Goal: Task Accomplishment & Management: Manage account settings

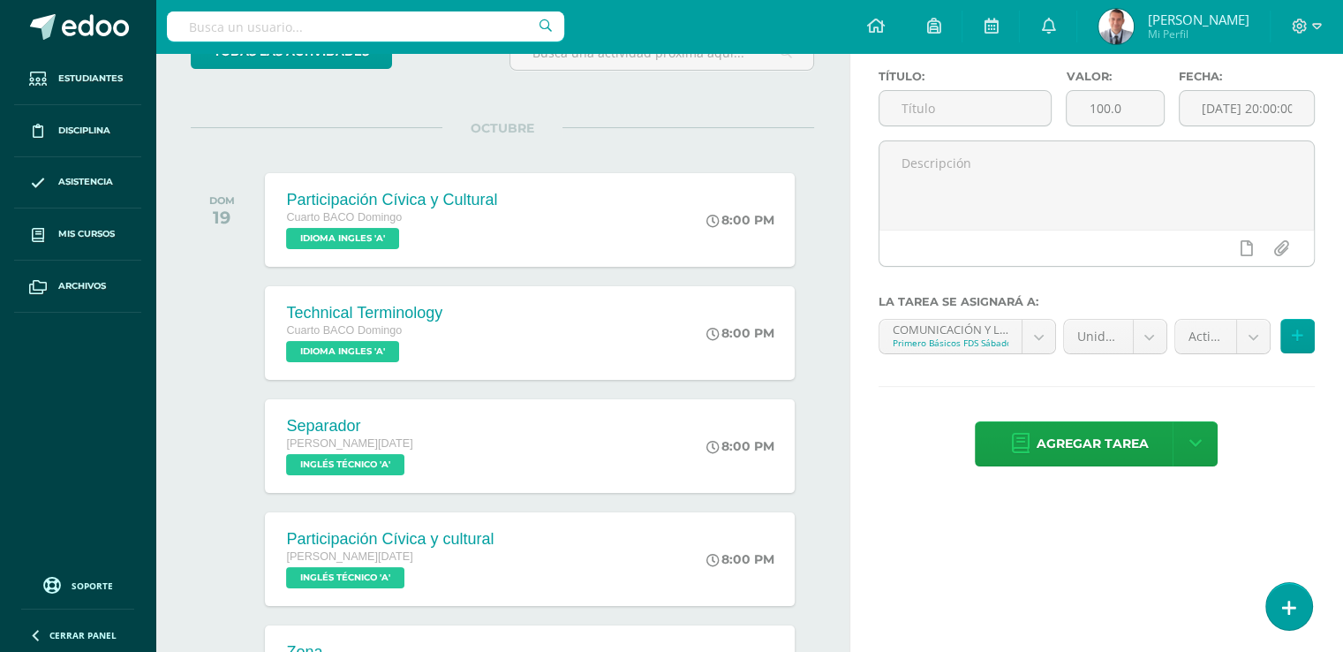
scroll to position [145, 0]
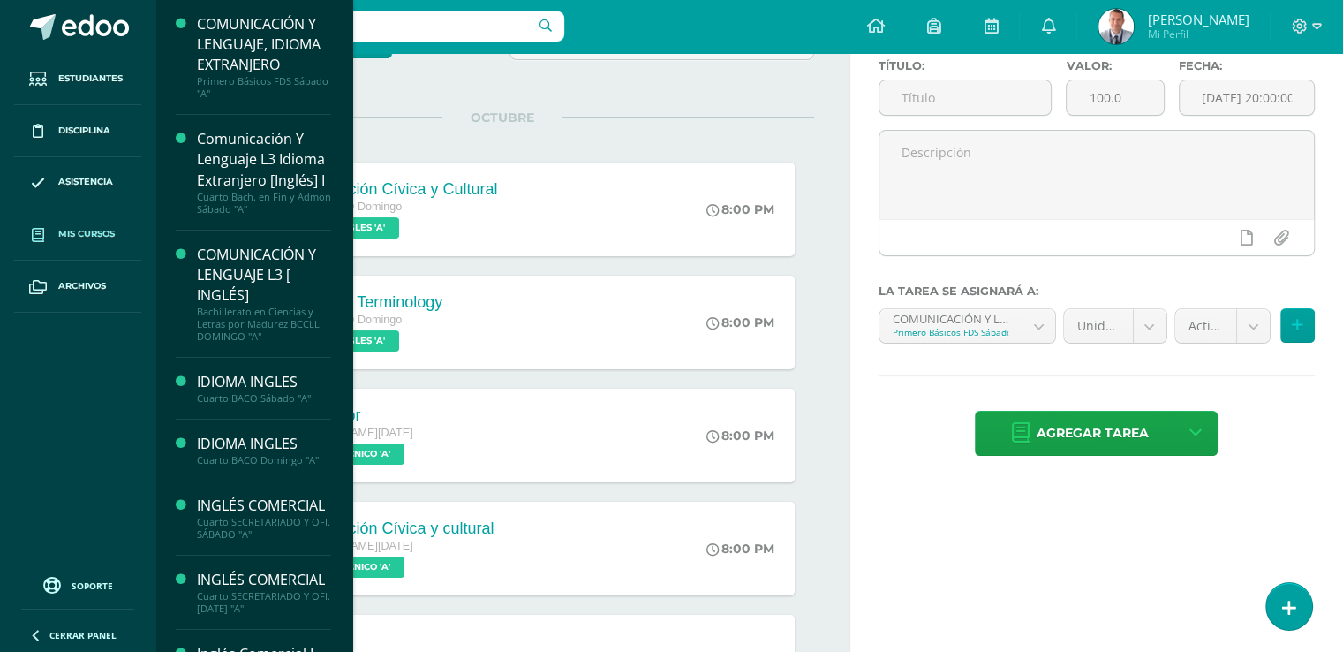
click at [95, 231] on span "Mis cursos" at bounding box center [86, 234] width 57 height 14
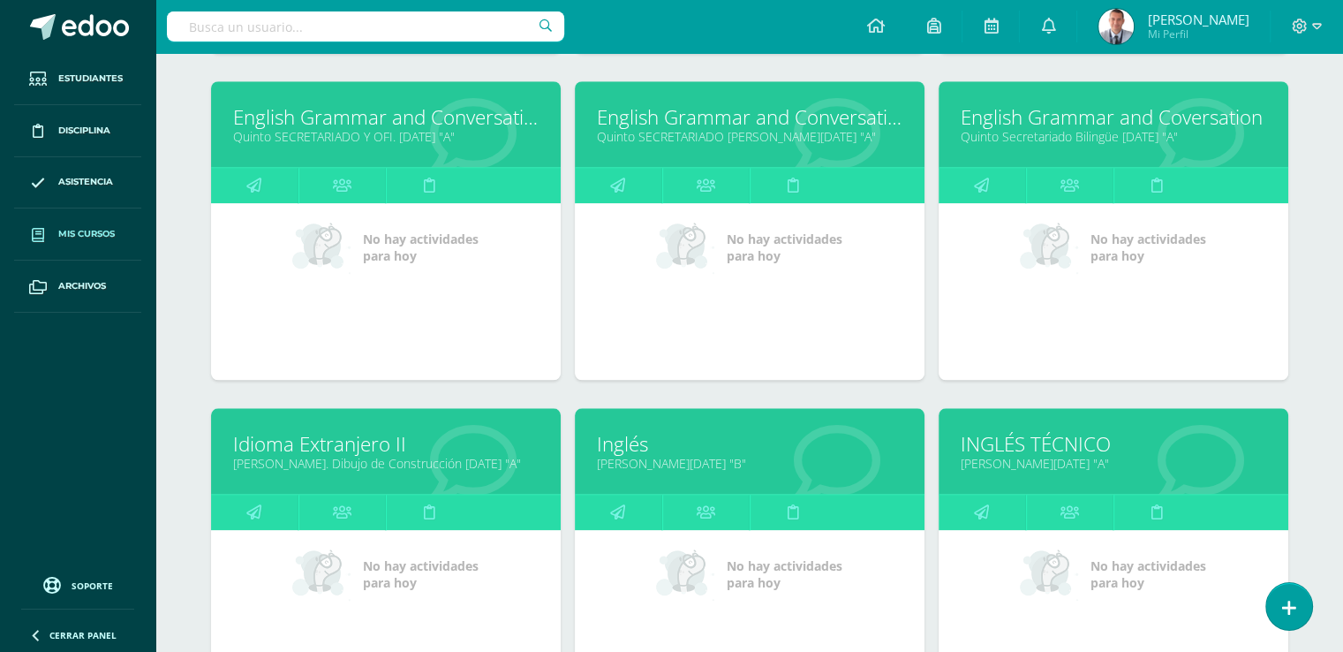
scroll to position [1562, 0]
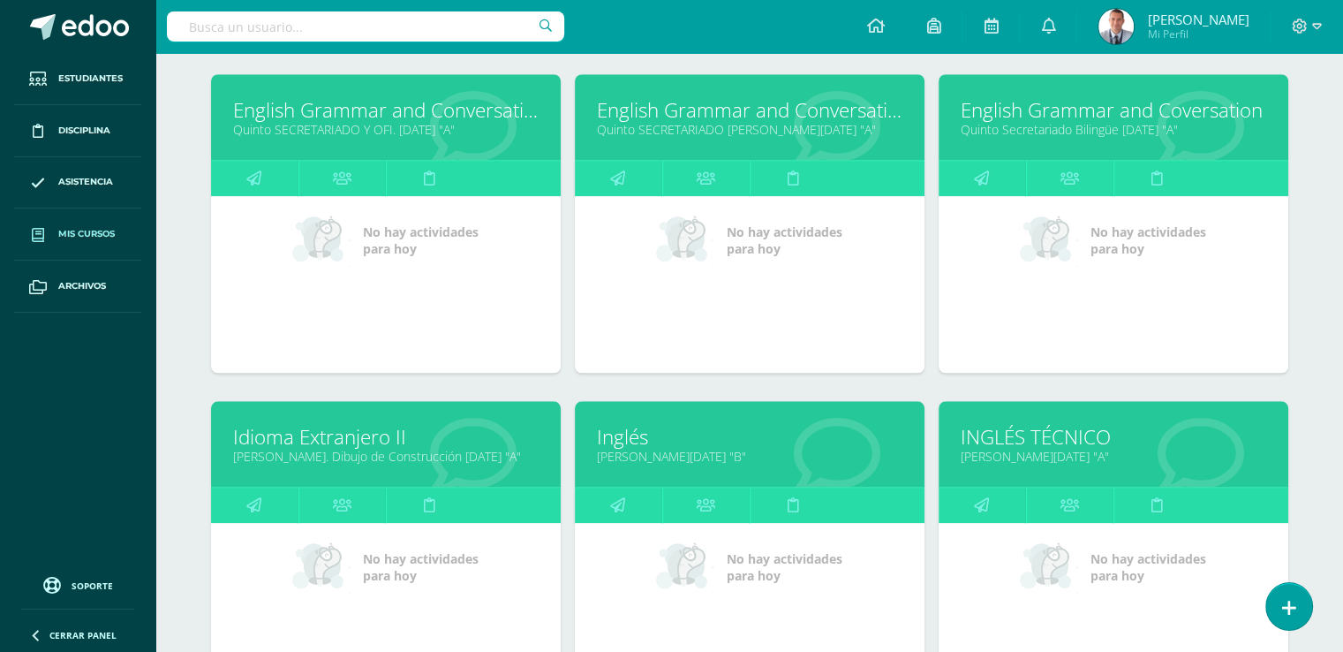
click at [1076, 428] on link "INGLÉS TÉCNICO" at bounding box center [1114, 436] width 306 height 27
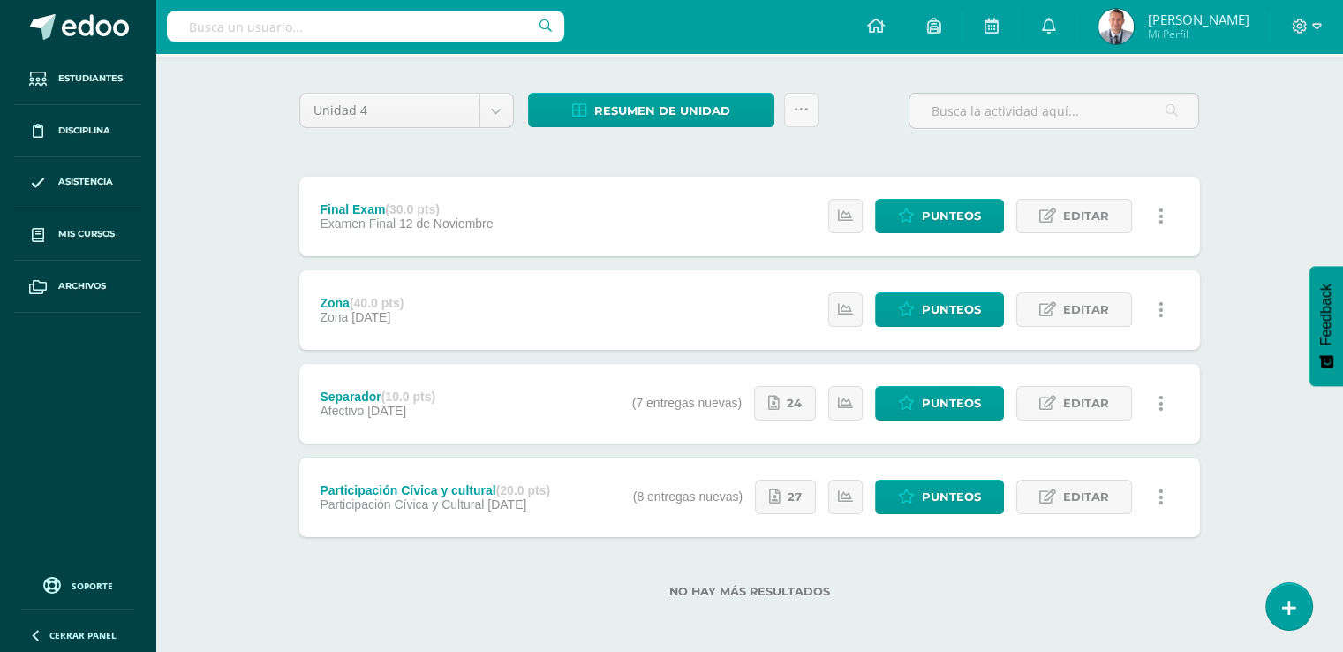
scroll to position [118, 0]
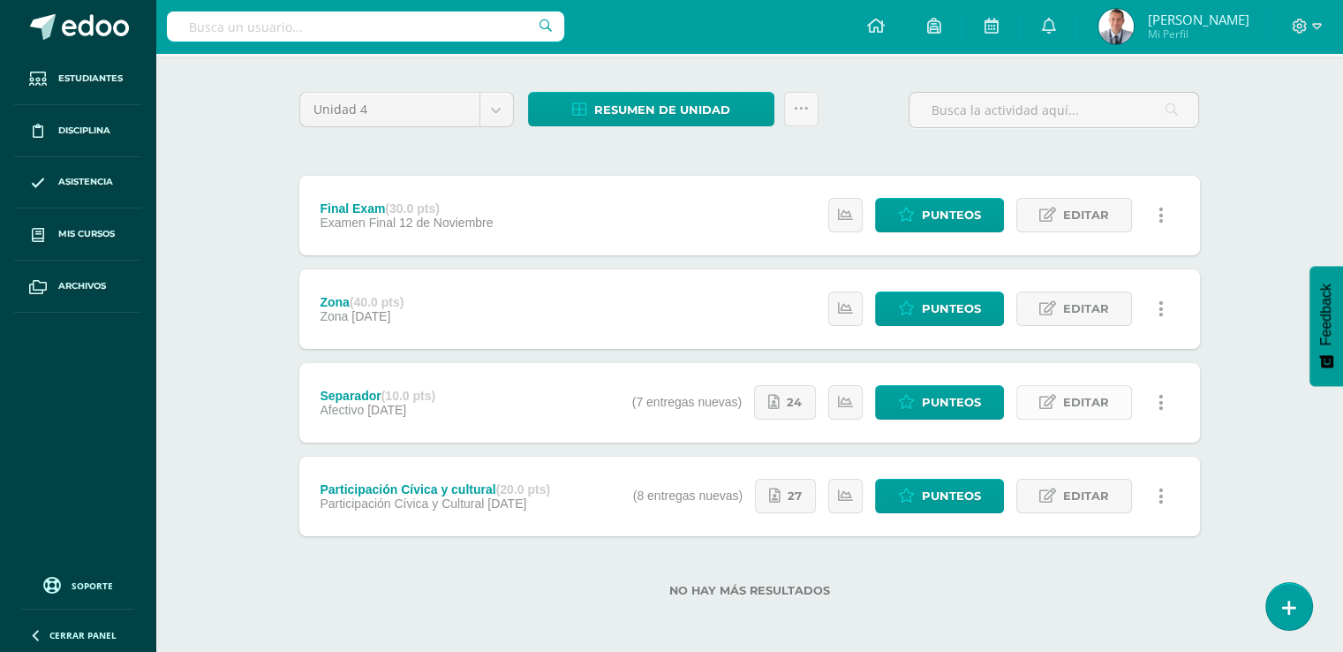
click at [1063, 406] on link "Editar" at bounding box center [1075, 402] width 116 height 34
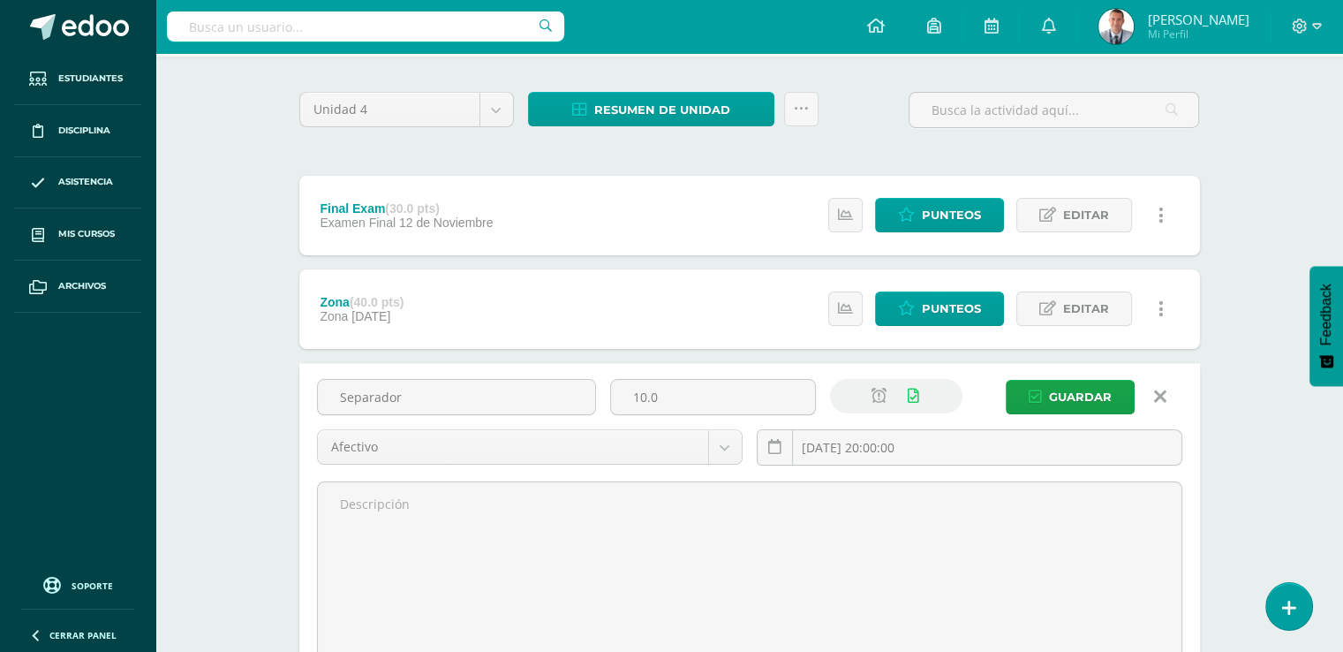
click at [1244, 291] on div "INGLÉS TÉCNICO Quinto BACO Sábado "A" Herramientas Detalle de asistencias Activ…" at bounding box center [749, 421] width 1188 height 972
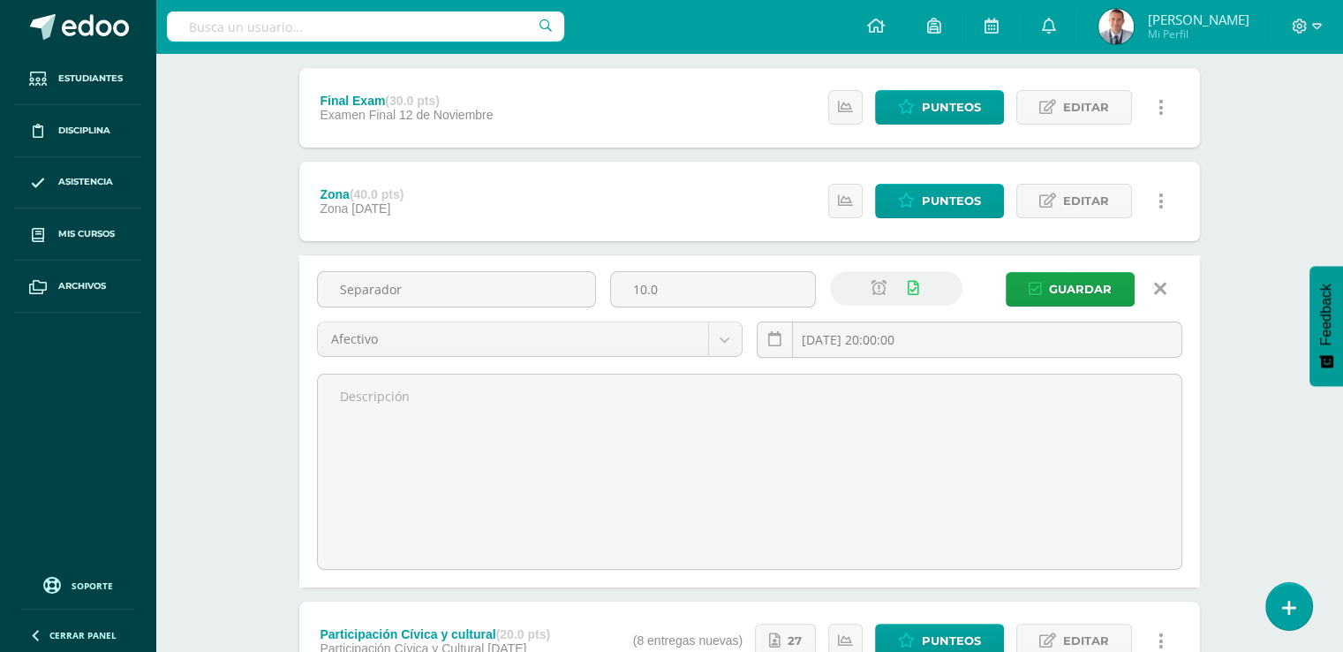
scroll to position [212, 0]
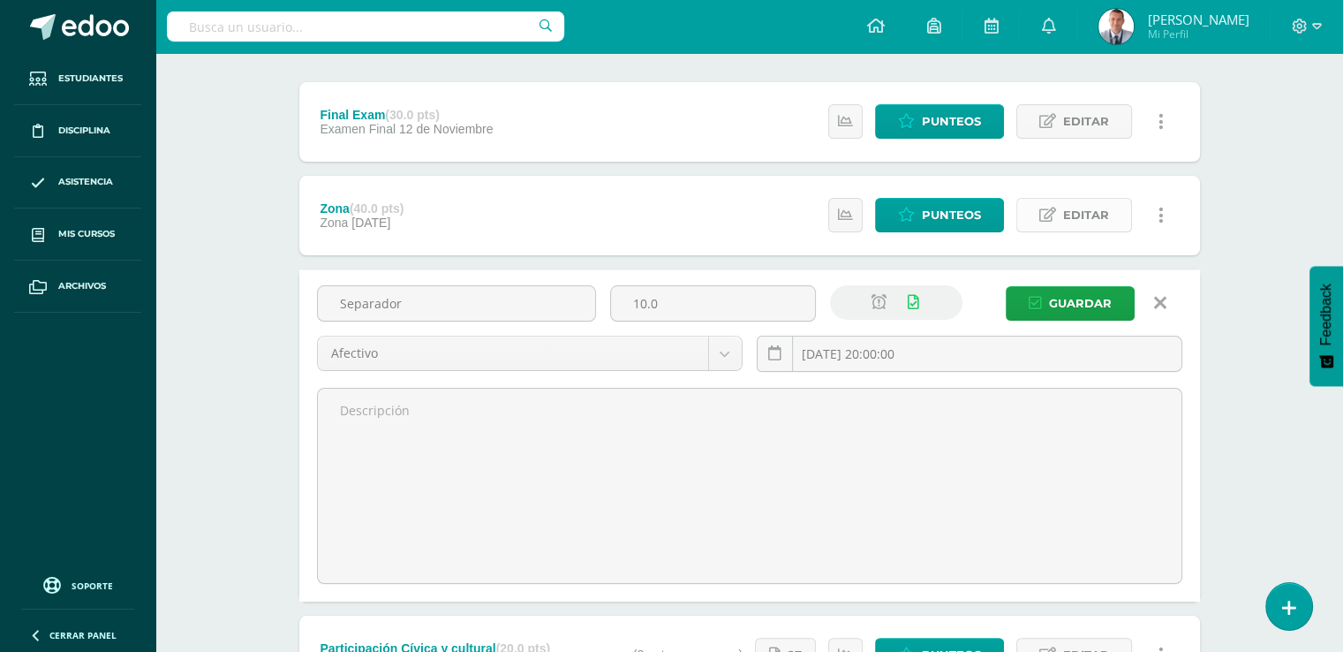
click at [1092, 218] on span "Editar" at bounding box center [1086, 215] width 46 height 33
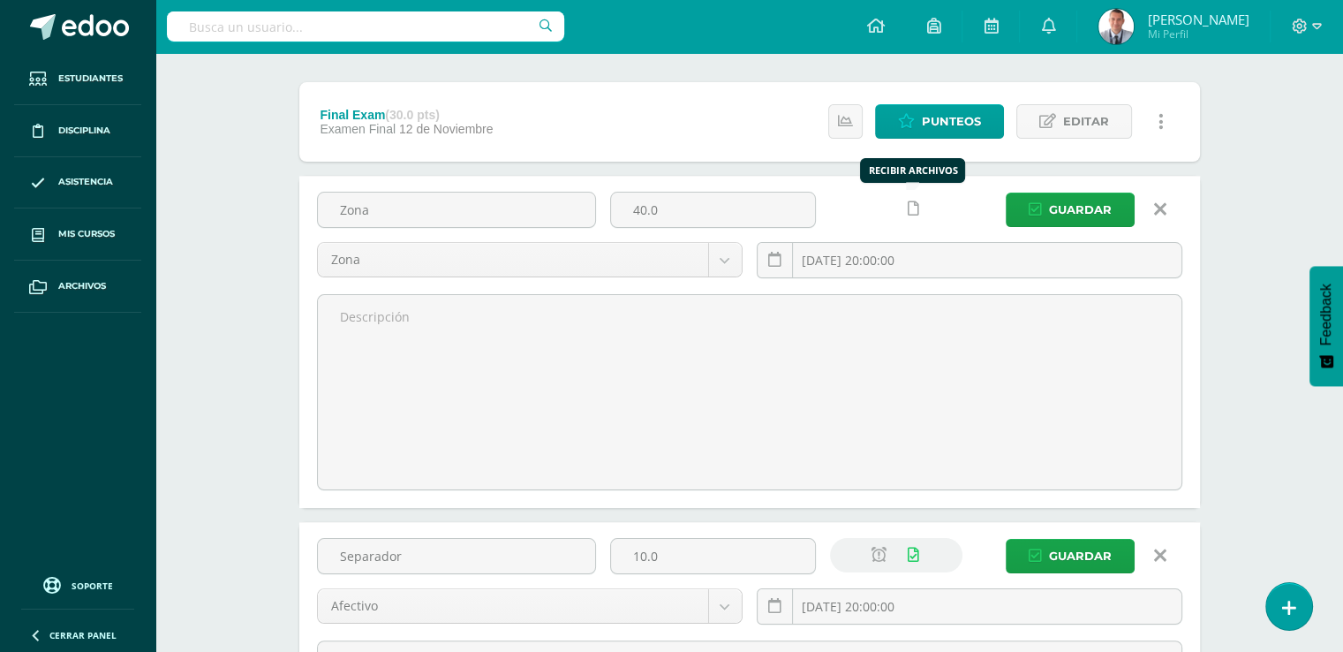
click at [913, 206] on icon at bounding box center [913, 208] width 11 height 15
click at [1101, 208] on span "Guardar" at bounding box center [1080, 209] width 63 height 33
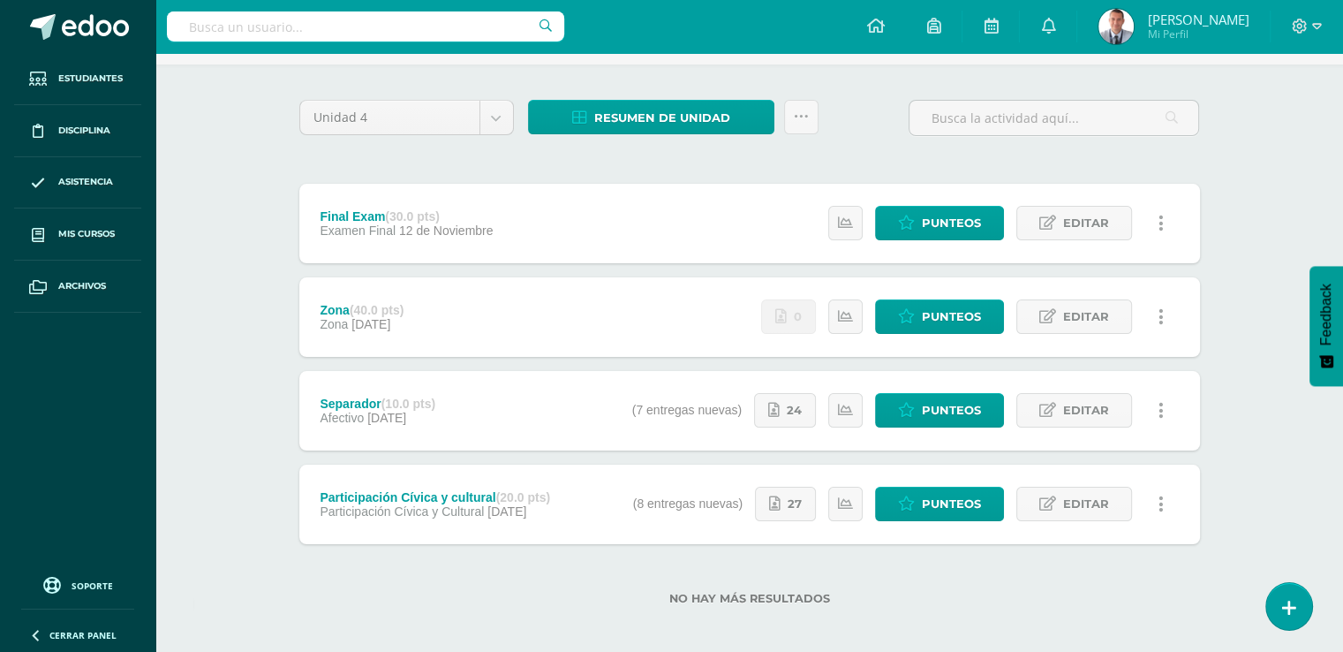
scroll to position [120, 0]
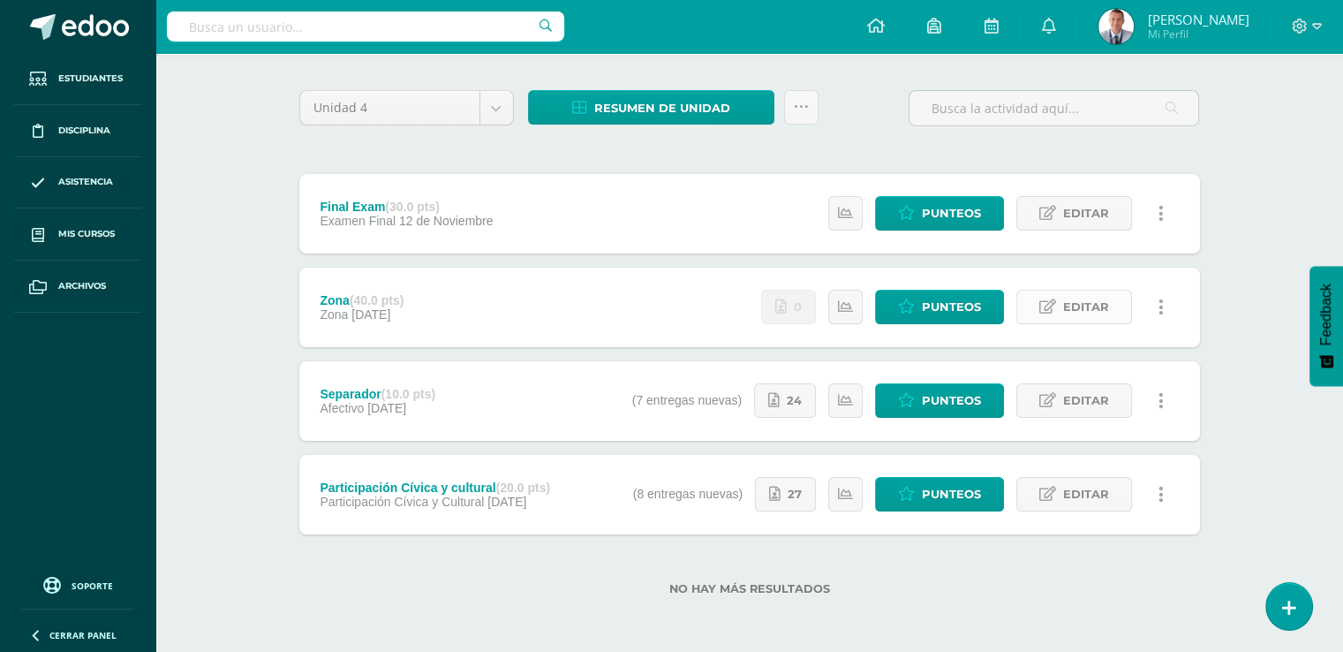
click at [1086, 304] on span "Editar" at bounding box center [1086, 307] width 46 height 33
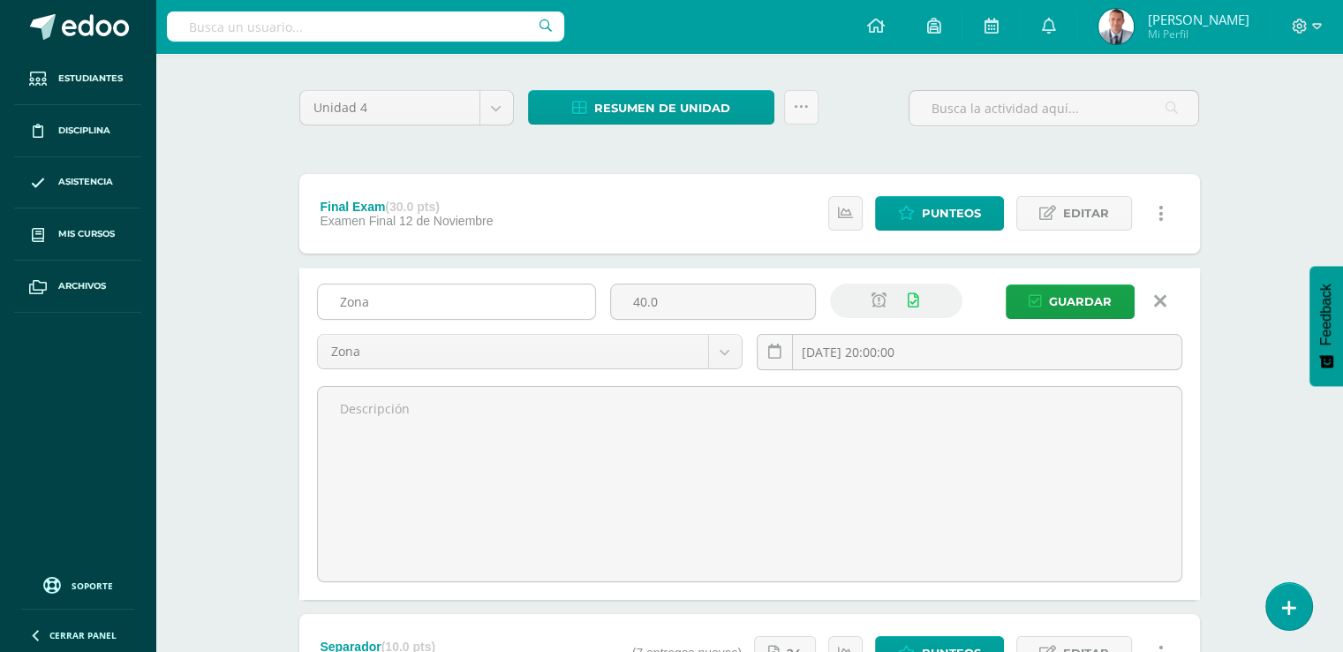
click at [389, 299] on input "Zona" at bounding box center [456, 301] width 277 height 34
type input "Z"
click at [500, 294] on input "Technical Vocabulary" at bounding box center [456, 301] width 277 height 34
type input "Technical Vocabulary"
click at [1075, 294] on span "Guardar" at bounding box center [1080, 301] width 63 height 33
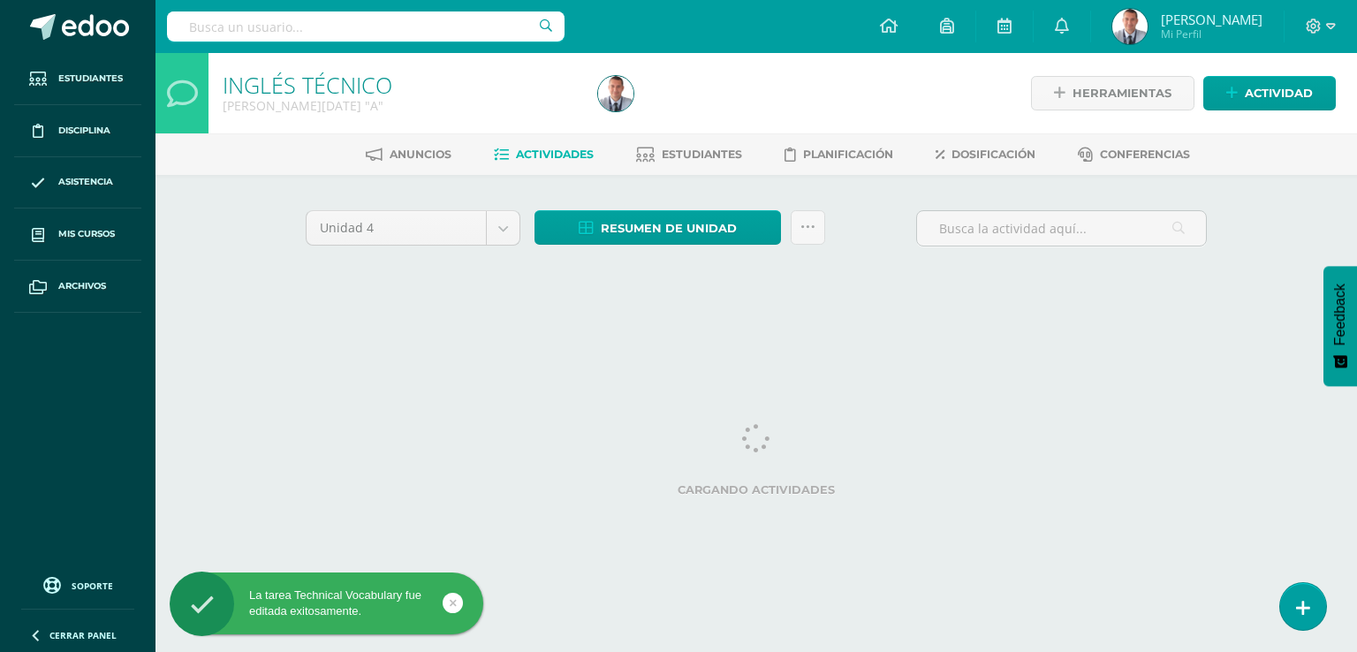
click at [1263, 193] on div "INGLÉS TÉCNICO [PERSON_NAME][DATE] "A" Herramientas Detalle de asistencias Acti…" at bounding box center [755, 191] width 1201 height 276
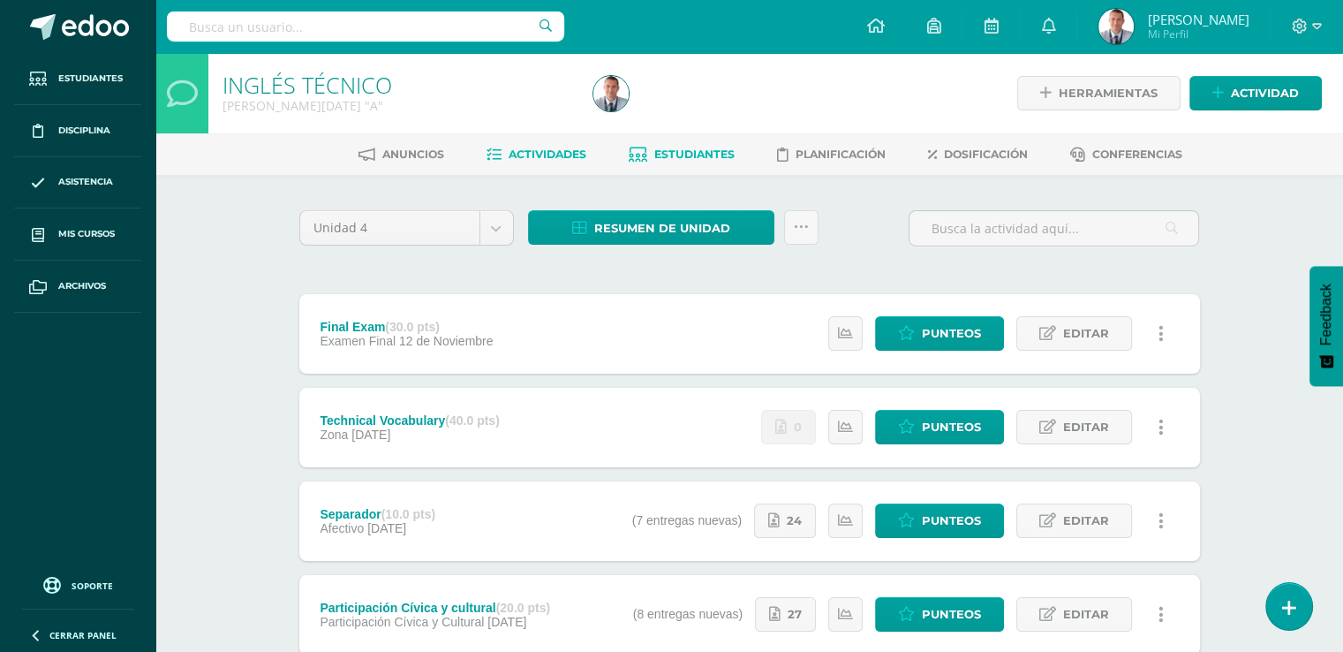
click at [717, 156] on span "Estudiantes" at bounding box center [694, 154] width 80 height 13
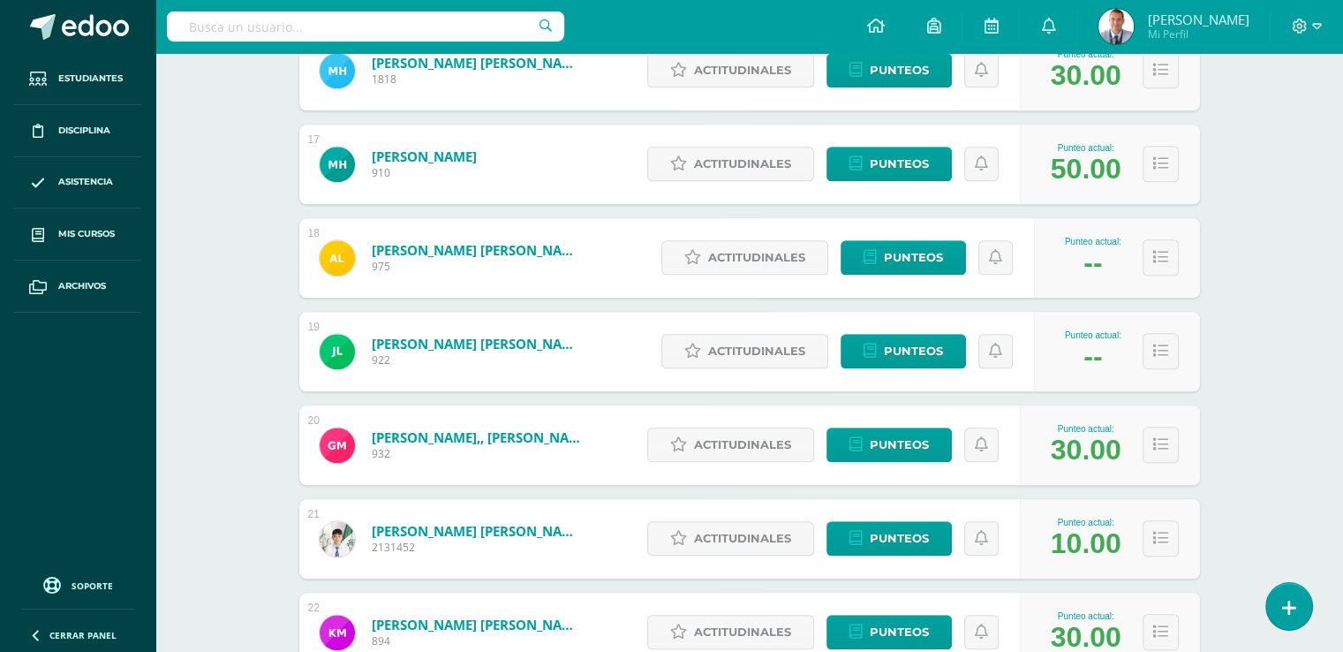
scroll to position [1763, 0]
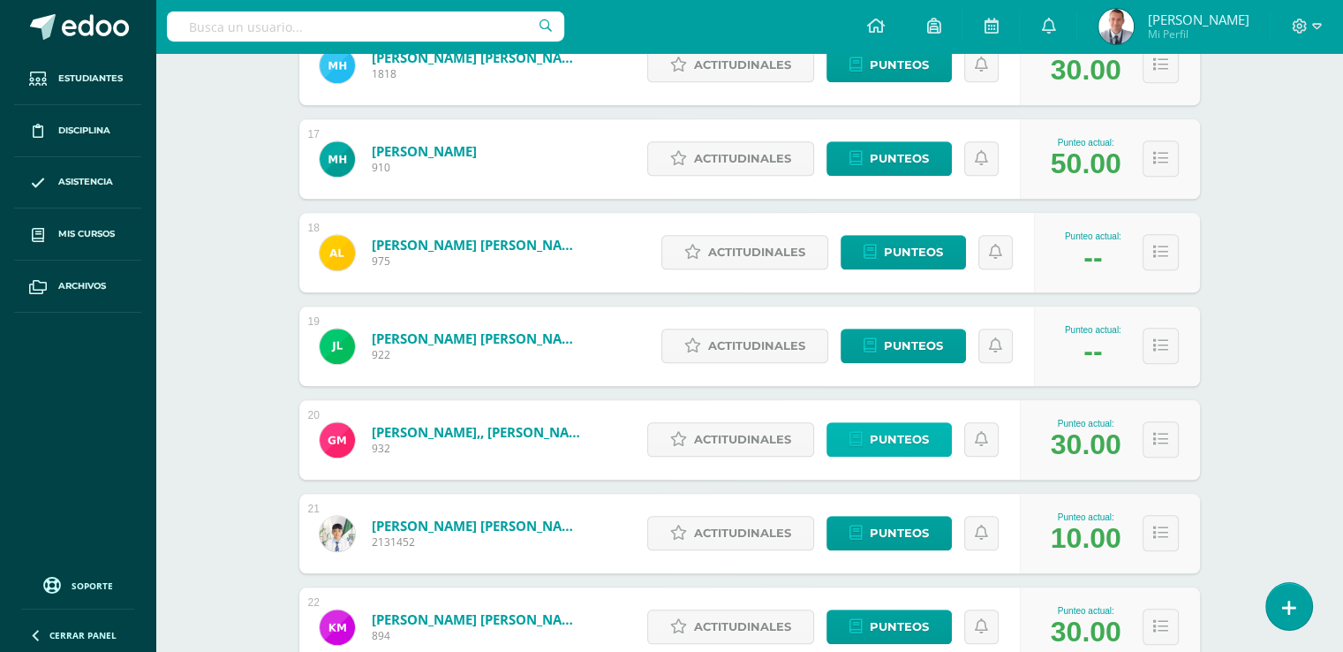
click at [936, 442] on link "Punteos" at bounding box center [889, 439] width 125 height 34
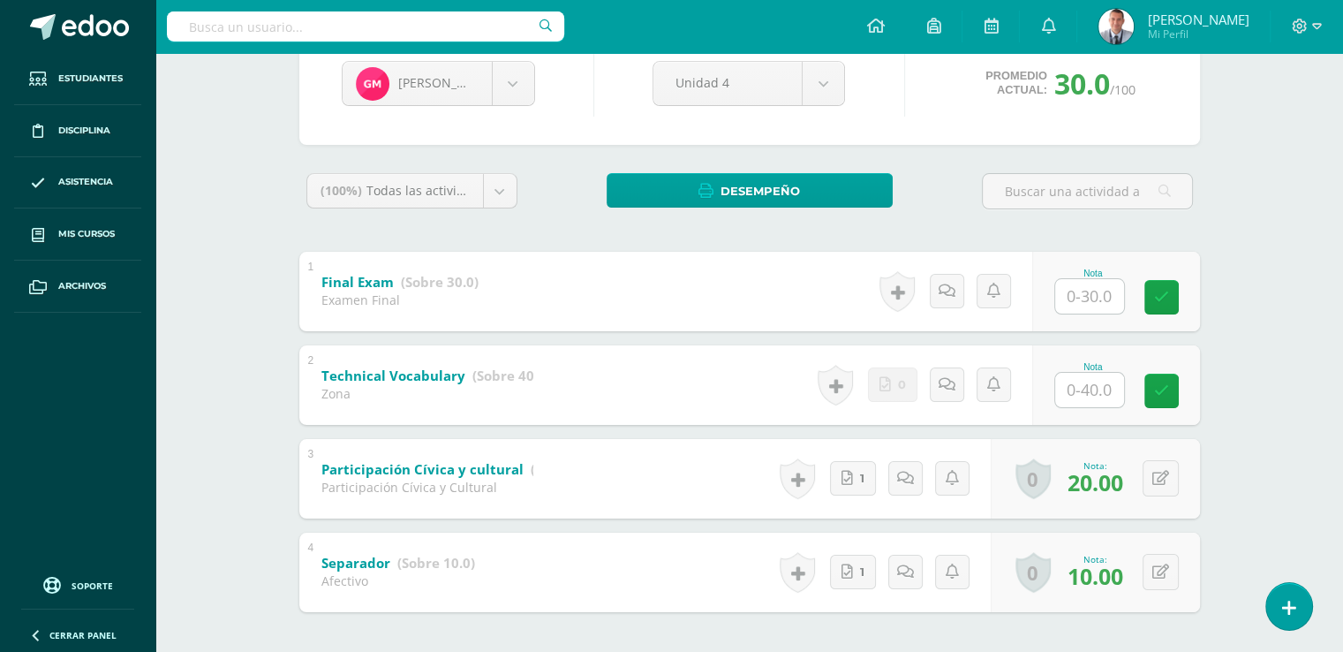
scroll to position [191, 0]
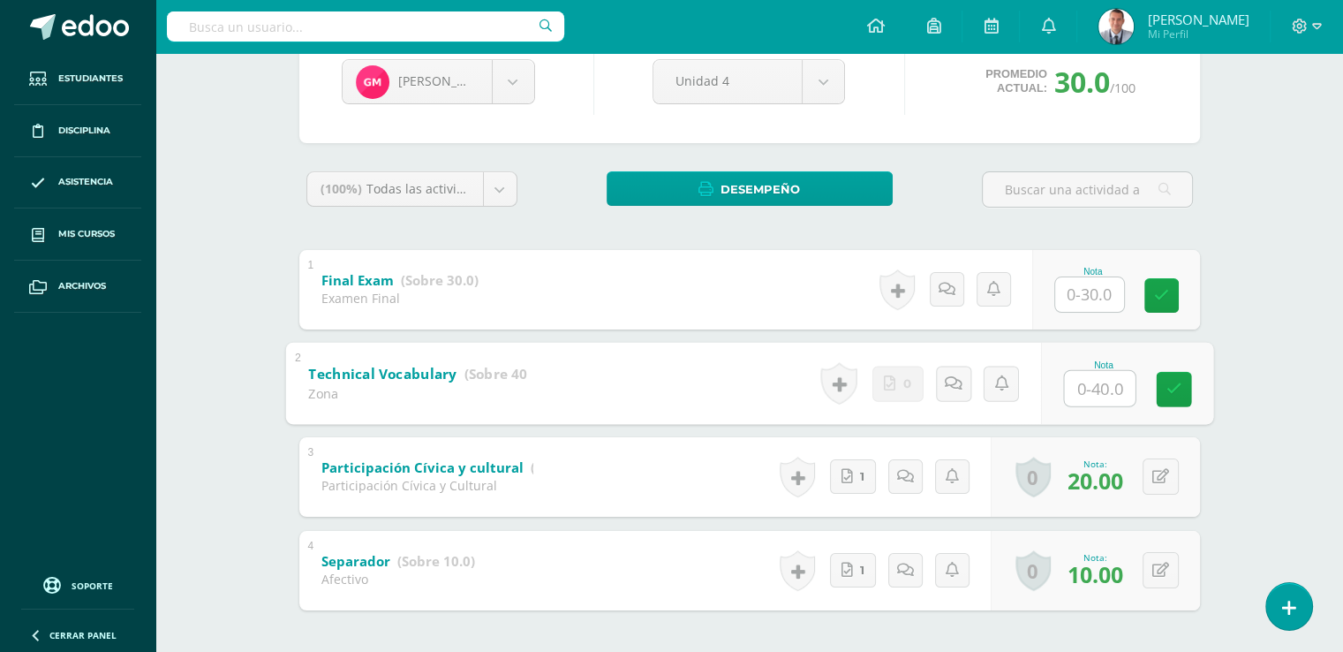
click at [1092, 385] on input "text" at bounding box center [1099, 387] width 71 height 35
type input "40"
click at [1176, 393] on icon at bounding box center [1174, 389] width 16 height 15
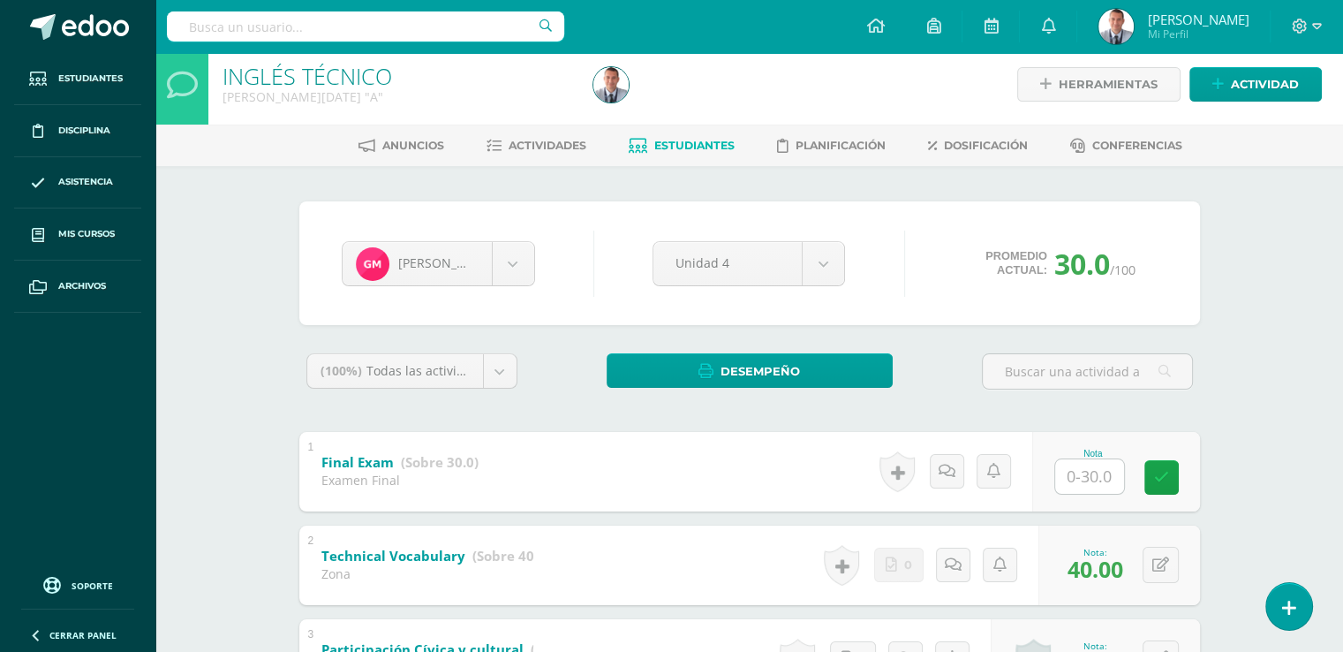
scroll to position [0, 0]
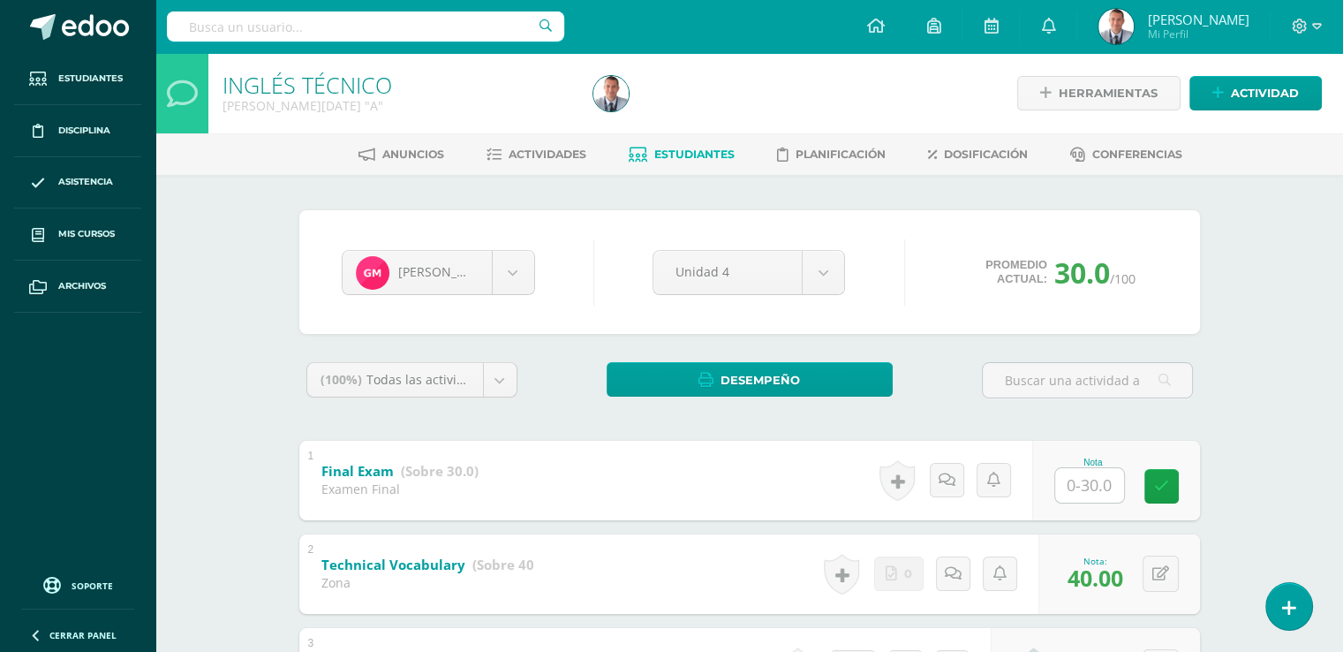
click at [723, 153] on span "Estudiantes" at bounding box center [694, 154] width 80 height 13
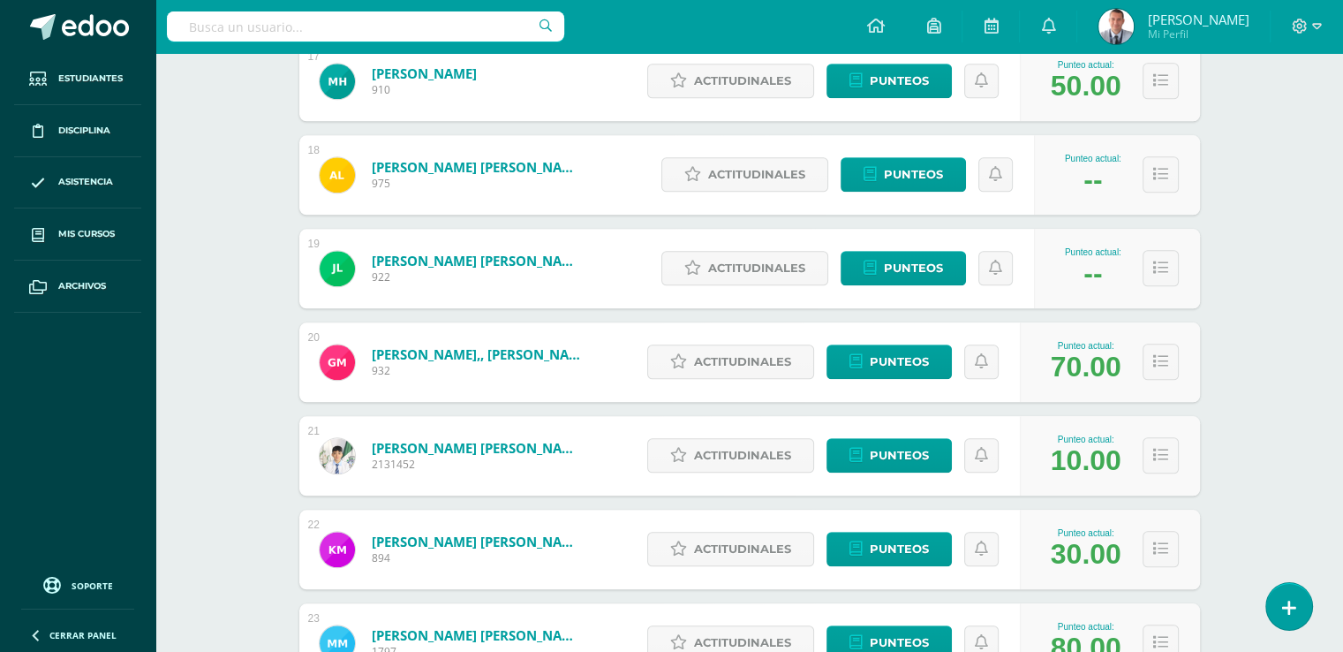
scroll to position [1855, 0]
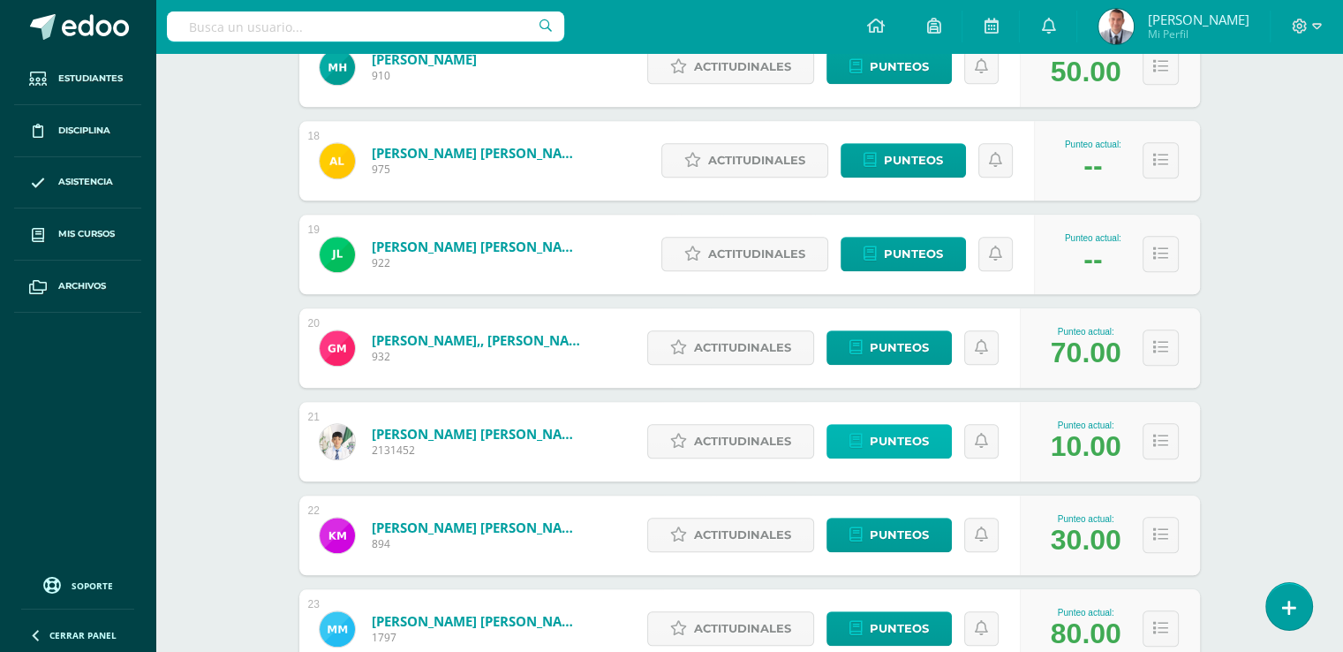
click at [933, 438] on link "Punteos" at bounding box center [889, 441] width 125 height 34
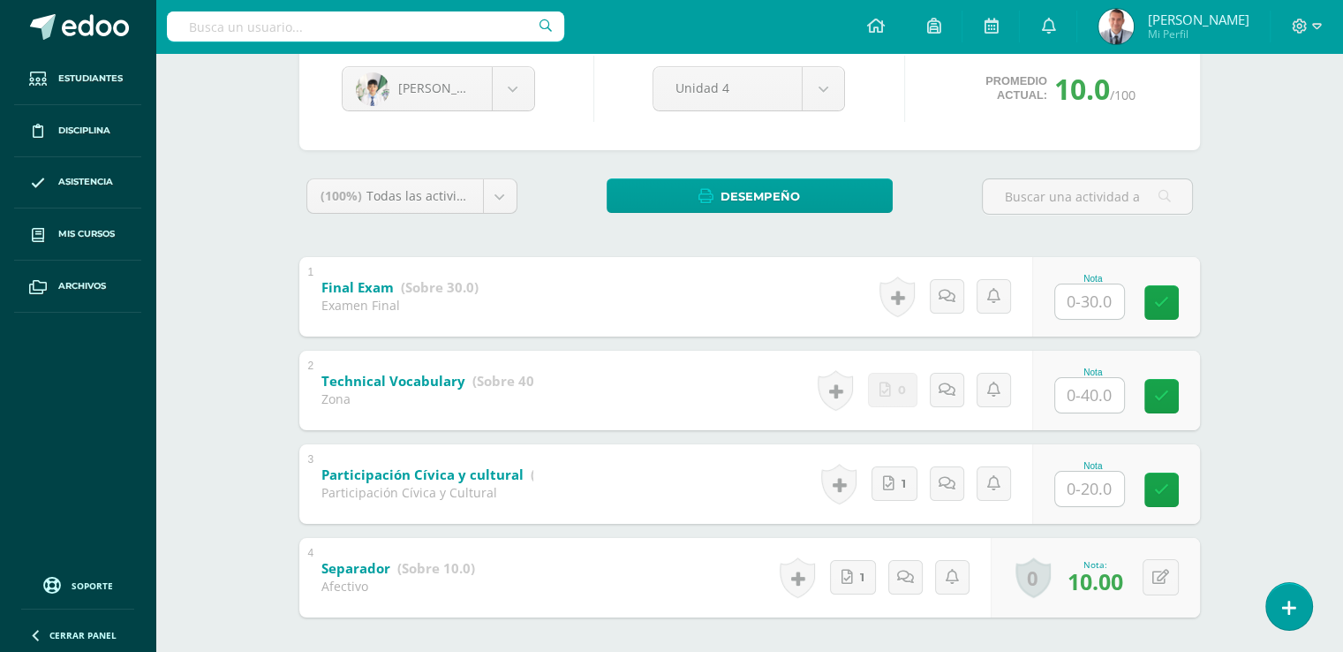
scroll to position [189, 0]
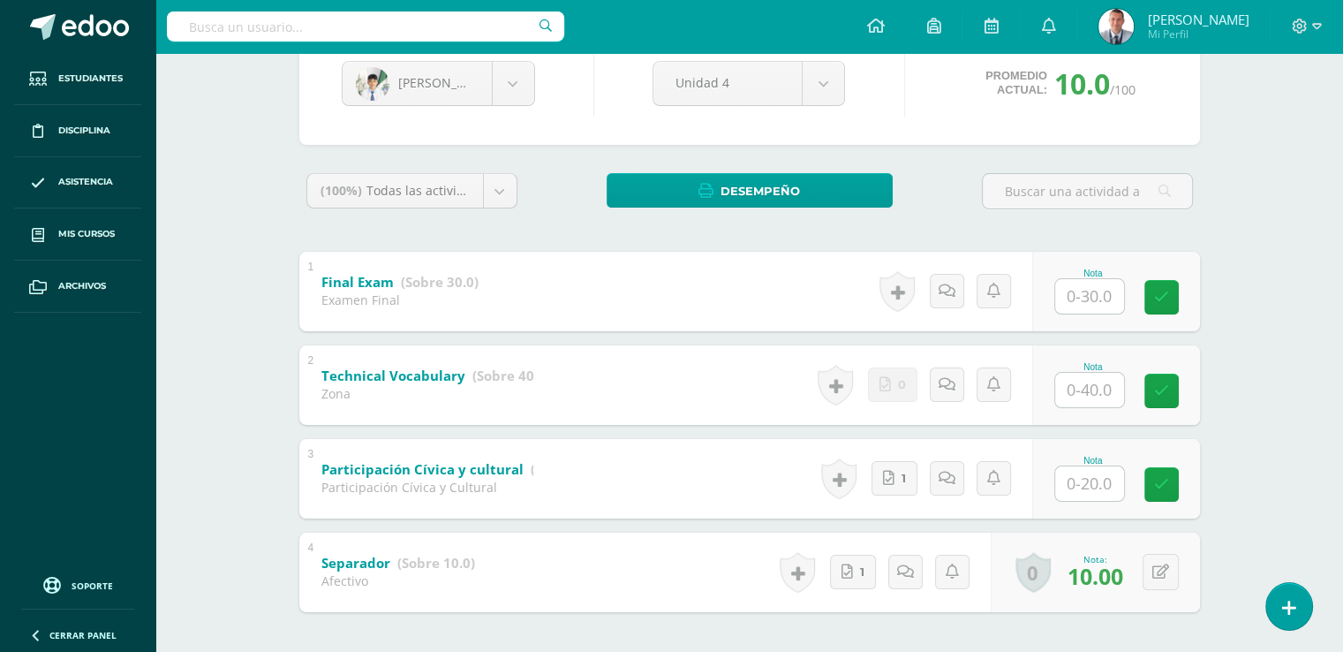
click at [1089, 391] on input "text" at bounding box center [1089, 390] width 69 height 34
type input "40"
click at [1177, 390] on icon at bounding box center [1174, 390] width 16 height 15
click at [1092, 297] on input "text" at bounding box center [1089, 296] width 69 height 34
type input "10"
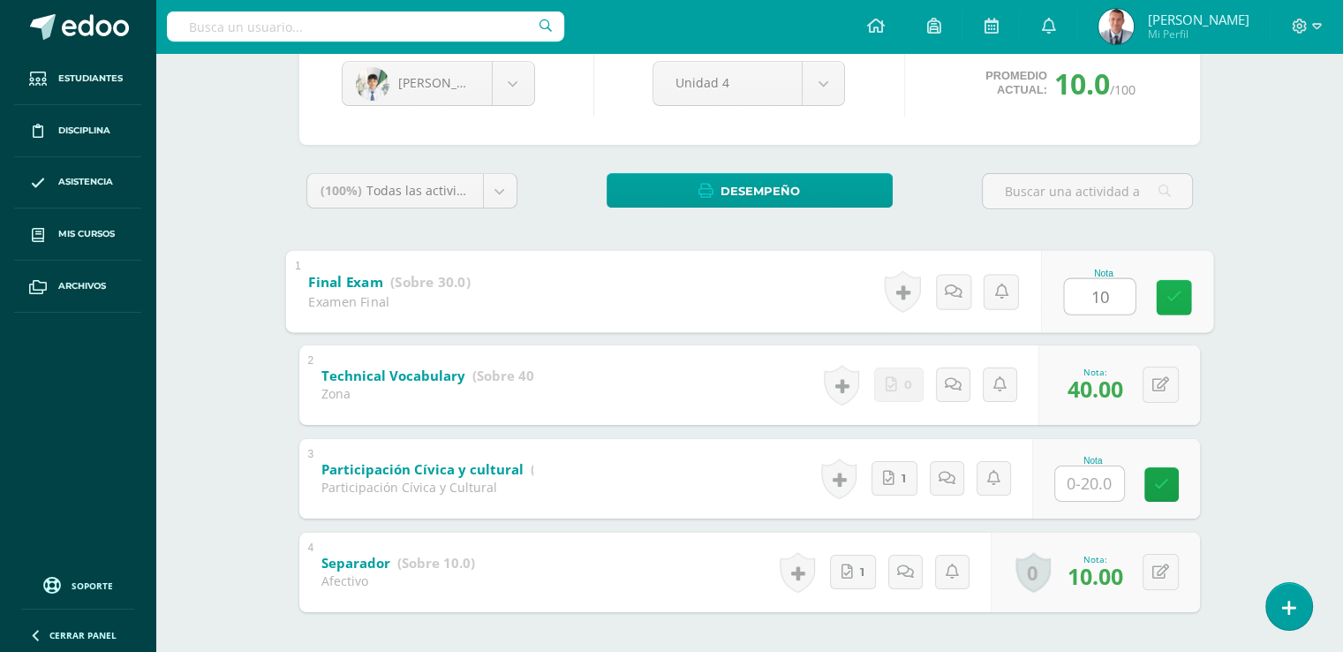
click at [1166, 300] on icon at bounding box center [1174, 297] width 16 height 15
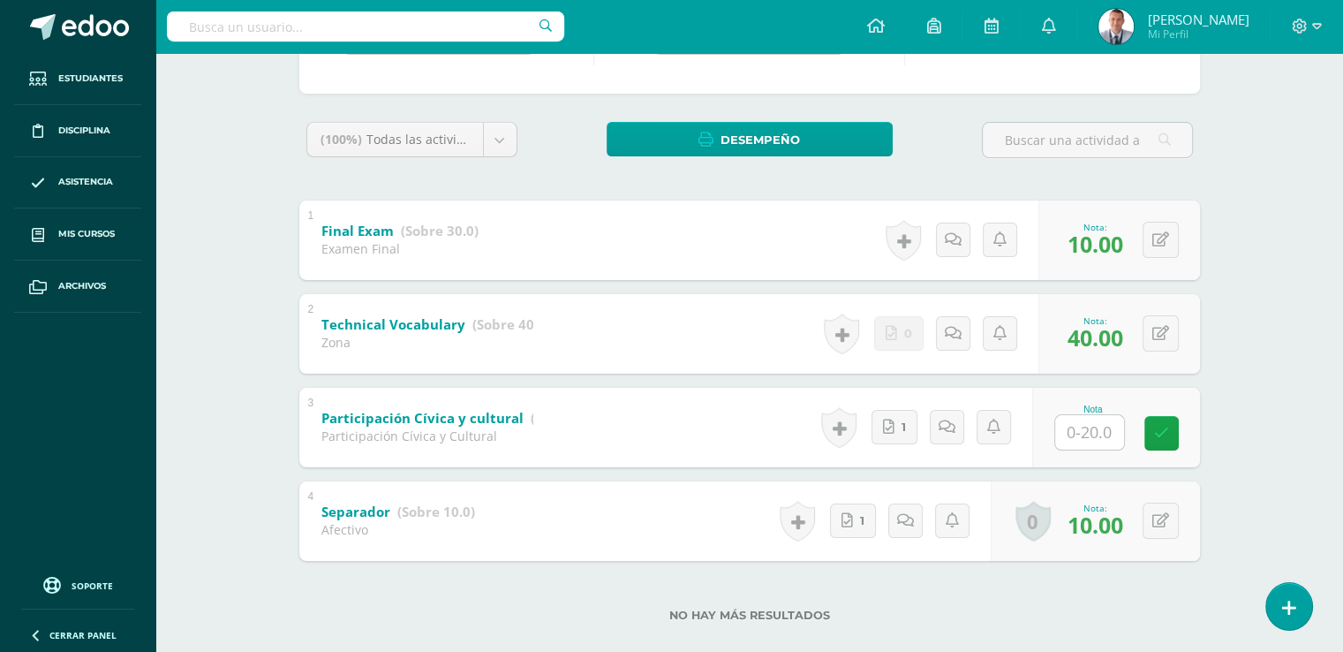
scroll to position [0, 0]
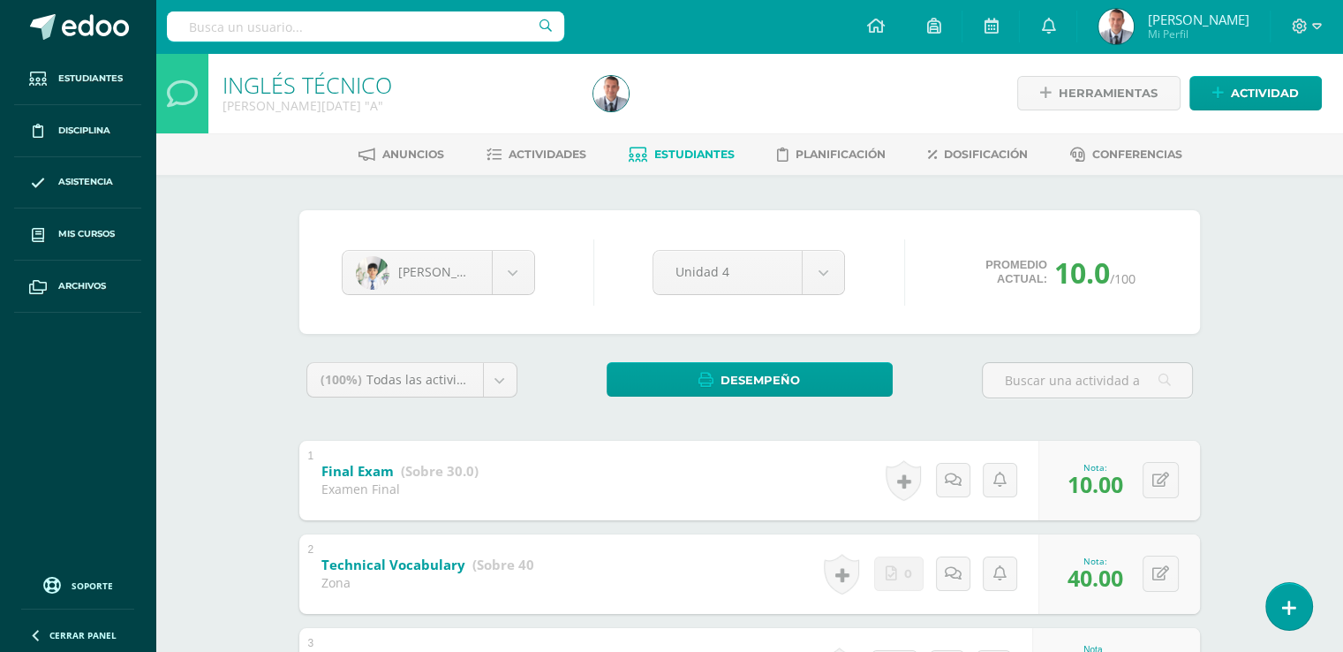
click at [730, 149] on span "Estudiantes" at bounding box center [694, 154] width 80 height 13
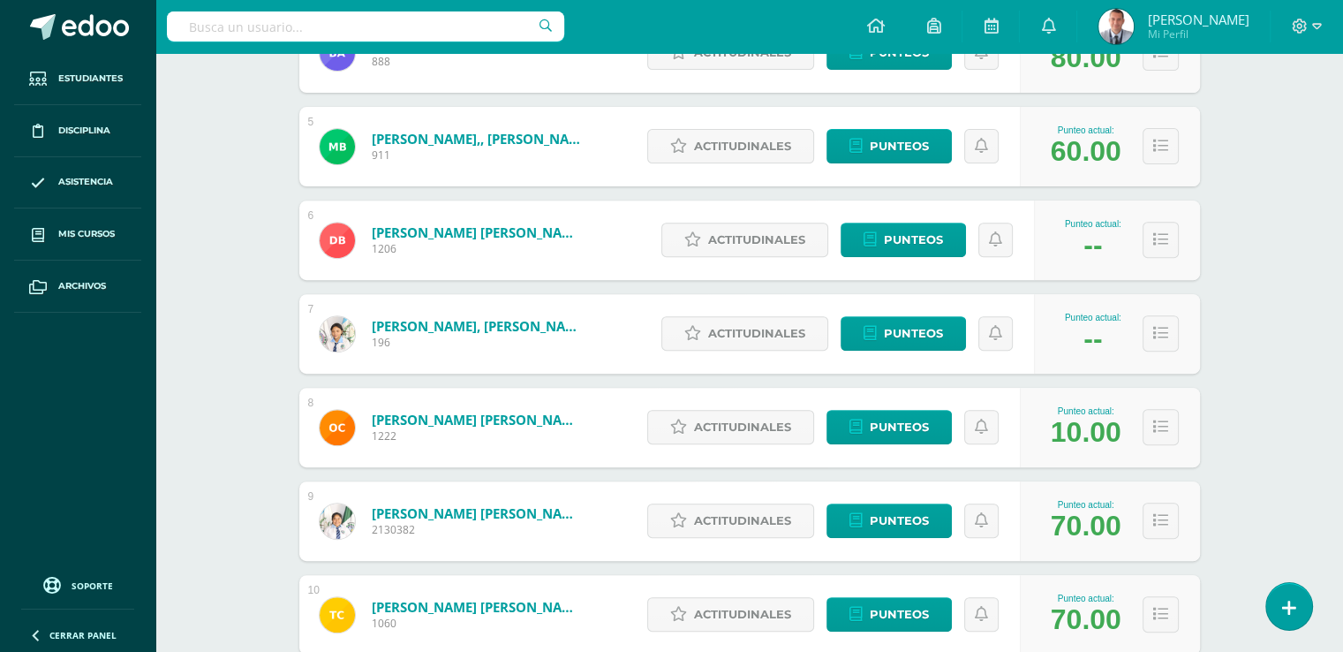
scroll to position [654, 0]
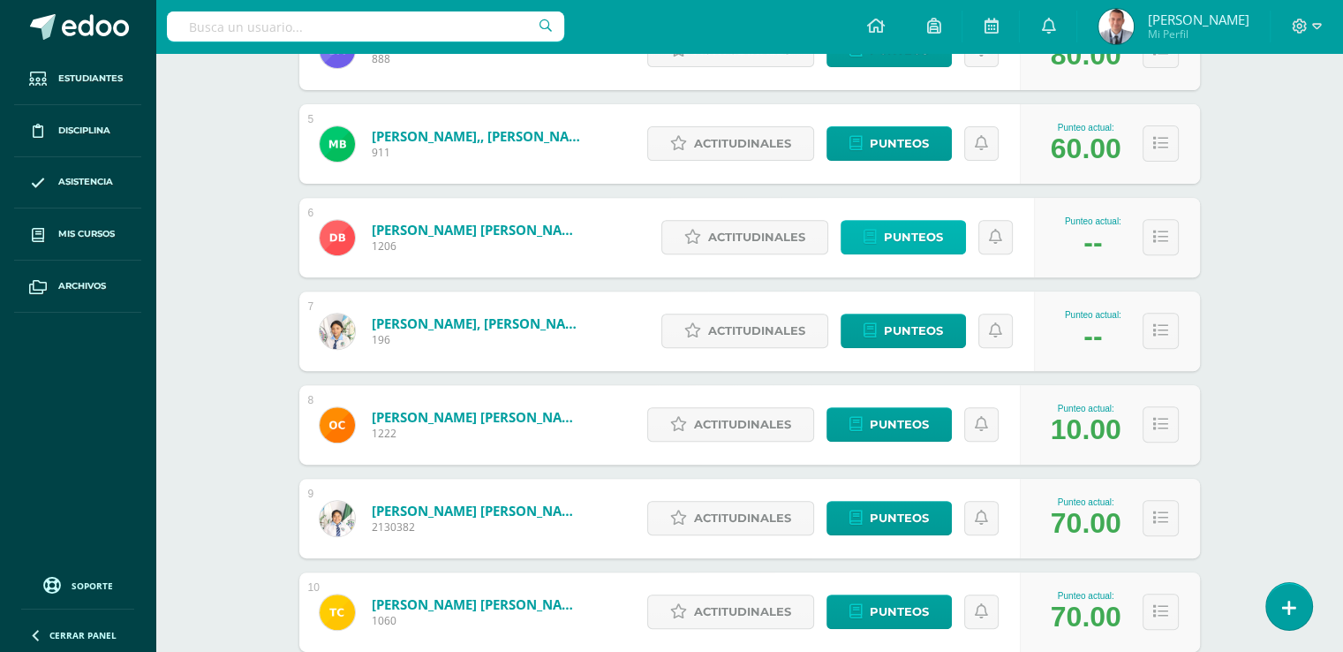
click at [929, 232] on span "Punteos" at bounding box center [913, 237] width 59 height 33
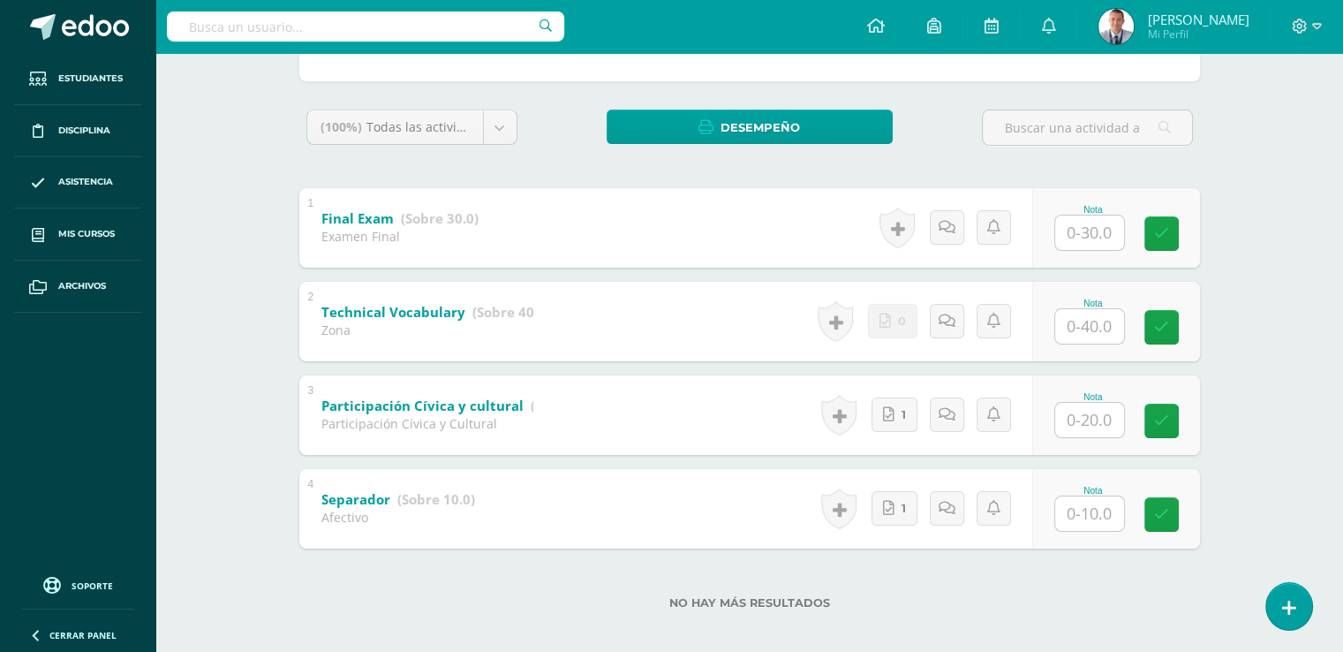
scroll to position [254, 0]
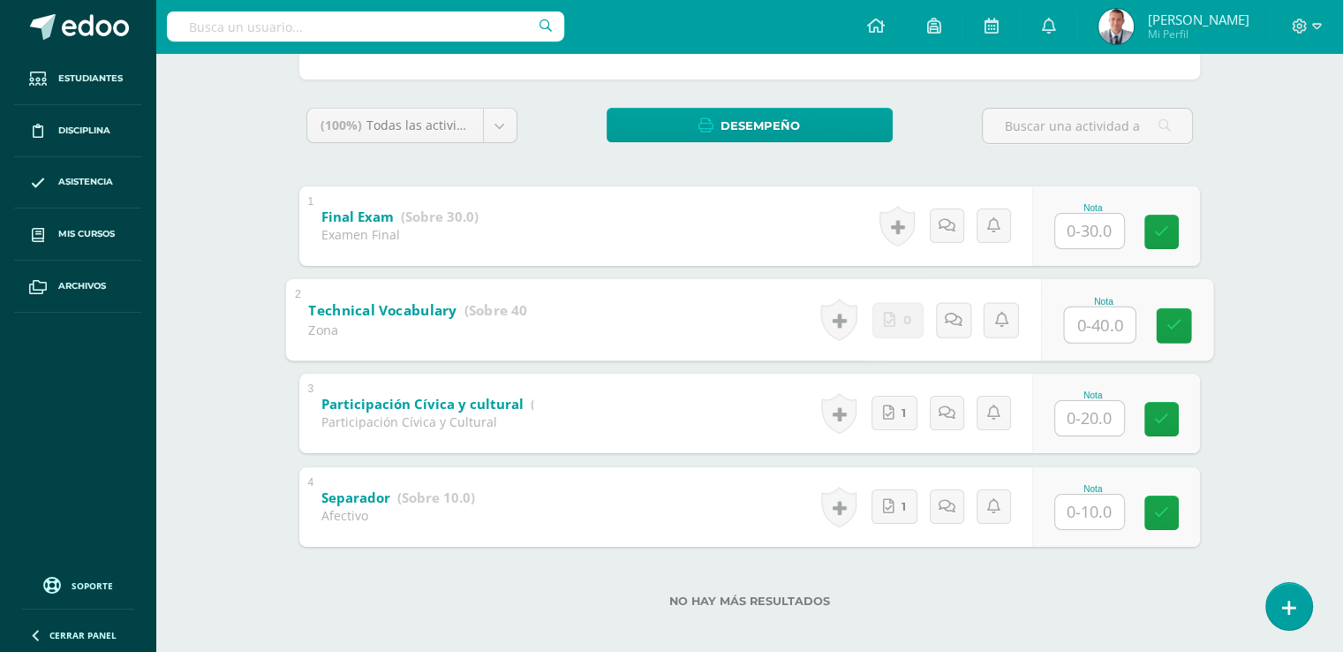
click at [1092, 328] on input "text" at bounding box center [1099, 323] width 71 height 35
type input "40"
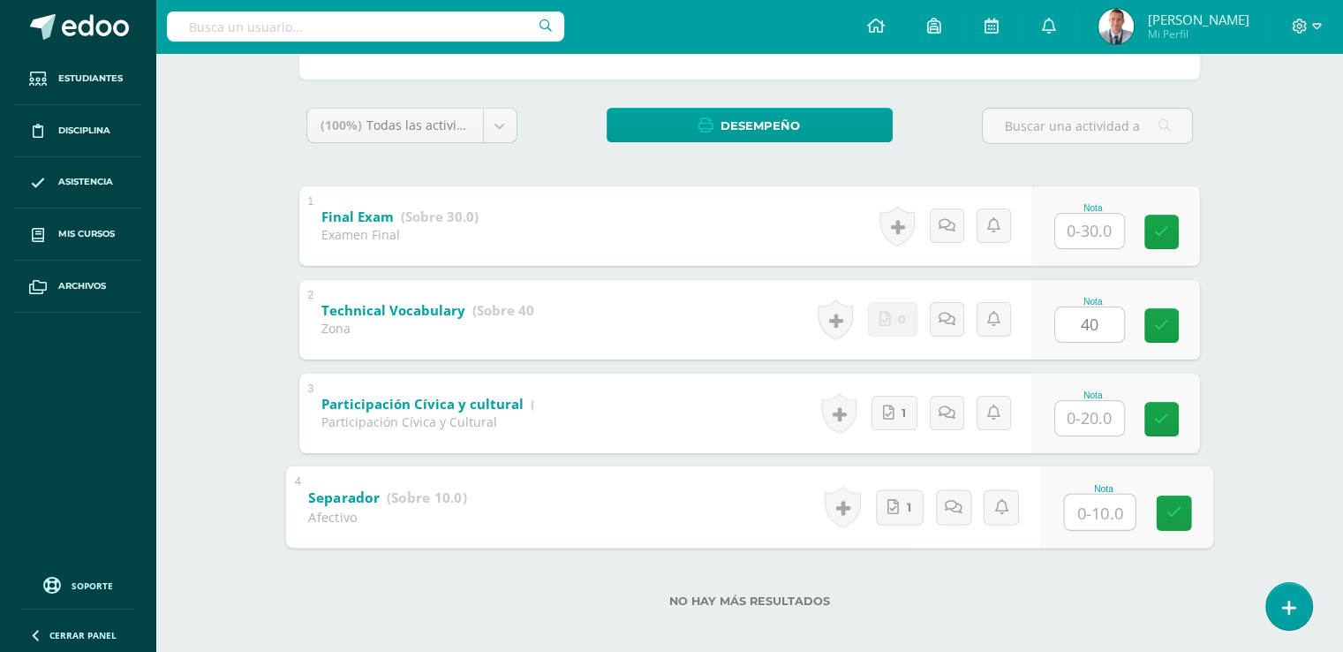
click at [1092, 510] on input "text" at bounding box center [1099, 511] width 71 height 35
type input "10"
click at [1178, 512] on icon at bounding box center [1174, 512] width 16 height 15
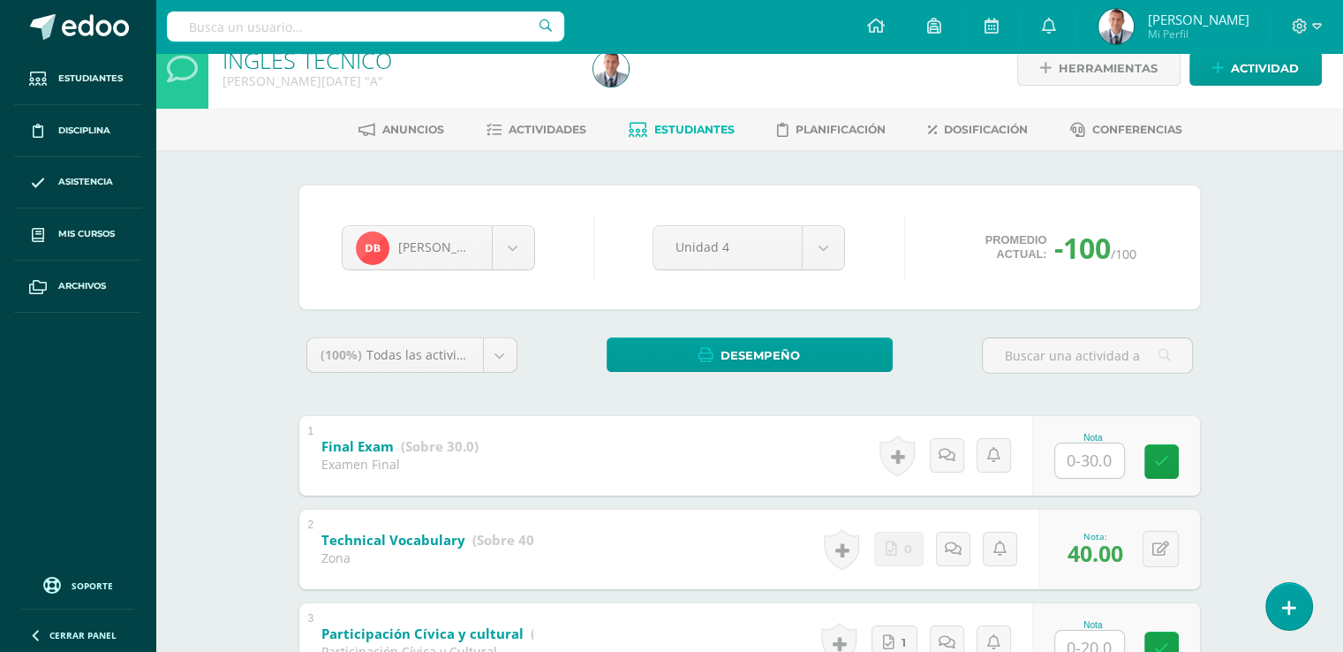
scroll to position [0, 0]
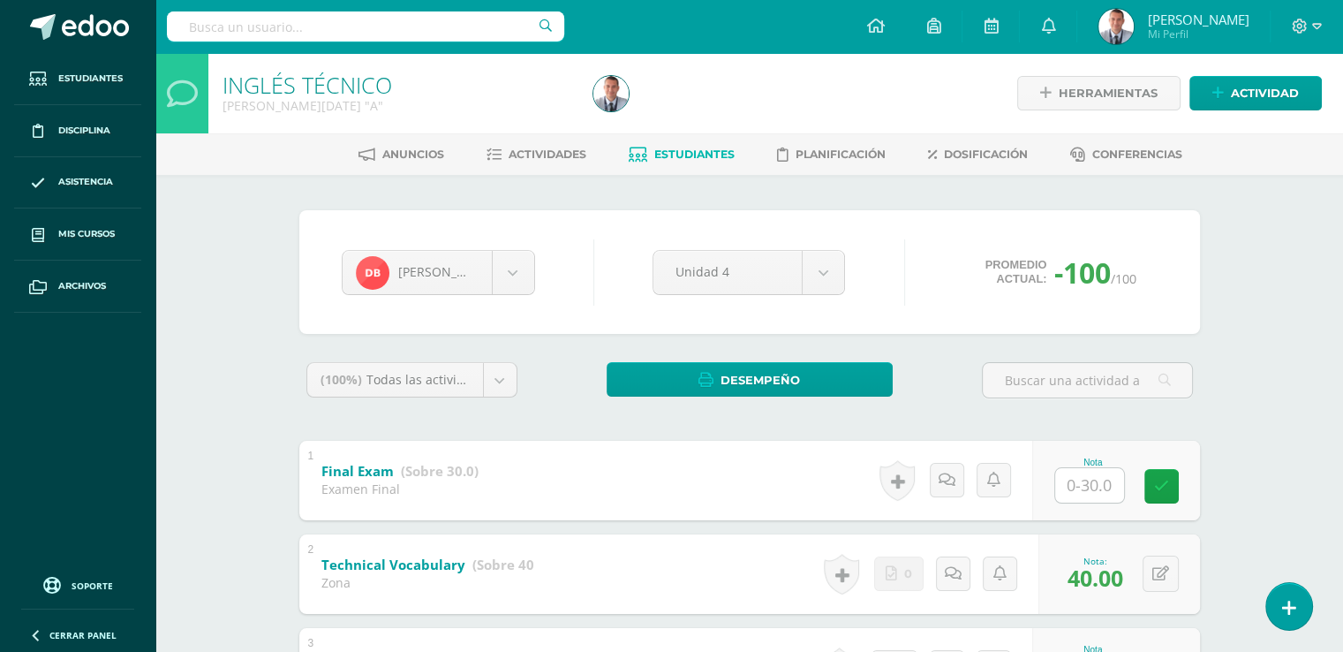
click at [702, 152] on span "Estudiantes" at bounding box center [694, 154] width 80 height 13
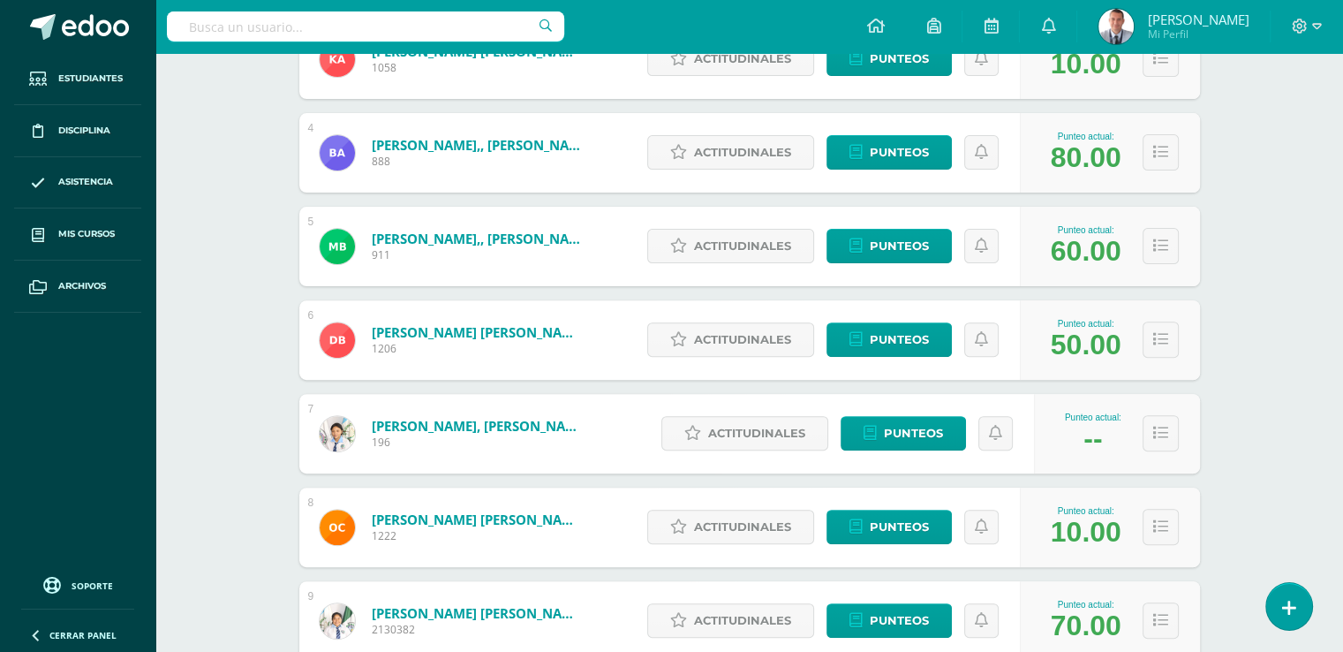
scroll to position [563, 0]
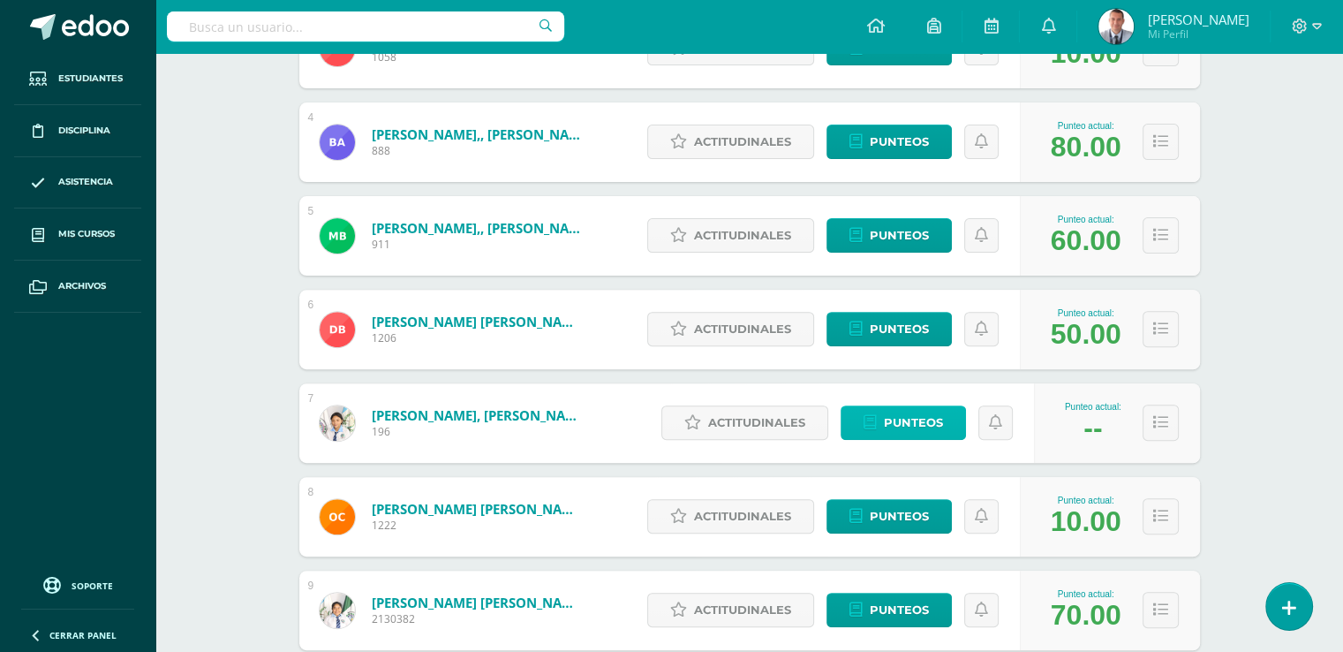
click at [942, 425] on span "Punteos" at bounding box center [913, 422] width 59 height 33
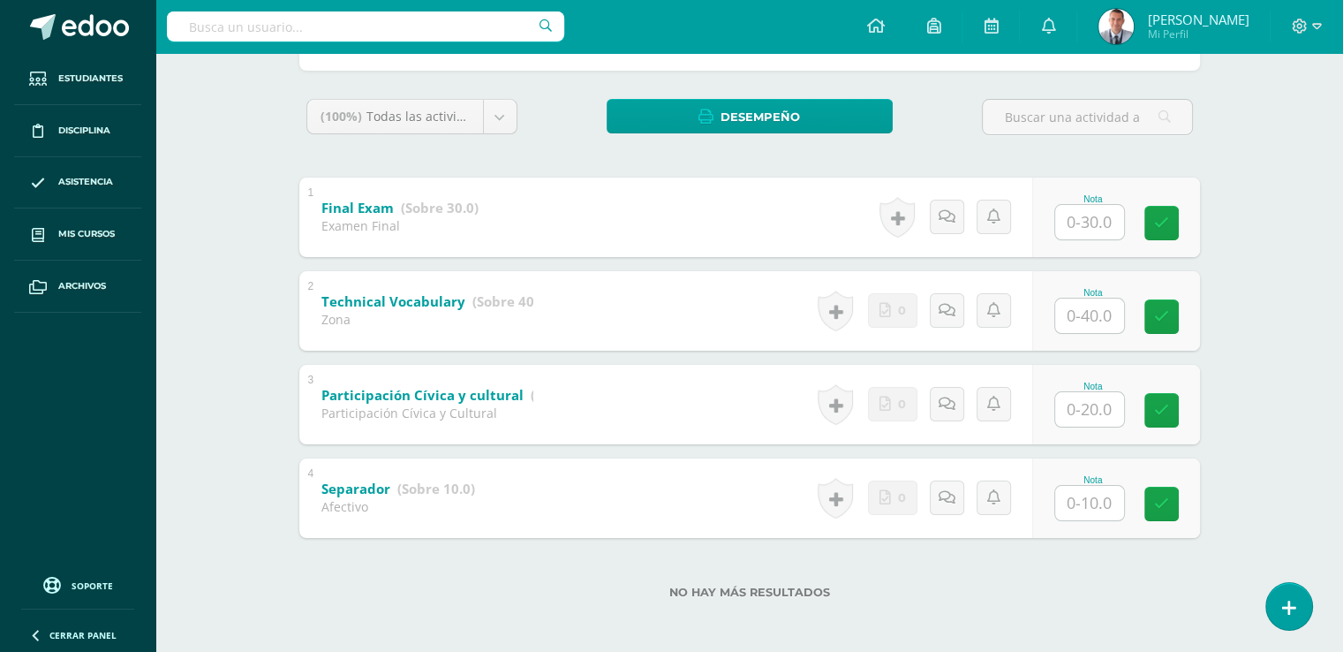
scroll to position [267, 0]
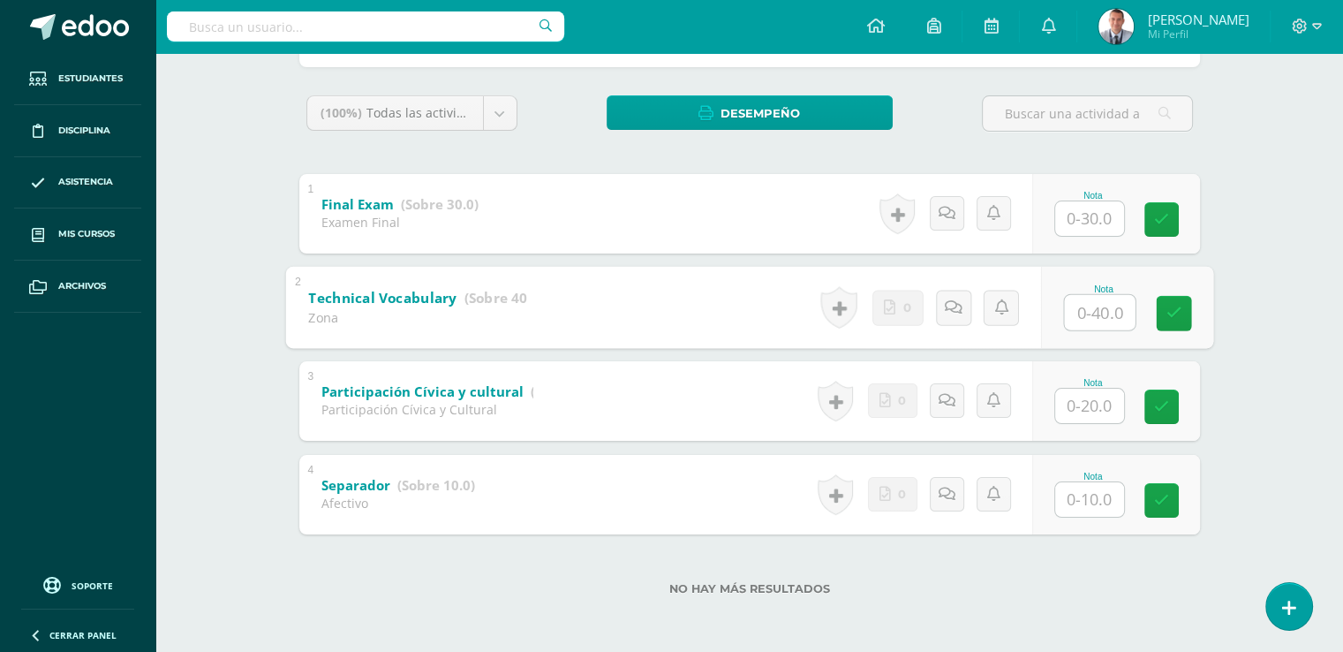
click at [1089, 309] on input "text" at bounding box center [1099, 311] width 71 height 35
type input "40"
click at [1089, 495] on input "text" at bounding box center [1089, 499] width 69 height 34
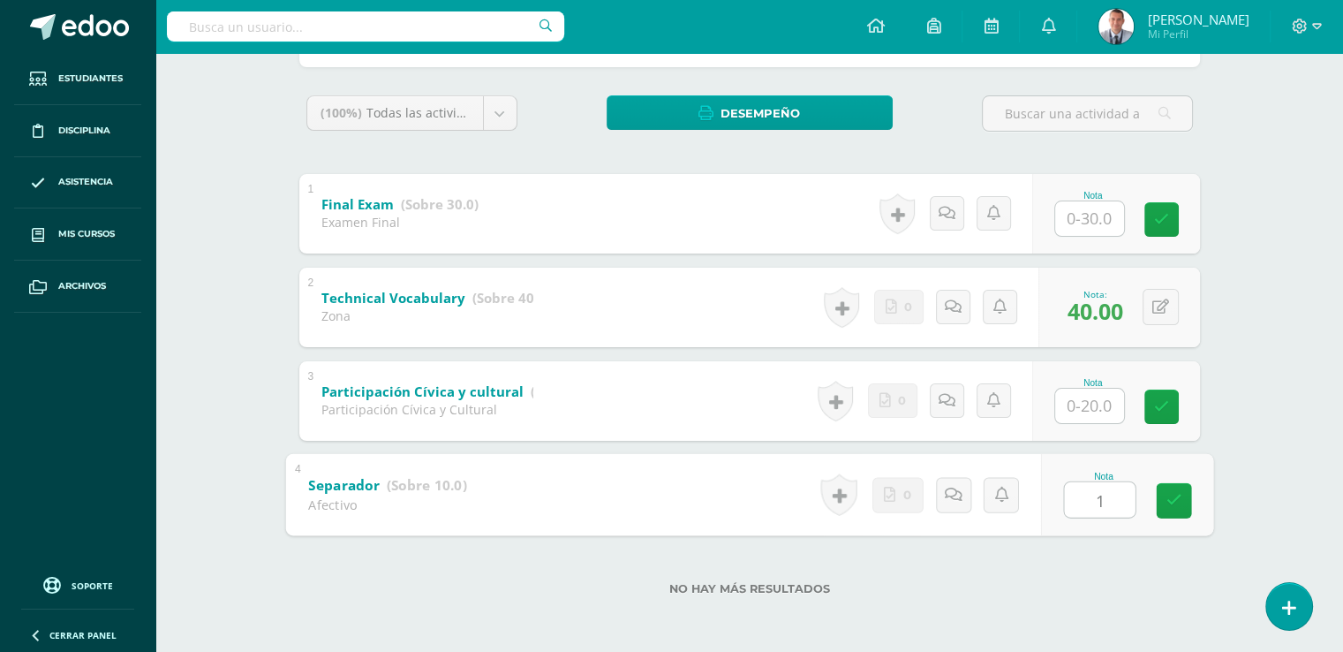
type input "10"
click at [1178, 496] on icon at bounding box center [1174, 500] width 16 height 15
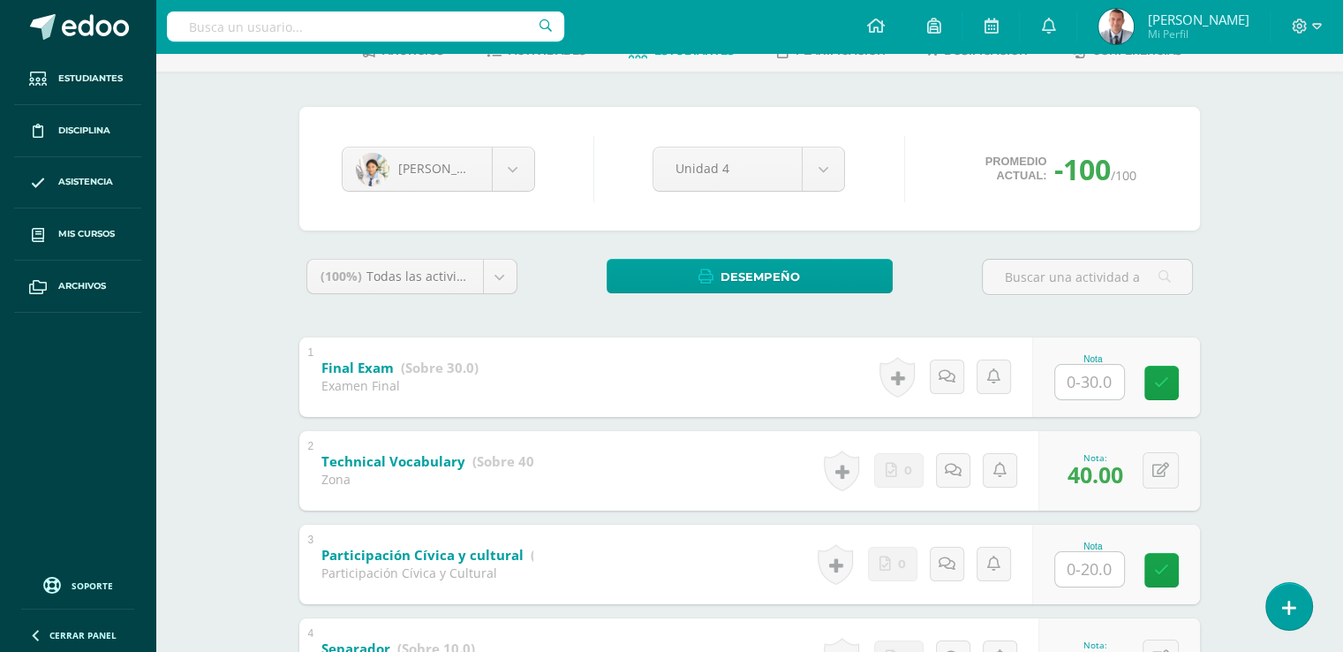
scroll to position [92, 0]
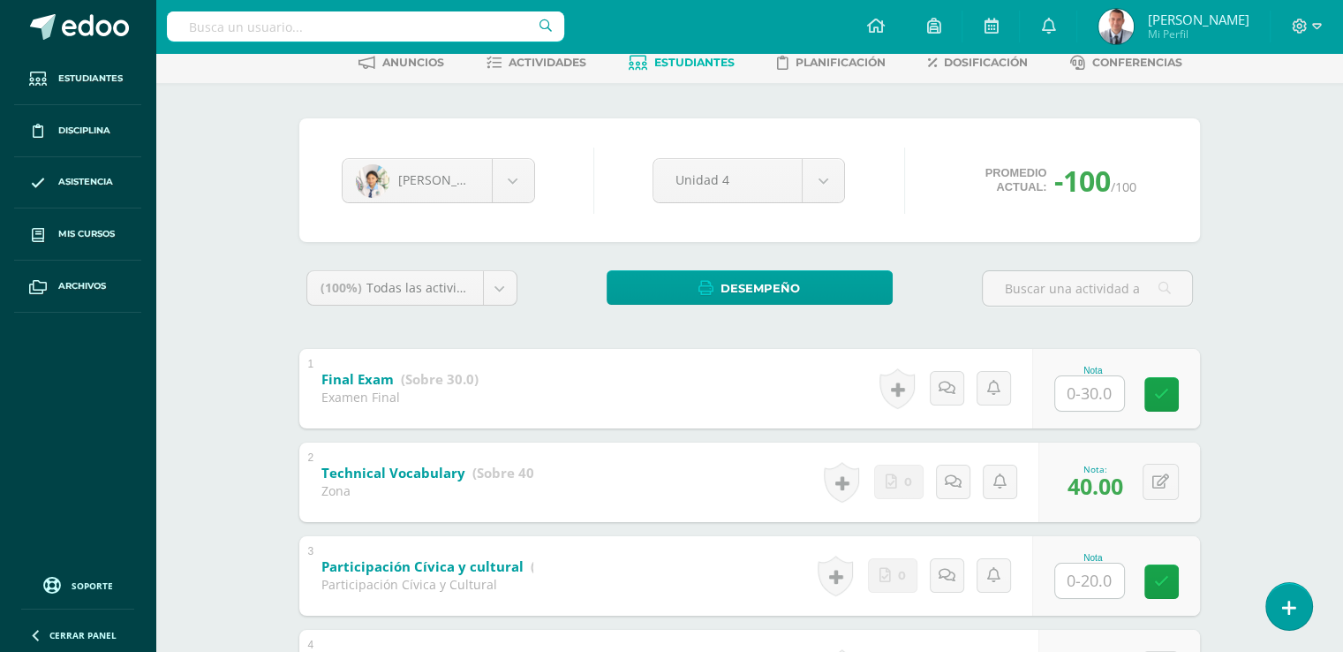
click at [730, 57] on span "Estudiantes" at bounding box center [694, 62] width 80 height 13
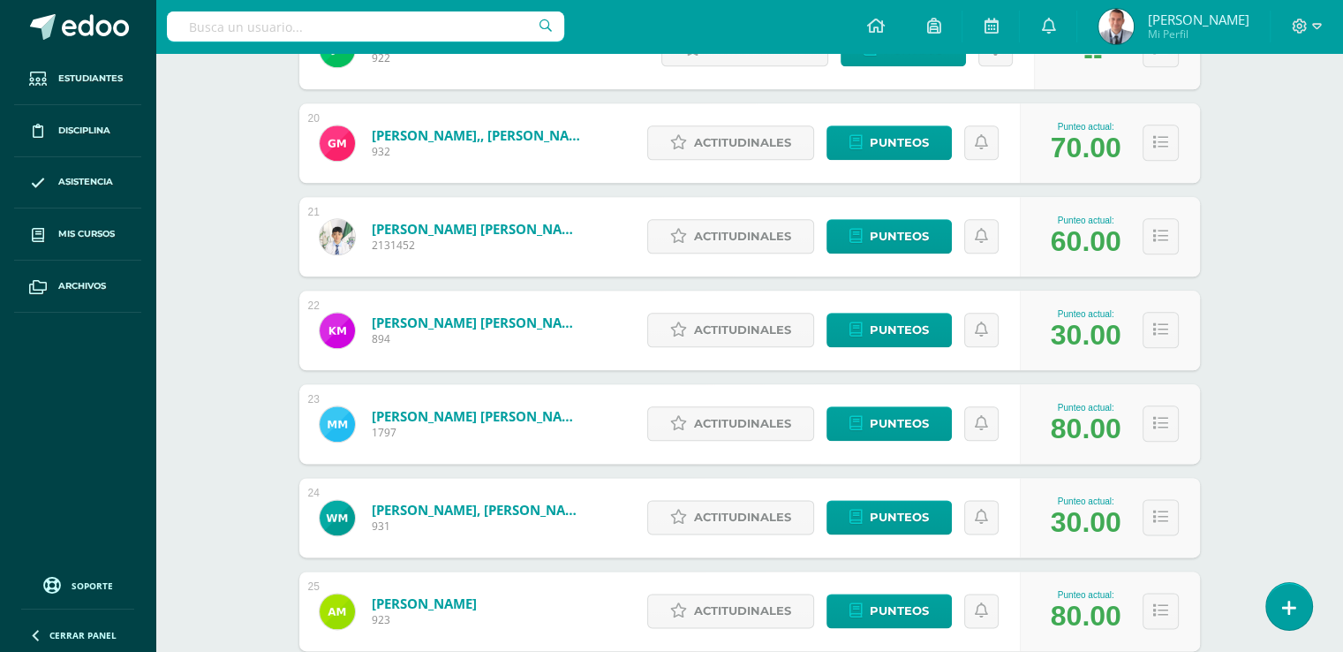
scroll to position [2082, 0]
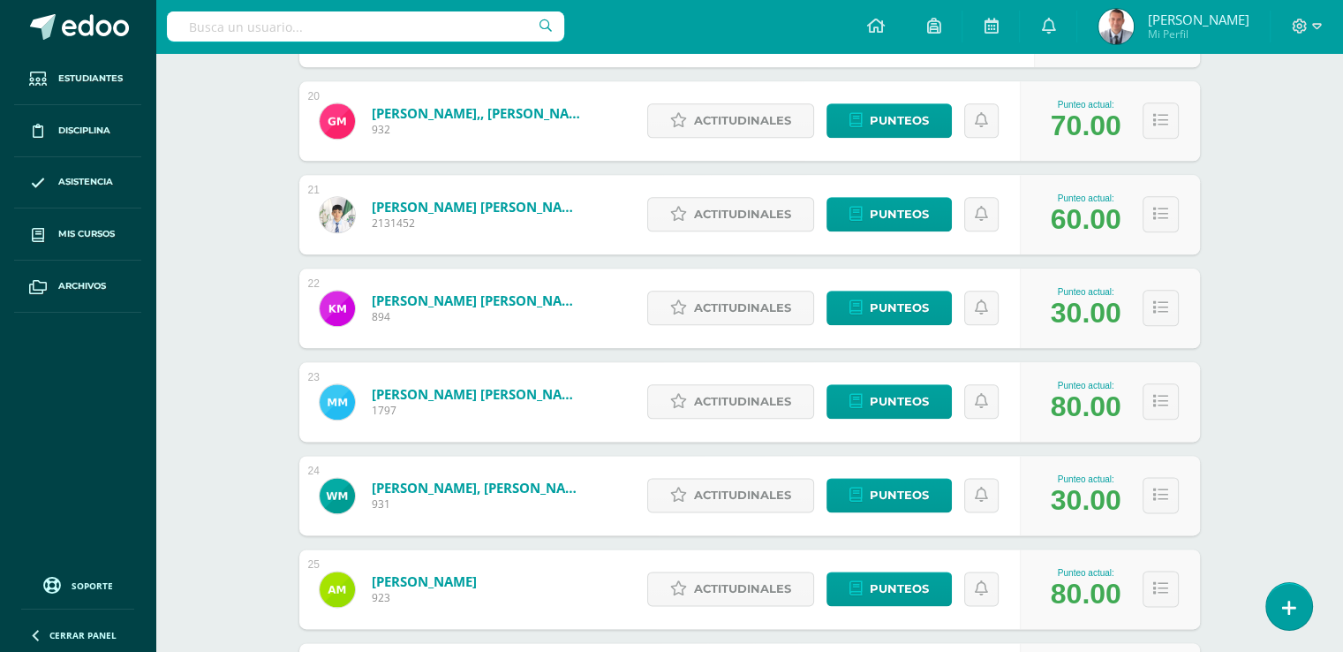
click at [930, 456] on div "Actitudinales Punteos" at bounding box center [830, 495] width 382 height 79
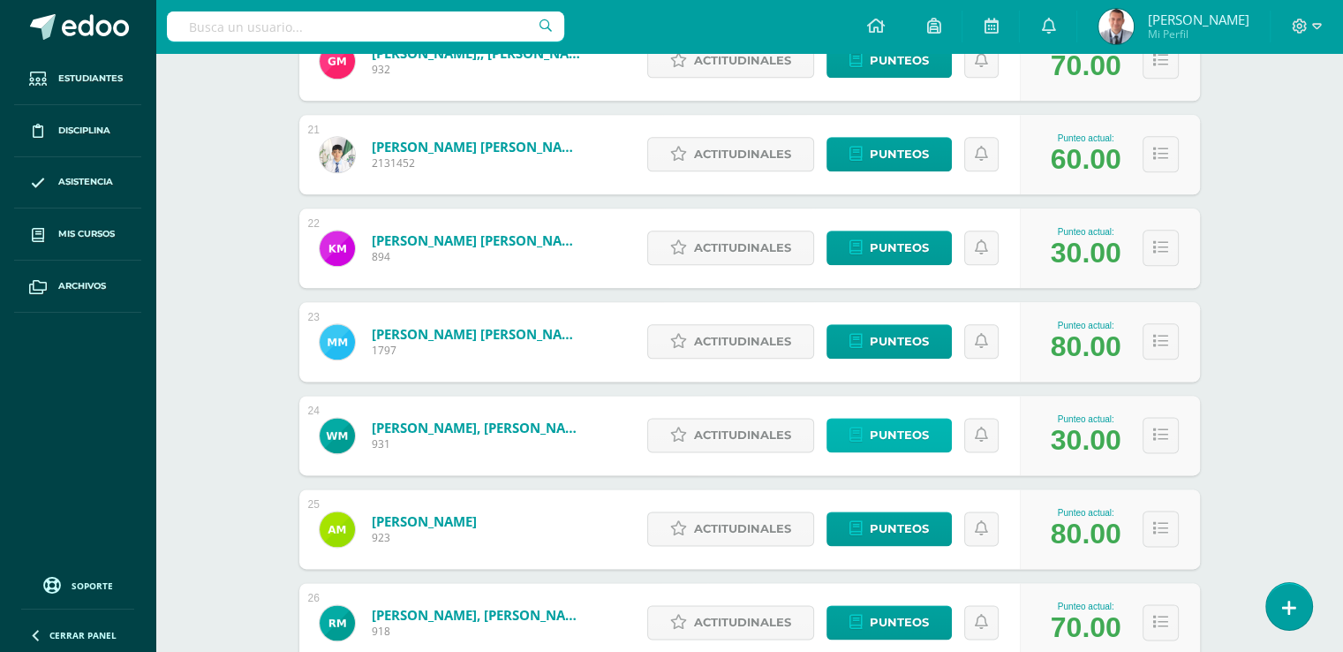
click at [927, 432] on span "Punteos" at bounding box center [899, 435] width 59 height 33
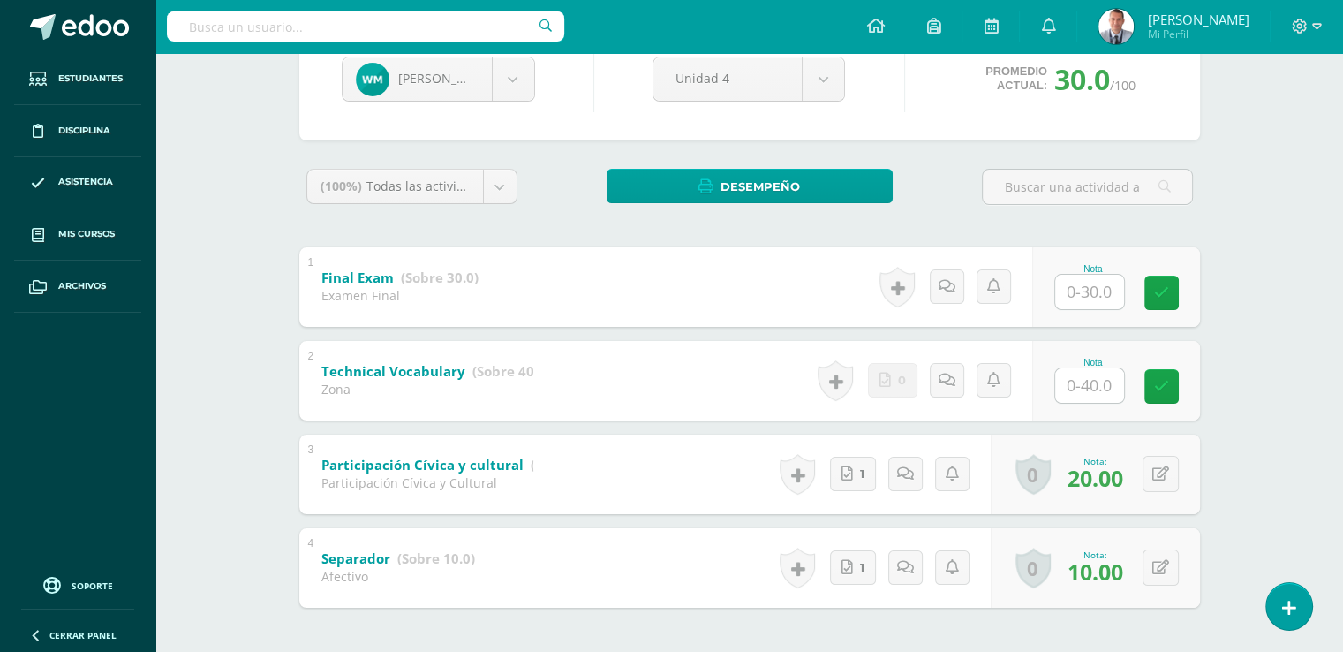
scroll to position [195, 0]
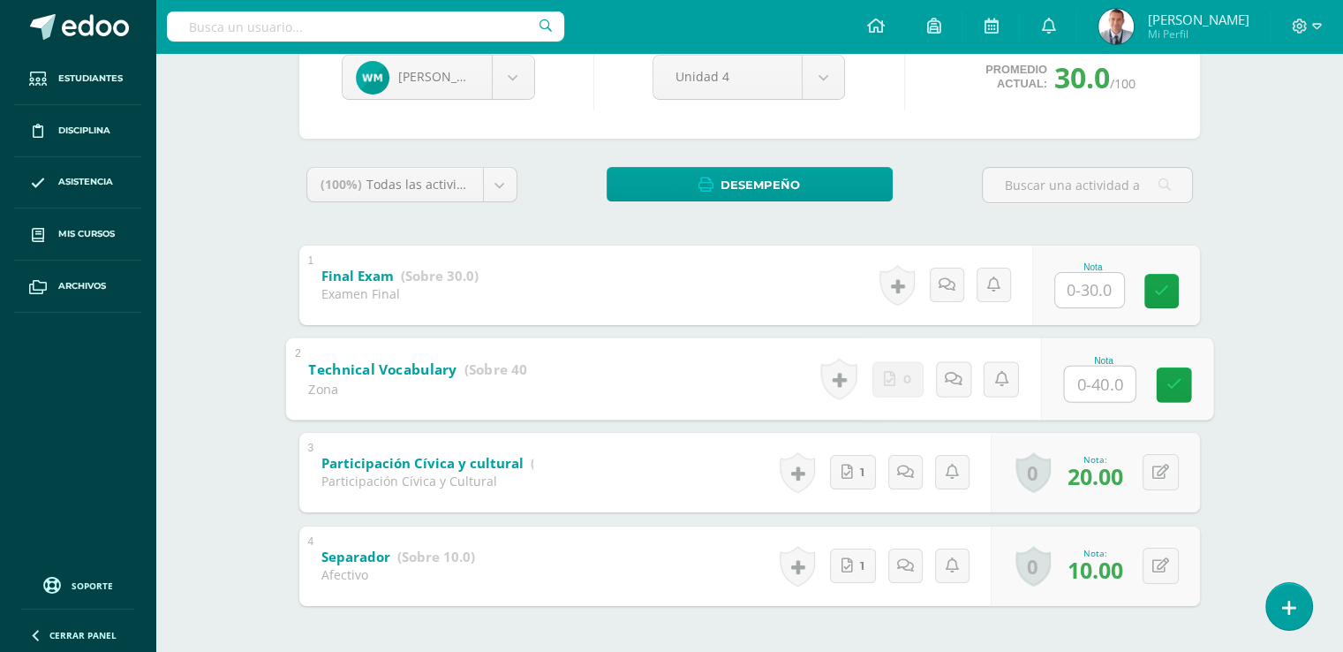
click at [1094, 386] on input "text" at bounding box center [1099, 383] width 71 height 35
type input "40"
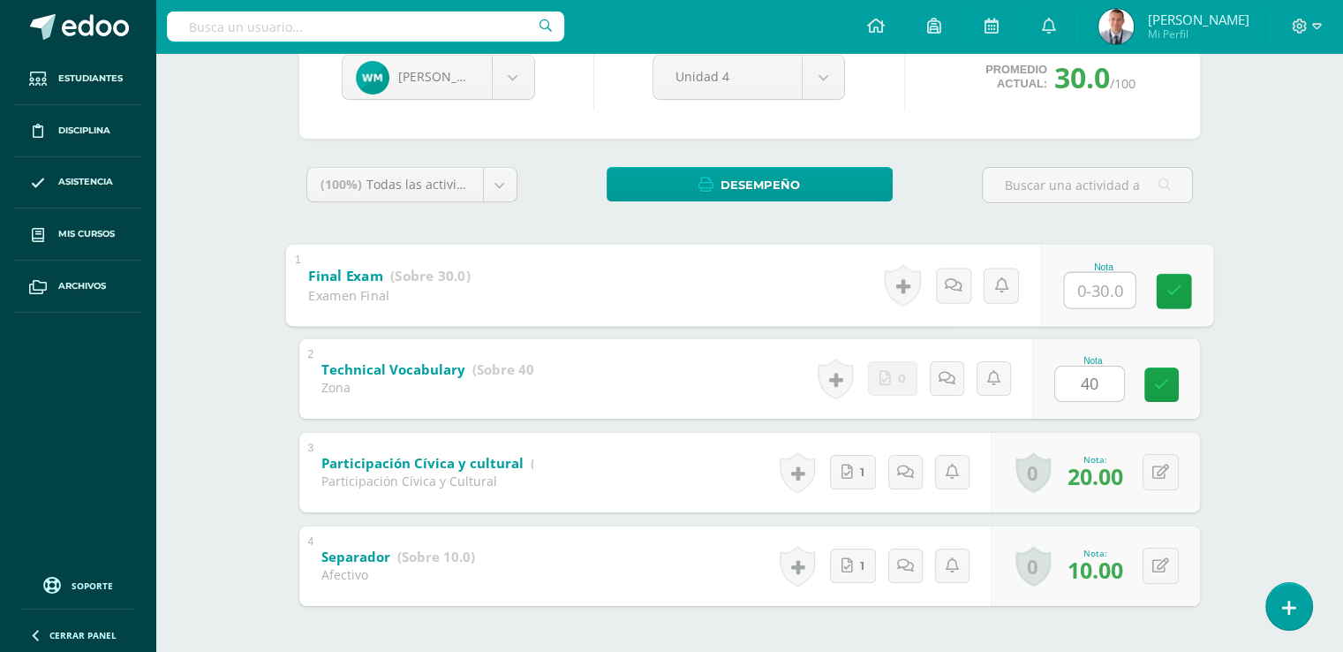
click at [1092, 284] on input "text" at bounding box center [1099, 289] width 71 height 35
type input "10"
click at [1174, 289] on icon at bounding box center [1174, 291] width 16 height 15
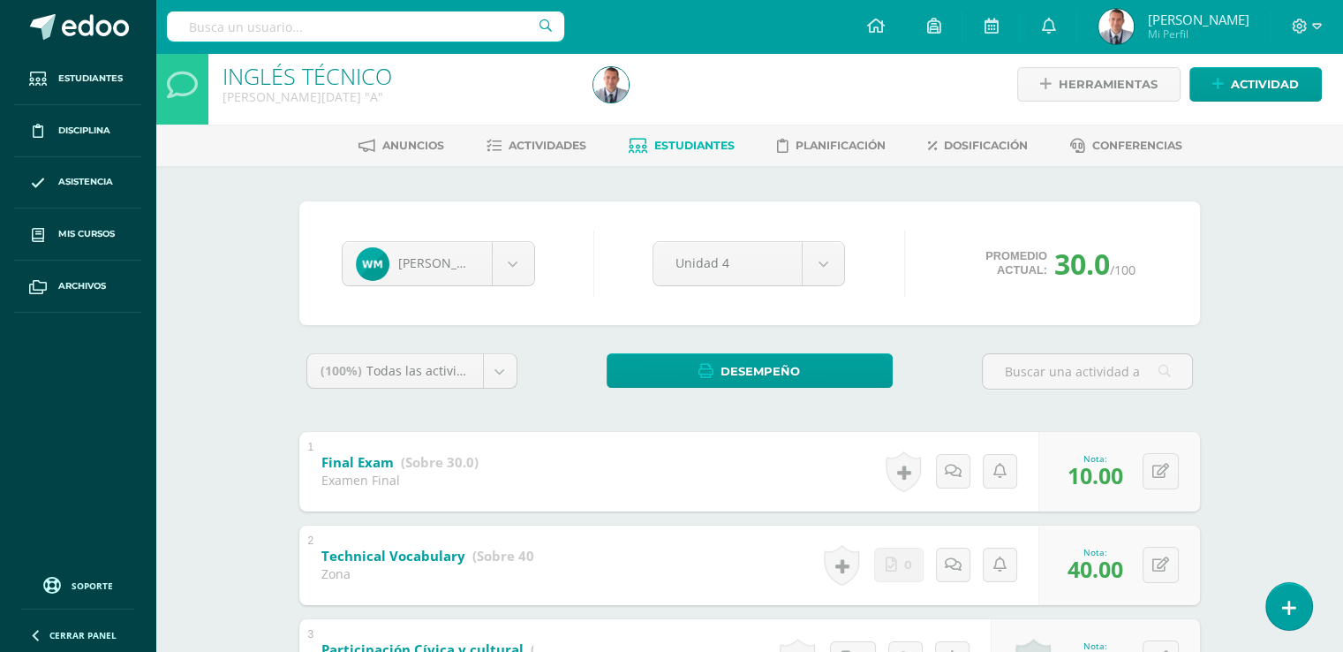
scroll to position [0, 0]
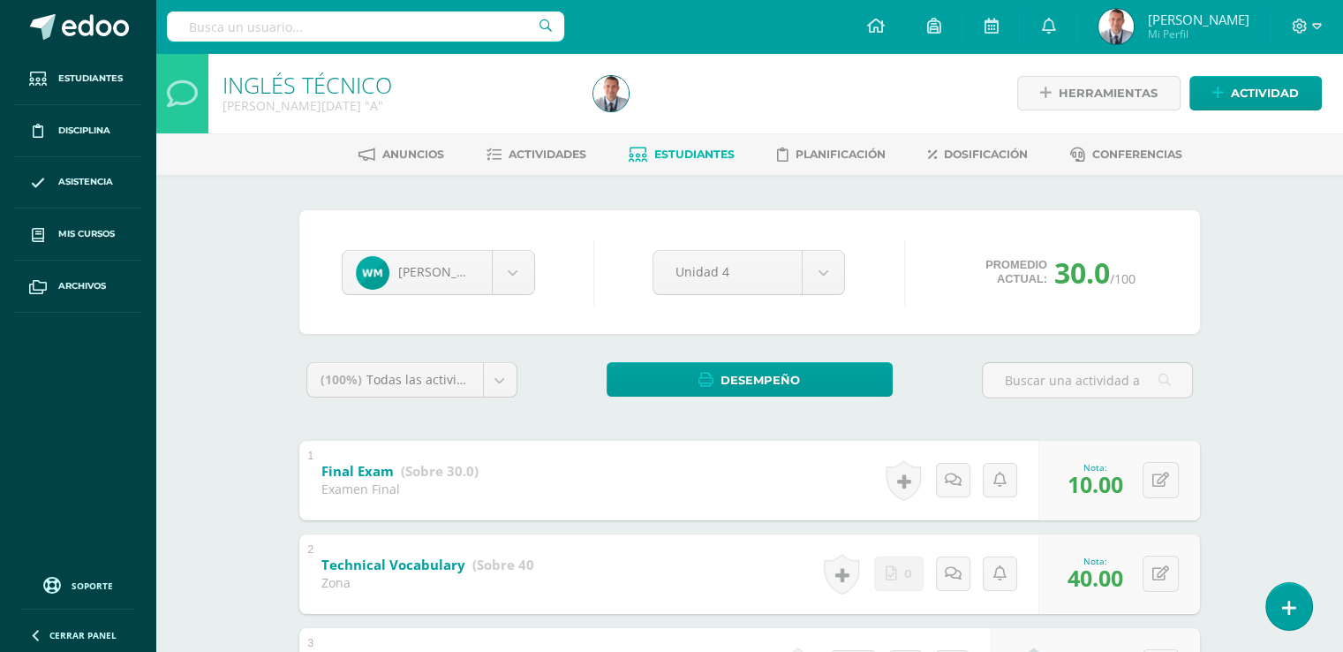
click at [704, 154] on span "Estudiantes" at bounding box center [694, 154] width 80 height 13
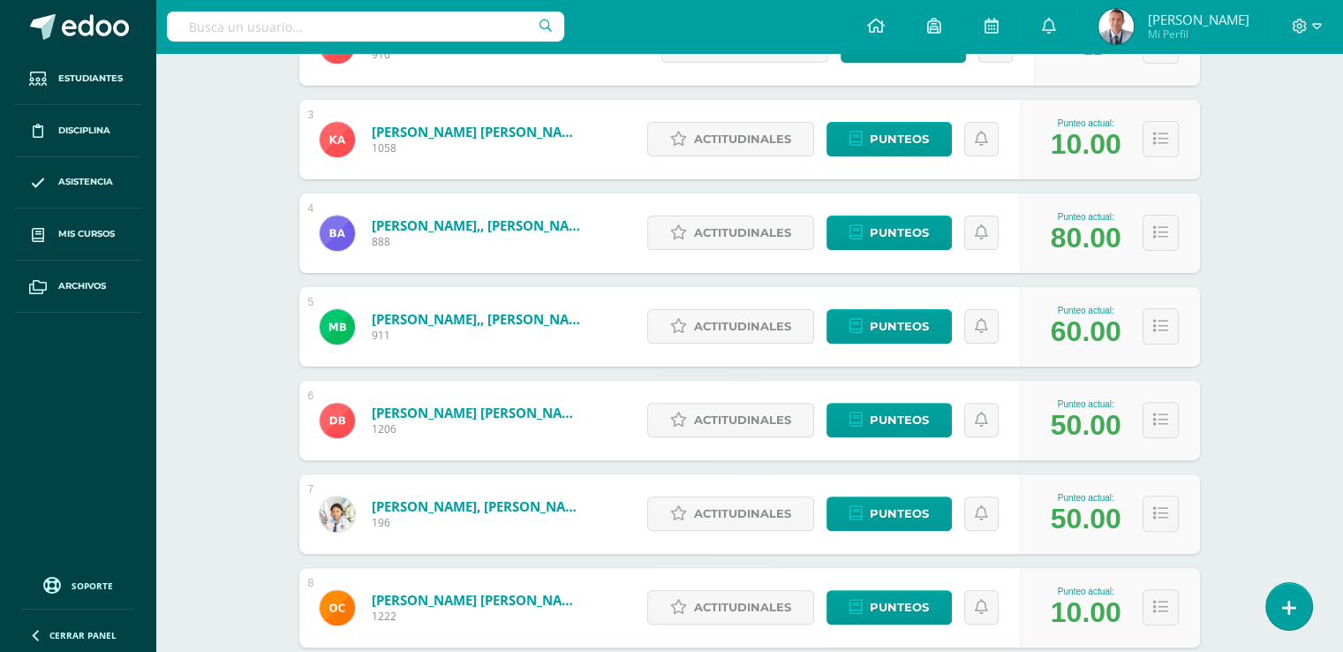
scroll to position [627, 0]
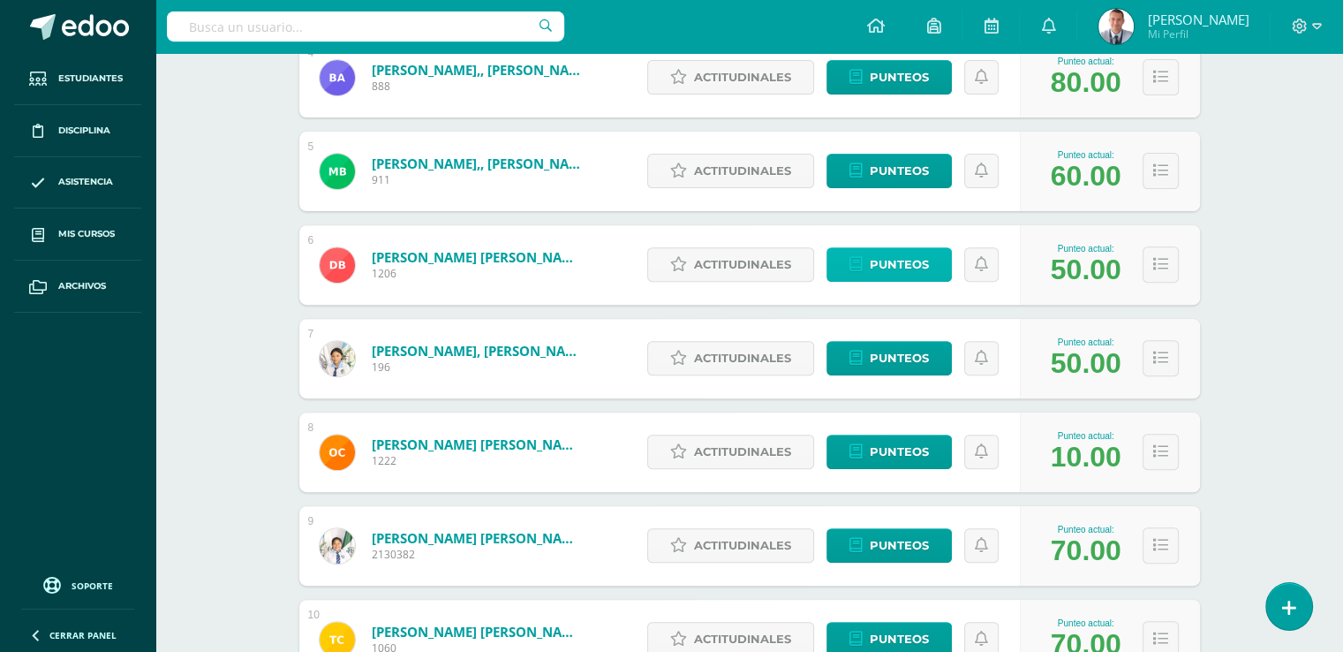
click at [913, 264] on span "Punteos" at bounding box center [899, 264] width 59 height 33
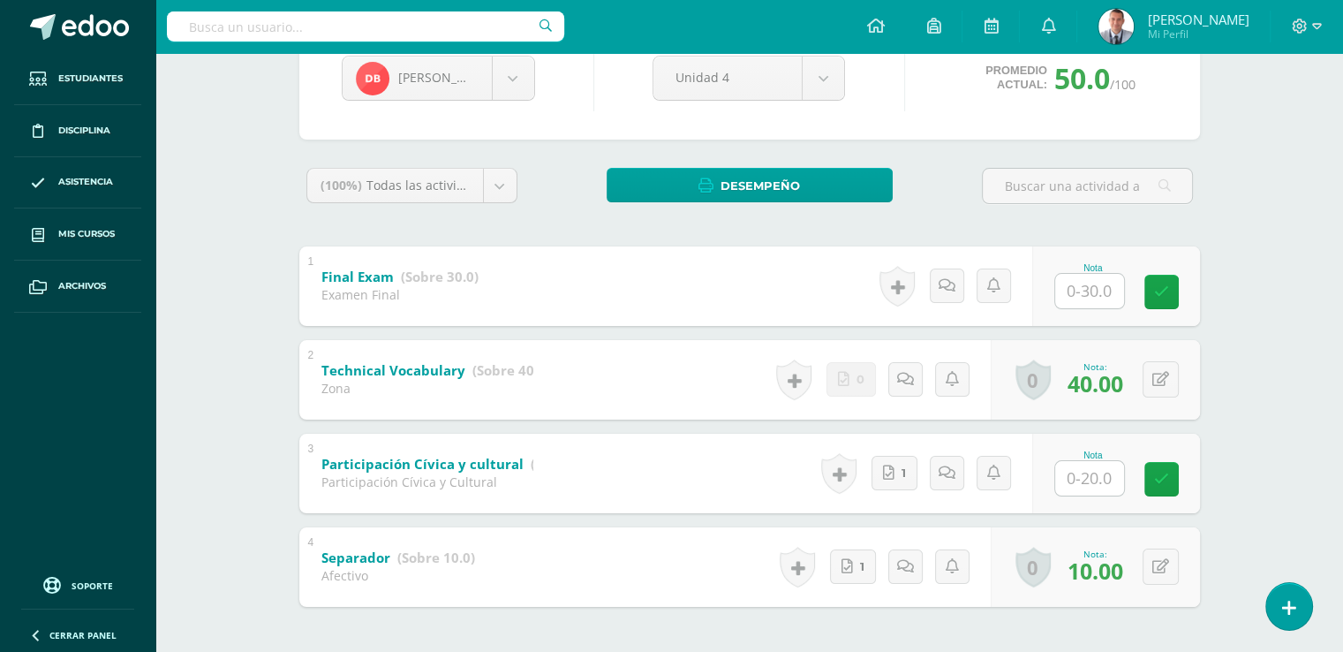
scroll to position [229, 0]
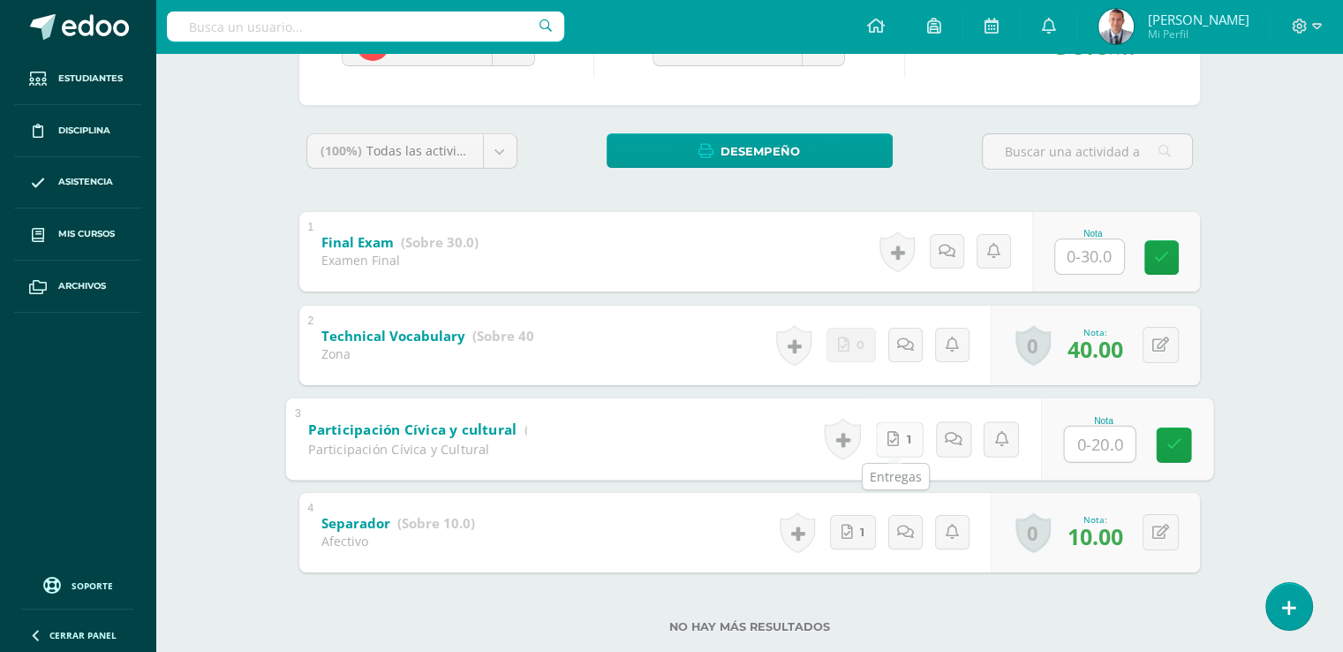
click at [893, 435] on icon at bounding box center [893, 438] width 11 height 15
click at [1102, 444] on input "text" at bounding box center [1099, 443] width 71 height 35
type input "20"
click at [1180, 437] on icon at bounding box center [1174, 444] width 16 height 15
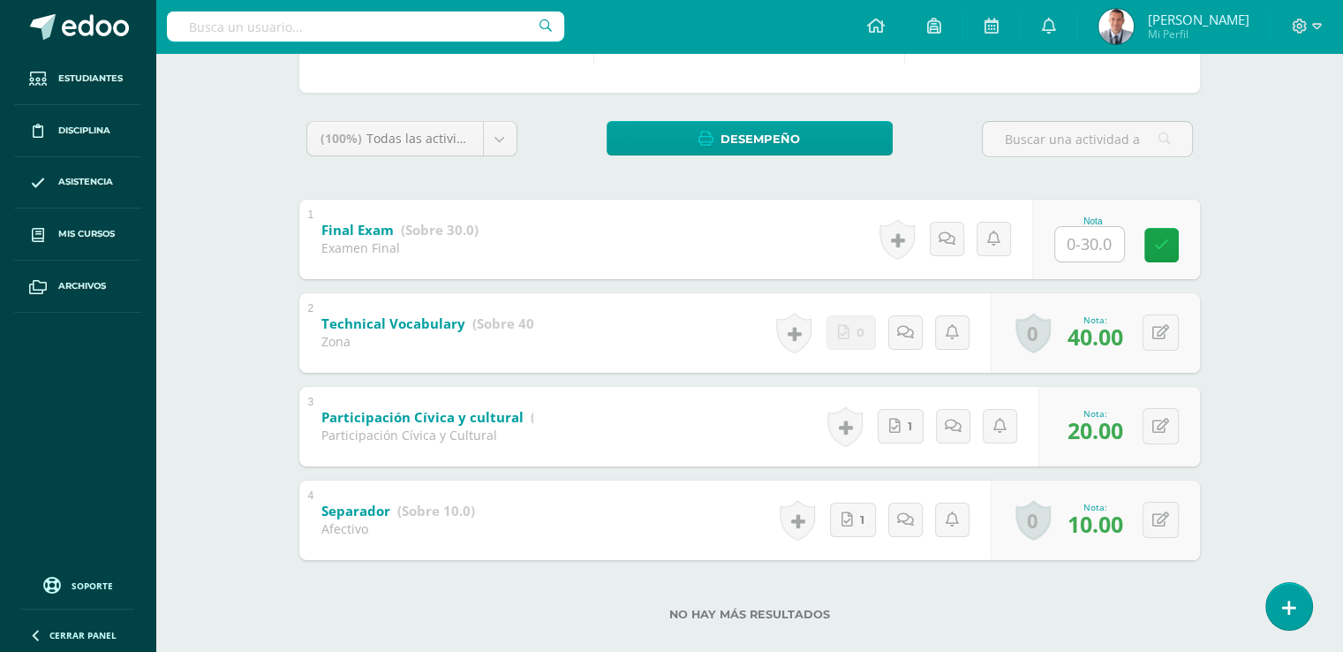
scroll to position [246, 0]
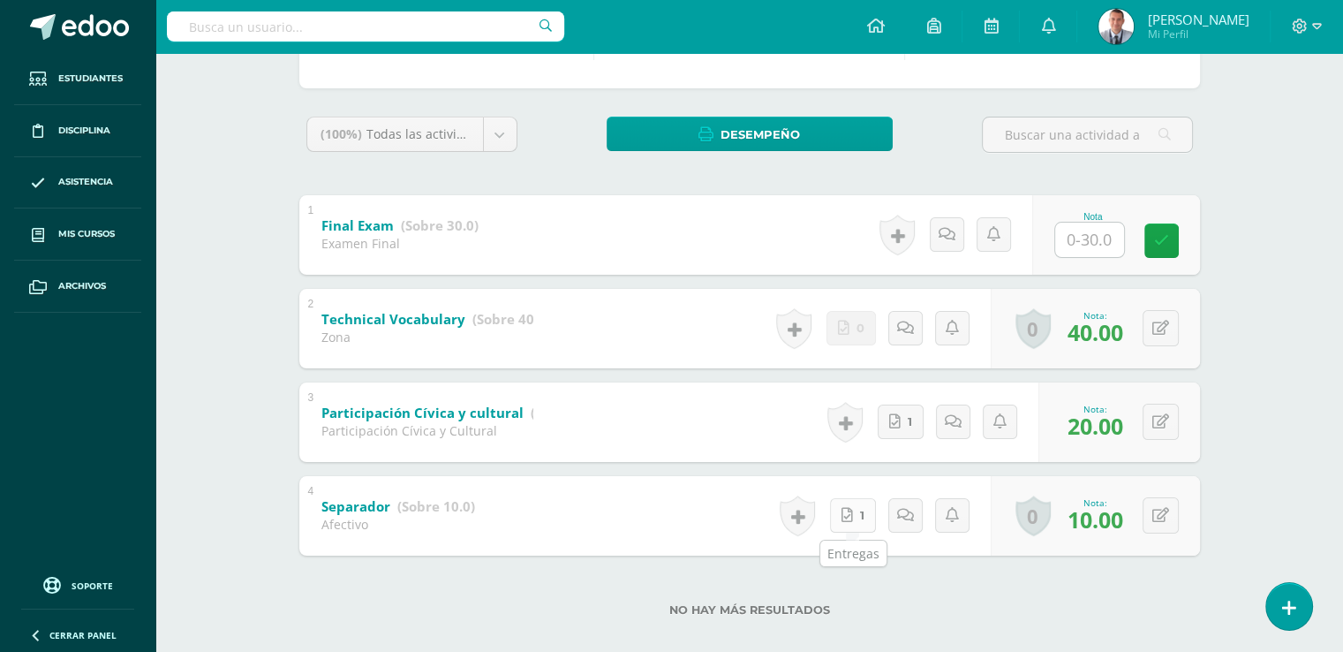
click at [859, 517] on link "1" at bounding box center [853, 515] width 46 height 34
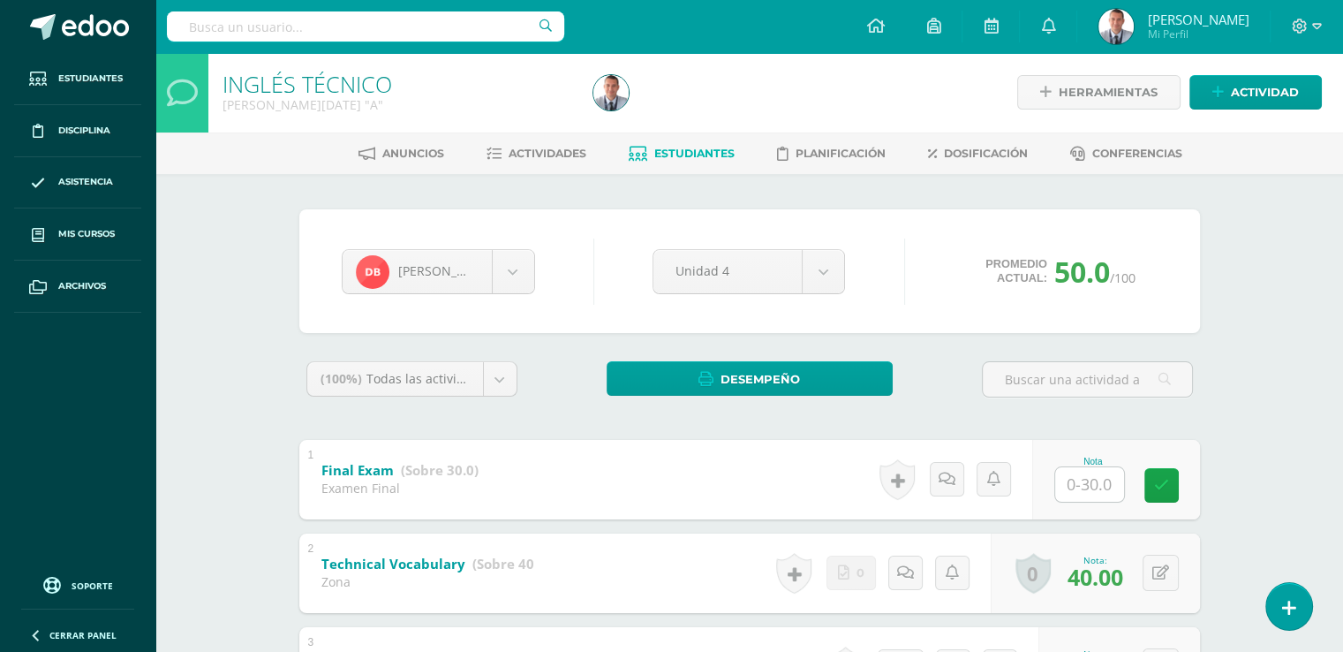
scroll to position [0, 0]
click at [677, 153] on span "Estudiantes" at bounding box center [694, 154] width 80 height 13
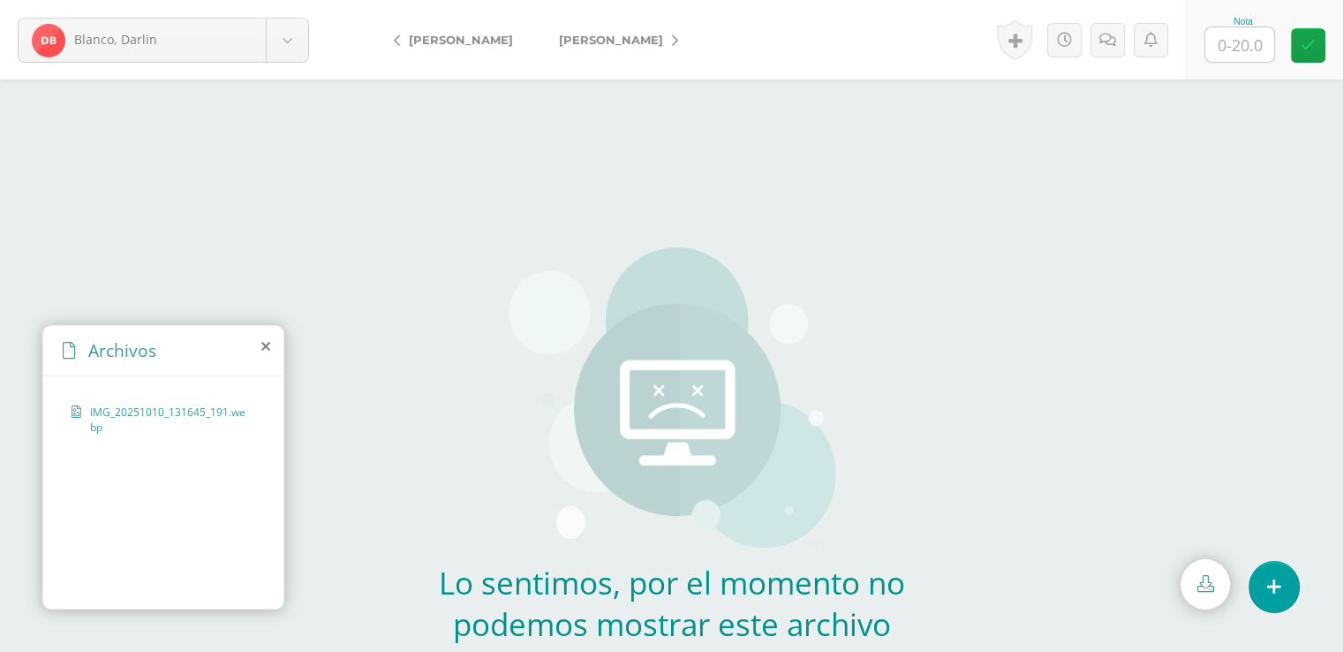
click at [198, 409] on span "IMG_20251010_131645_191.webp" at bounding box center [168, 420] width 156 height 30
click at [198, 411] on span "IMG_20251010_131645_191.webp" at bounding box center [168, 420] width 156 height 30
click at [1240, 42] on input "text" at bounding box center [1240, 44] width 69 height 34
type input "20"
click at [1304, 43] on icon at bounding box center [1308, 45] width 15 height 15
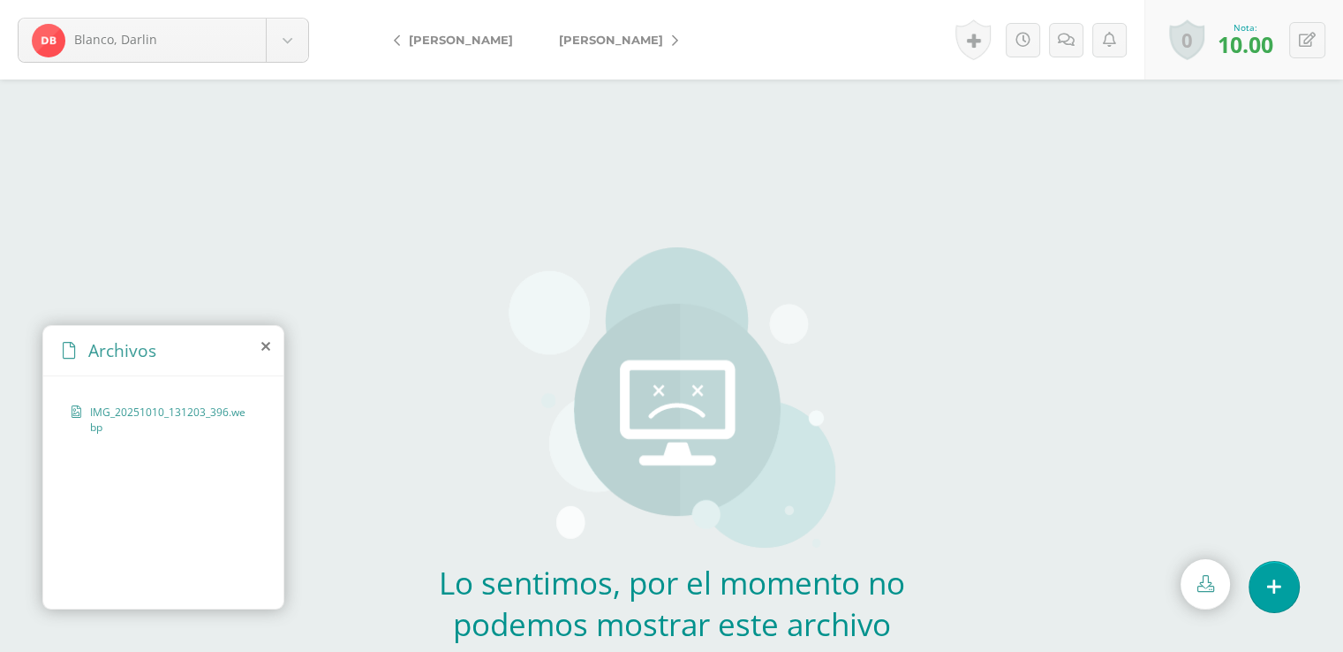
click at [226, 412] on span "IMG_20251010_131203_396.webp" at bounding box center [168, 420] width 156 height 30
click at [200, 411] on span "IMG_20251010_131203_396.webp" at bounding box center [168, 420] width 156 height 30
click at [147, 410] on span "IMG_20251010_131203_396.webp" at bounding box center [168, 420] width 156 height 30
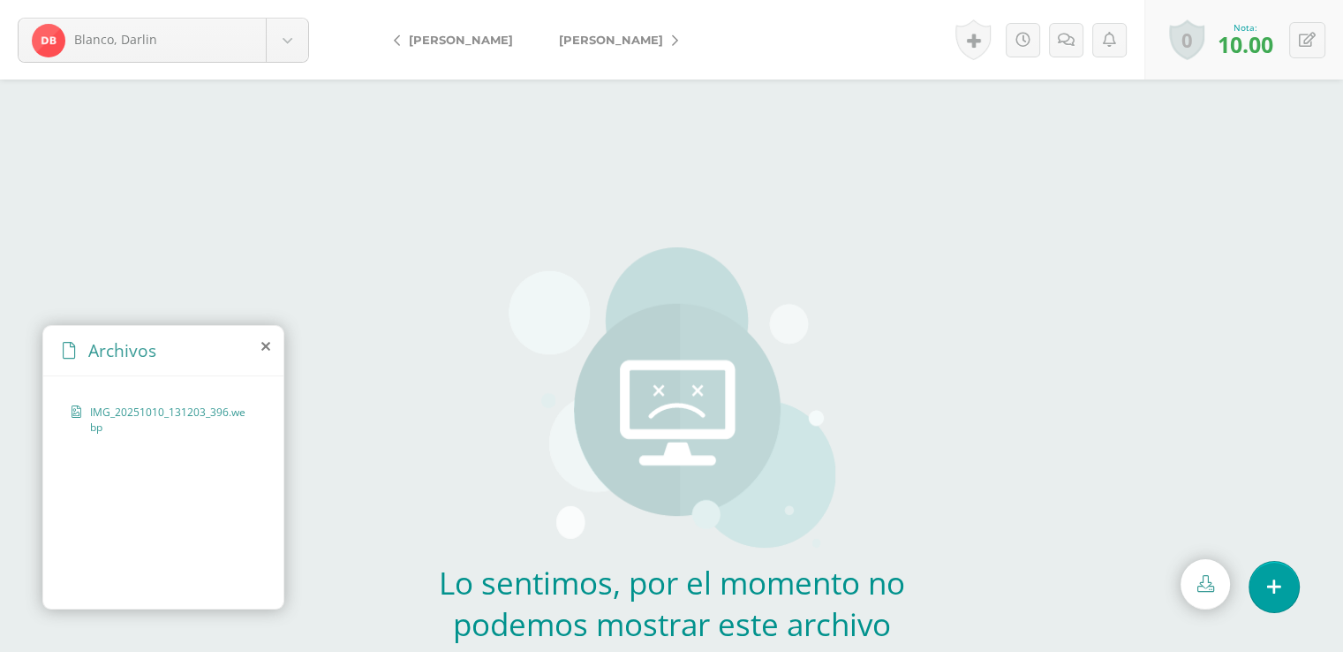
click at [511, 227] on div "Lo sentimos, por el momento no podemos mostrar este archivo Puedes descargarlo …" at bounding box center [672, 377] width 521 height 754
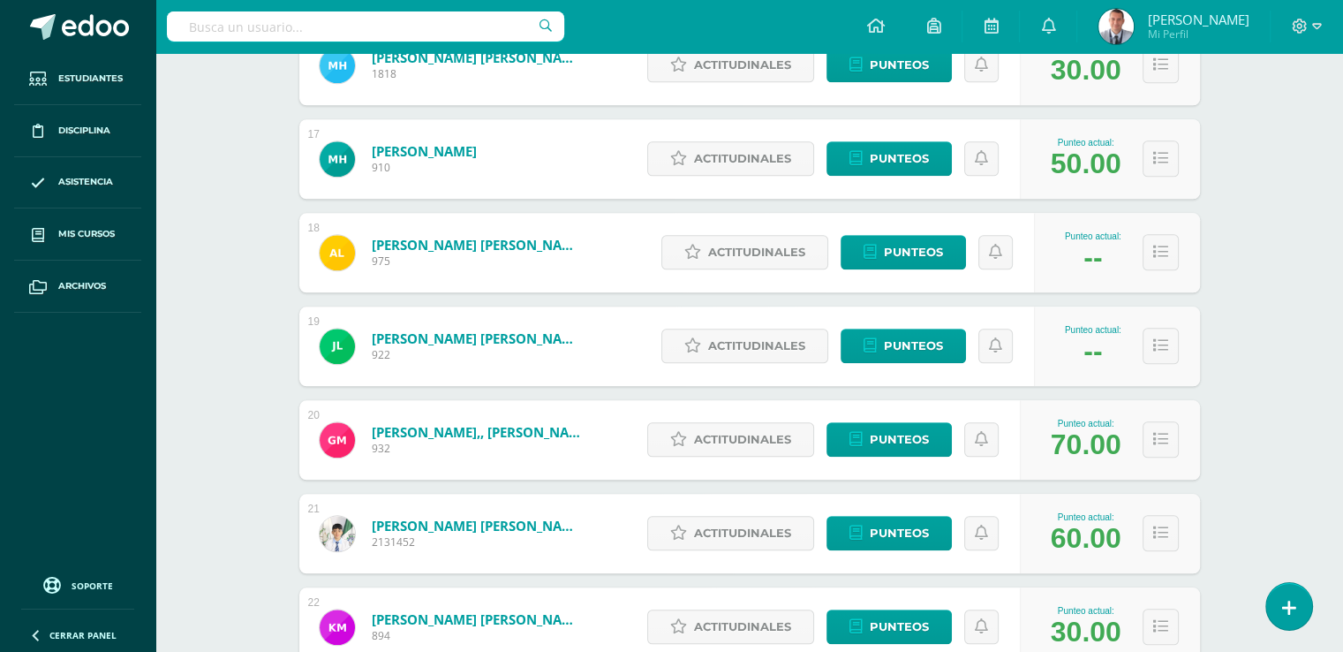
scroll to position [1798, 0]
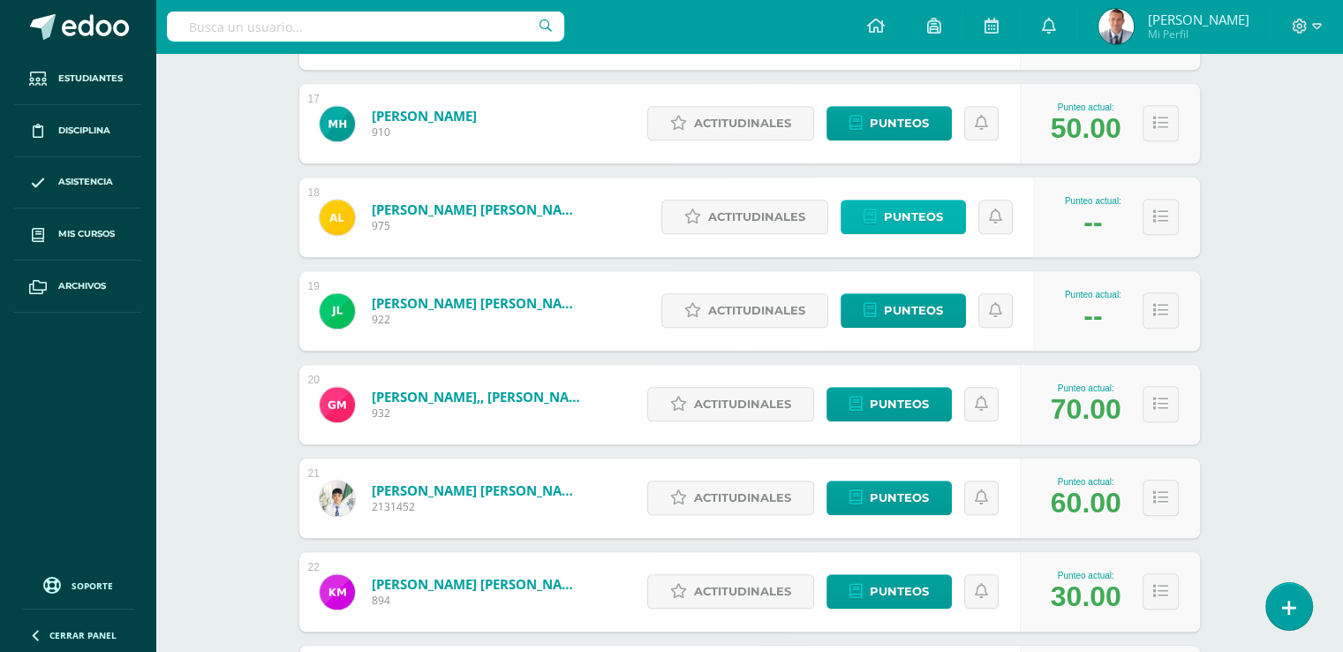
click at [941, 217] on span "Punteos" at bounding box center [913, 216] width 59 height 33
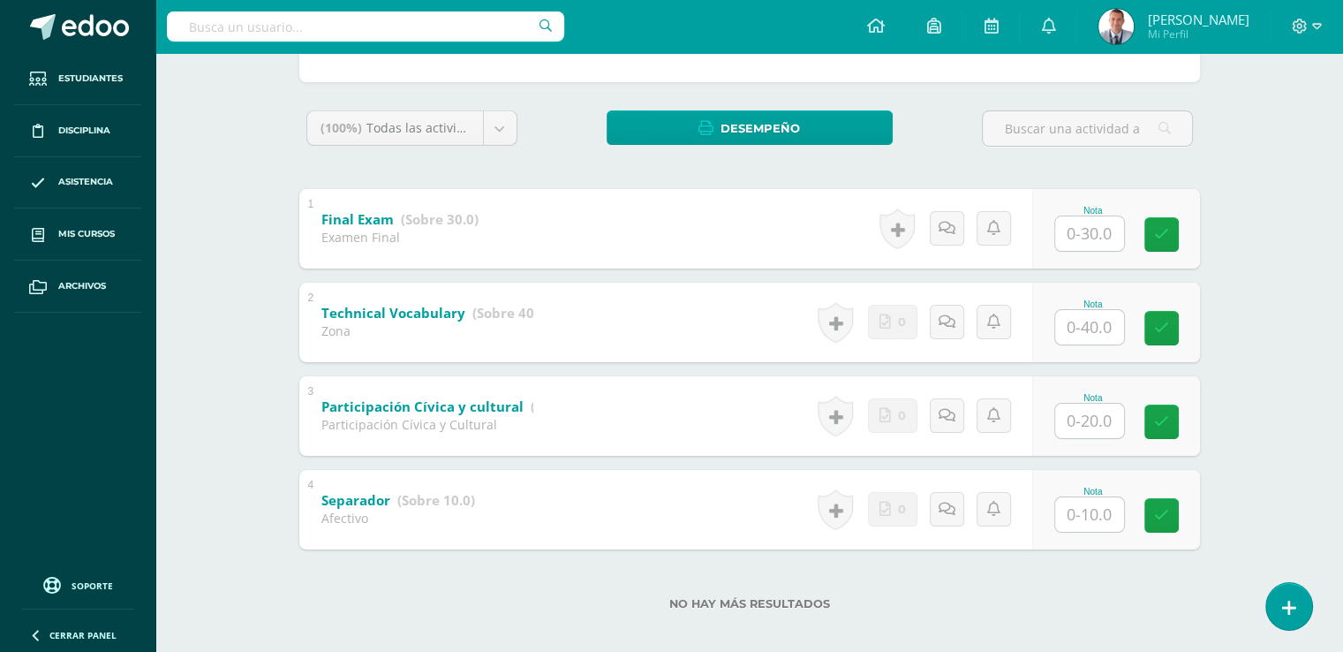
scroll to position [254, 0]
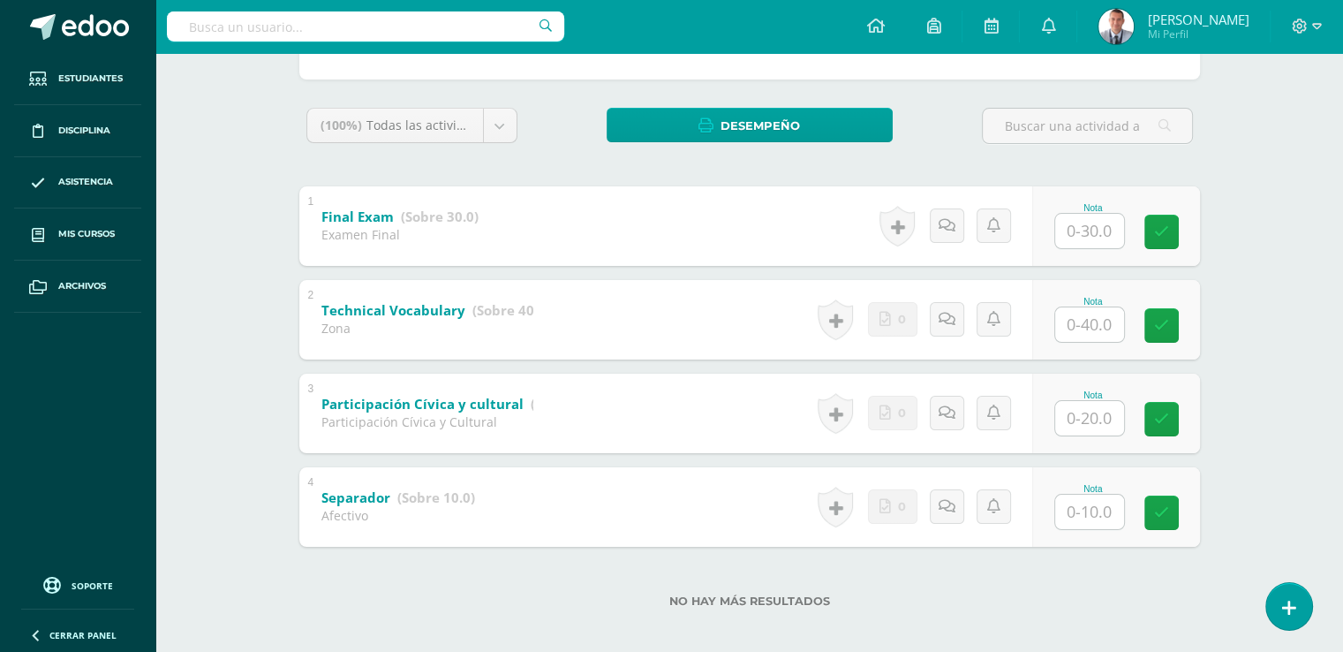
click at [1092, 323] on input "text" at bounding box center [1089, 324] width 69 height 34
type input "40"
click at [1169, 323] on icon at bounding box center [1174, 325] width 16 height 15
click at [1089, 513] on input "text" at bounding box center [1089, 512] width 69 height 34
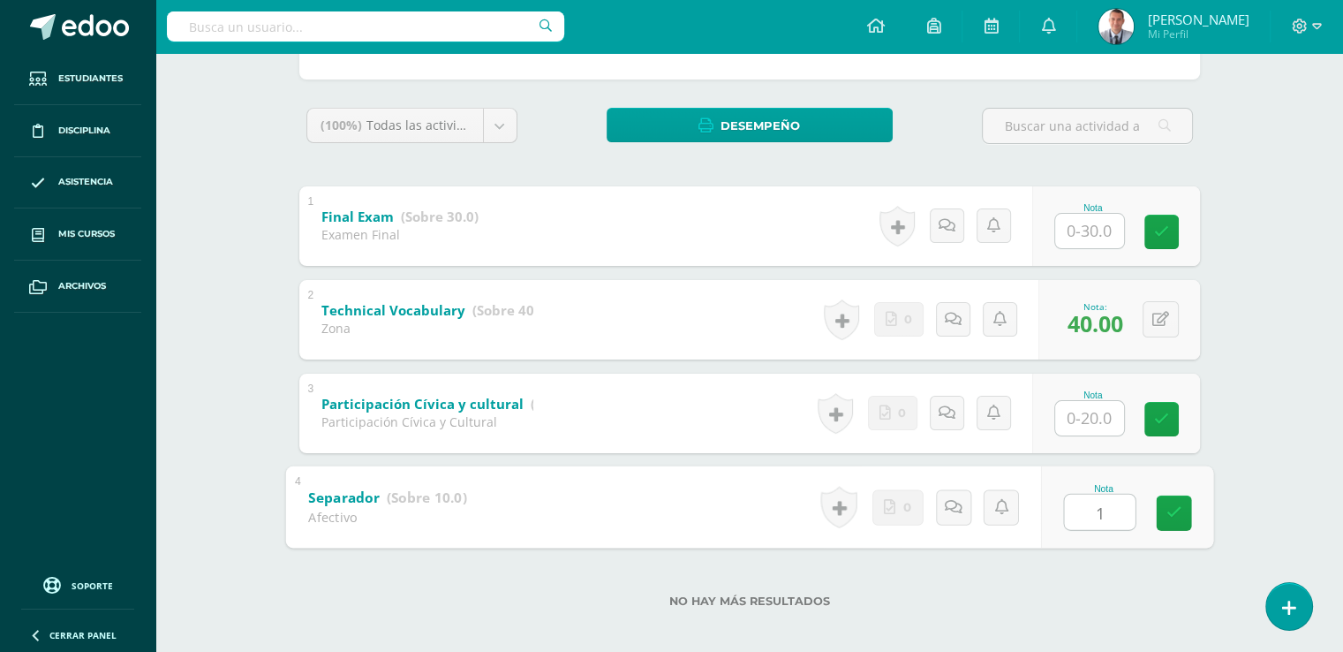
type input "10"
click at [1172, 520] on link at bounding box center [1173, 512] width 35 height 35
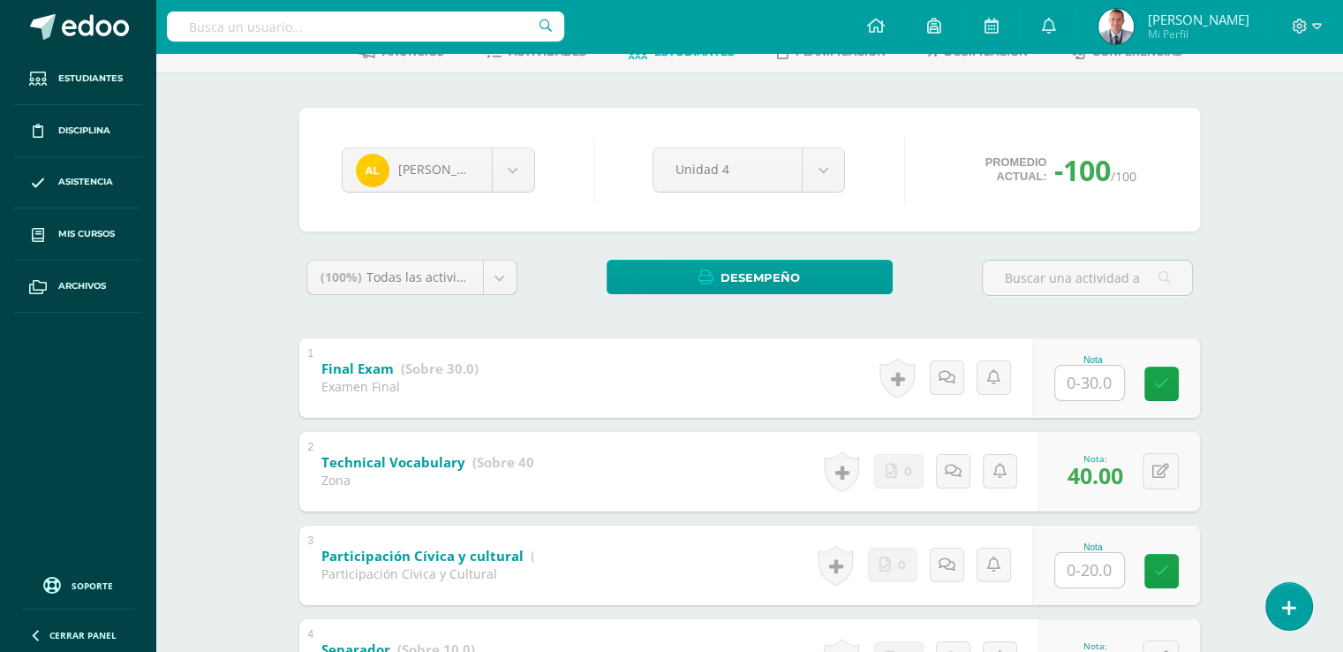
scroll to position [0, 0]
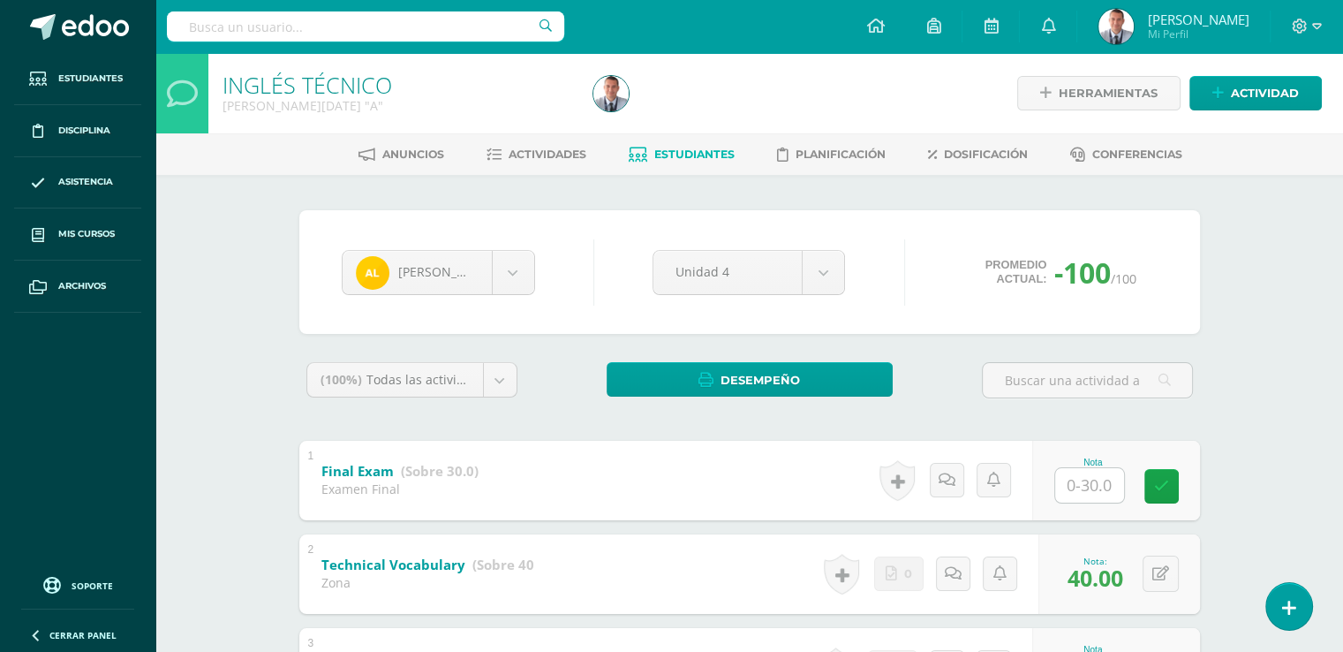
click at [717, 150] on span "Estudiantes" at bounding box center [694, 154] width 80 height 13
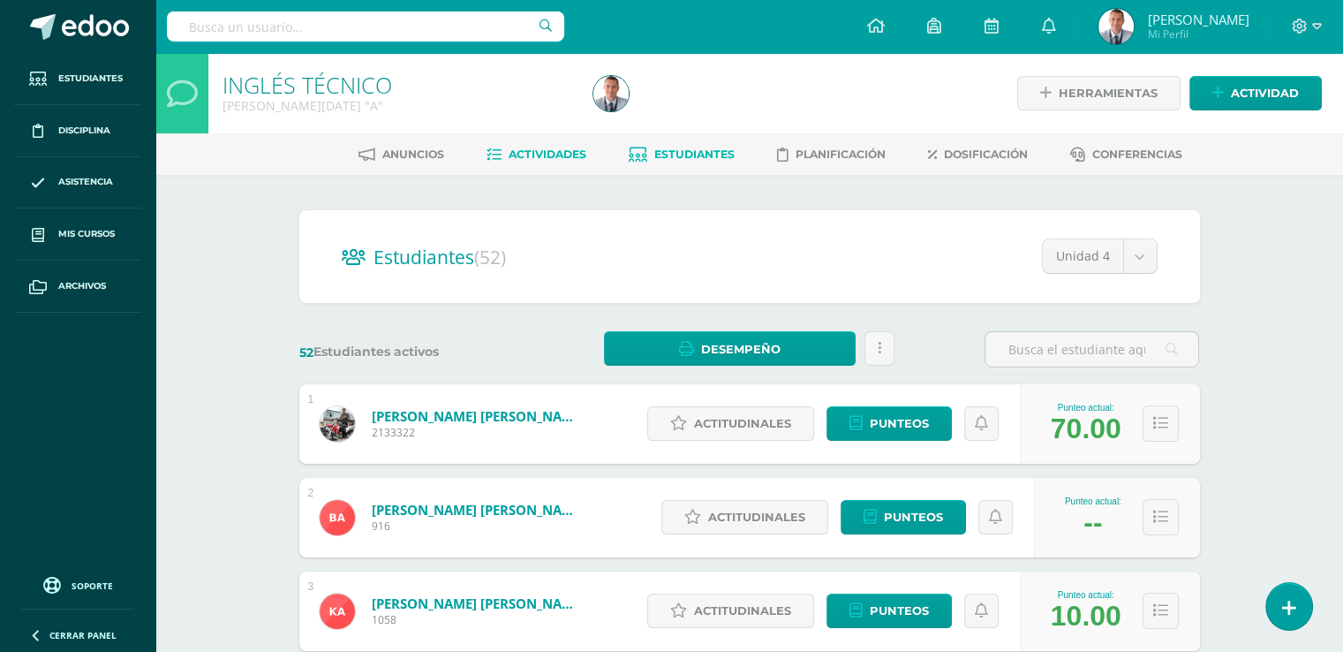
click at [574, 148] on span "Actividades" at bounding box center [548, 154] width 78 height 13
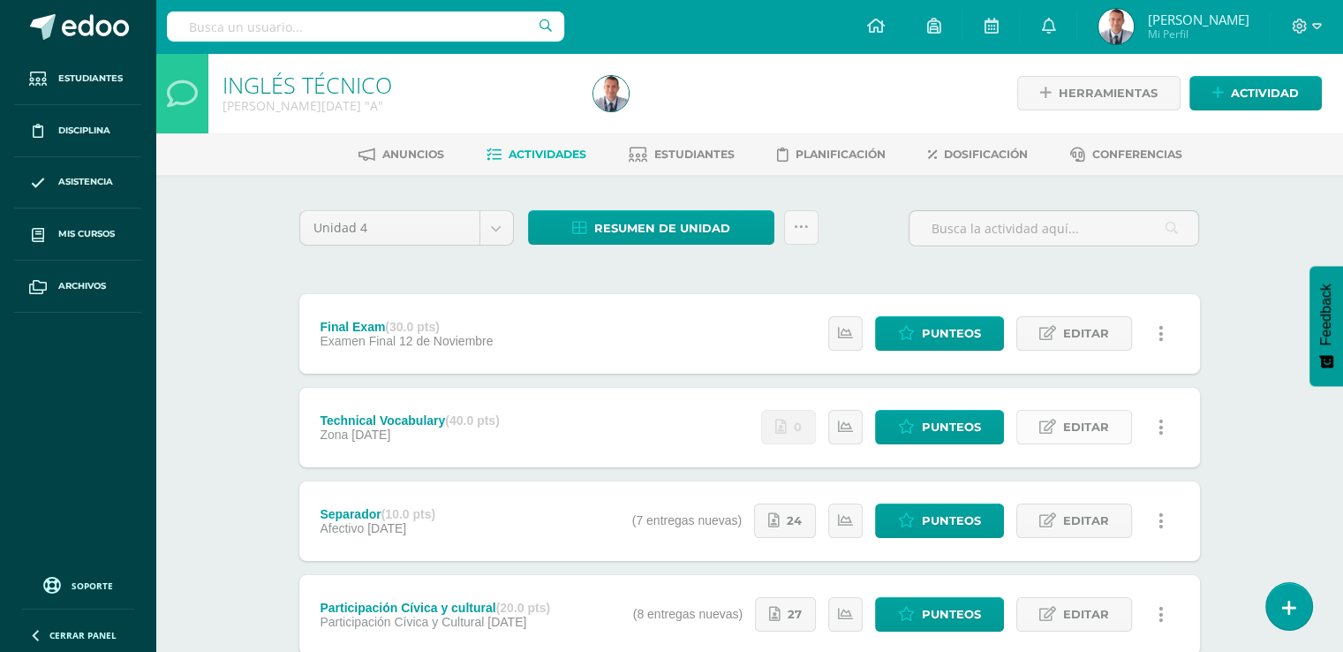
click at [1068, 426] on span "Editar" at bounding box center [1086, 427] width 46 height 33
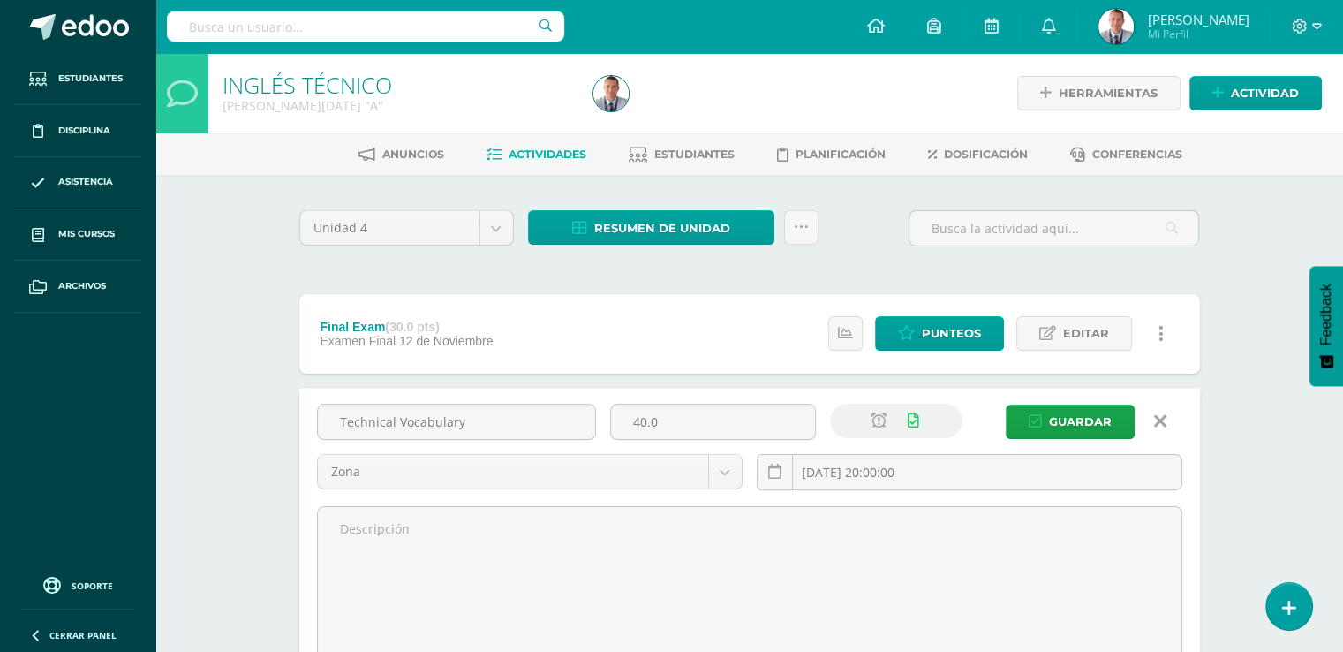
click at [1161, 418] on icon at bounding box center [1160, 421] width 12 height 19
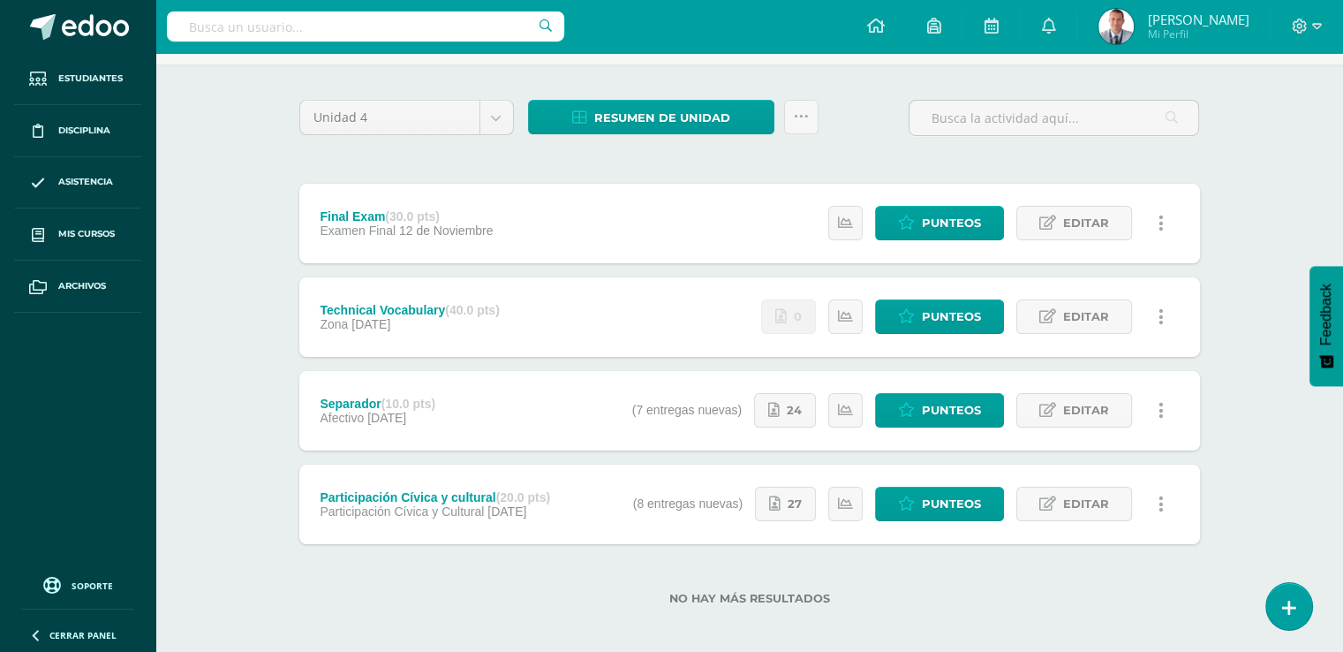
scroll to position [120, 0]
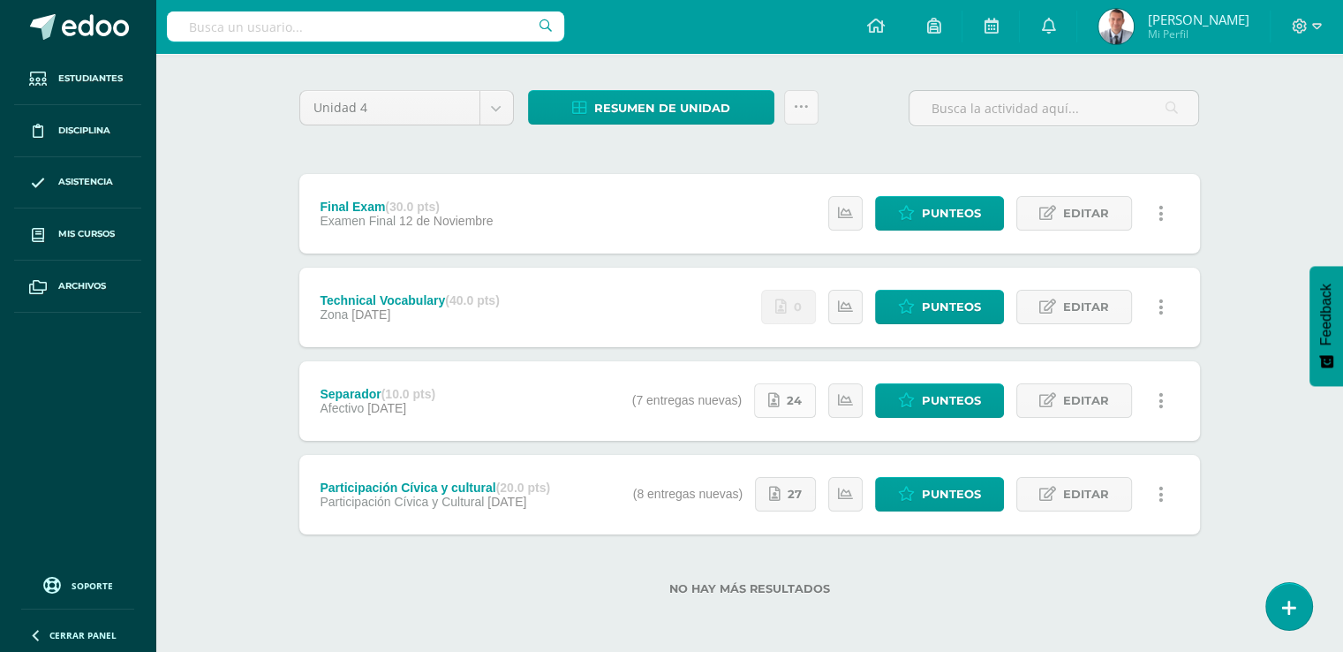
click at [788, 400] on link "24" at bounding box center [785, 400] width 62 height 34
click at [781, 489] on icon at bounding box center [774, 494] width 11 height 15
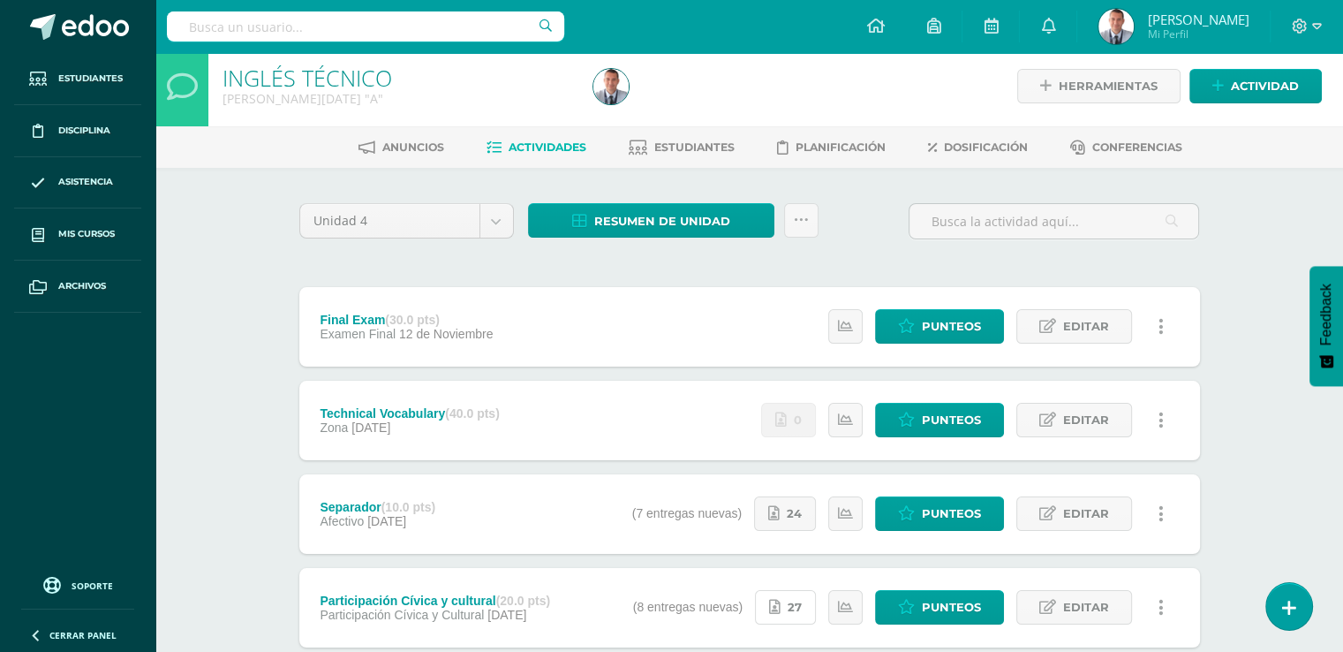
scroll to position [5, 0]
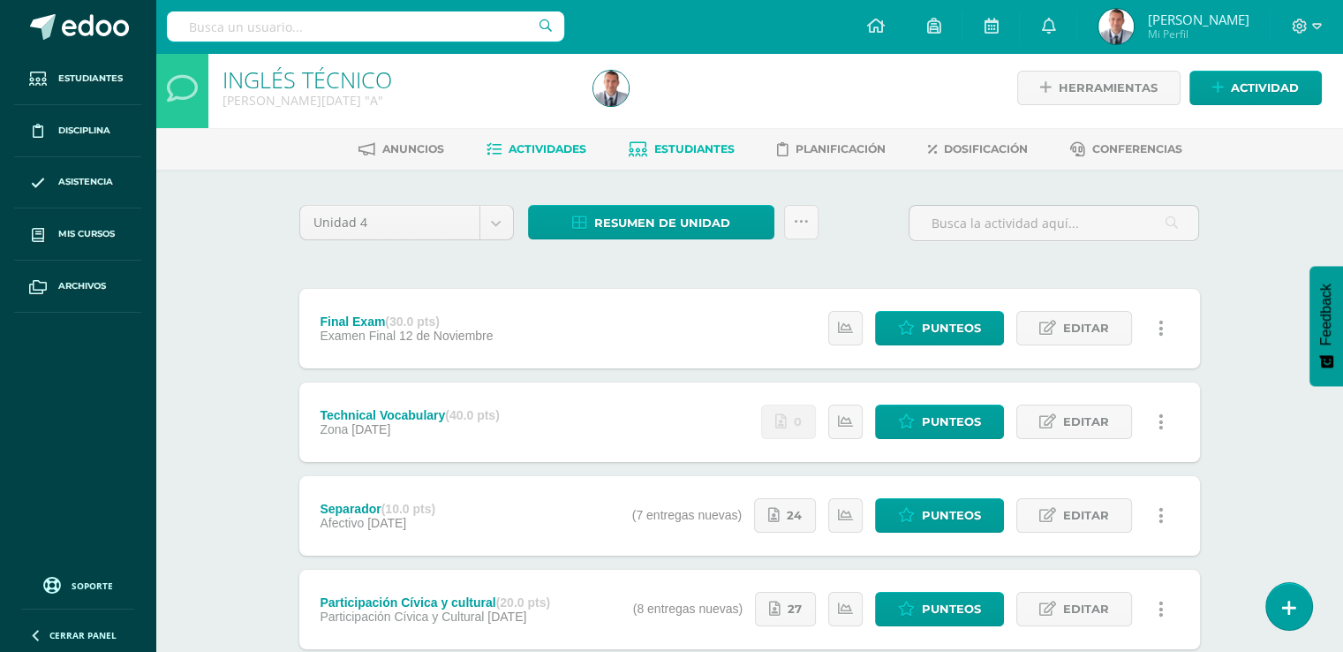
click at [710, 147] on span "Estudiantes" at bounding box center [694, 148] width 80 height 13
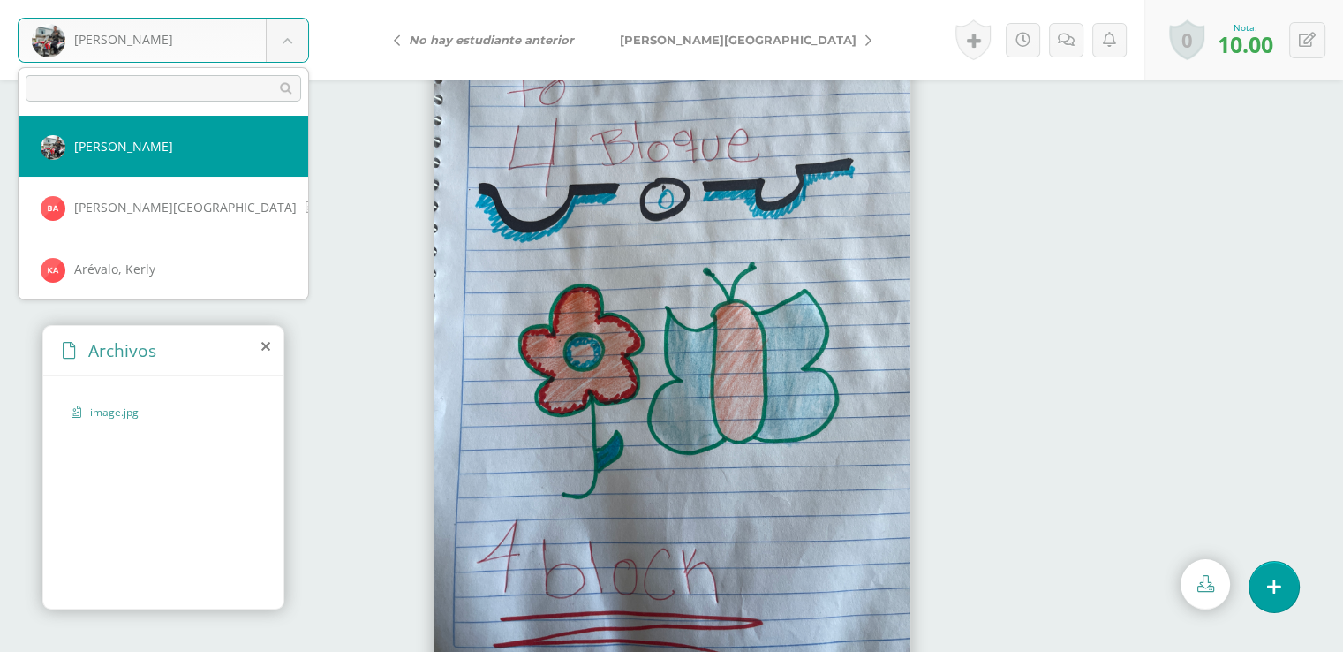
click at [285, 0] on body "[PERSON_NAME] [PERSON_NAME] [PERSON_NAME], [GEOGRAPHIC_DATA][PERSON_NAME][GEOGR…" at bounding box center [671, 0] width 1343 height 0
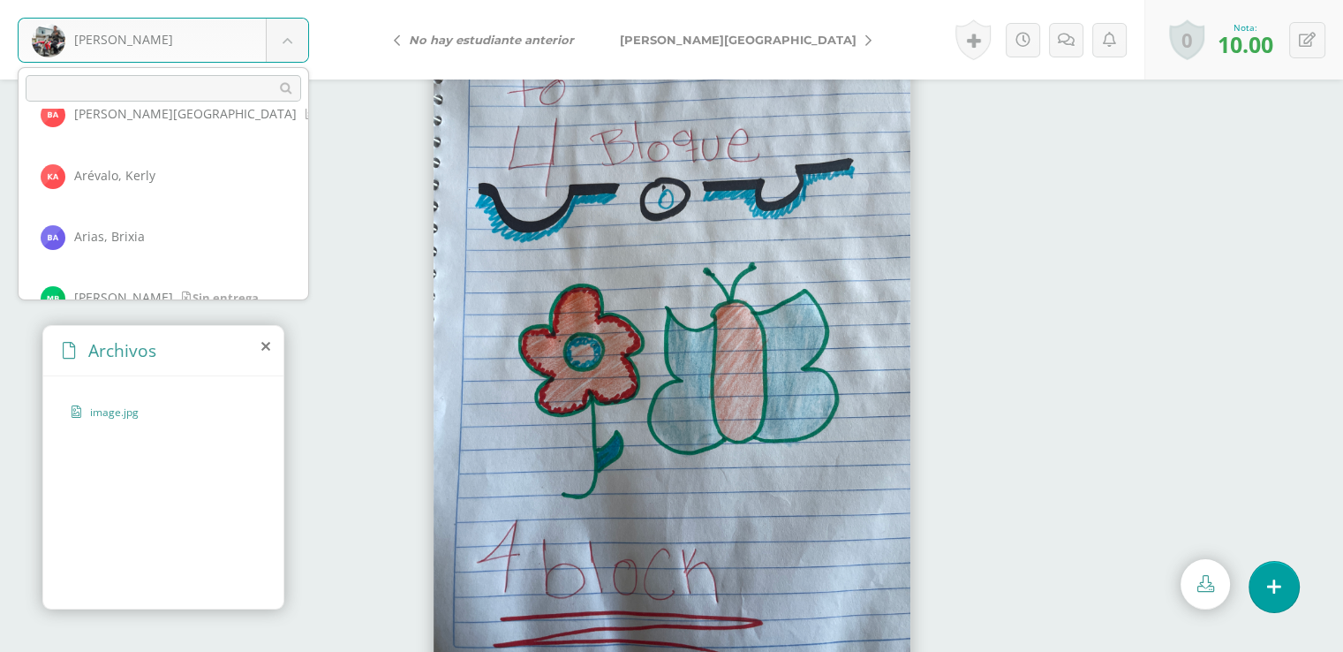
scroll to position [122, 0]
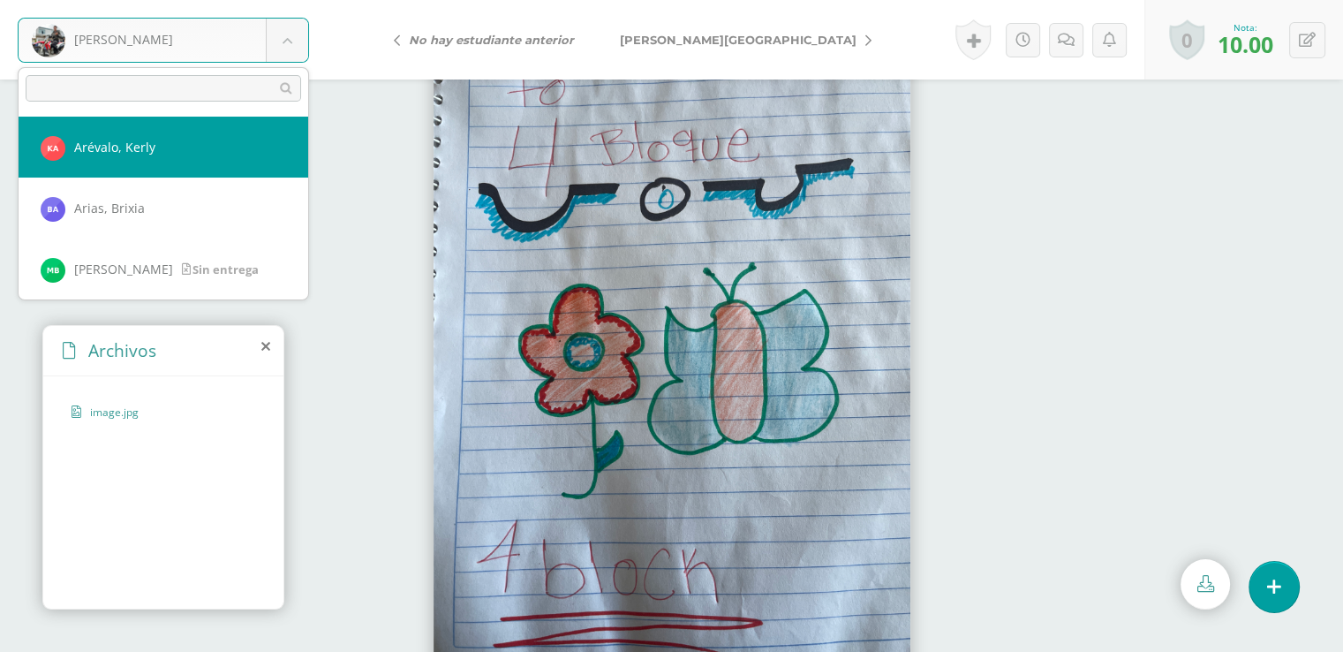
select select "8394"
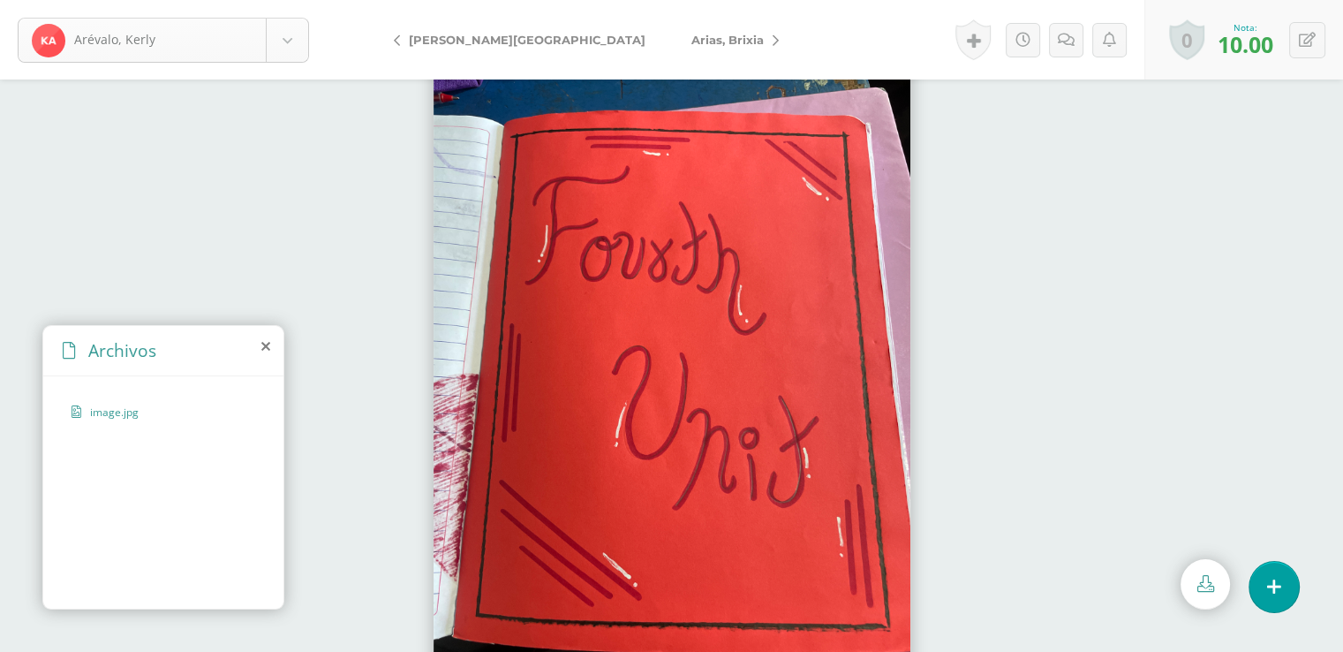
click at [290, 0] on body "Arévalo, Kerly Aguilar, Michael Alvarado, Beverly Arévalo, Kerly Arias, Brixia …" at bounding box center [671, 0] width 1343 height 0
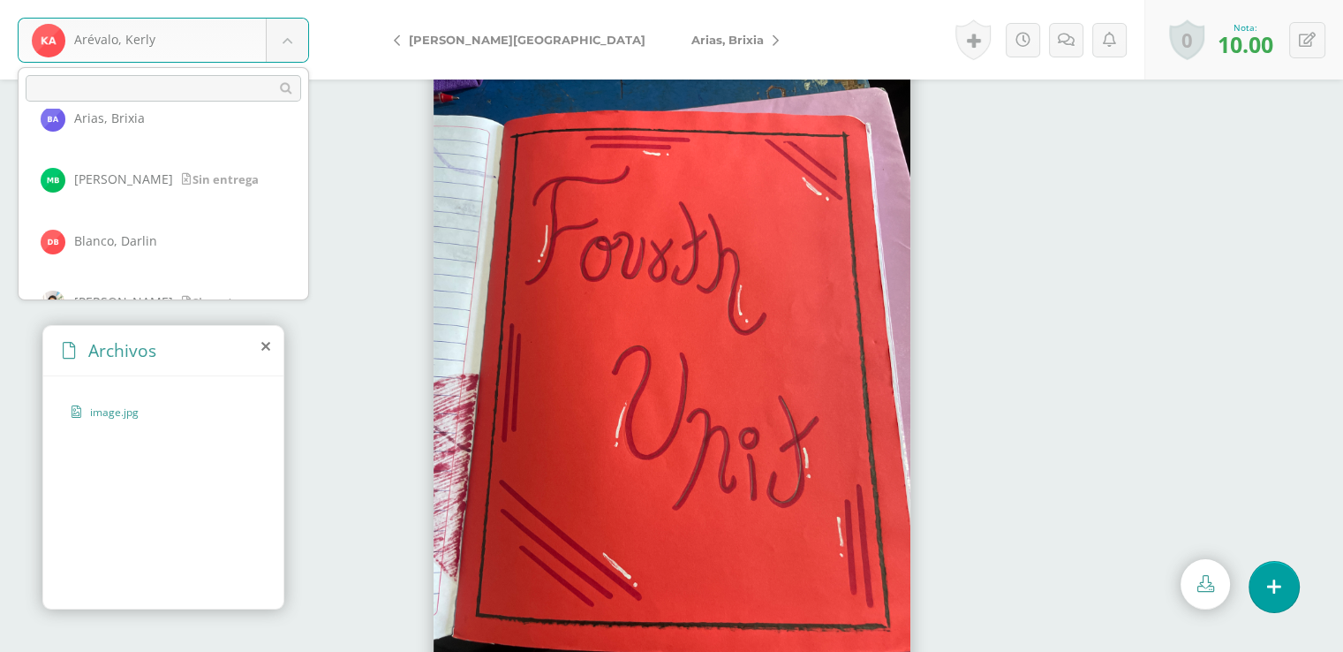
scroll to position [247, 0]
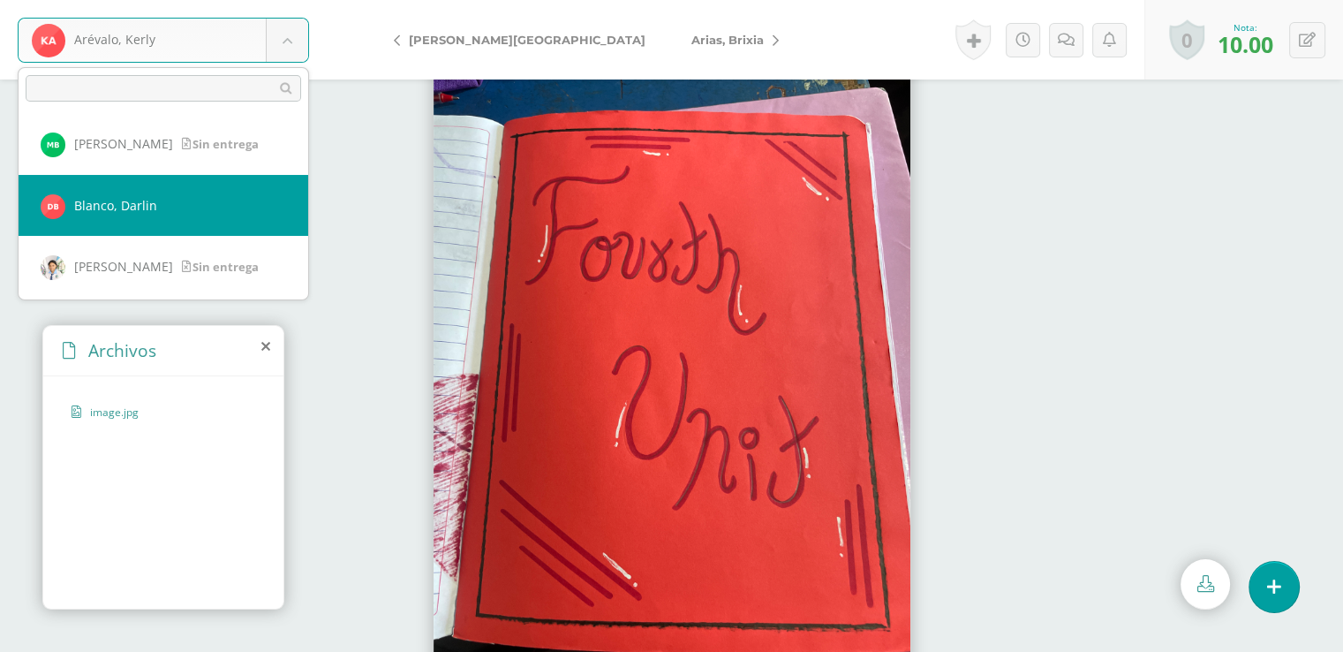
select select "8552"
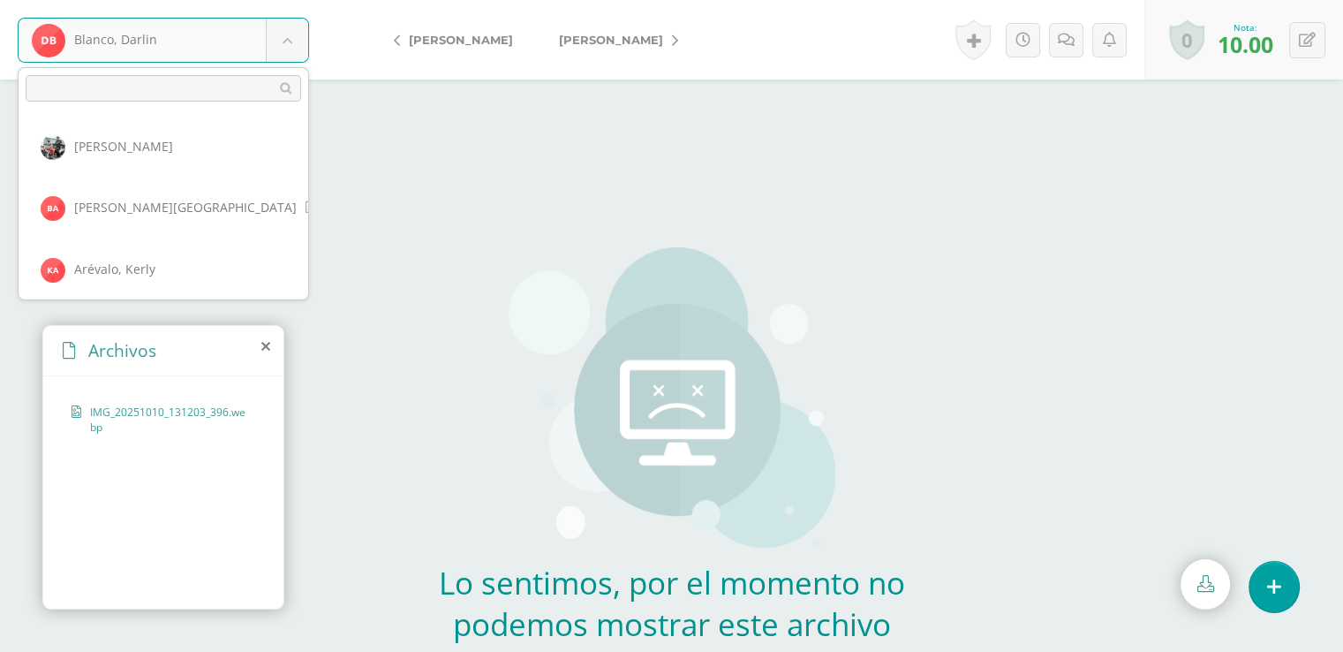
click at [291, 43] on body "Blanco, [PERSON_NAME], [PERSON_NAME], [GEOGRAPHIC_DATA][PERSON_NAME][GEOGRAPHIC…" at bounding box center [671, 377] width 1343 height 754
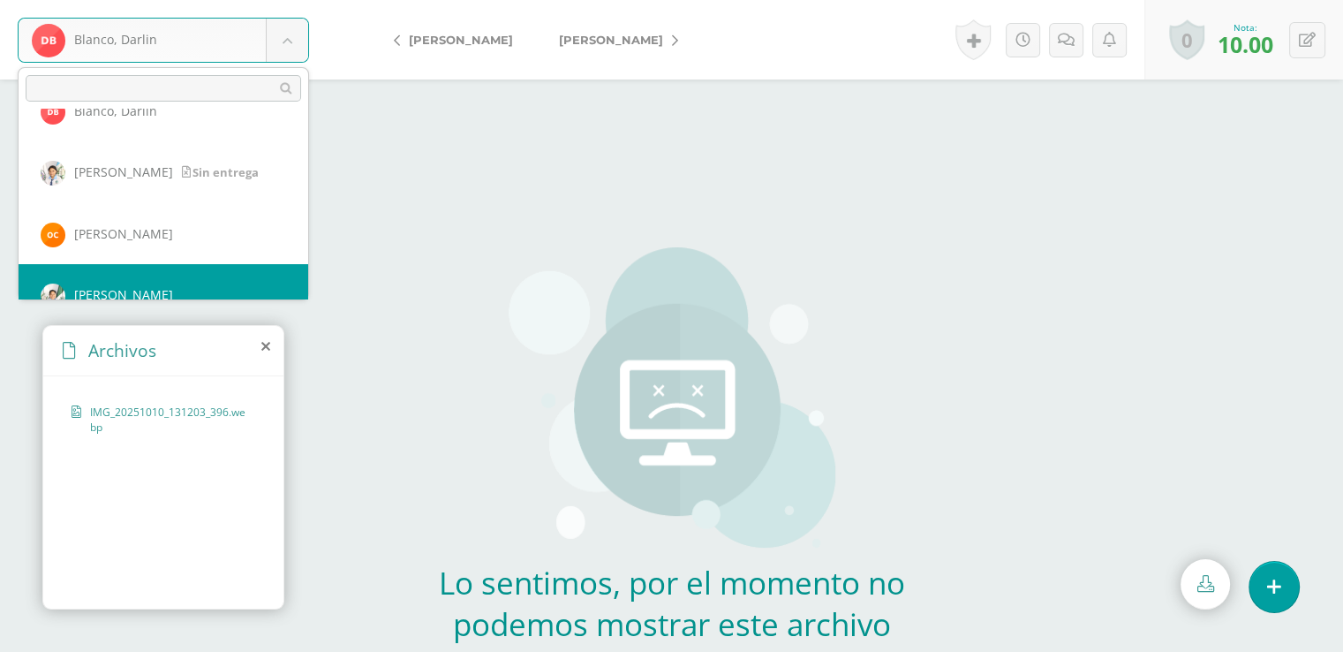
scroll to position [367, 0]
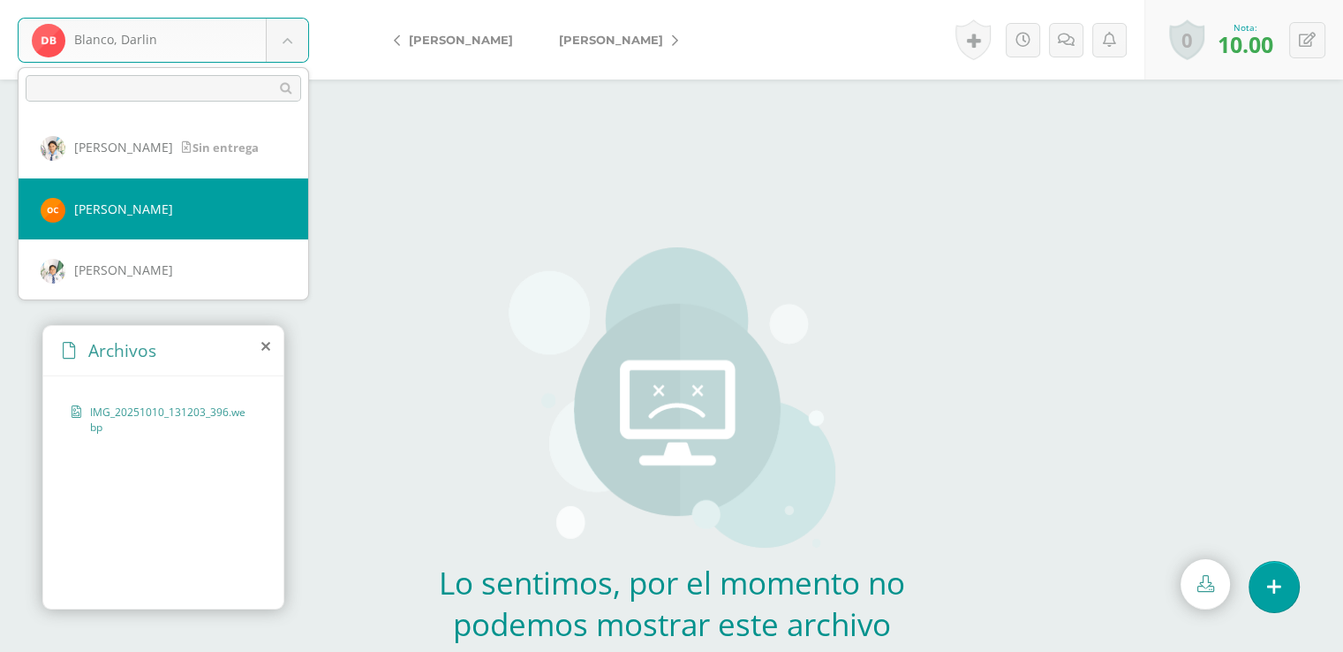
select select "8568"
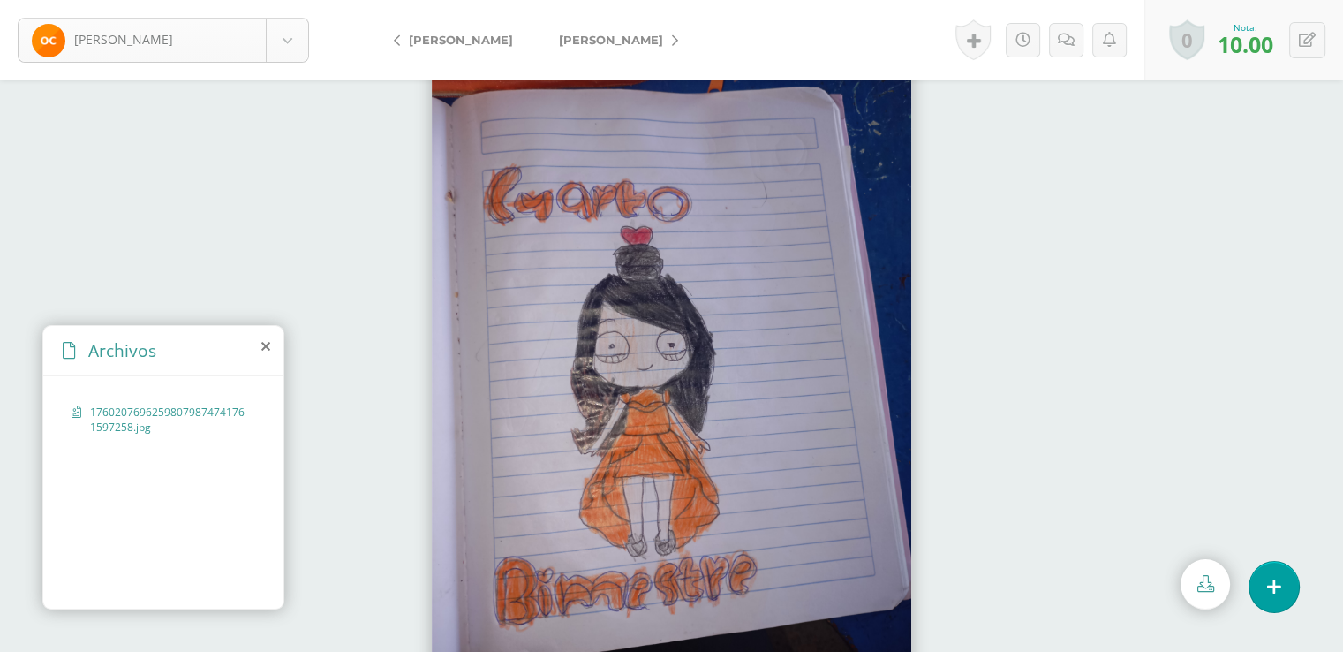
click at [293, 0] on body "Colindres, Olga Aguilar, Michael Alvarado, Beverly Arévalo, Kerly Arias, Brixia…" at bounding box center [671, 0] width 1343 height 0
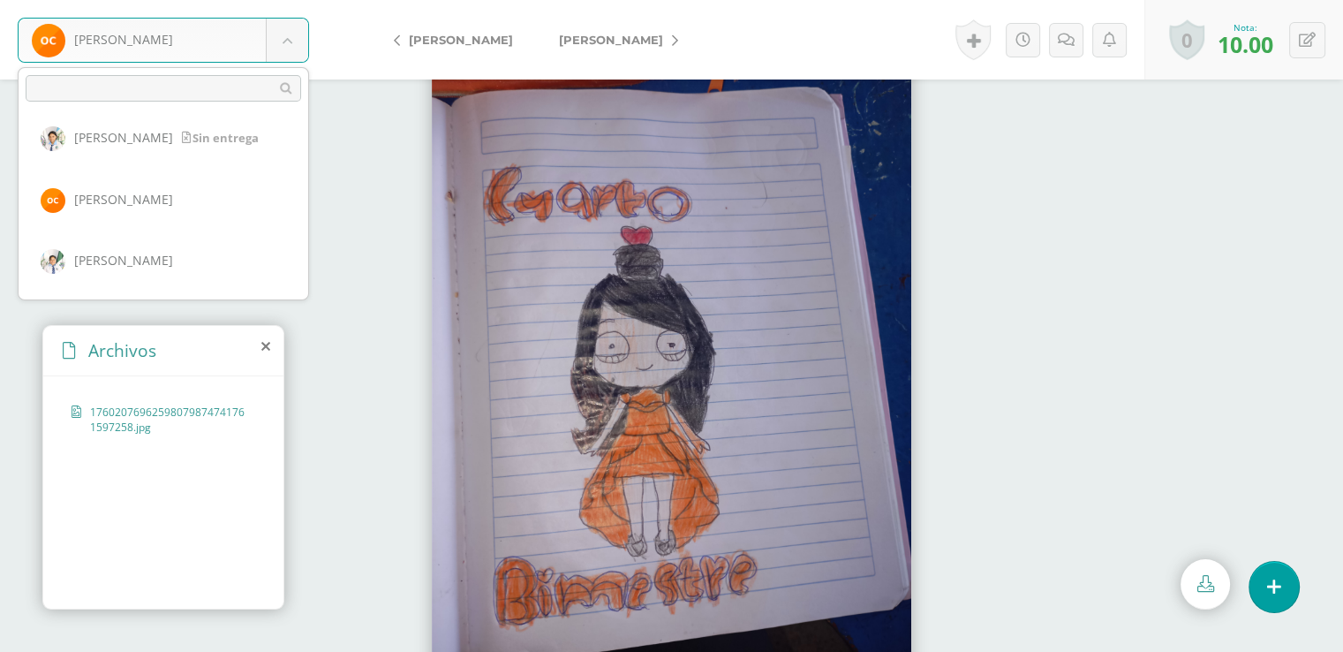
scroll to position [412, 0]
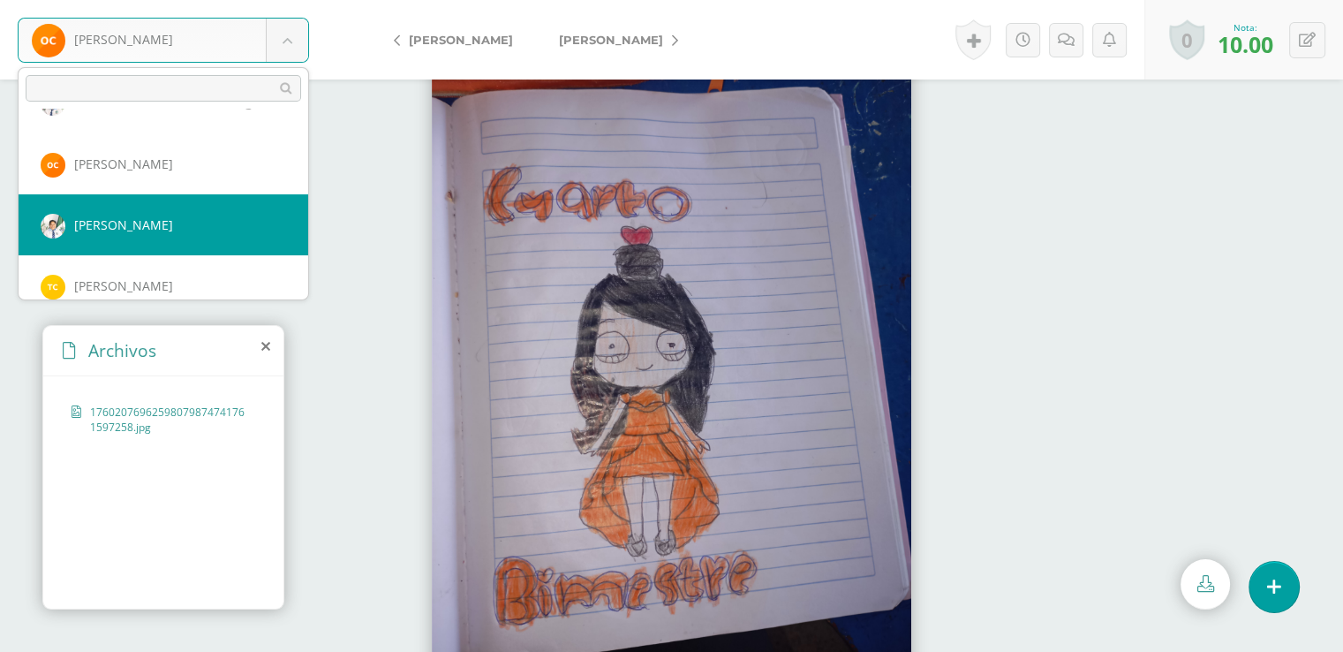
select select "6002"
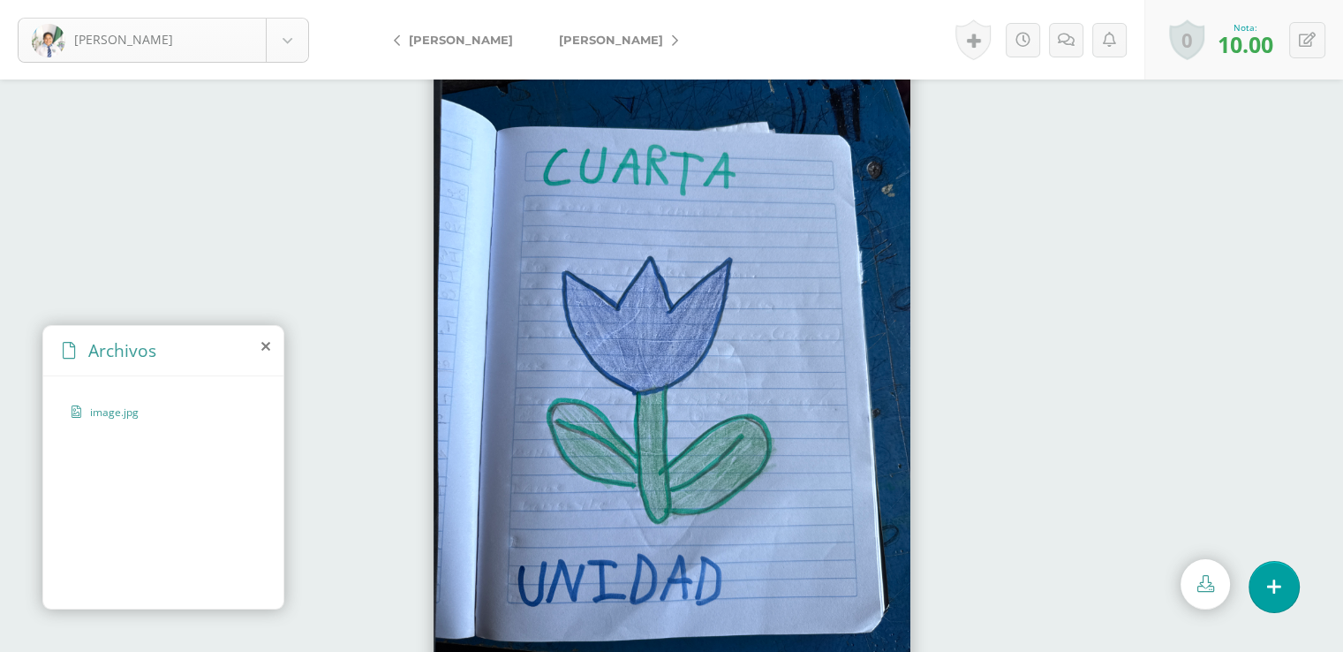
click at [284, 0] on body "[PERSON_NAME] [PERSON_NAME] [PERSON_NAME], [GEOGRAPHIC_DATA][PERSON_NAME][GEOGR…" at bounding box center [671, 0] width 1343 height 0
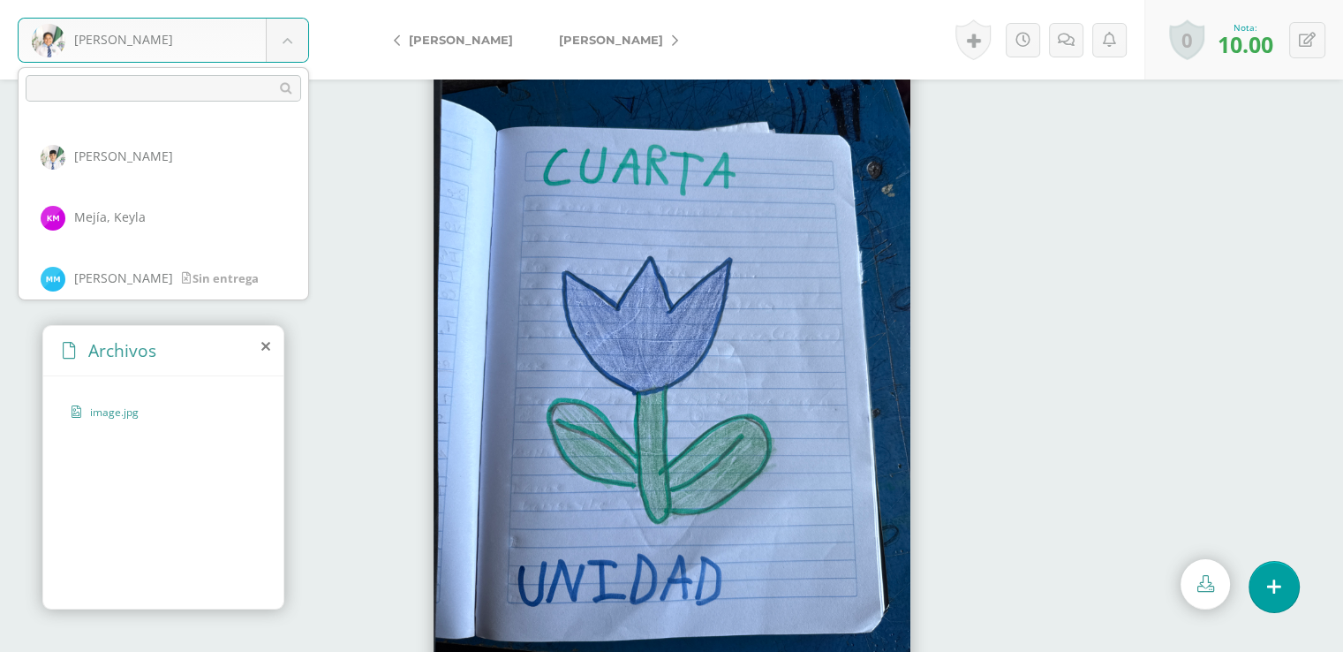
scroll to position [1231, 0]
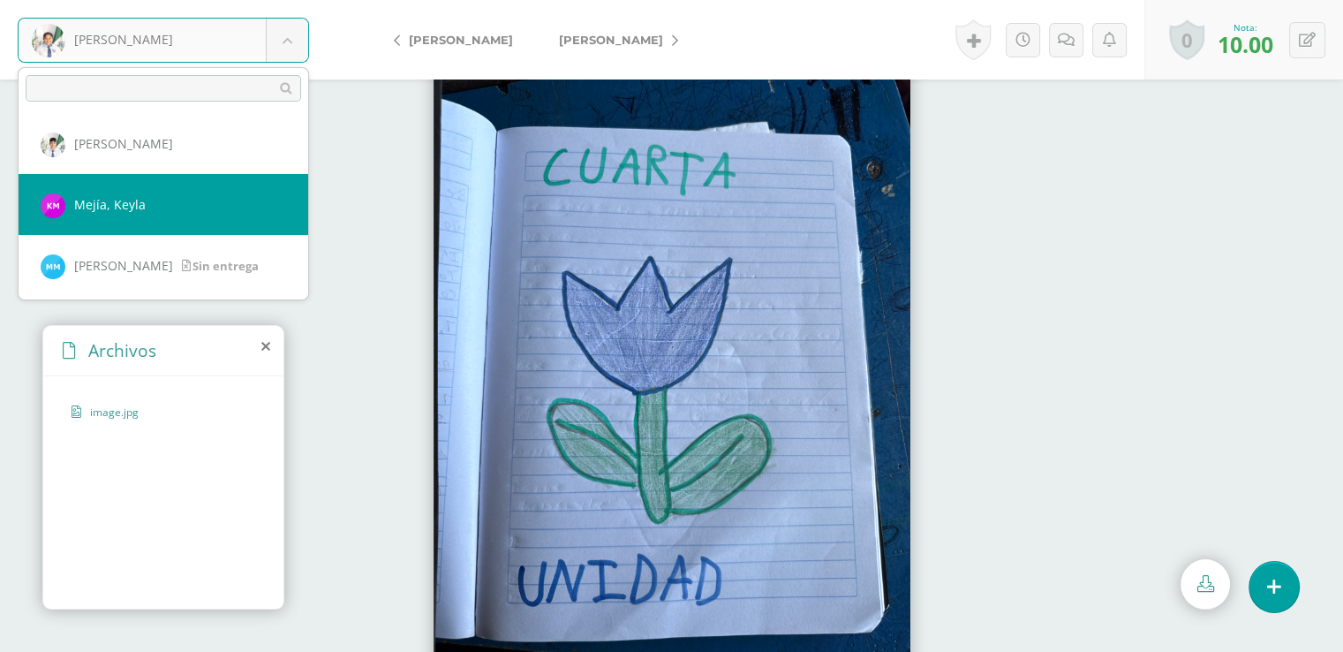
select select "8189"
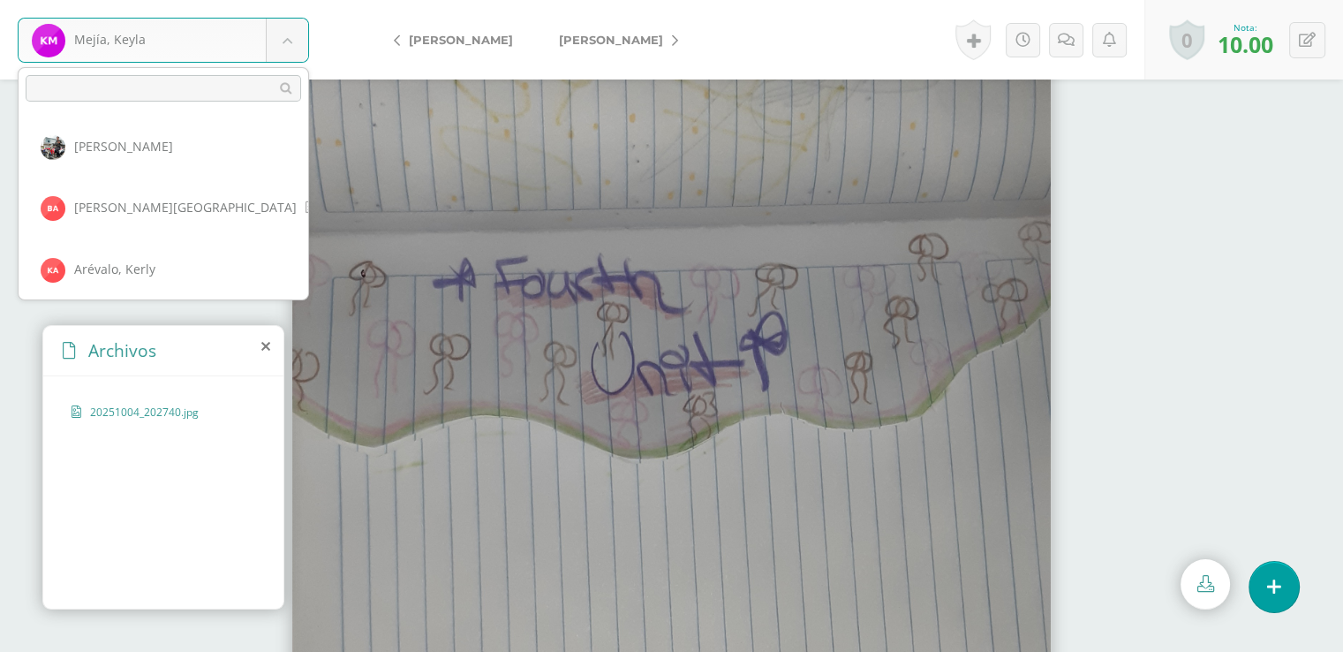
click at [292, 0] on body "Mejía, Keyla Aguilar, Michael Alvarado, Beverly Arévalo, Kerly Arias, Brixia Ba…" at bounding box center [671, 0] width 1343 height 0
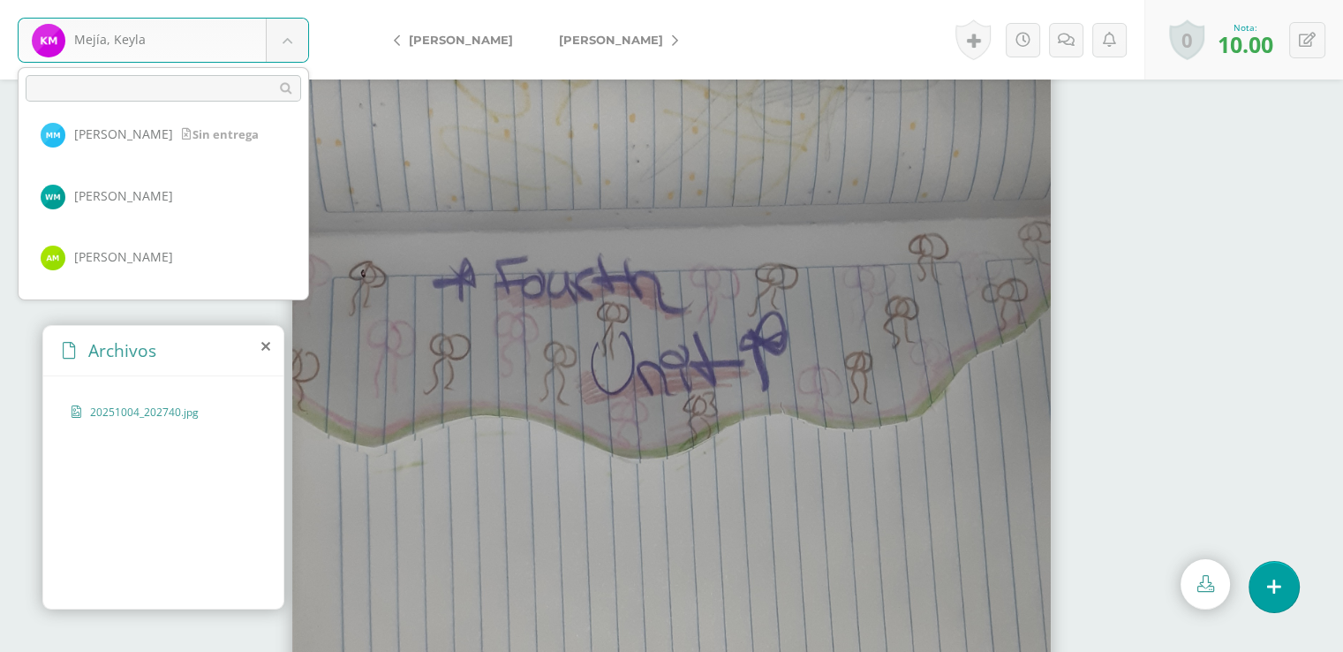
scroll to position [1371, 0]
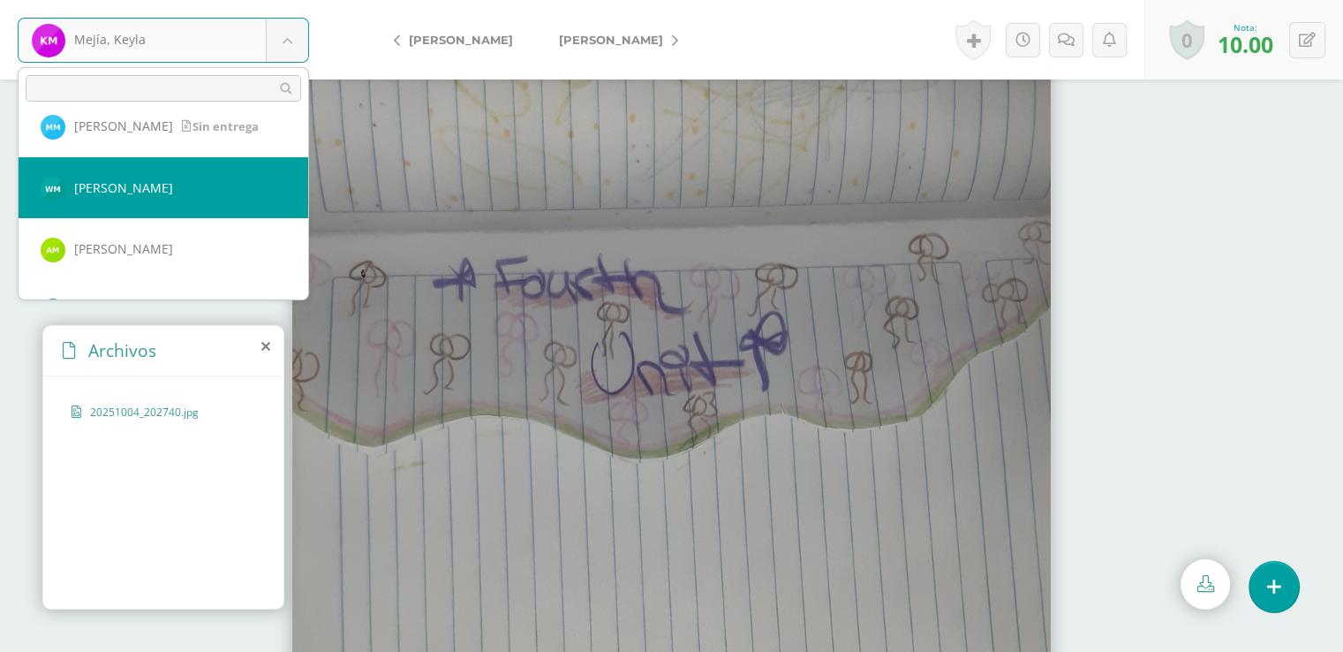
select select "8226"
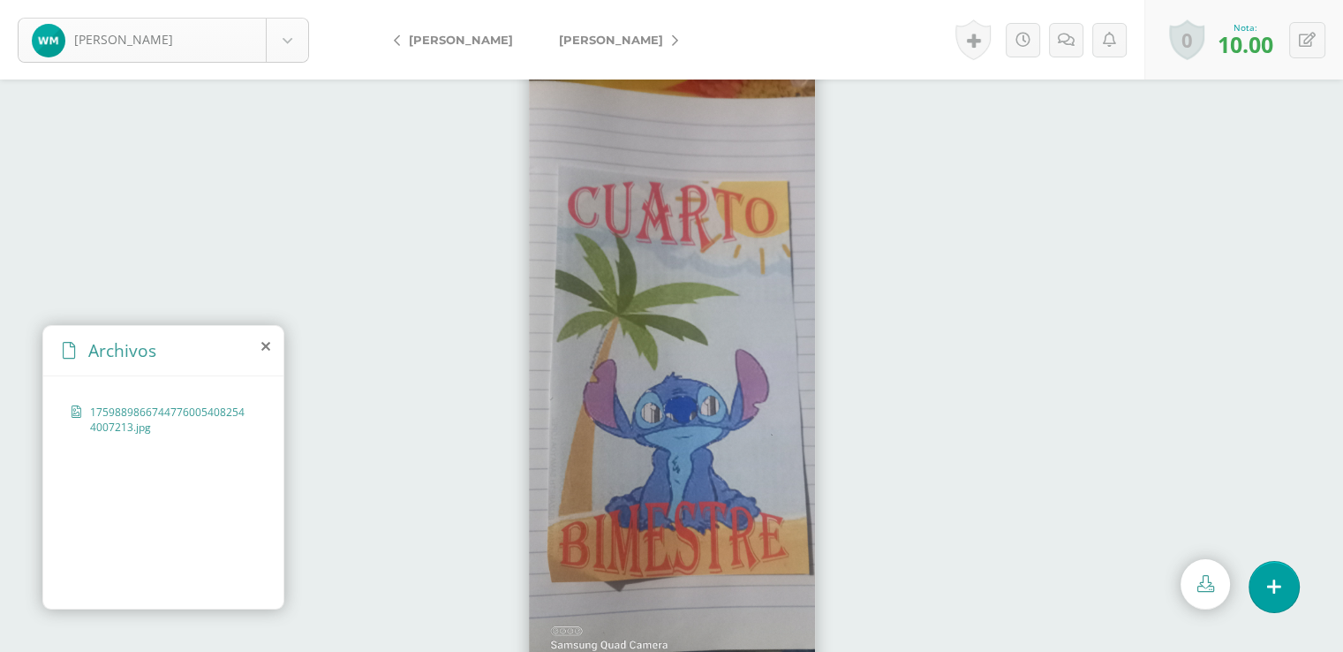
scroll to position [1287, 0]
click at [285, 0] on body "Mejia, Wilson Aguilar, Michael Alvarado, Beverly Arévalo, Kerly Arias, Brixia B…" at bounding box center [671, 0] width 1343 height 0
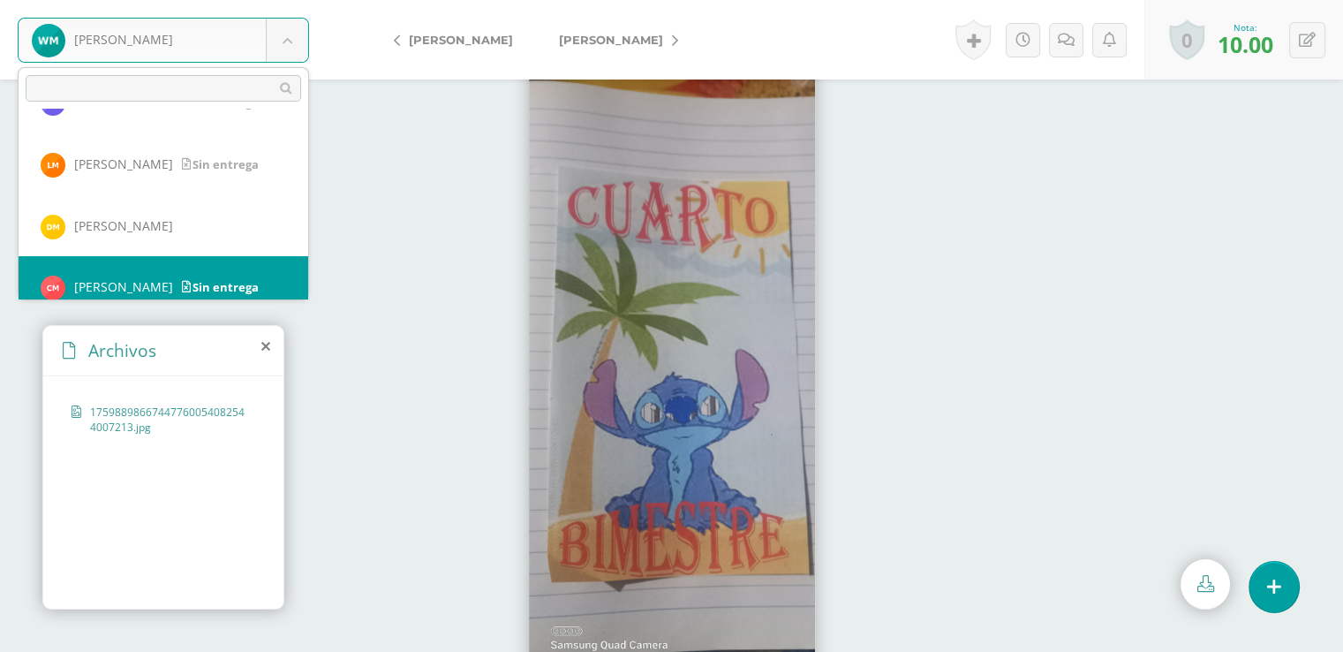
scroll to position [1656, 0]
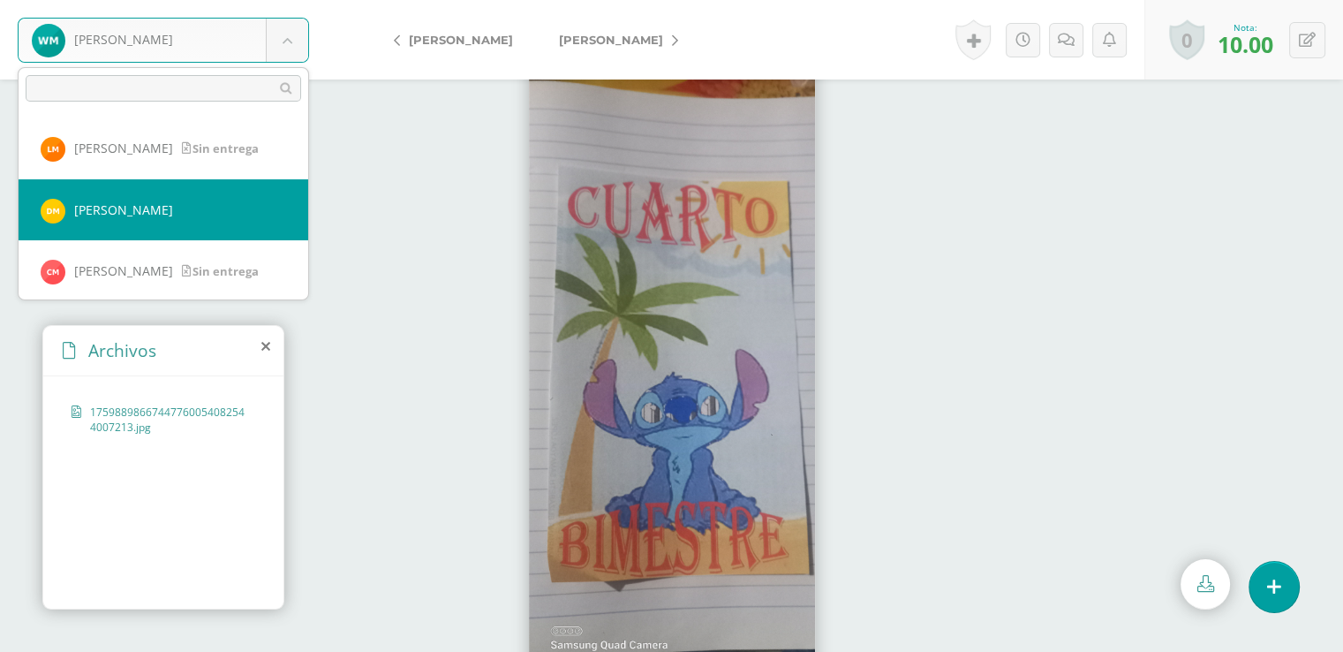
select select "8179"
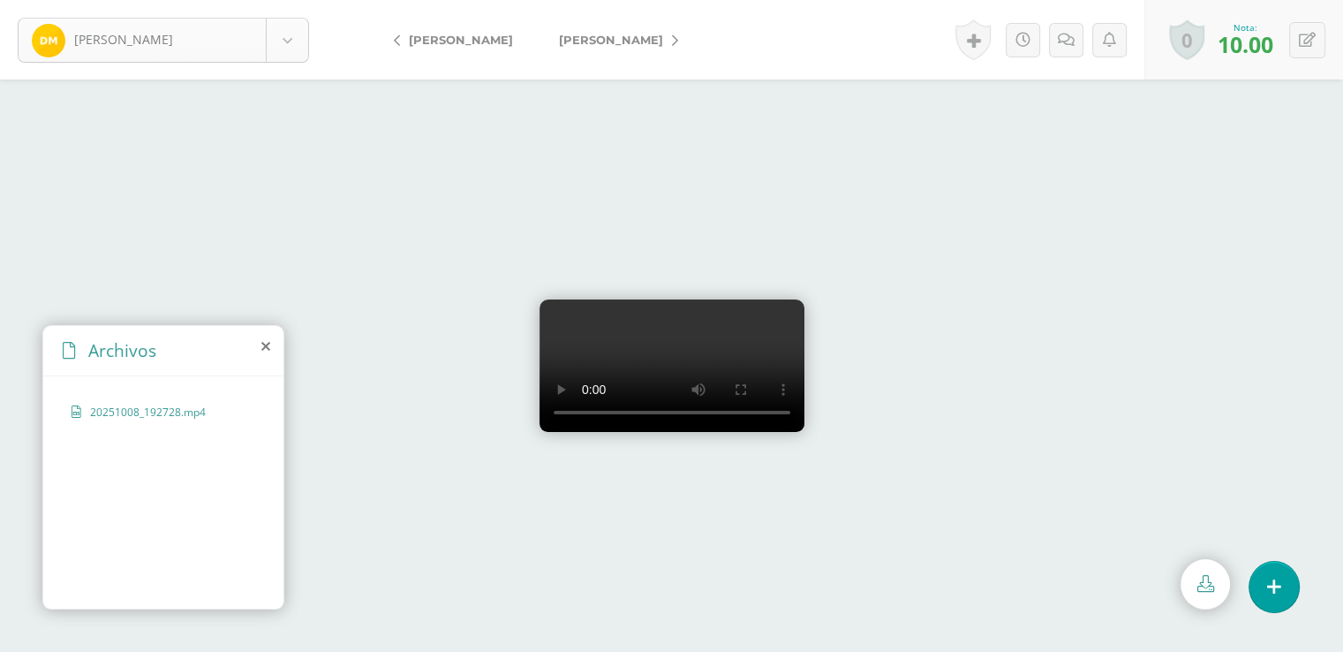
click at [290, 0] on body "[PERSON_NAME], [PERSON_NAME], [PERSON_NAME], [GEOGRAPHIC_DATA][PERSON_NAME][GEO…" at bounding box center [671, 0] width 1343 height 0
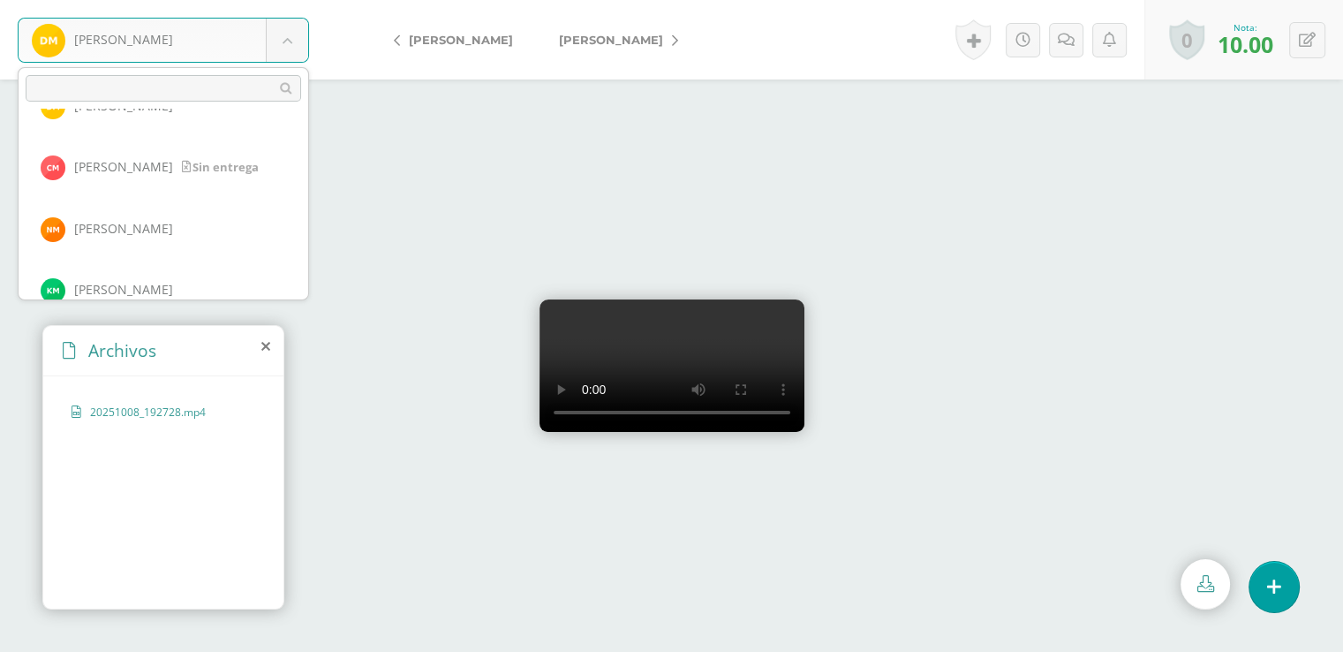
scroll to position [1777, 0]
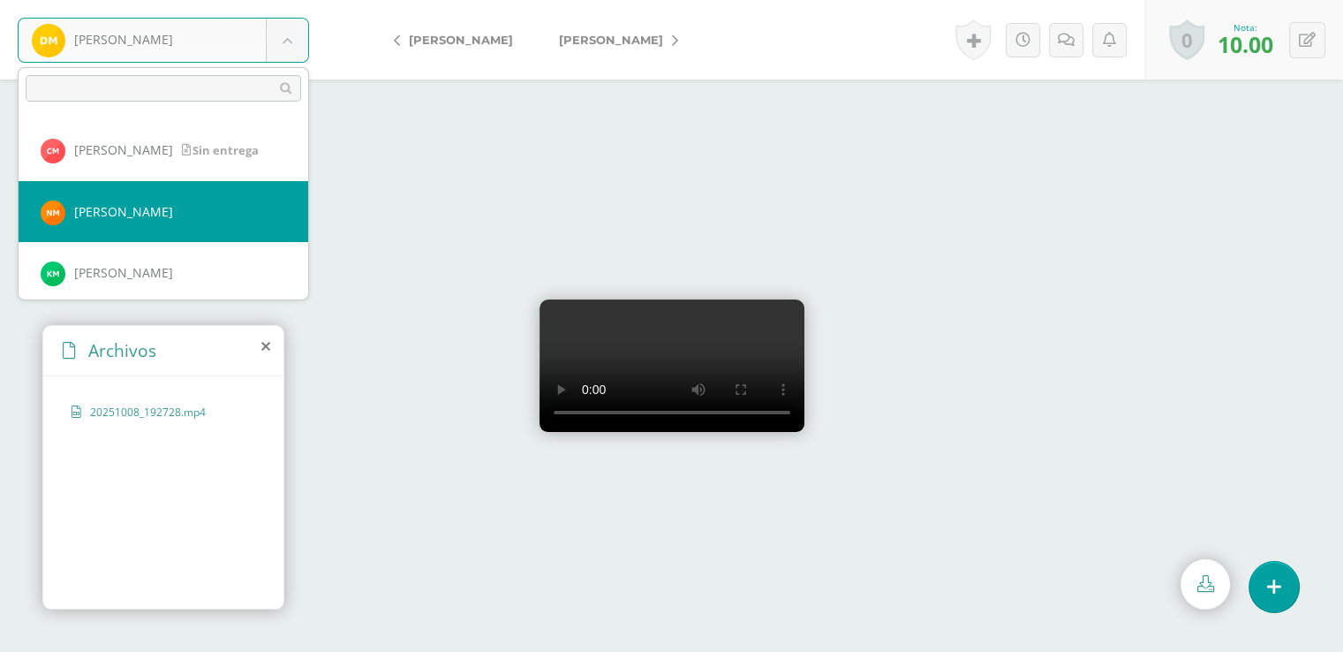
select select "8393"
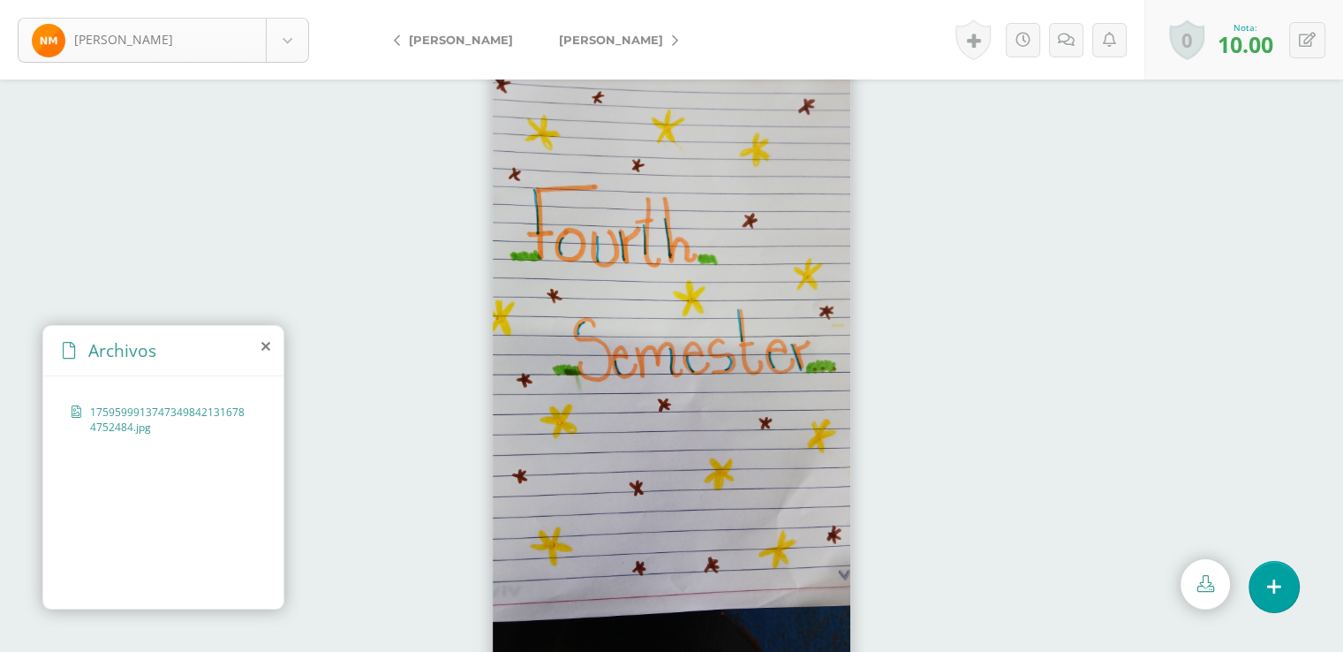
click at [295, 0] on body "Morales, Nathaly Aguilar, Michael Alvarado, Beverly Arévalo, Kerly Arias, Brixi…" at bounding box center [671, 0] width 1343 height 0
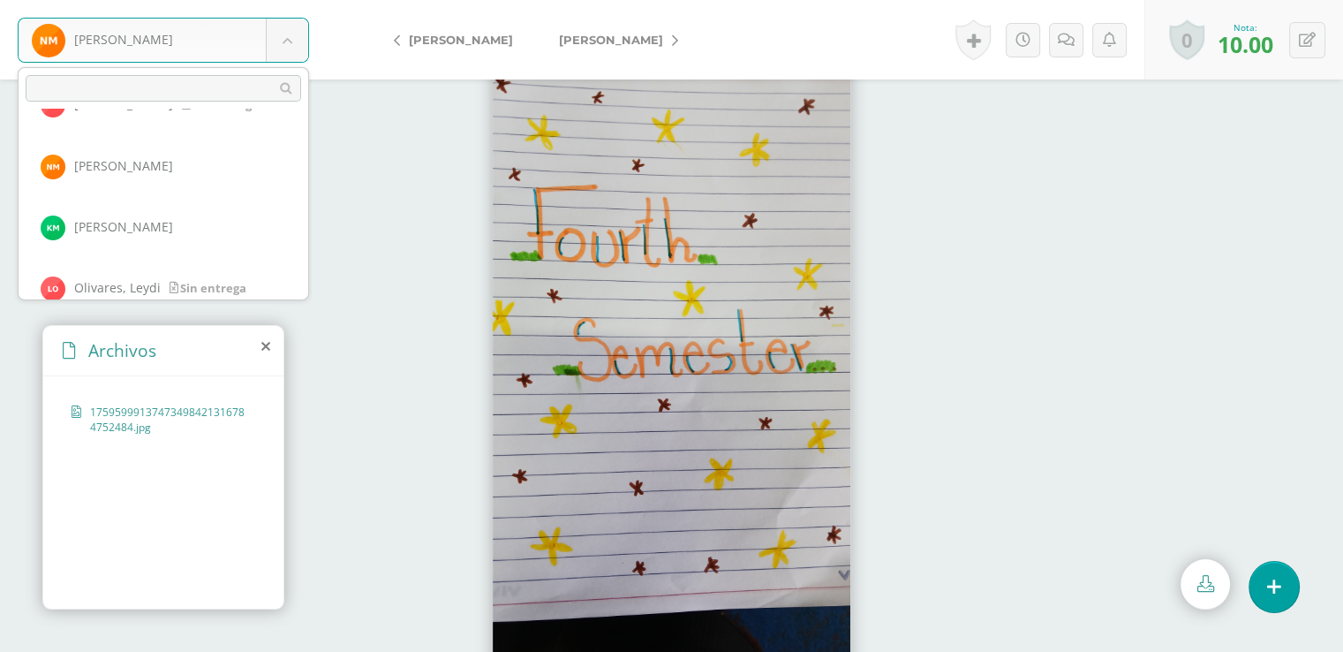
scroll to position [1840, 0]
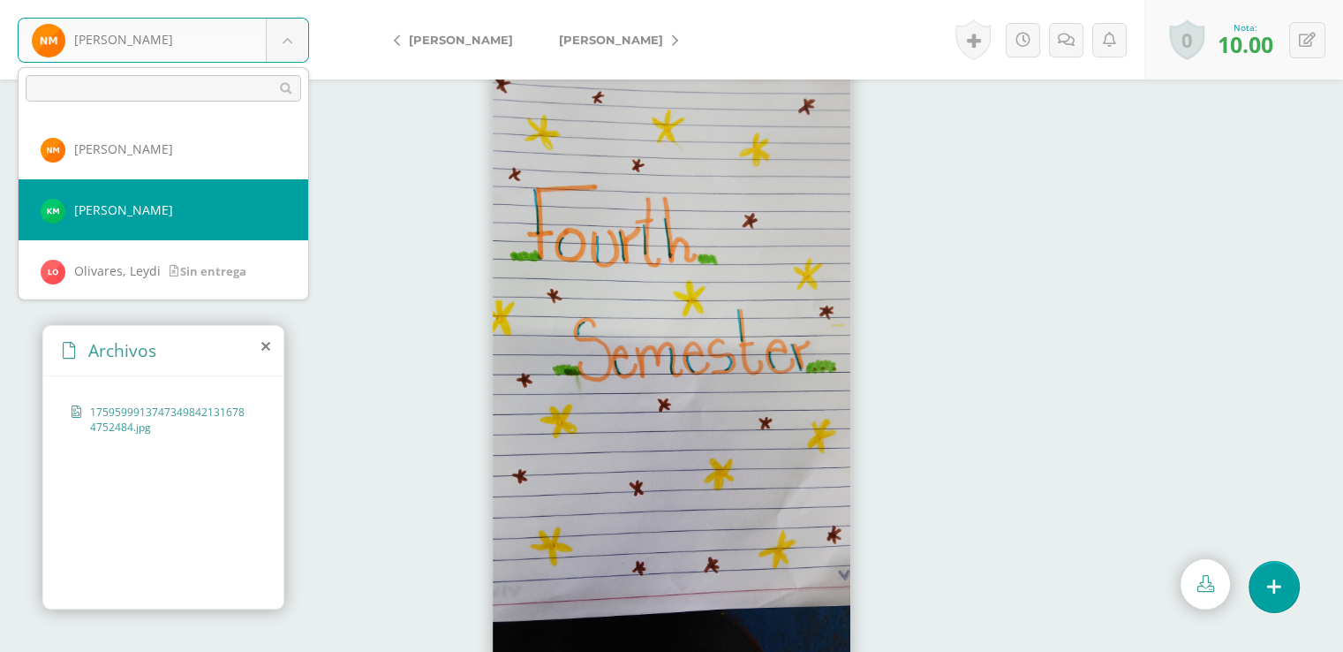
select select "8208"
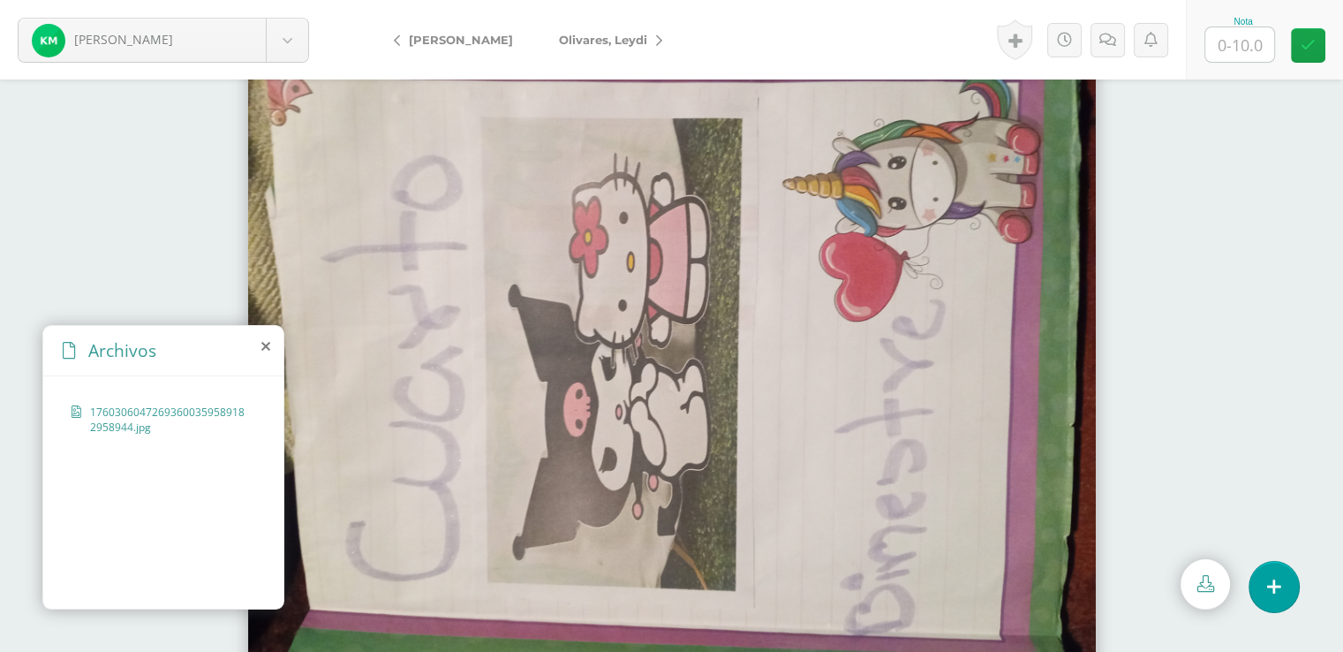
click at [1241, 48] on input "text" at bounding box center [1240, 44] width 69 height 34
type input "10"
click at [1305, 47] on icon at bounding box center [1308, 45] width 15 height 15
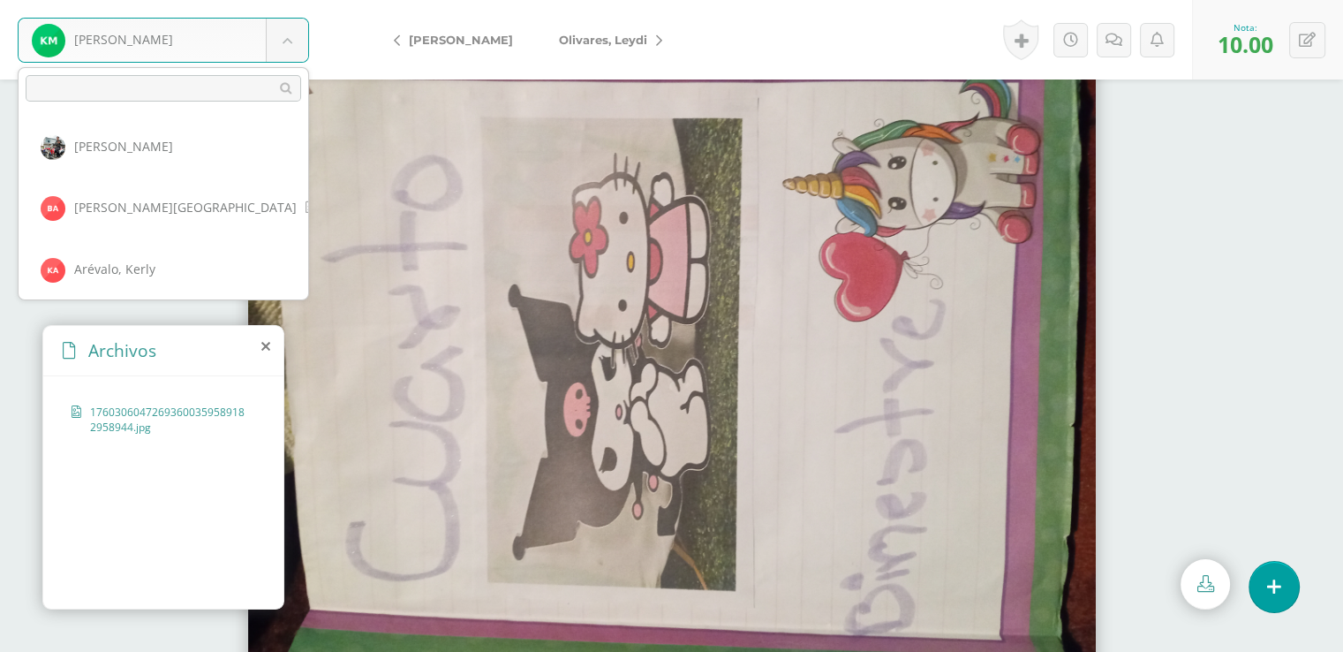
click at [292, 0] on body "Morales, Kimberly Aguilar, Michael Alvarado, Beverly Arévalo, Kerly Arias, Brix…" at bounding box center [671, 0] width 1343 height 0
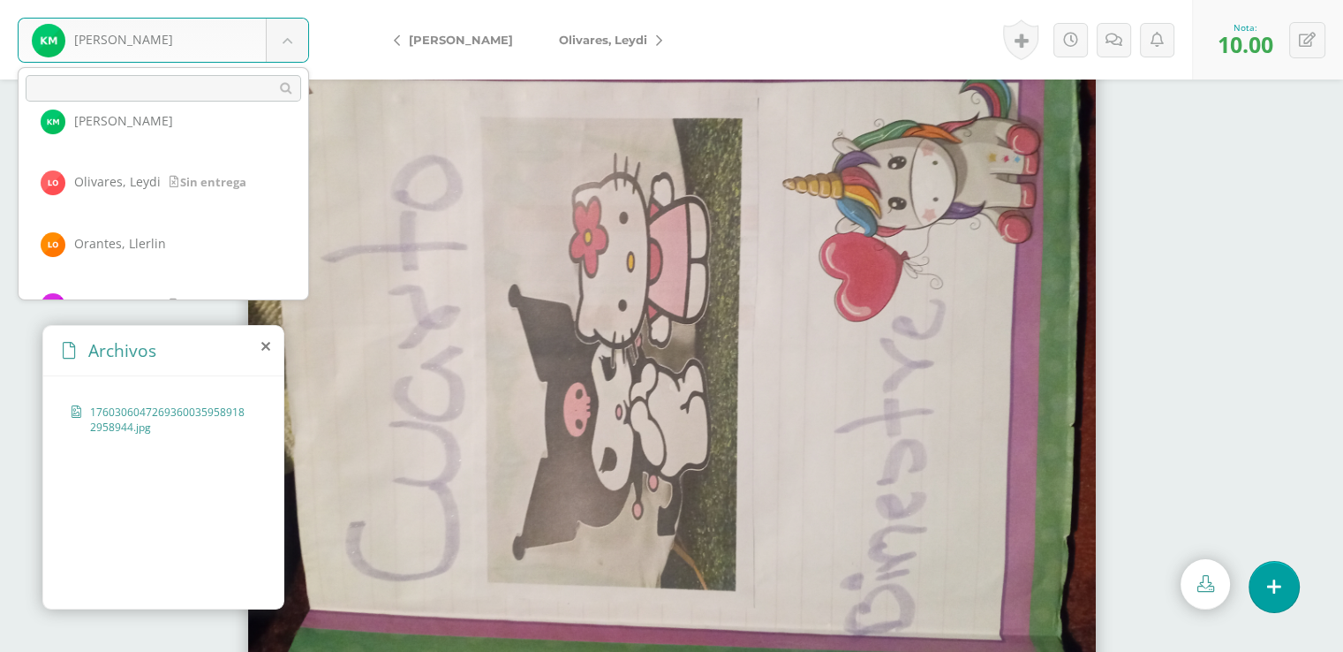
scroll to position [1946, 0]
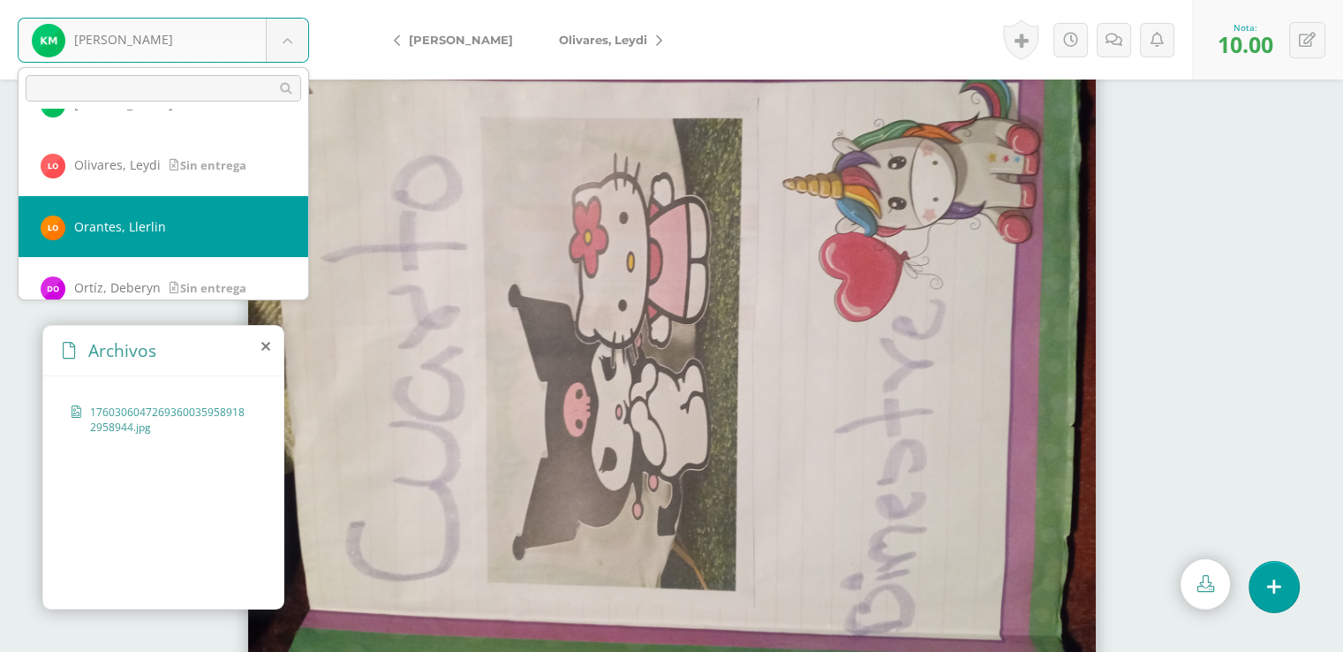
select select "8399"
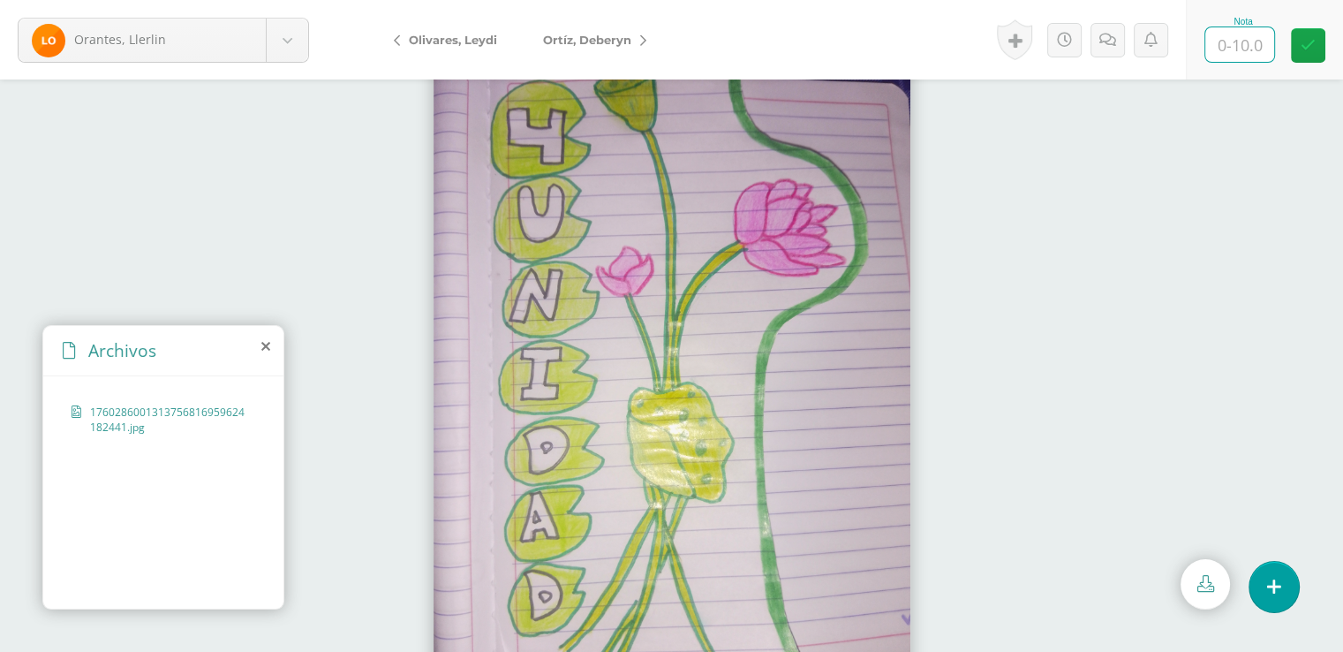
click at [1237, 45] on input "text" at bounding box center [1240, 44] width 69 height 34
type input "10"
click at [1306, 48] on icon at bounding box center [1308, 45] width 15 height 15
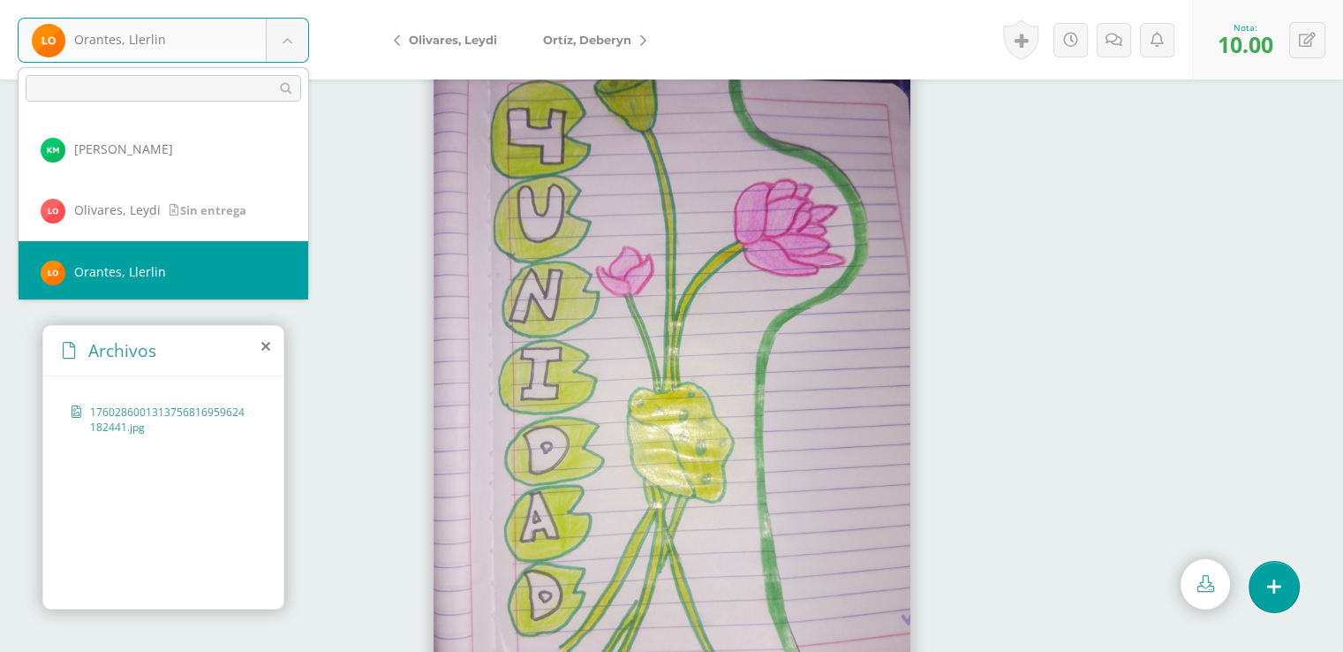
click at [286, 0] on body "Orantes, Llerlin Aguilar, Michael Alvarado, Beverly Arévalo, Kerly Arias, Brixi…" at bounding box center [671, 0] width 1343 height 0
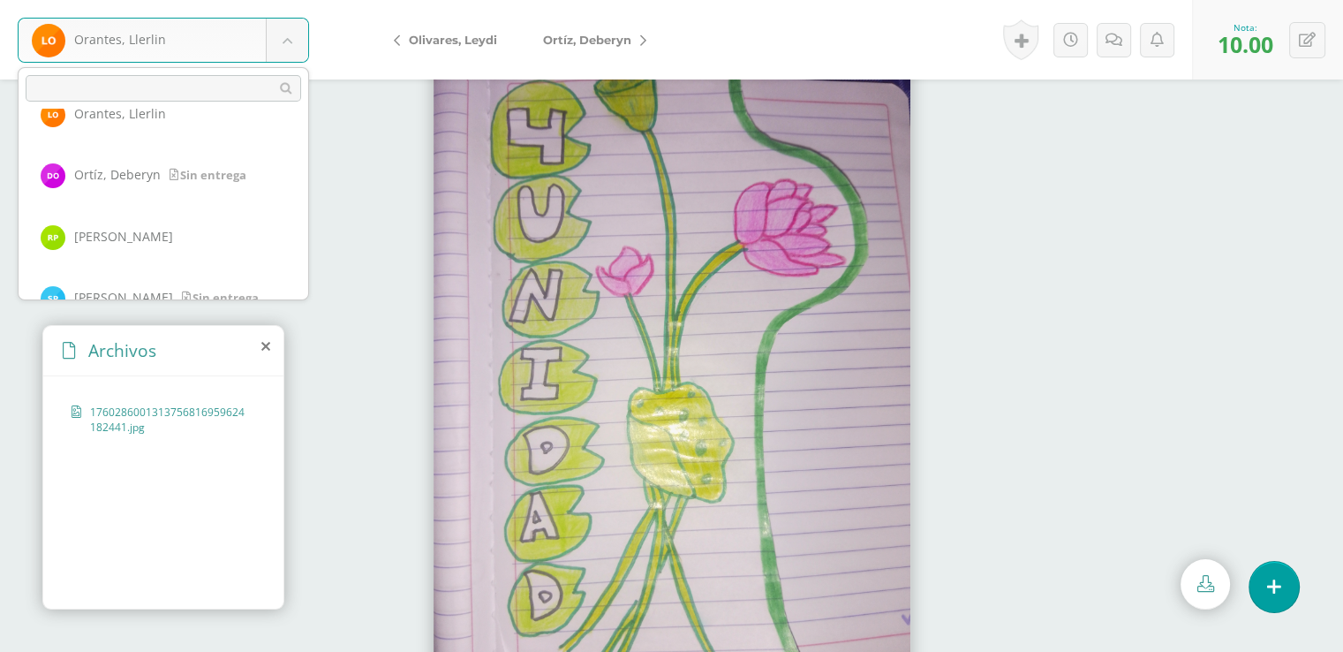
scroll to position [2084, 0]
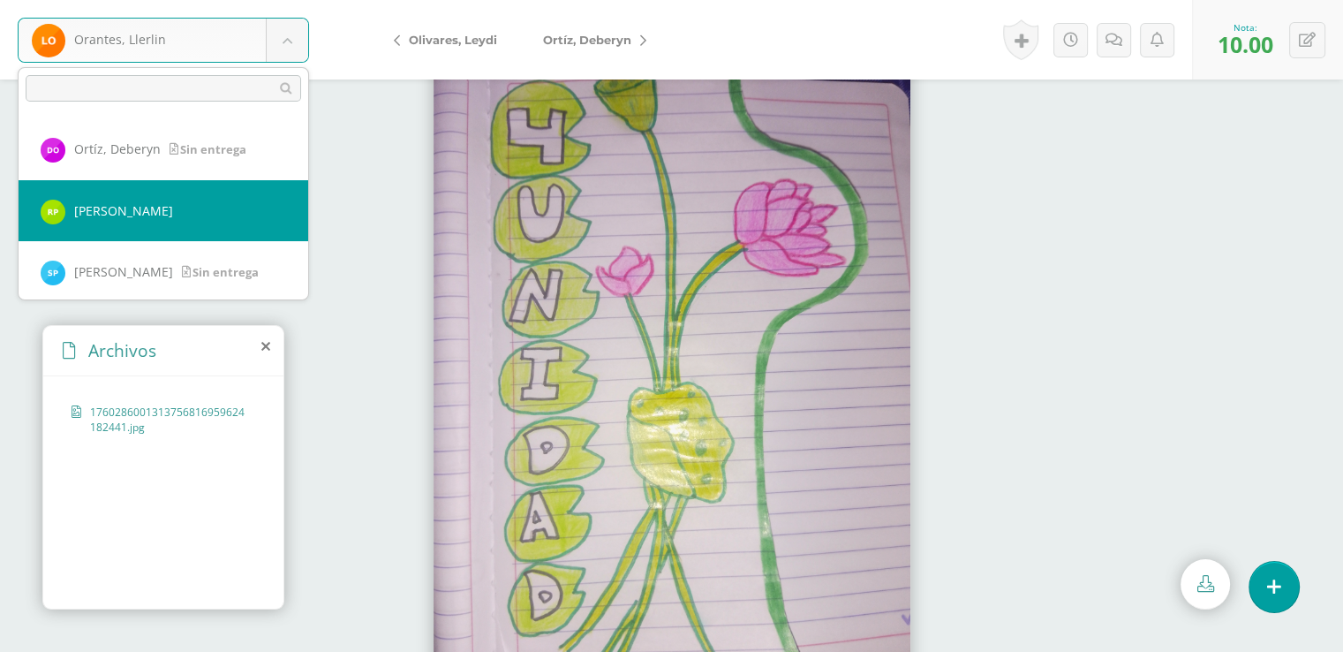
select select "8225"
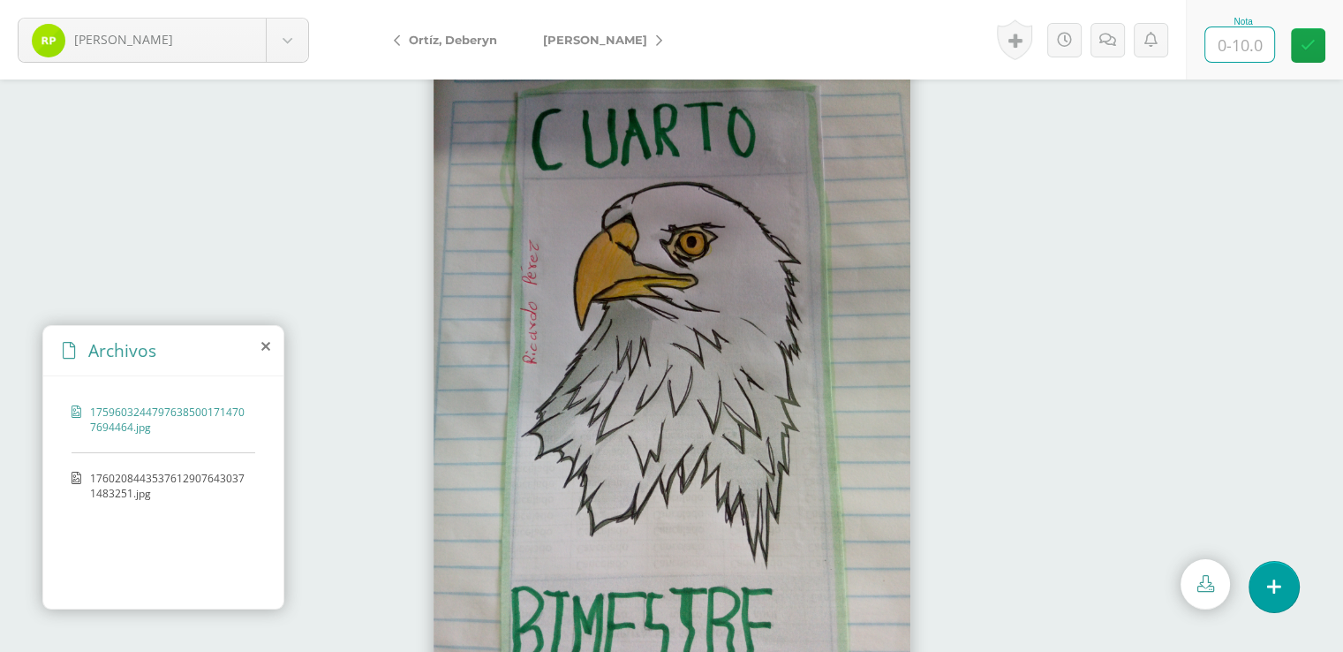
click at [1240, 44] on input "text" at bounding box center [1240, 44] width 69 height 34
type input "10"
click at [1311, 47] on icon at bounding box center [1308, 45] width 15 height 15
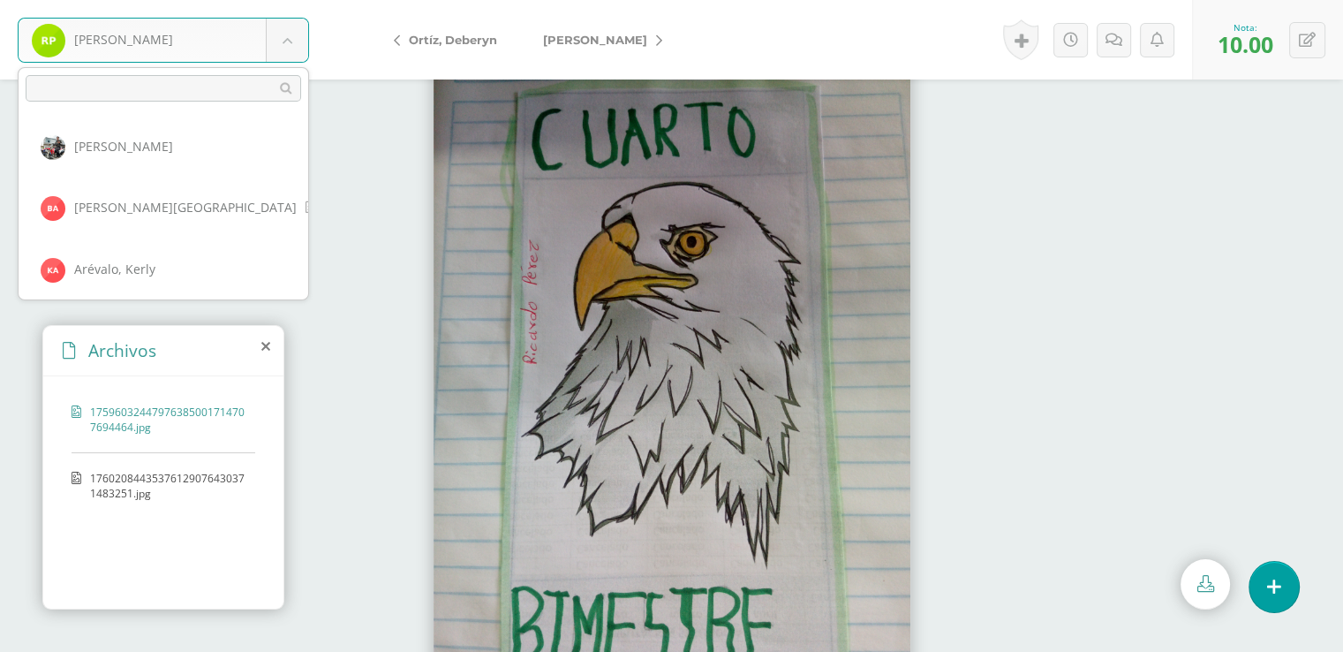
click at [287, 0] on body "[PERSON_NAME] [PERSON_NAME] [PERSON_NAME], [GEOGRAPHIC_DATA][PERSON_NAME][GEOGR…" at bounding box center [671, 0] width 1343 height 0
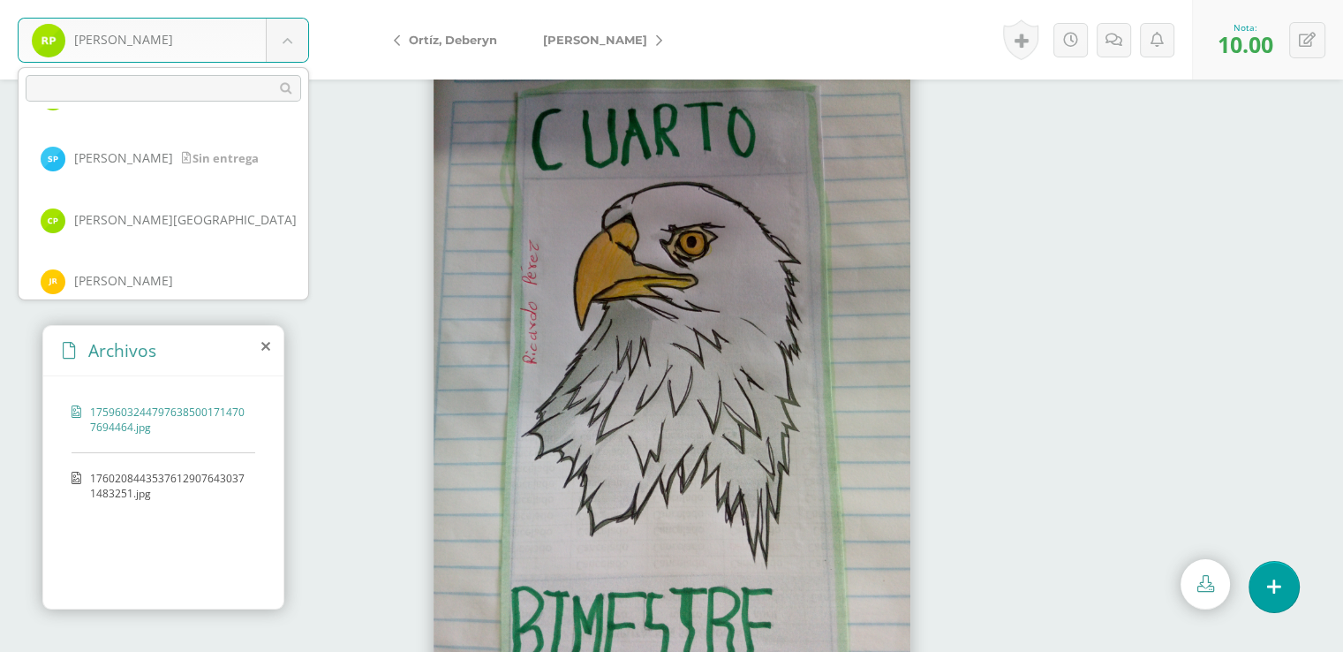
scroll to position [2215, 0]
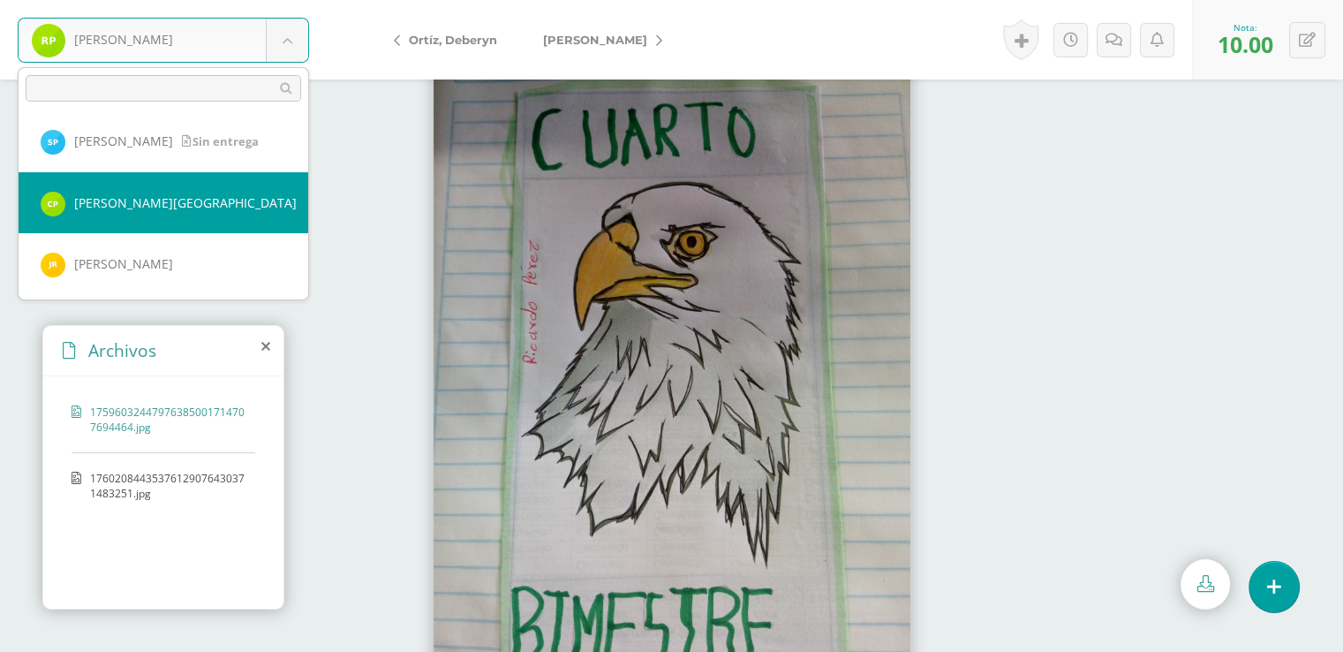
select select "8398"
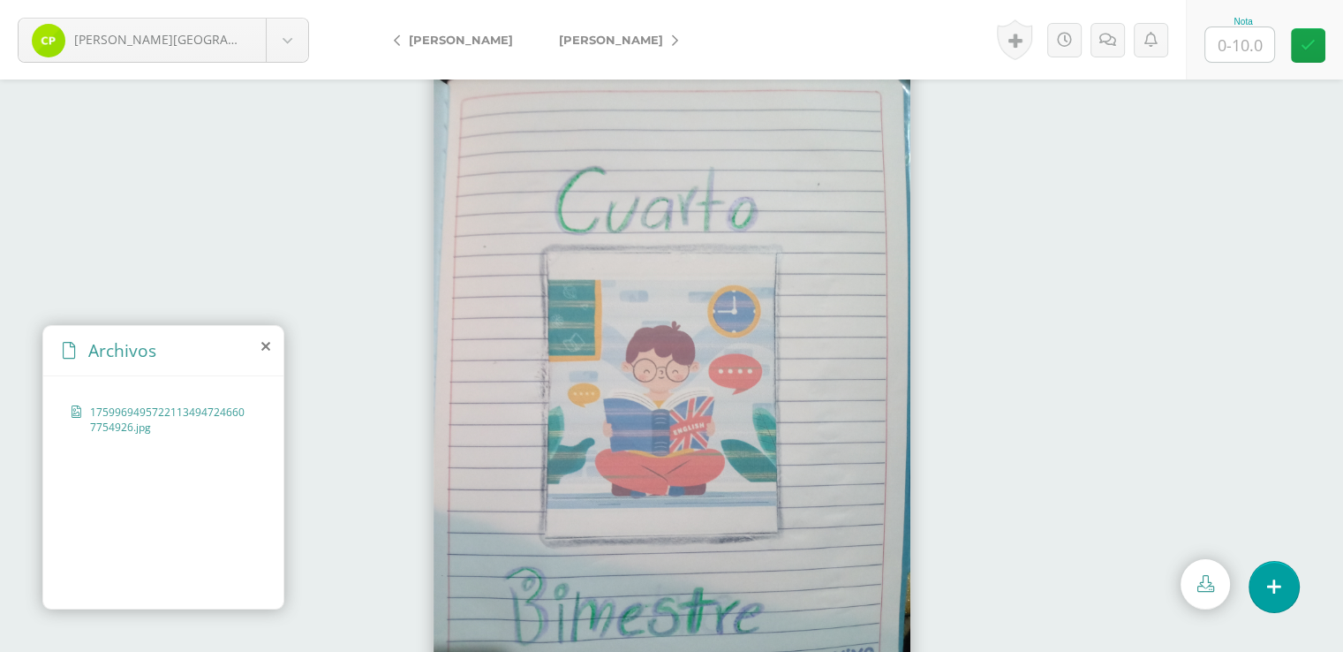
click at [1238, 42] on input "text" at bounding box center [1240, 44] width 69 height 34
type input "10"
click at [1308, 44] on icon at bounding box center [1308, 45] width 15 height 15
click at [289, 0] on body "Prado, Cesibel Aguilar, Michael Alvarado, Beverly Arévalo, Kerly Arias, Brixia …" at bounding box center [671, 0] width 1343 height 0
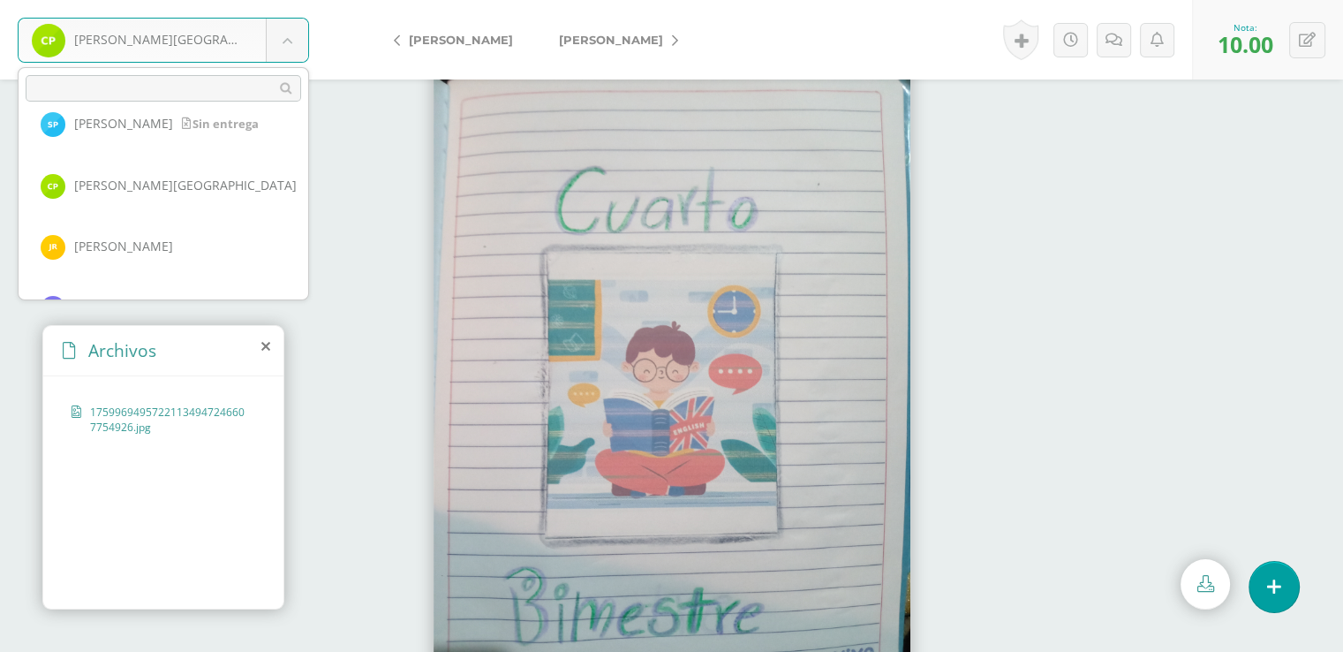
scroll to position [2268, 0]
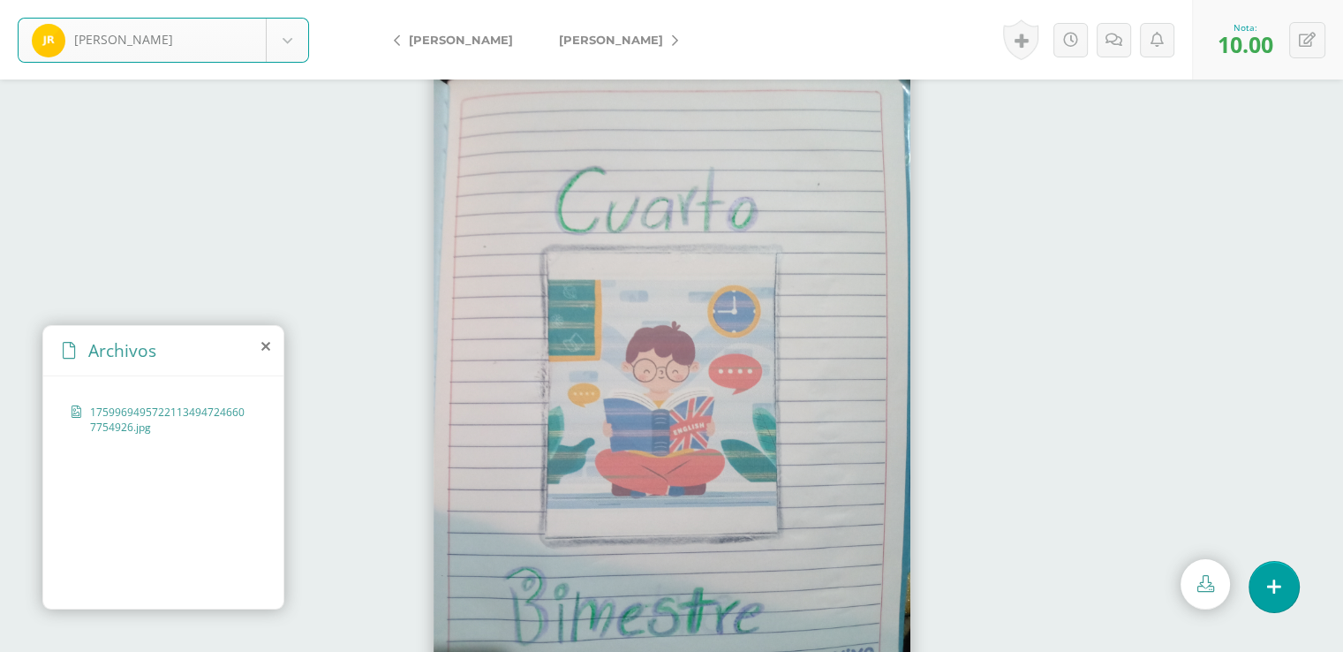
select select "8187"
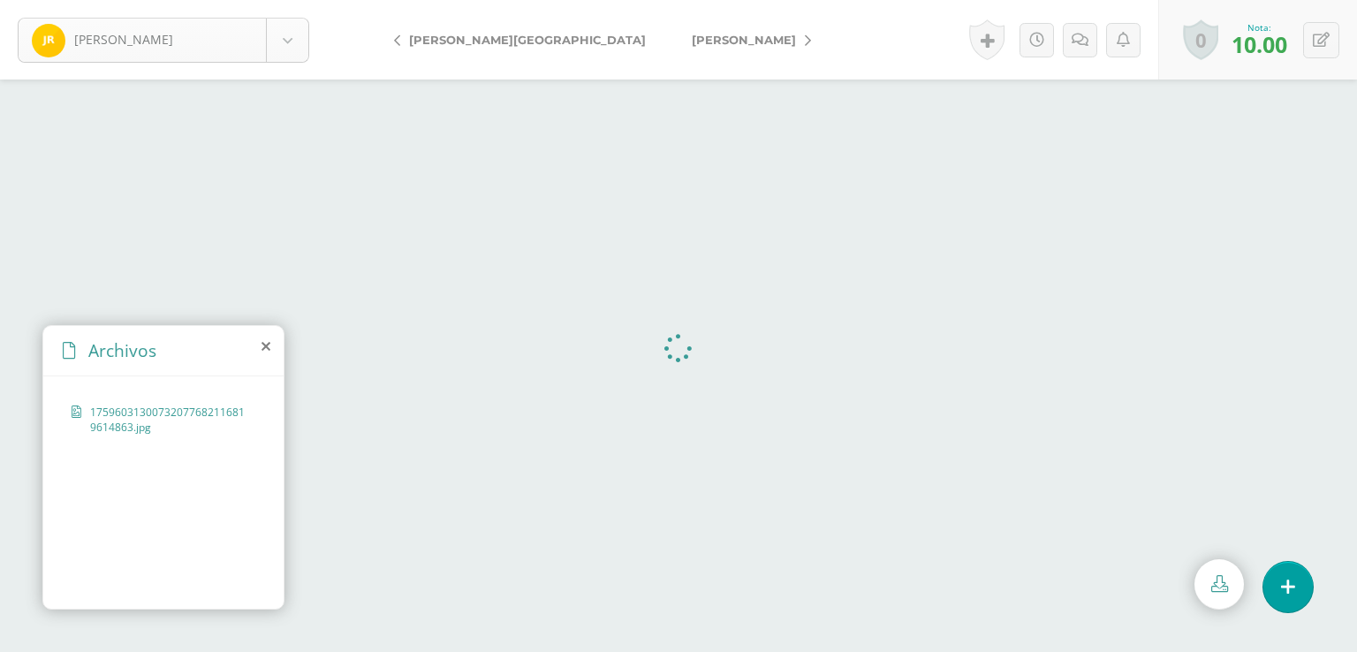
click at [283, 0] on body "Ramírez, José Aguilar, Michael Alvarado, Beverly Arévalo, Kerly Arias, Brixia B…" at bounding box center [678, 0] width 1357 height 0
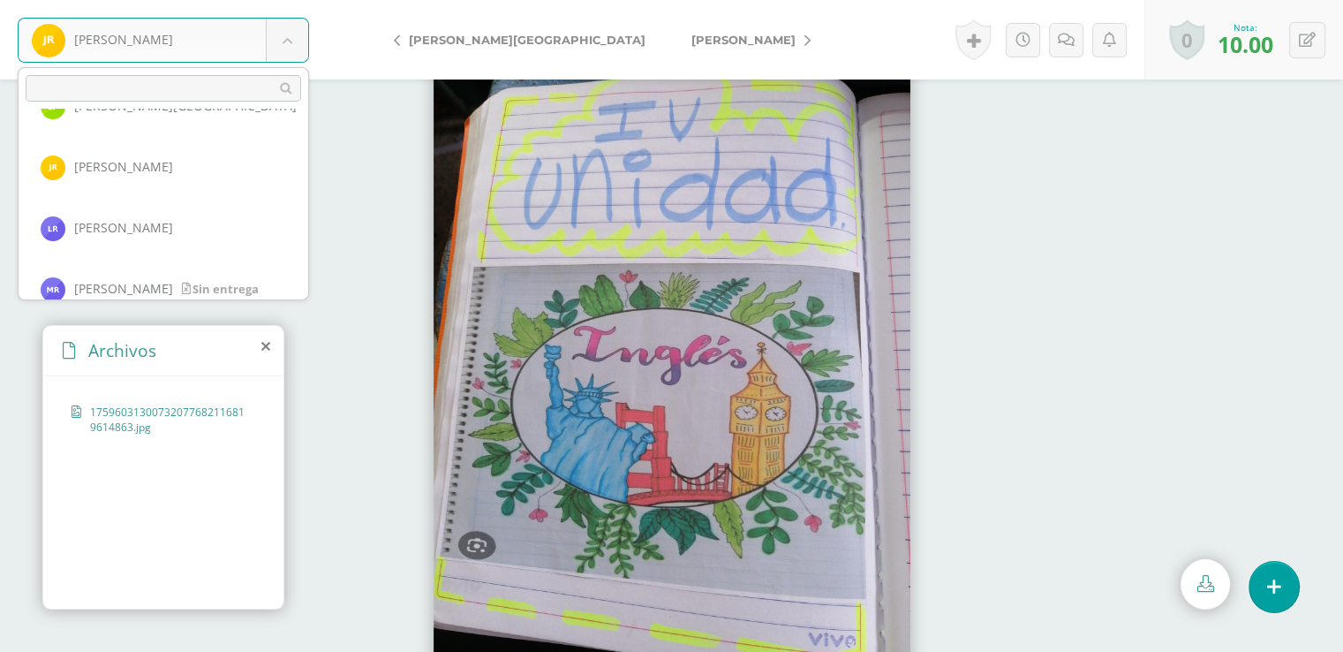
scroll to position [2329, 0]
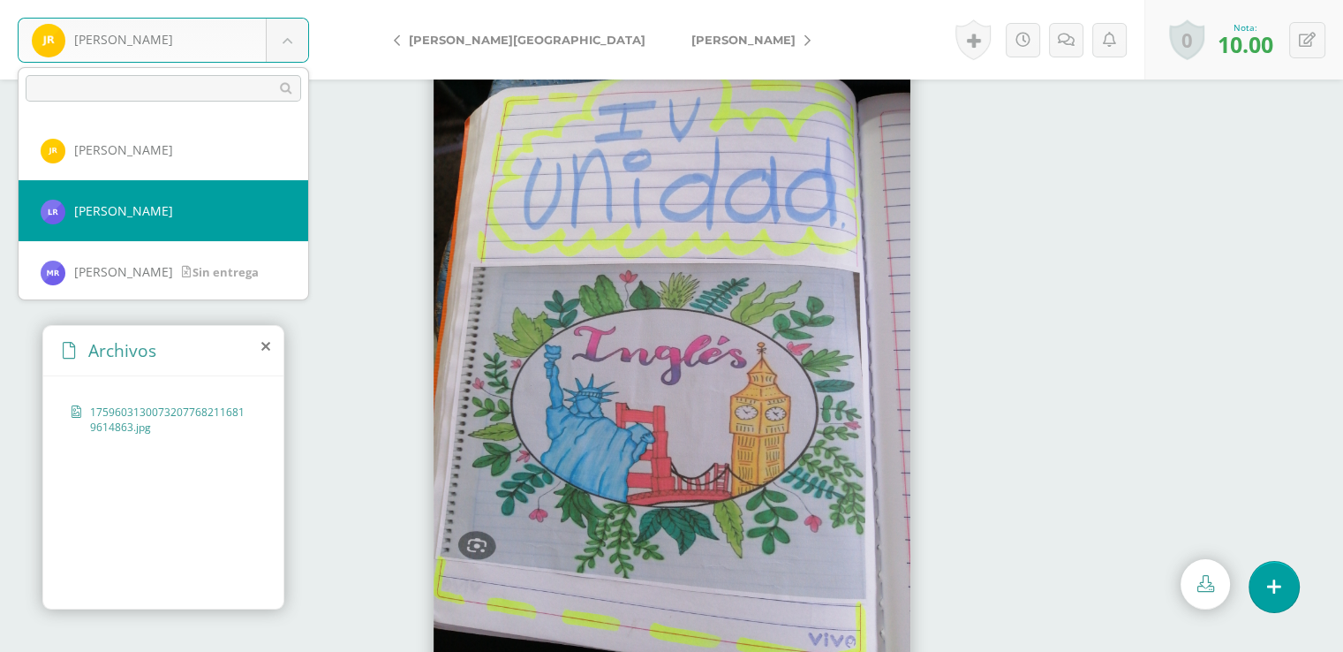
select select "9124"
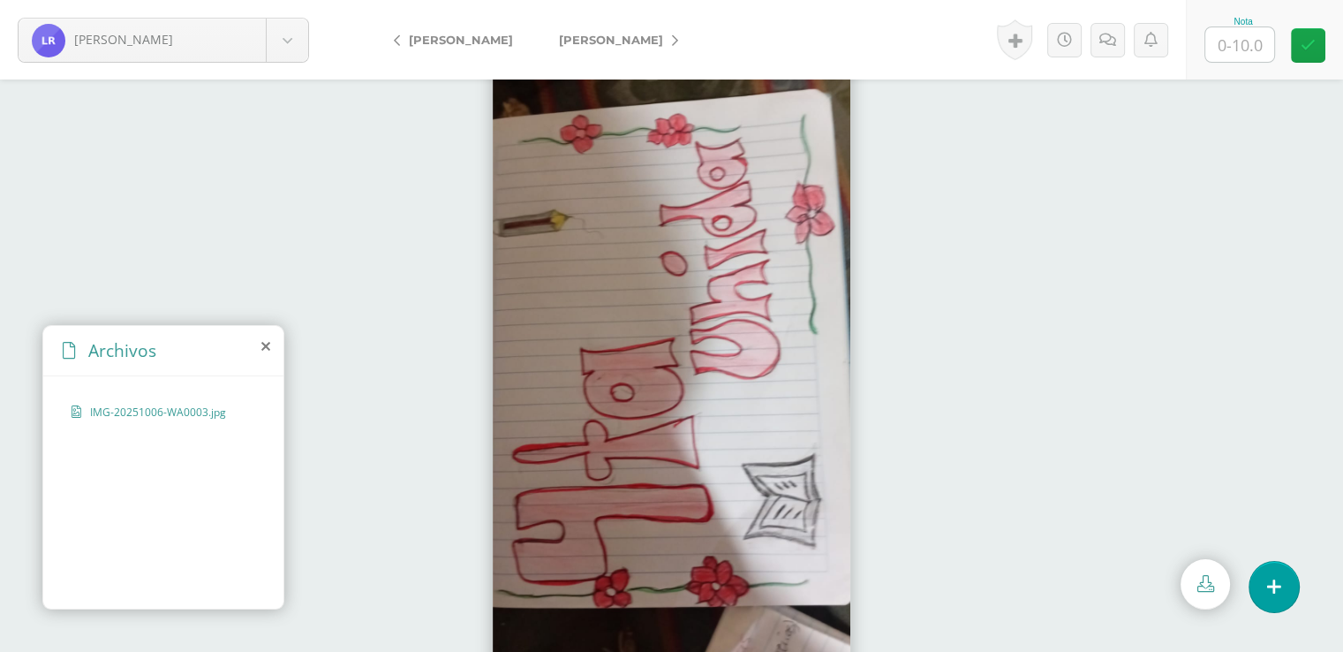
click at [1244, 41] on input "text" at bounding box center [1240, 44] width 69 height 34
type input "10"
click at [1301, 47] on icon at bounding box center [1308, 45] width 15 height 15
click at [294, 0] on body "[PERSON_NAME], [PERSON_NAME], [PERSON_NAME], [GEOGRAPHIC_DATA][PERSON_NAME][GEO…" at bounding box center [671, 0] width 1343 height 0
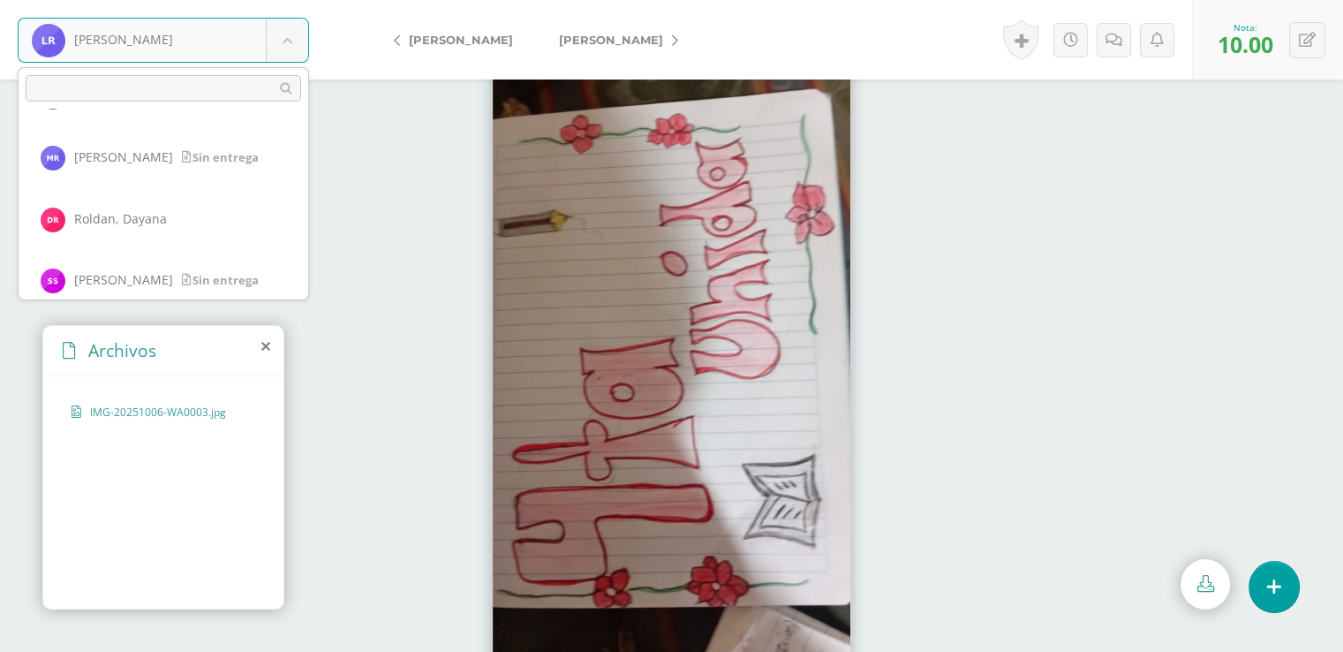
scroll to position [2452, 0]
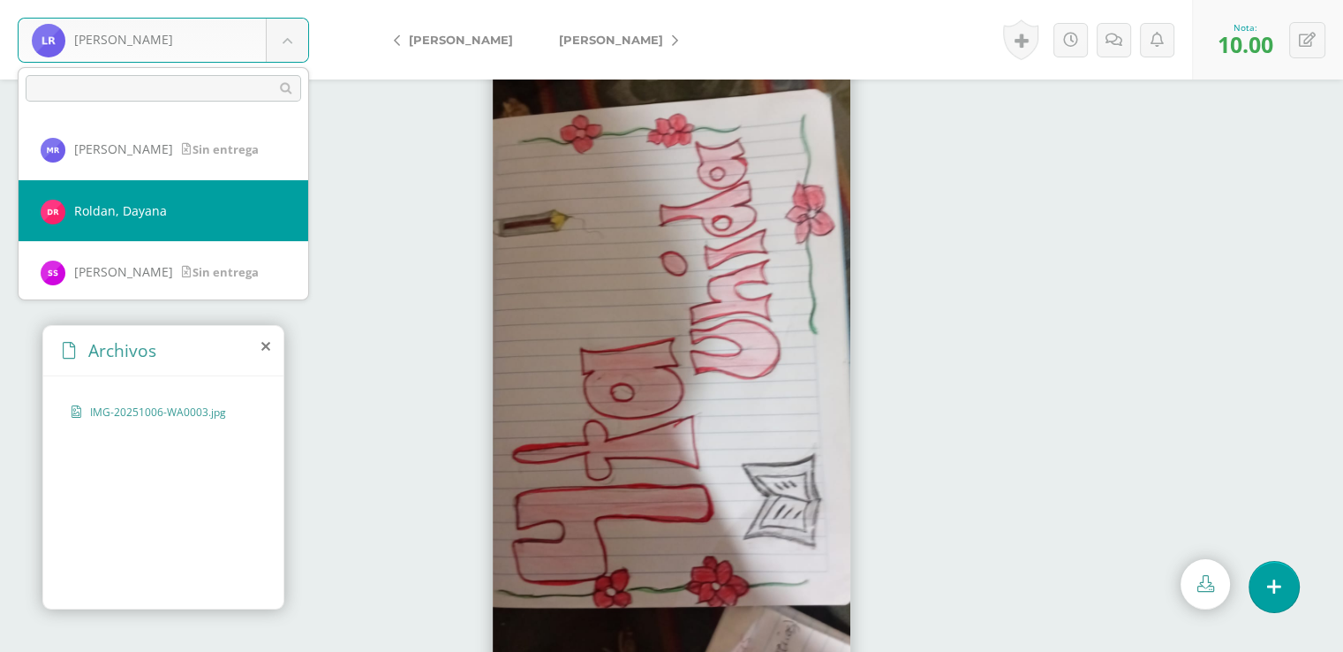
select select "8392"
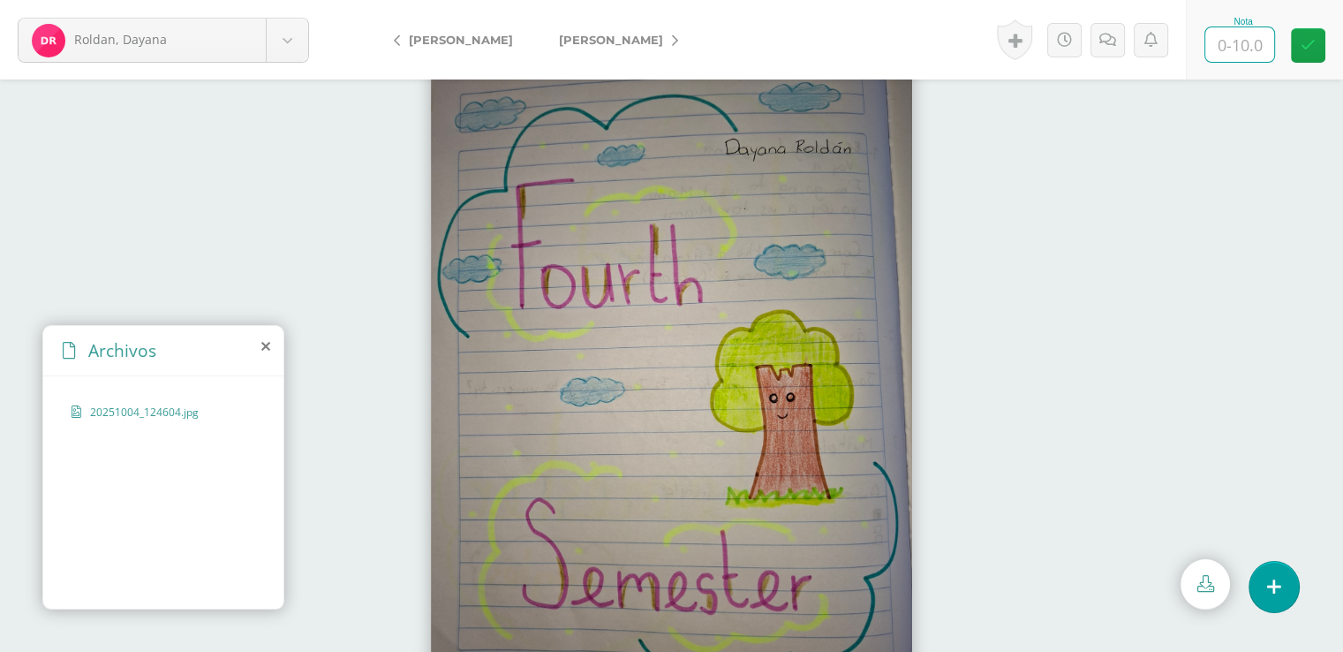
click at [1238, 42] on input "text" at bounding box center [1240, 44] width 69 height 34
type input "10"
click at [1315, 40] on link at bounding box center [1308, 45] width 34 height 34
click at [287, 0] on body "[PERSON_NAME] [PERSON_NAME] [PERSON_NAME], [GEOGRAPHIC_DATA][PERSON_NAME][GEOGR…" at bounding box center [671, 0] width 1343 height 0
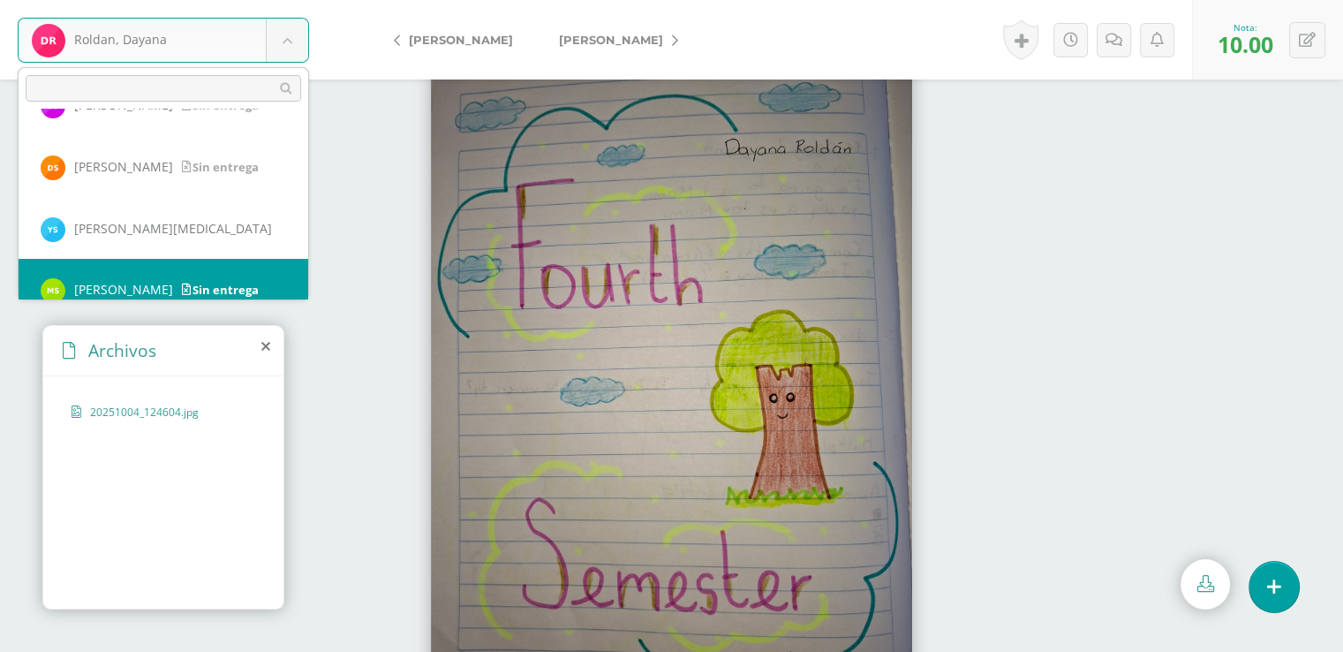
scroll to position [2636, 0]
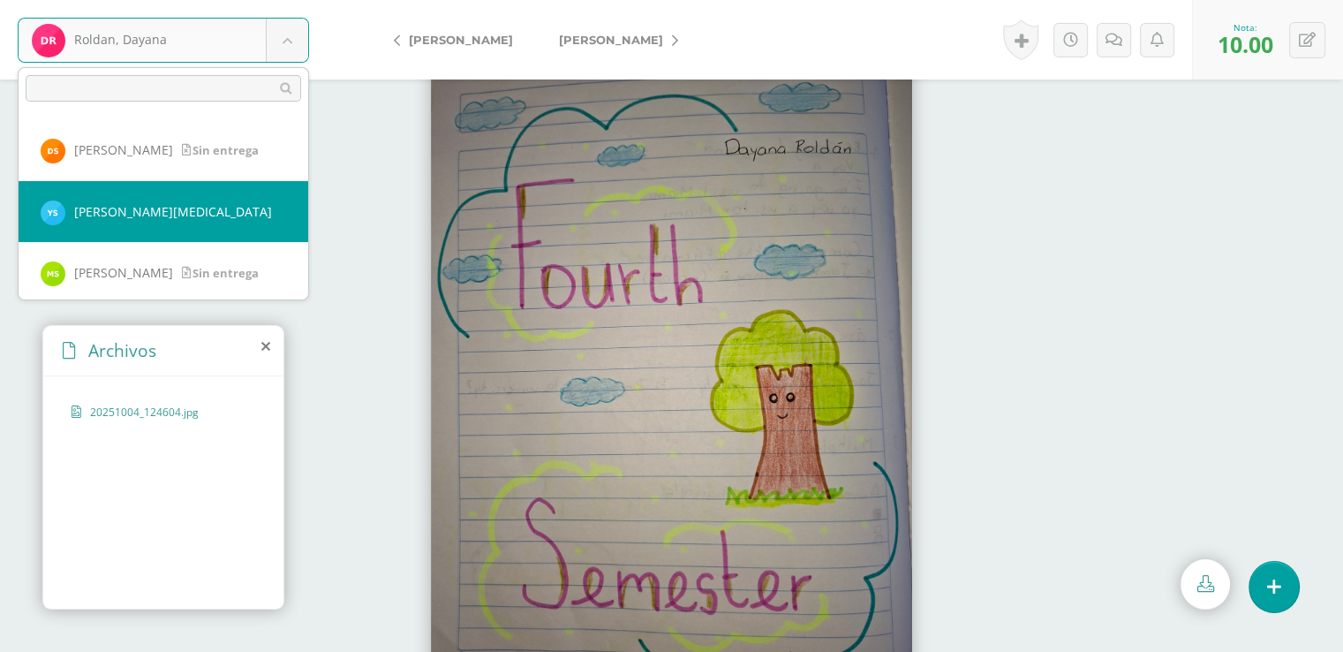
select select "8209"
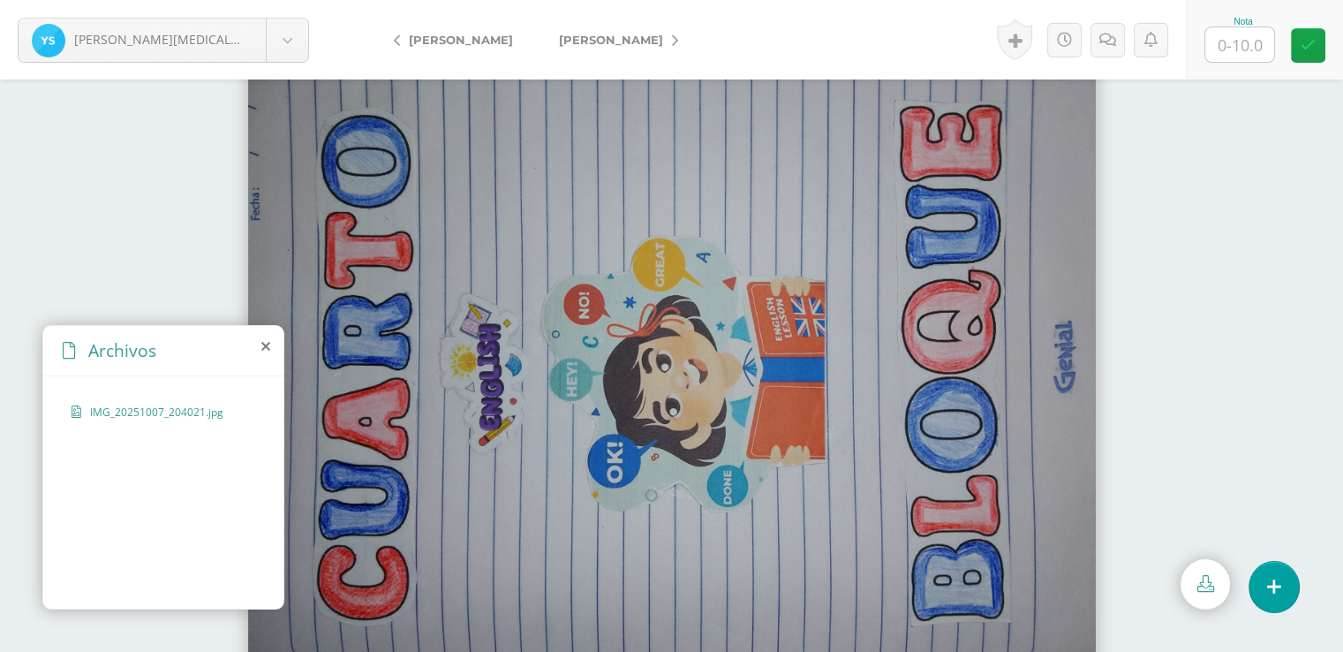
click at [1238, 43] on input "text" at bounding box center [1240, 44] width 69 height 34
type input "10"
click at [1320, 45] on link at bounding box center [1308, 45] width 34 height 34
click at [280, 0] on body "Santos, Yasmin Aguilar, Michael Alvarado, Beverly Arévalo, Kerly Arias, Brixia …" at bounding box center [671, 0] width 1343 height 0
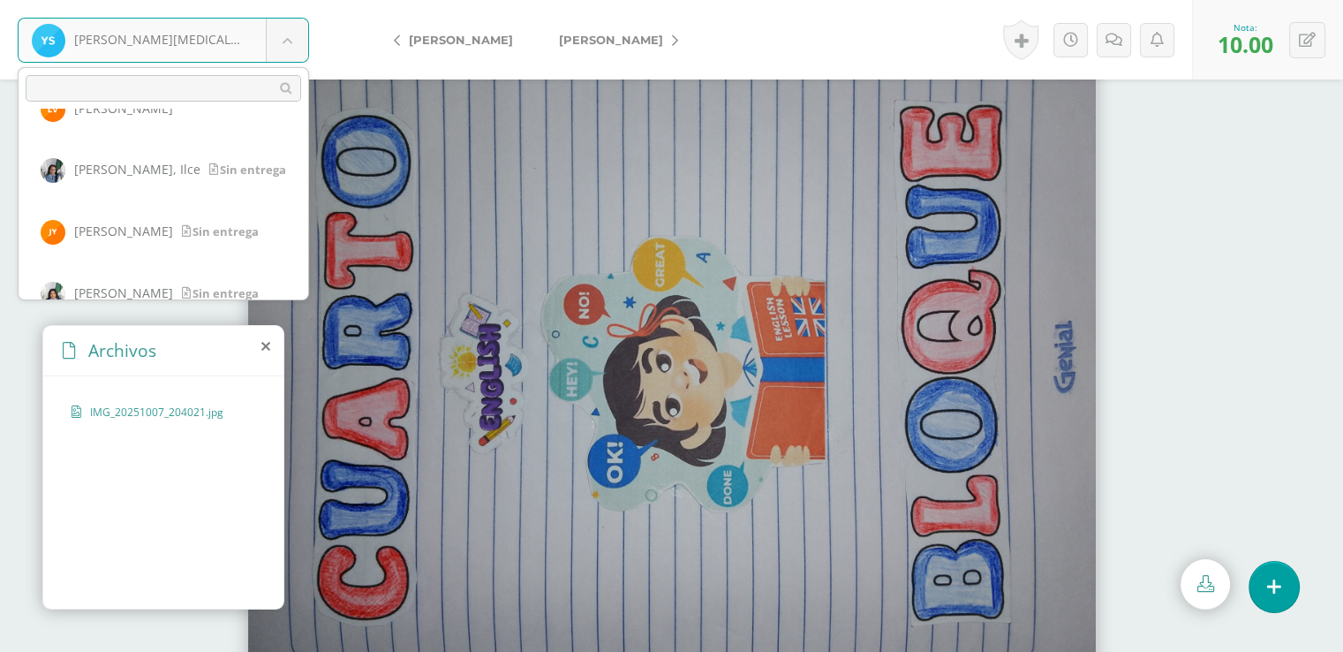
scroll to position [3012, 0]
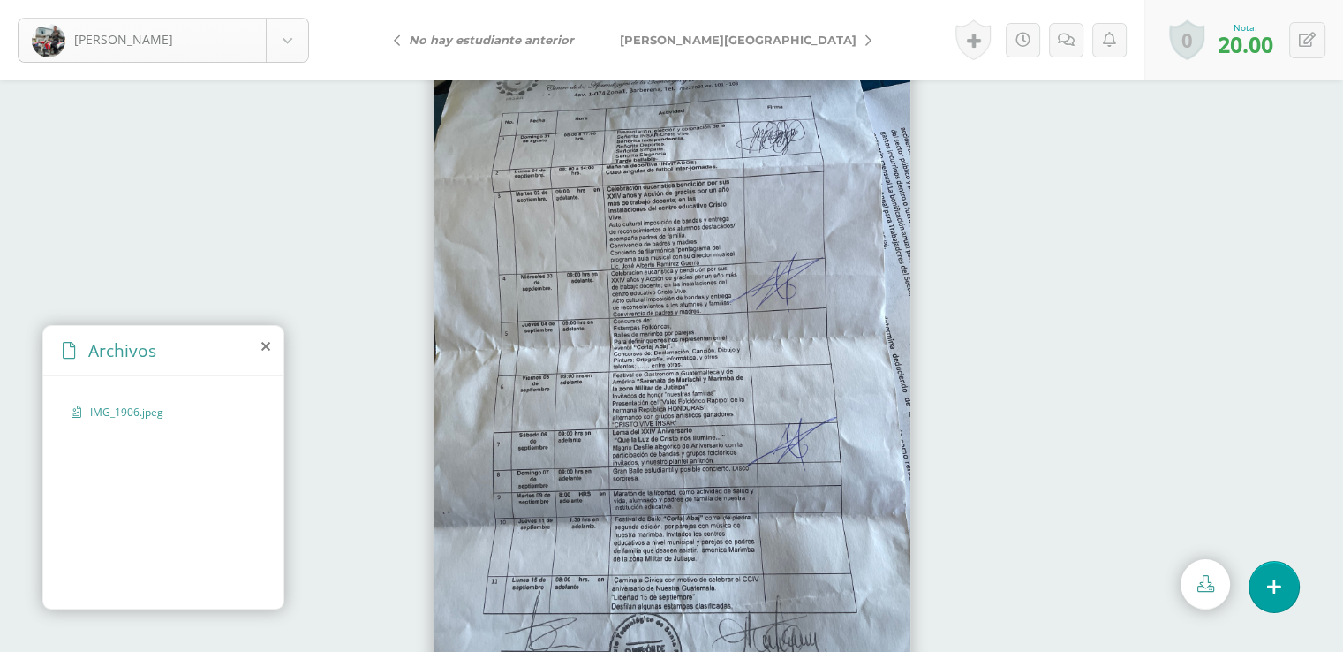
click at [291, 0] on body "Aguilar, Michael Aguilar, Michael Alvarado, Beverly Arévalo, Kerly Arias, Brixi…" at bounding box center [671, 0] width 1343 height 0
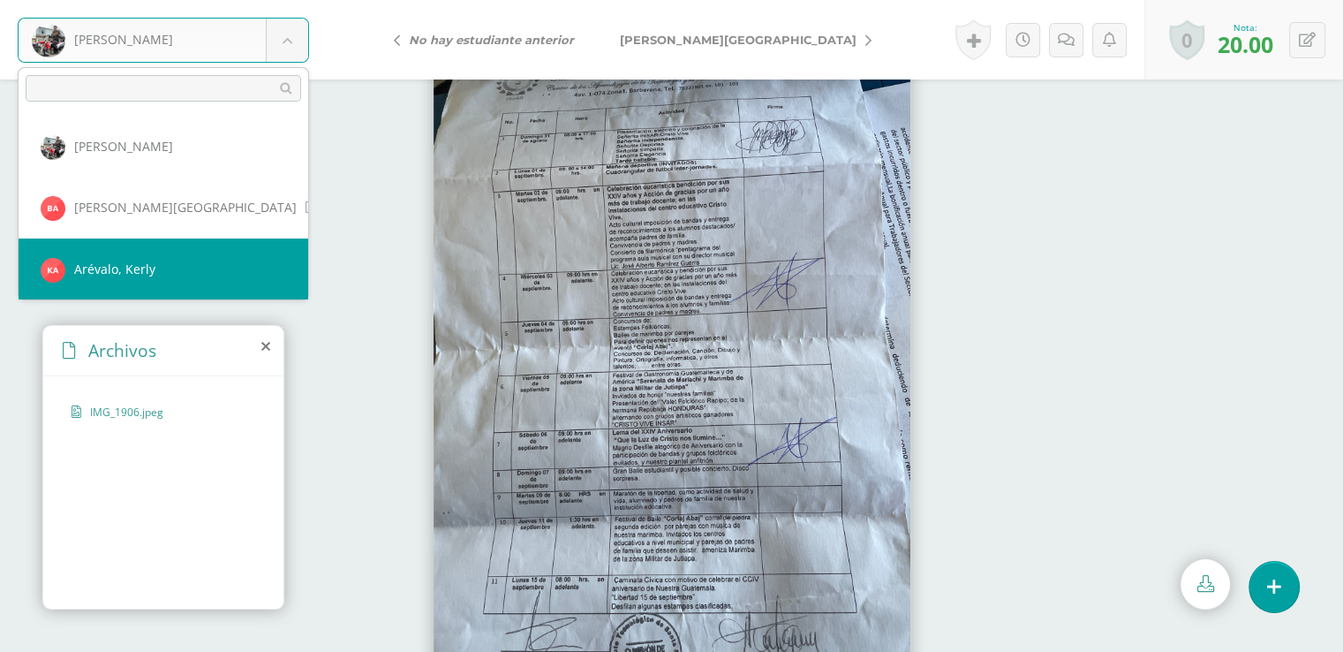
select select "8394"
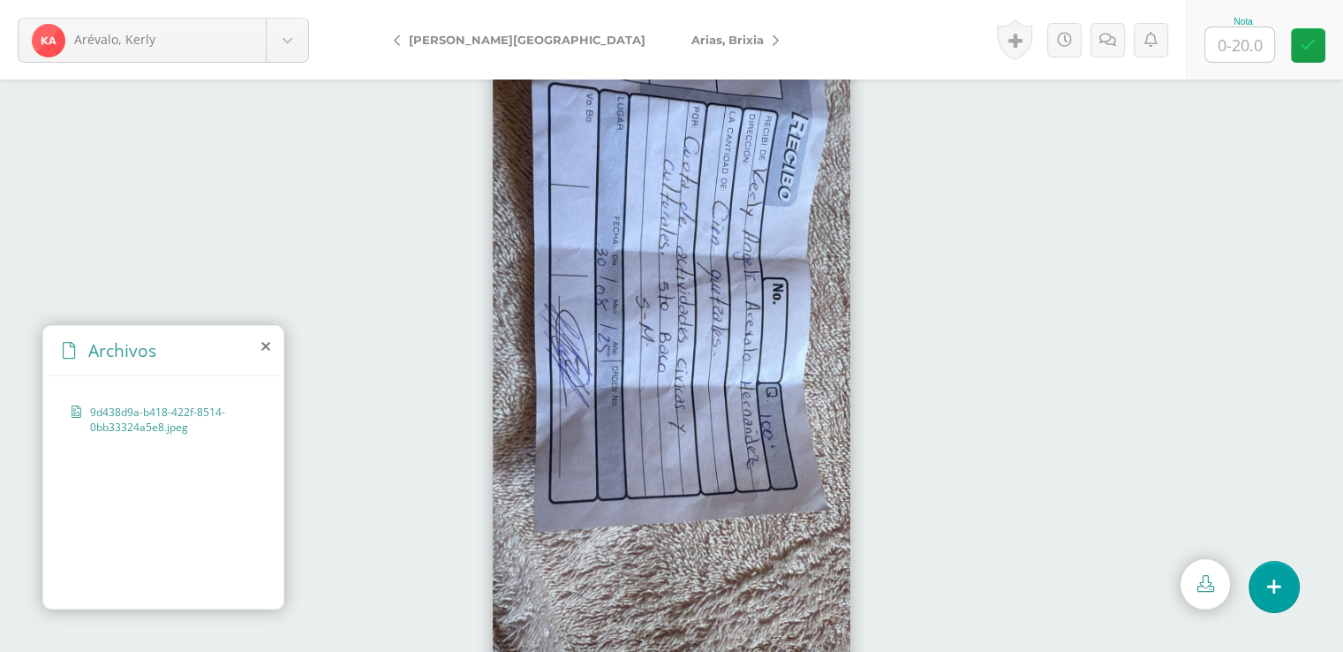
click at [290, 261] on div at bounding box center [671, 365] width 1343 height 572
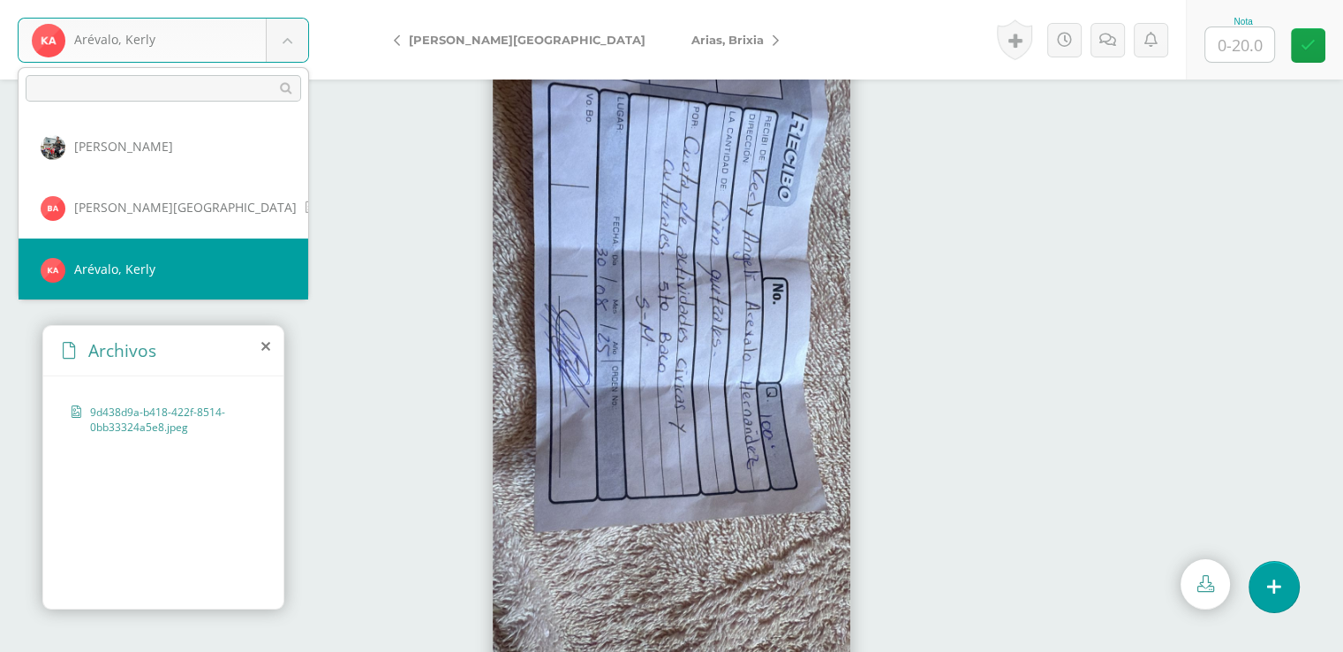
click at [283, 0] on body "[PERSON_NAME] [PERSON_NAME] [PERSON_NAME], [GEOGRAPHIC_DATA][PERSON_NAME][GEOGR…" at bounding box center [671, 0] width 1343 height 0
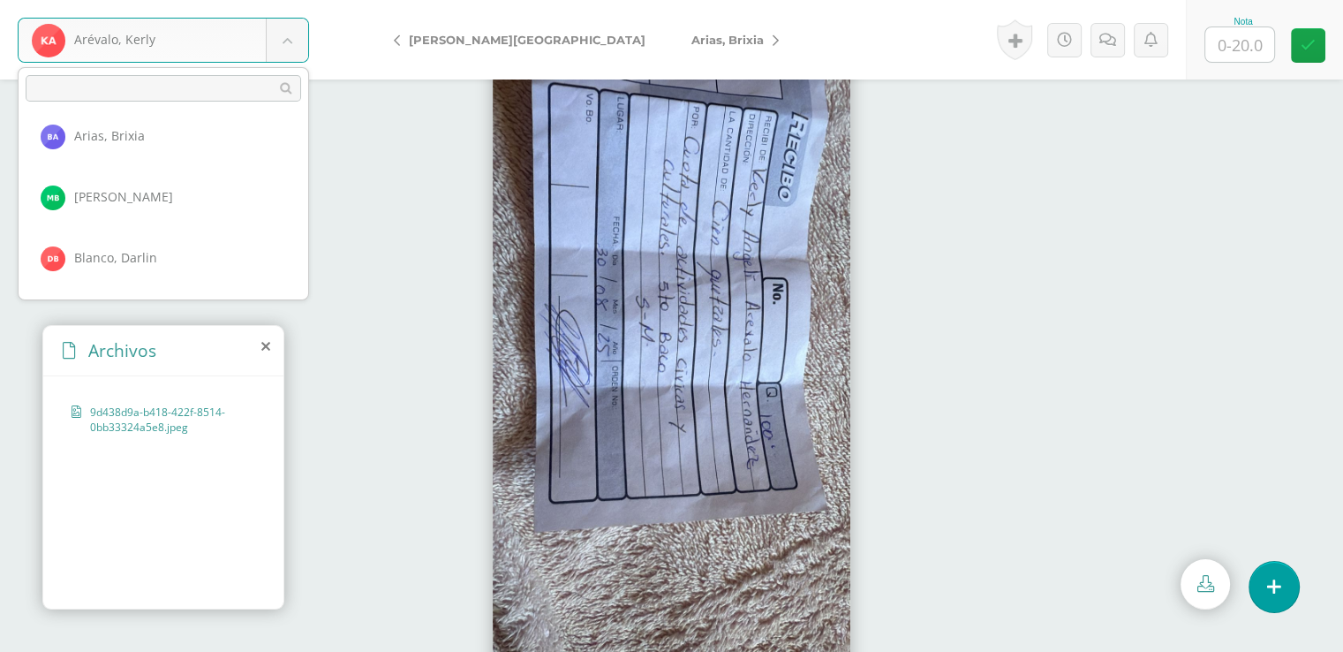
scroll to position [212, 0]
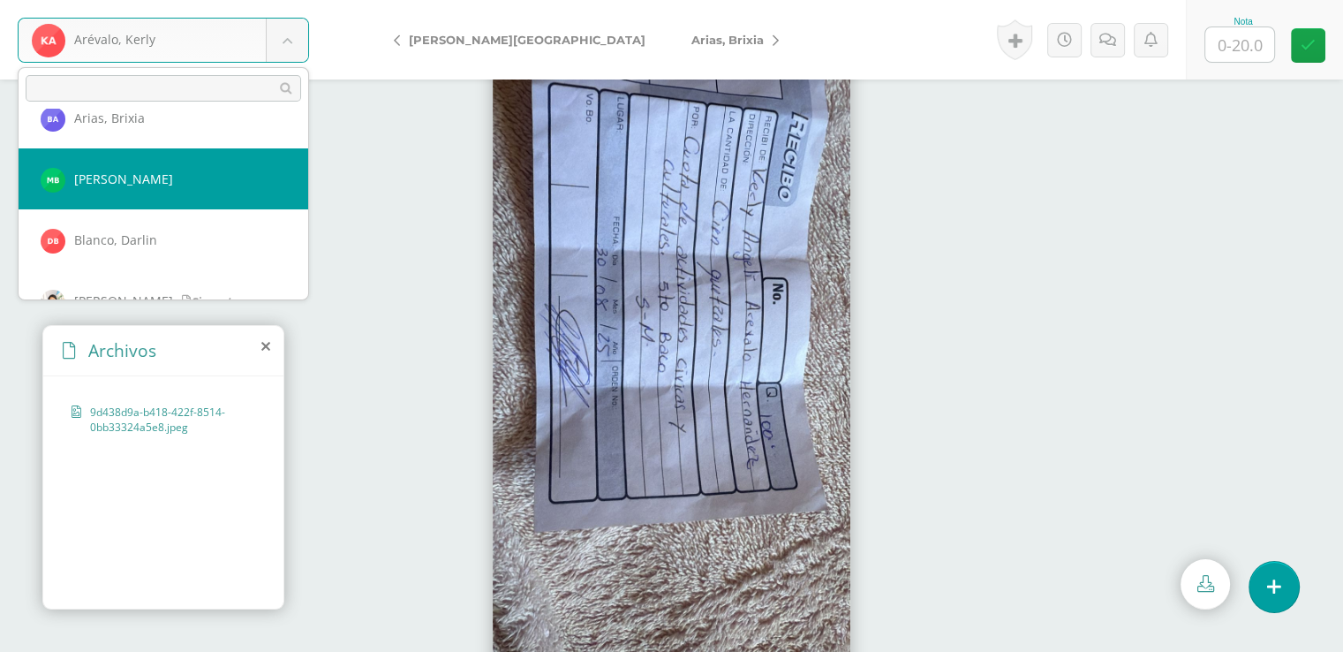
select select "8206"
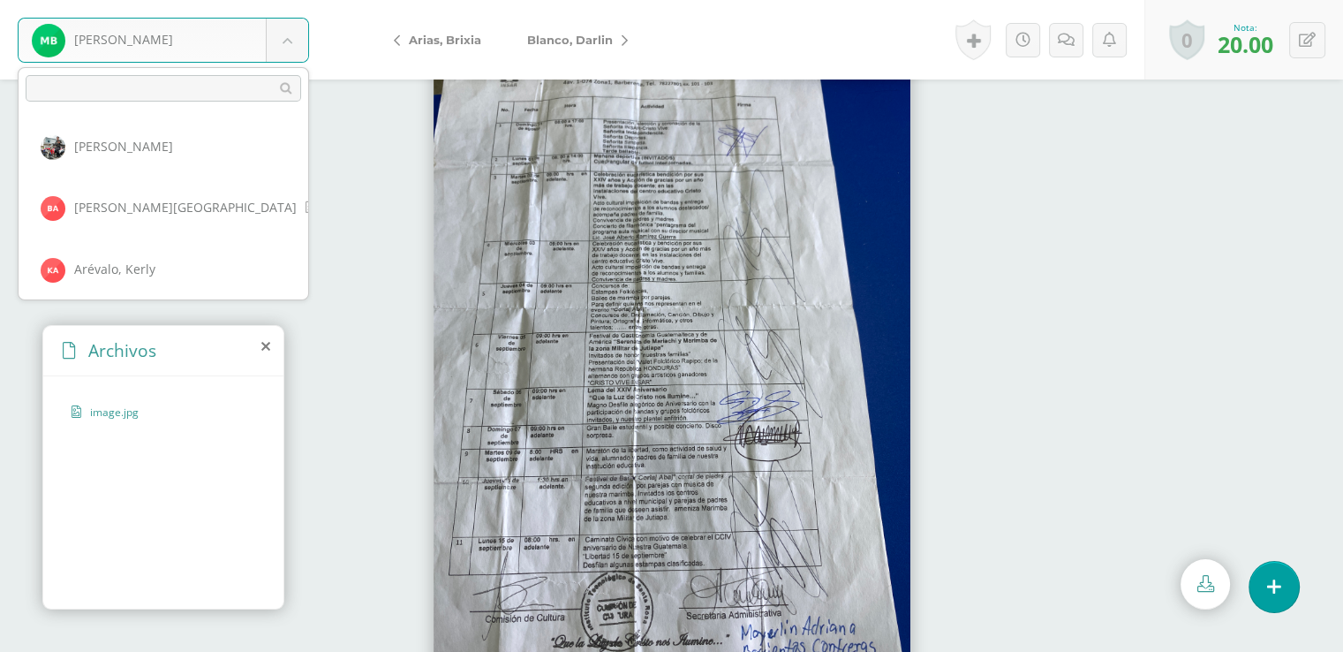
click at [286, 0] on body "Barrientos, Mayerlin Aguilar, Michael Alvarado, Beverly Arévalo, Kerly Arias, B…" at bounding box center [671, 0] width 1343 height 0
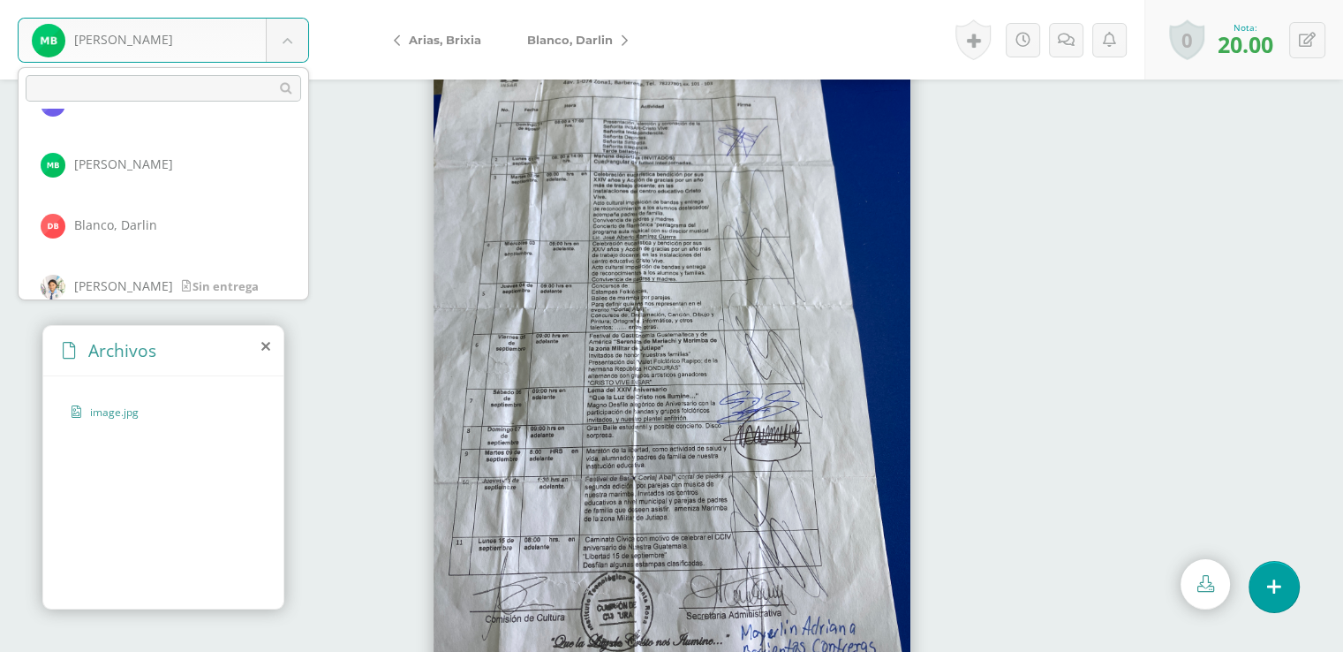
scroll to position [244, 0]
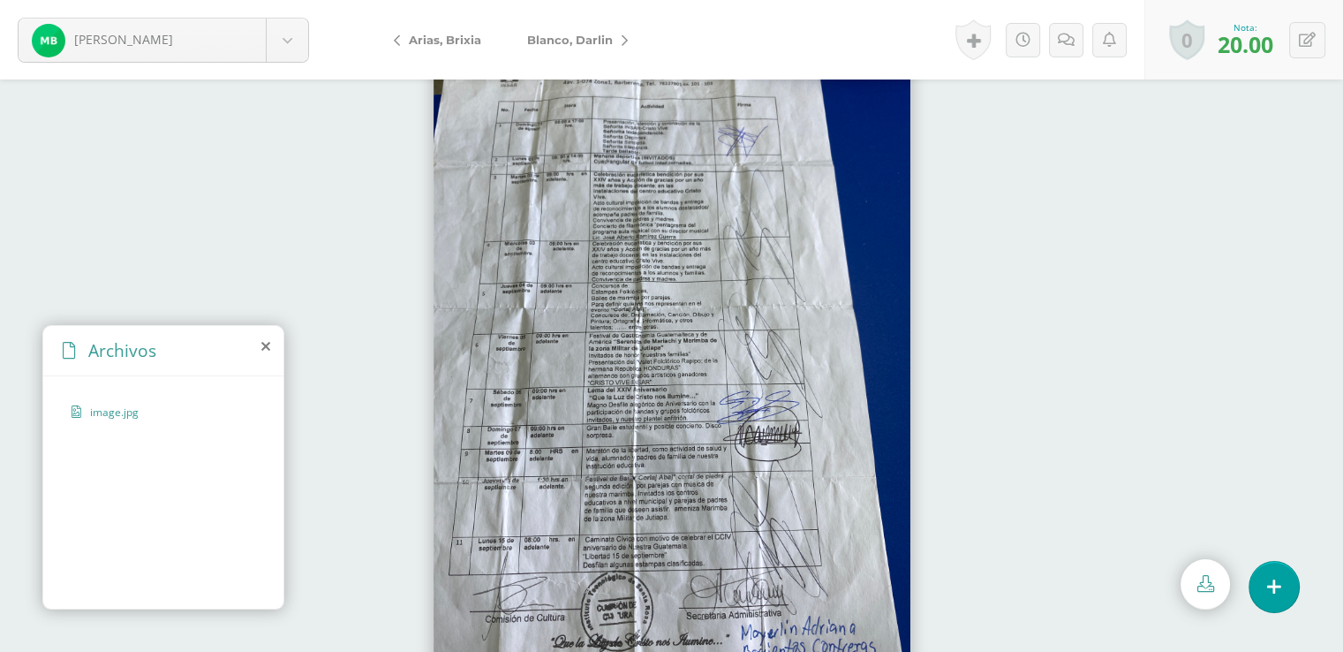
click at [309, 0] on body "Barrientos, Mayerlin Aguilar, Michael Alvarado, Beverly Arévalo, Kerly Arias, B…" at bounding box center [671, 0] width 1343 height 0
click at [286, 0] on body "Barrientos, Mayerlin Aguilar, Michael Alvarado, Beverly Arévalo, Kerly Arias, B…" at bounding box center [671, 0] width 1343 height 0
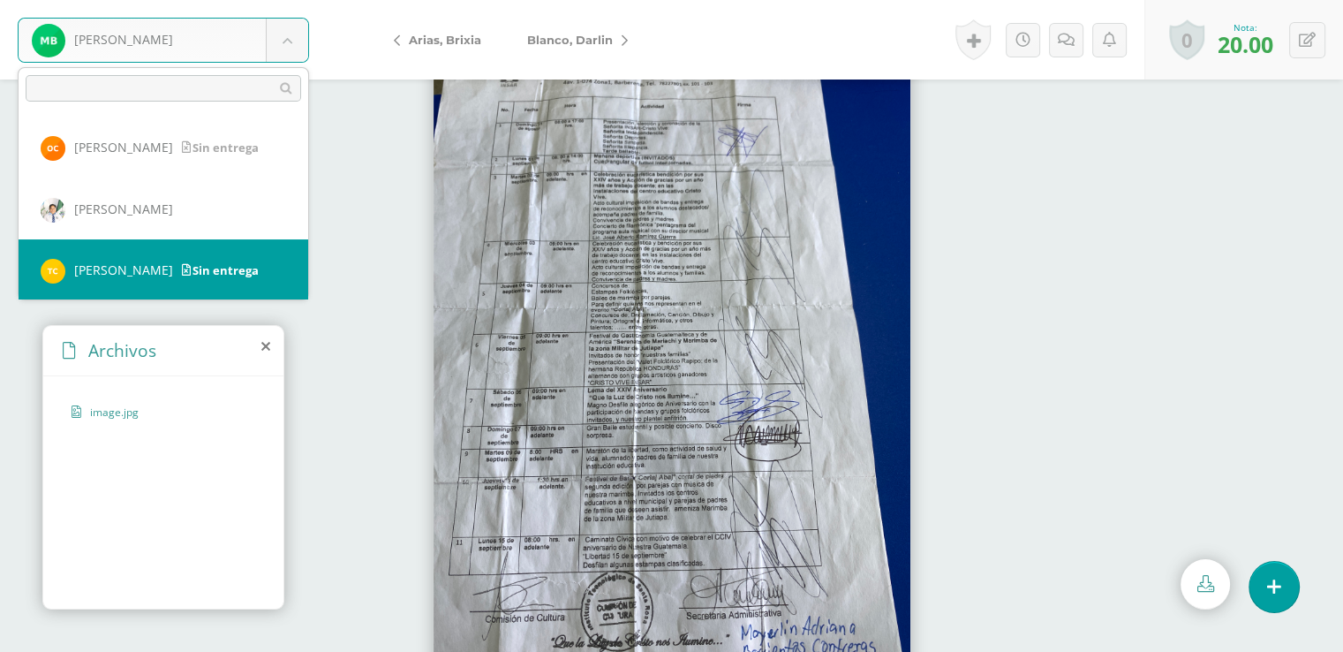
scroll to position [428, 0]
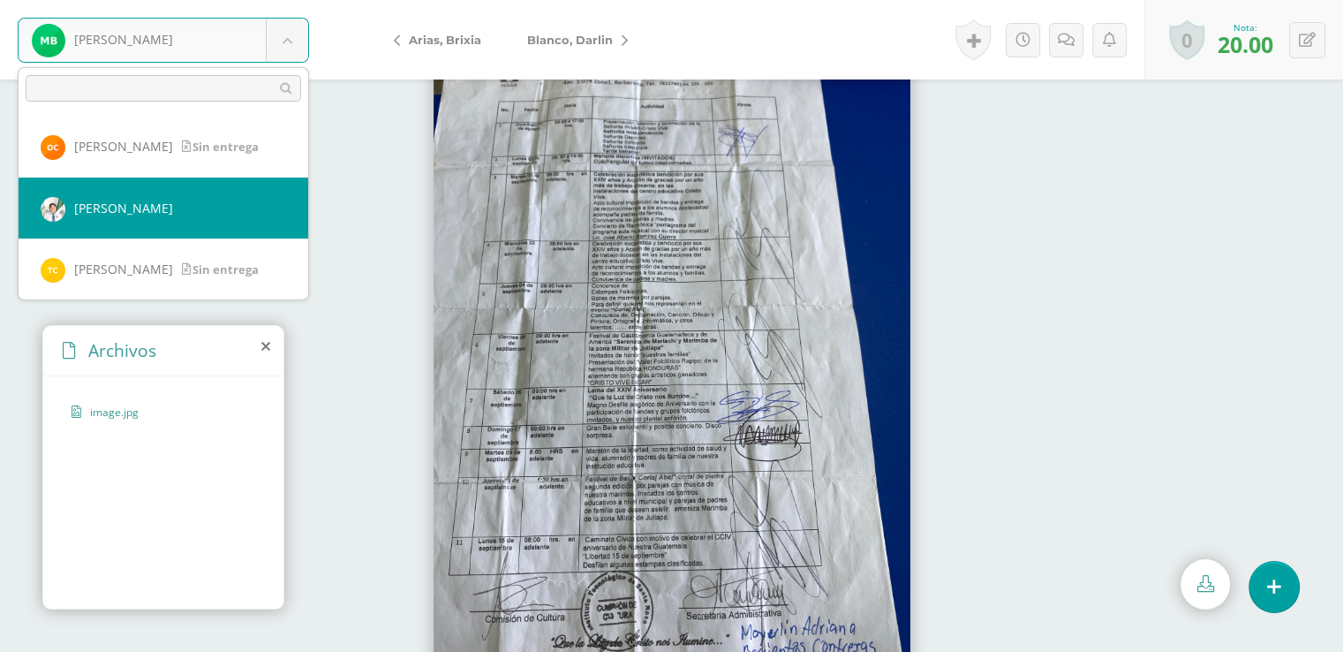
select select "6002"
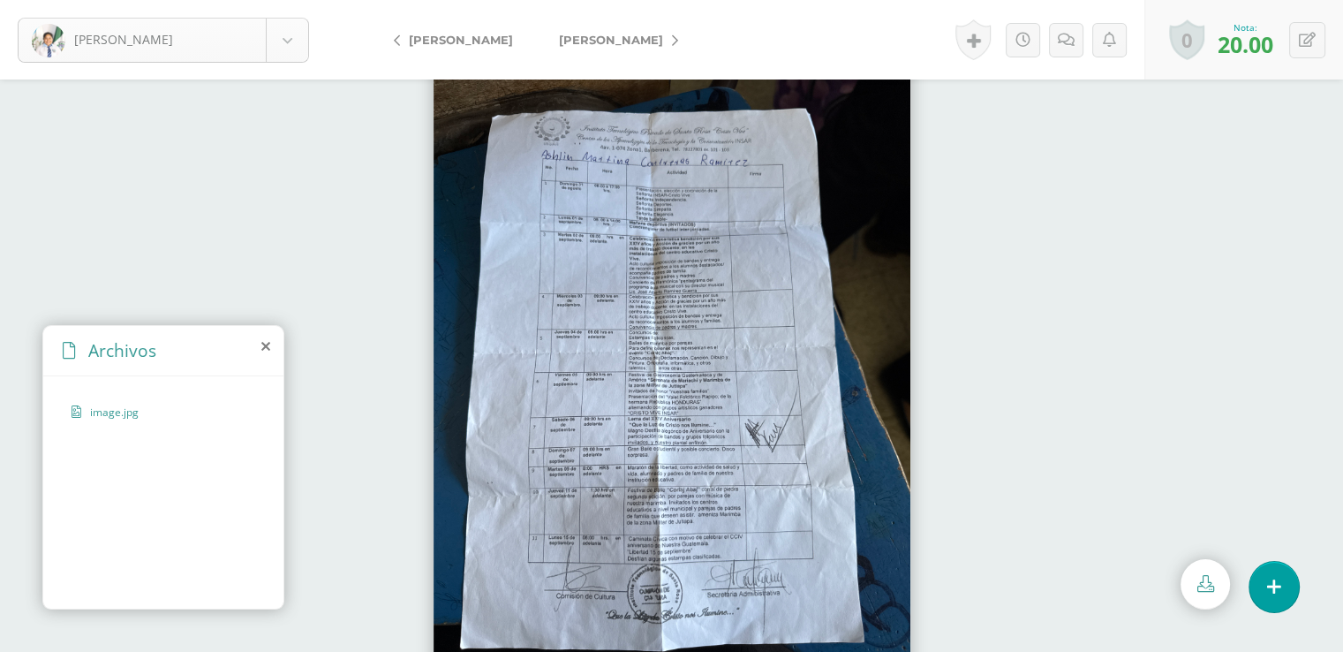
click at [290, 0] on body "[PERSON_NAME] [PERSON_NAME] [PERSON_NAME], [GEOGRAPHIC_DATA][PERSON_NAME][GEOGR…" at bounding box center [671, 0] width 1343 height 0
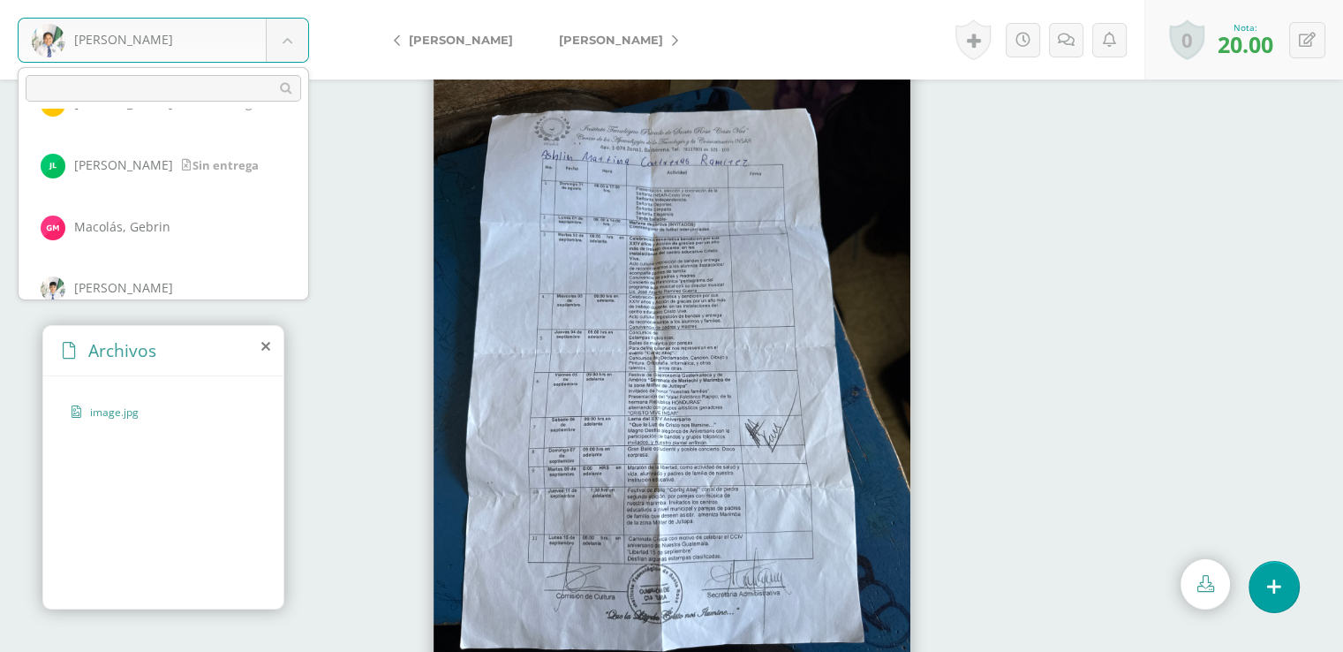
scroll to position [1122, 0]
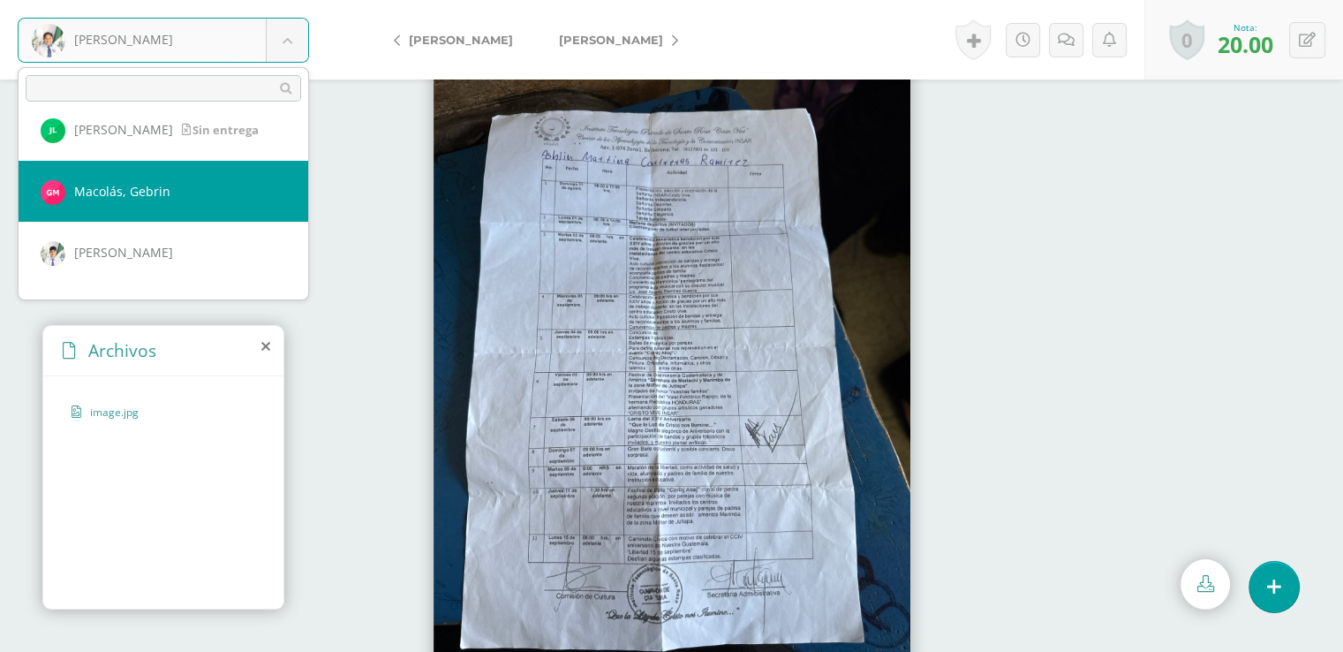
select select "8227"
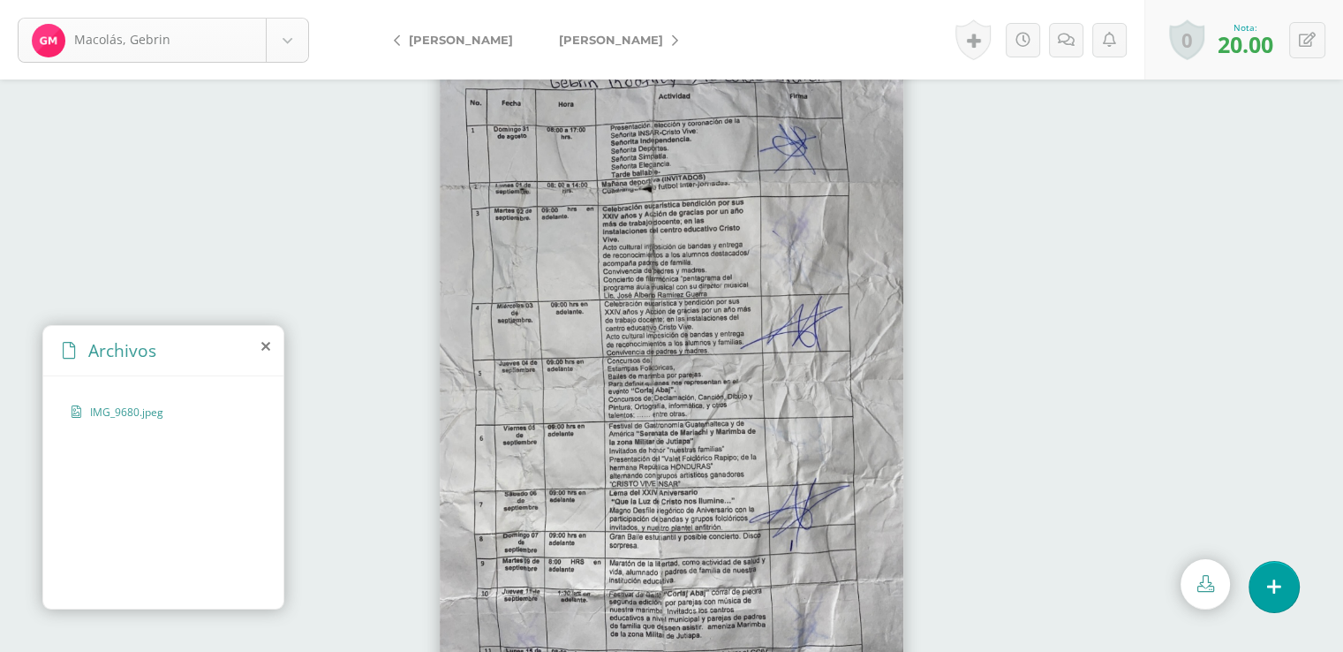
click at [290, 0] on body "Macolás, [PERSON_NAME] [PERSON_NAME], [GEOGRAPHIC_DATA][PERSON_NAME][GEOGRAPHIC…" at bounding box center [671, 0] width 1343 height 0
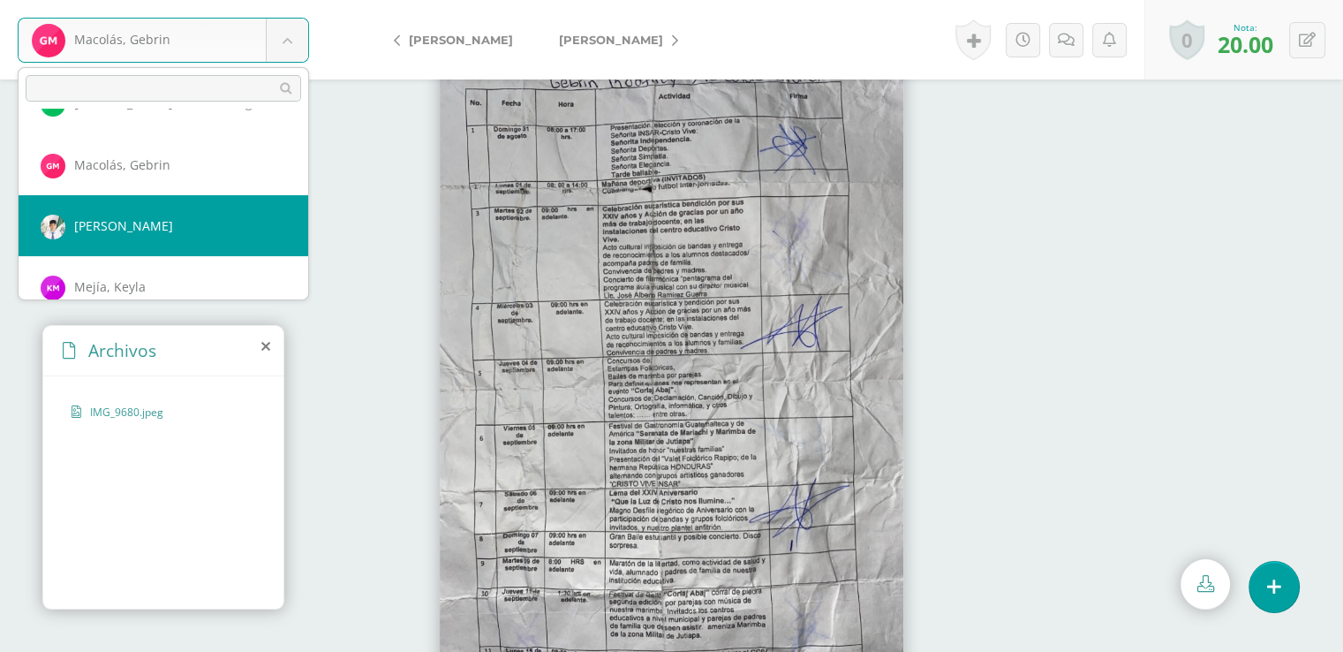
scroll to position [1164, 0]
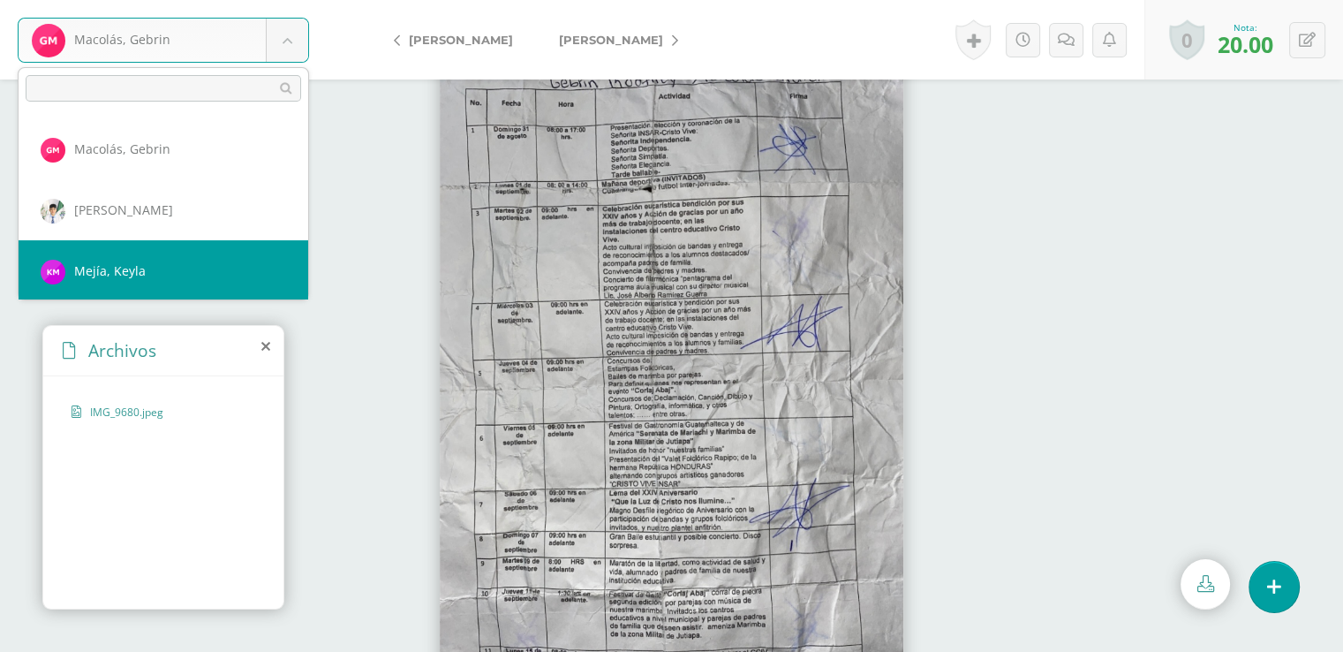
select select "8189"
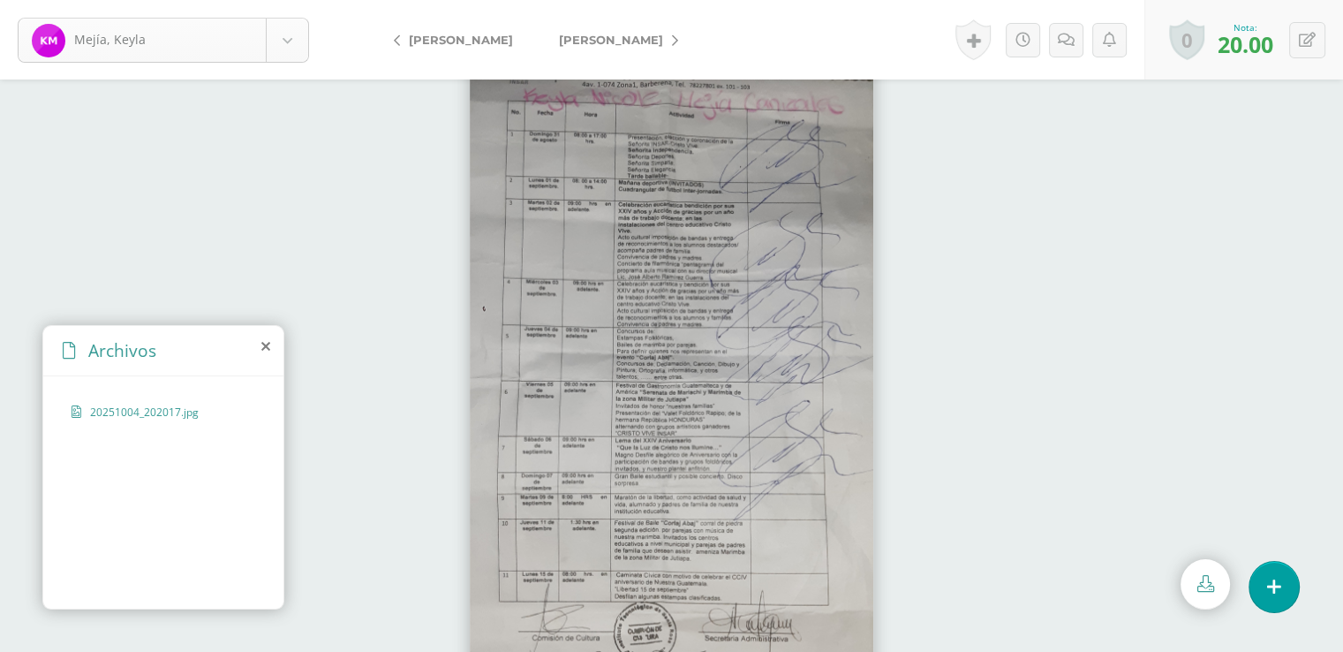
click at [292, 0] on body "[PERSON_NAME] [PERSON_NAME] [PERSON_NAME], [GEOGRAPHIC_DATA][PERSON_NAME][GEOGR…" at bounding box center [671, 0] width 1343 height 0
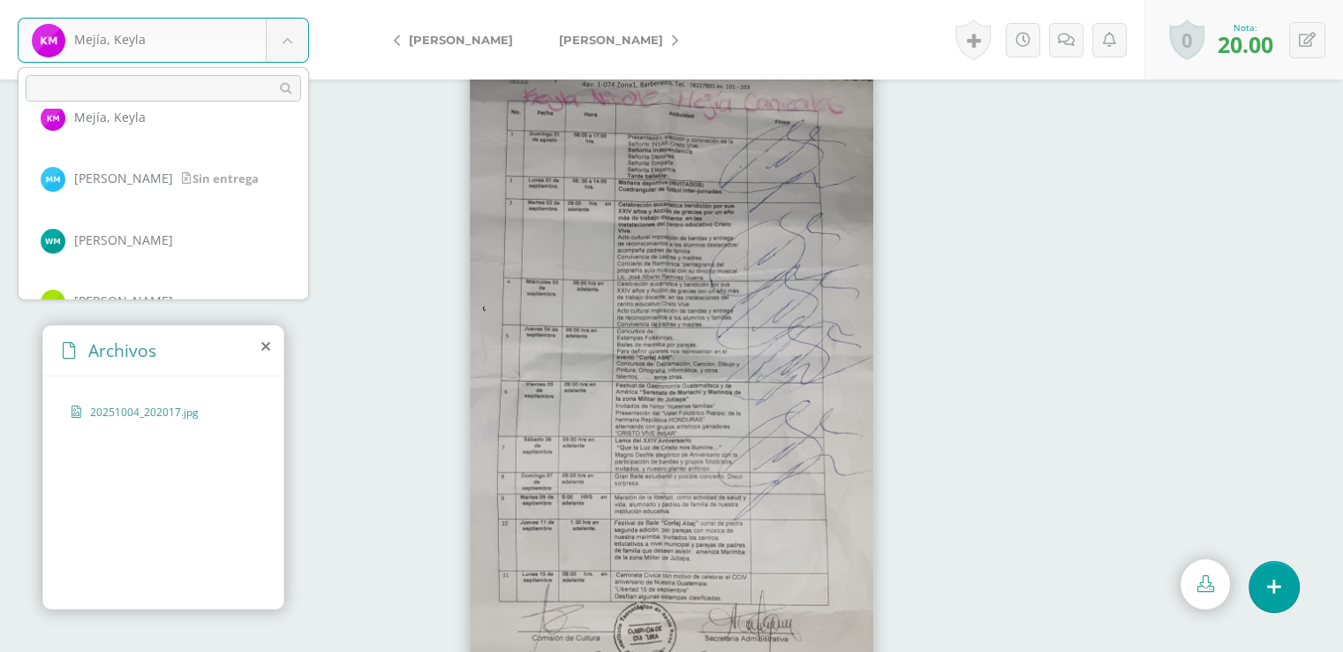
scroll to position [1353, 0]
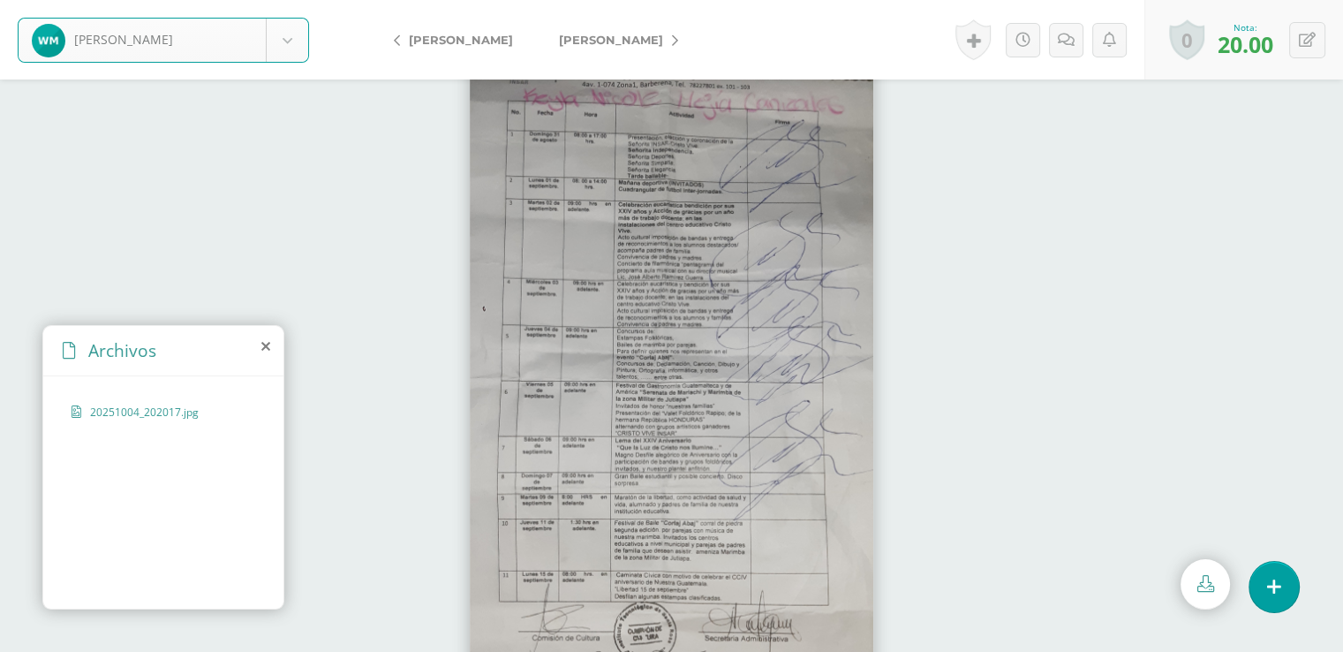
select select "8226"
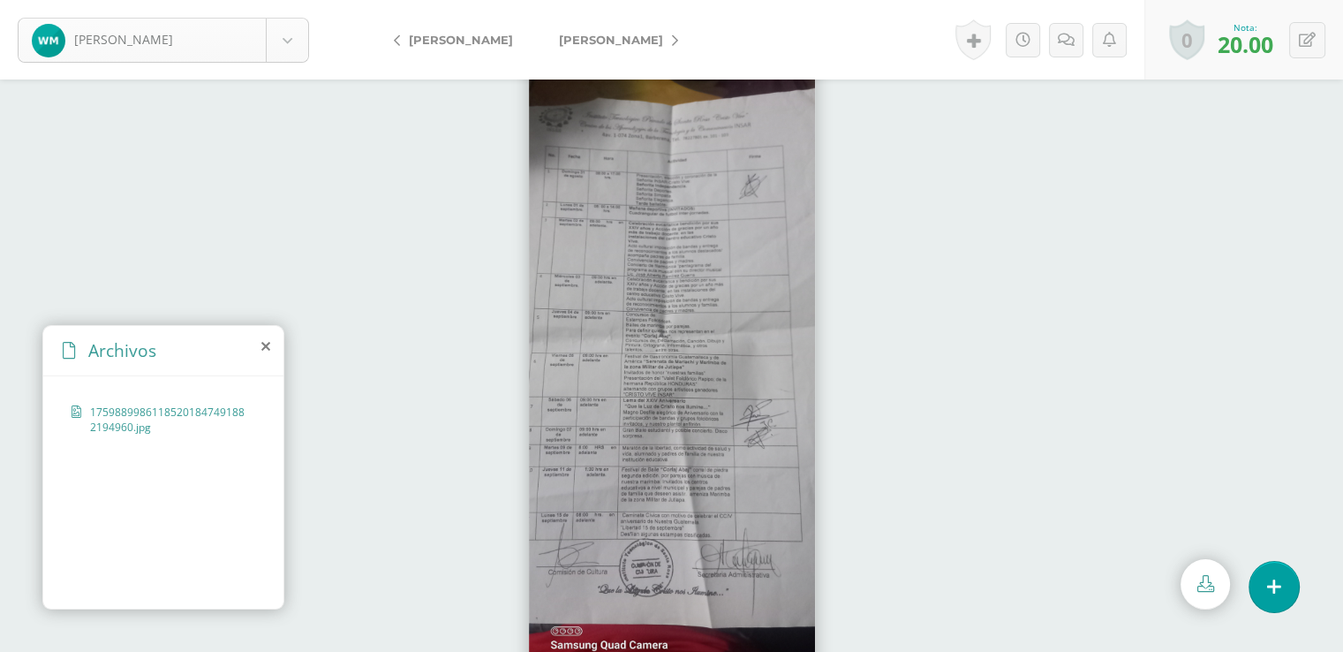
click at [282, 0] on body "[PERSON_NAME] [PERSON_NAME] [PERSON_NAME], [GEOGRAPHIC_DATA][PERSON_NAME][GEOGR…" at bounding box center [671, 0] width 1343 height 0
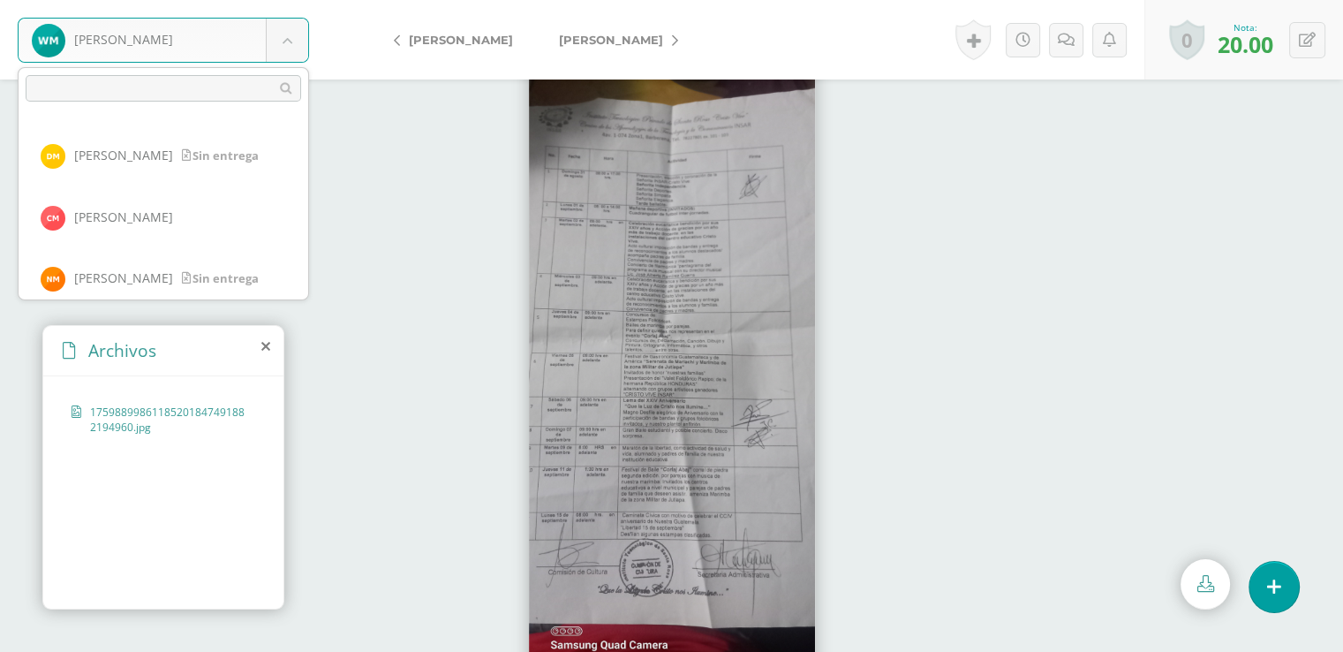
scroll to position [1745, 0]
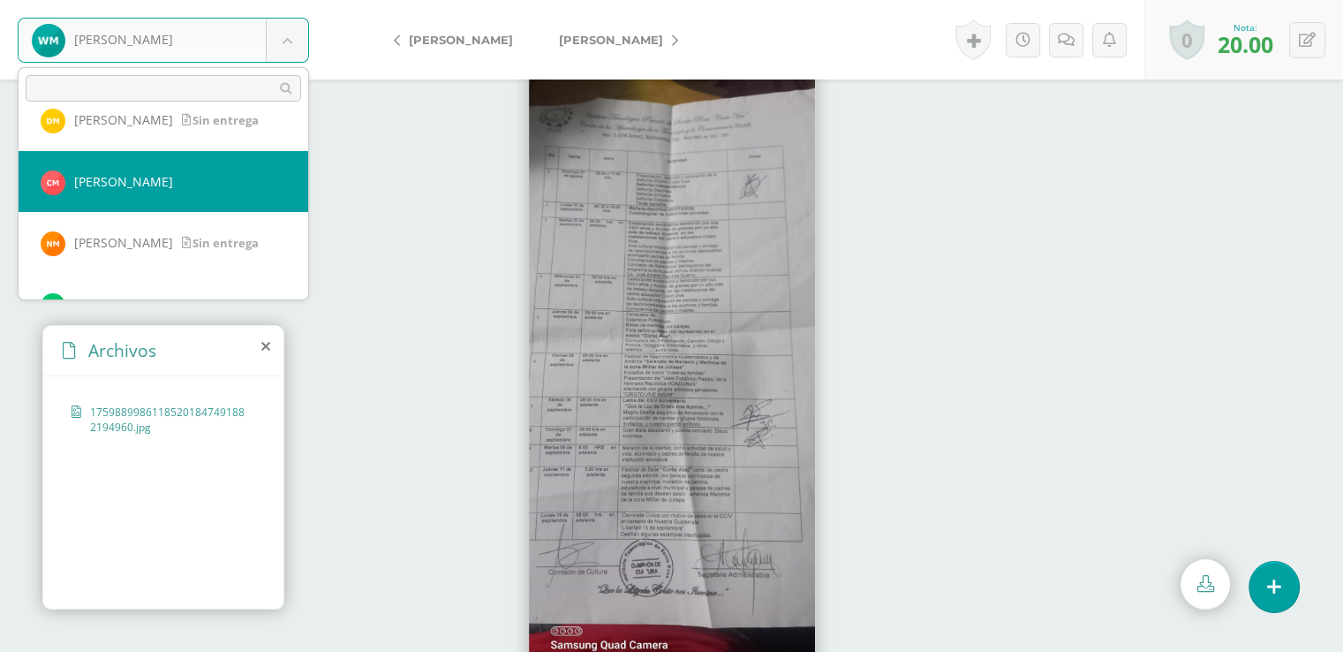
select select "8220"
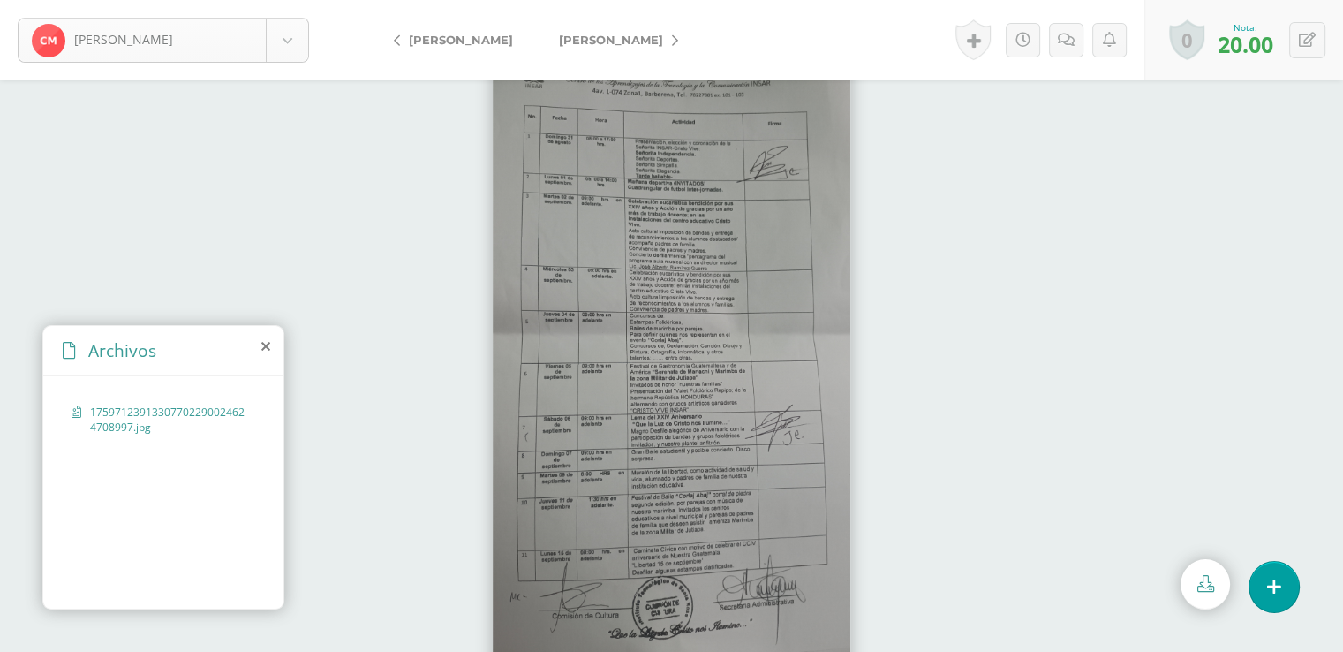
scroll to position [1655, 0]
click at [287, 0] on body "Morales, Catia Aguilar, Michael Alvarado, Beverly Arévalo, Kerly Arias, Brixia …" at bounding box center [671, 0] width 1343 height 0
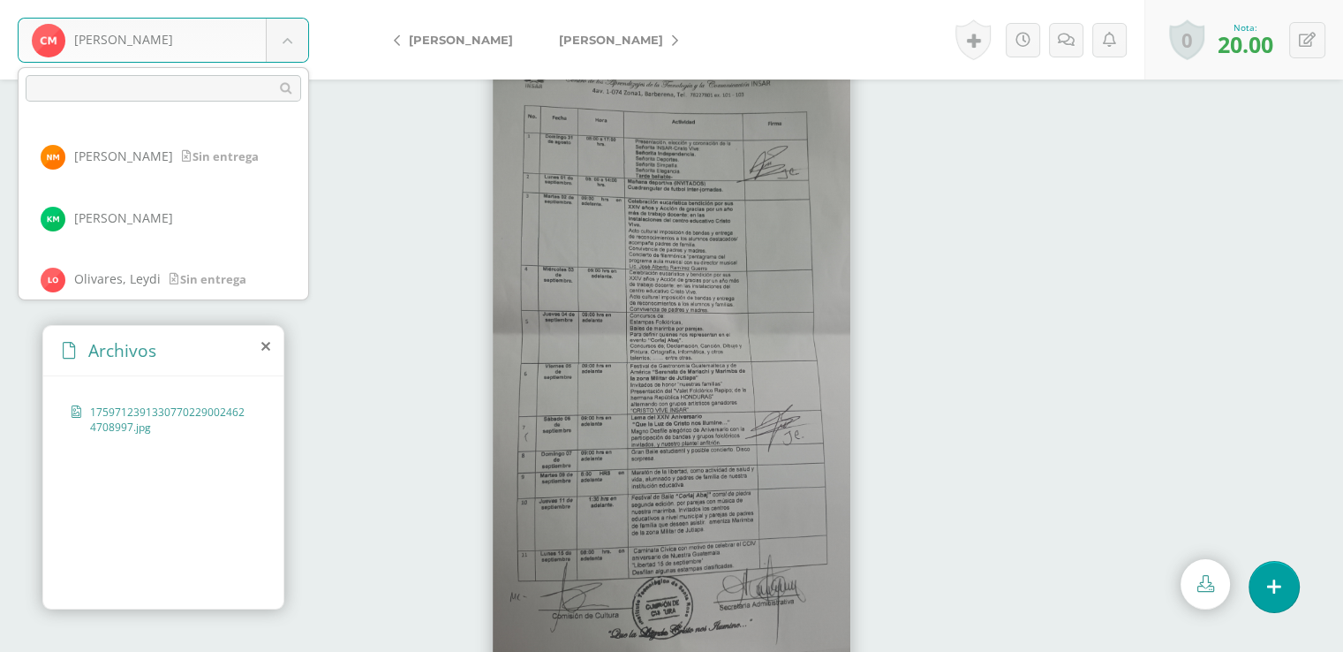
scroll to position [1839, 0]
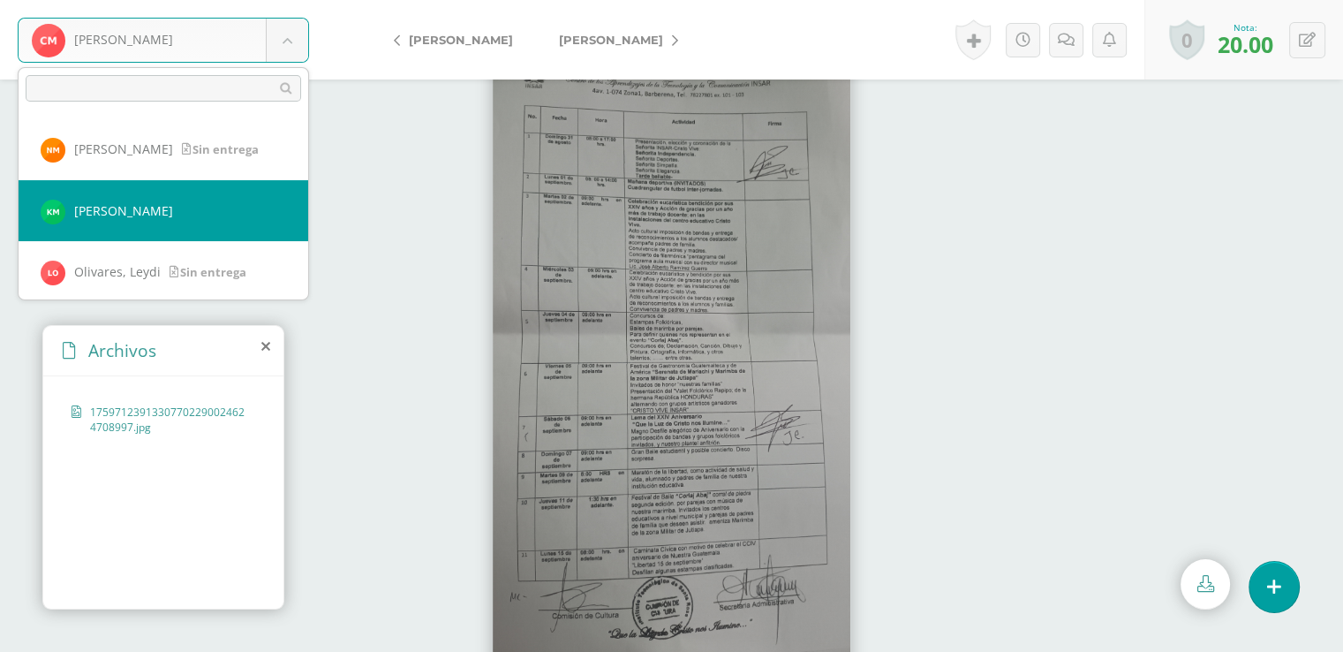
select select "8208"
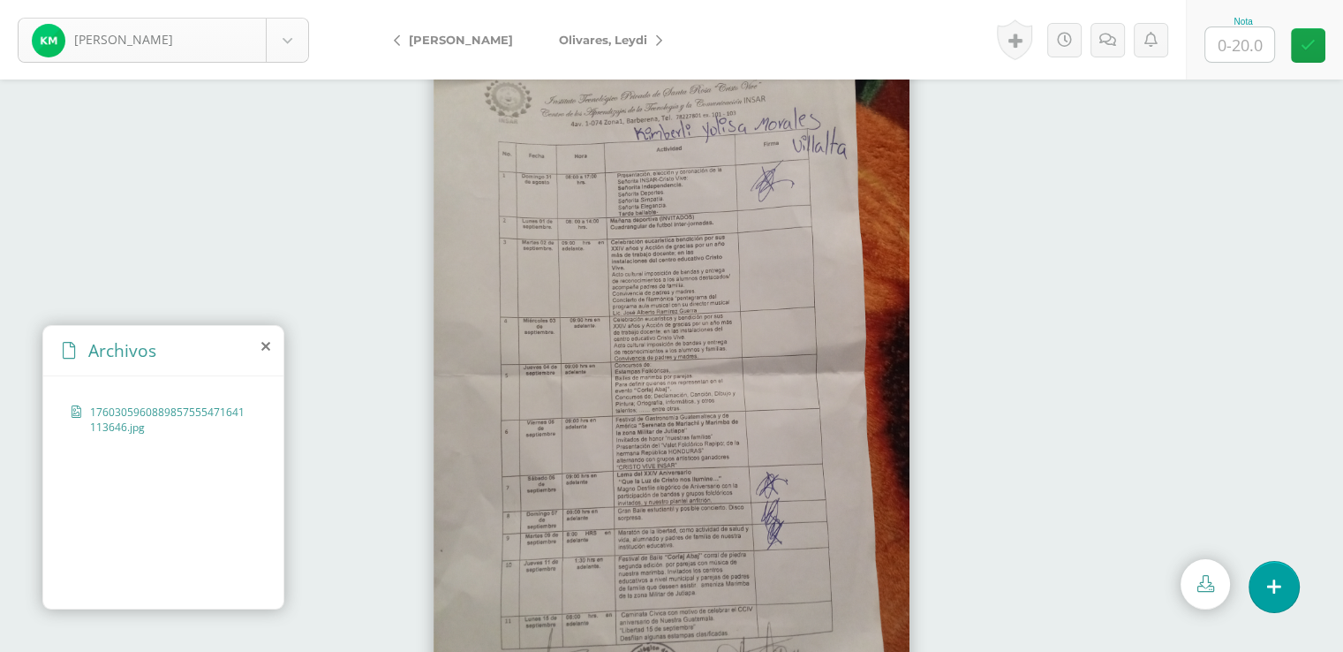
click at [295, 0] on body "[PERSON_NAME], [PERSON_NAME], [PERSON_NAME], [GEOGRAPHIC_DATA][PERSON_NAME][GEO…" at bounding box center [671, 0] width 1343 height 0
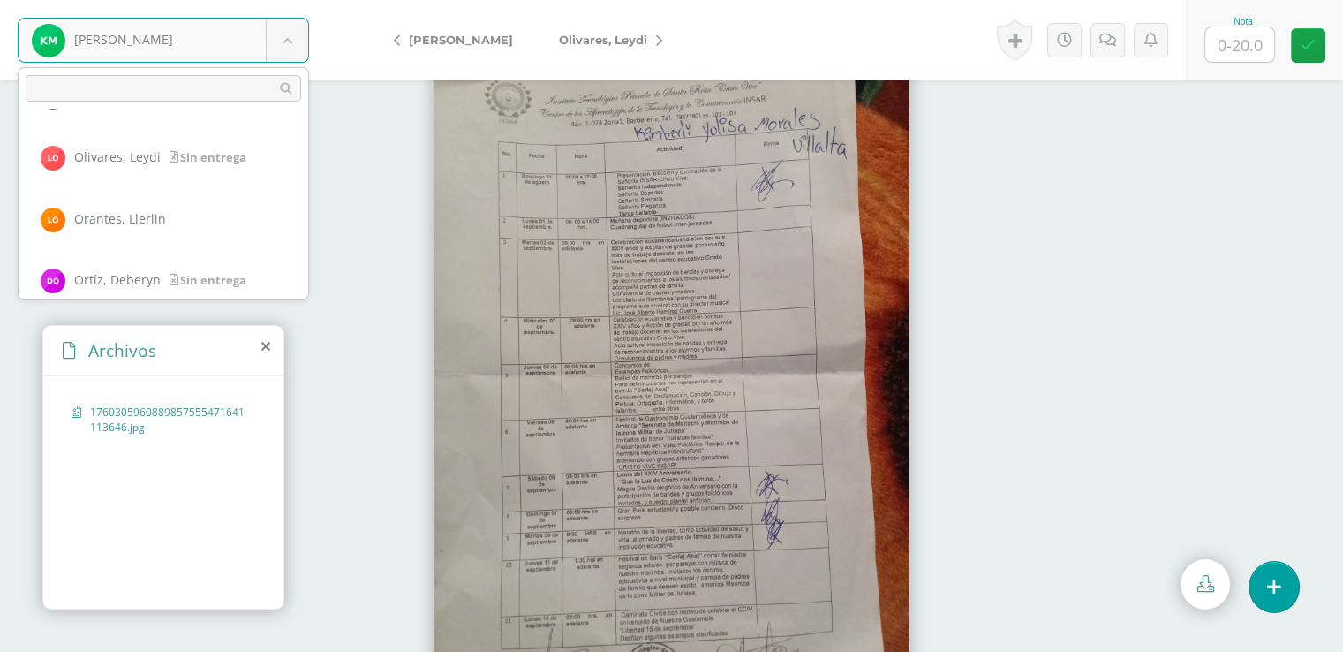
scroll to position [1962, 0]
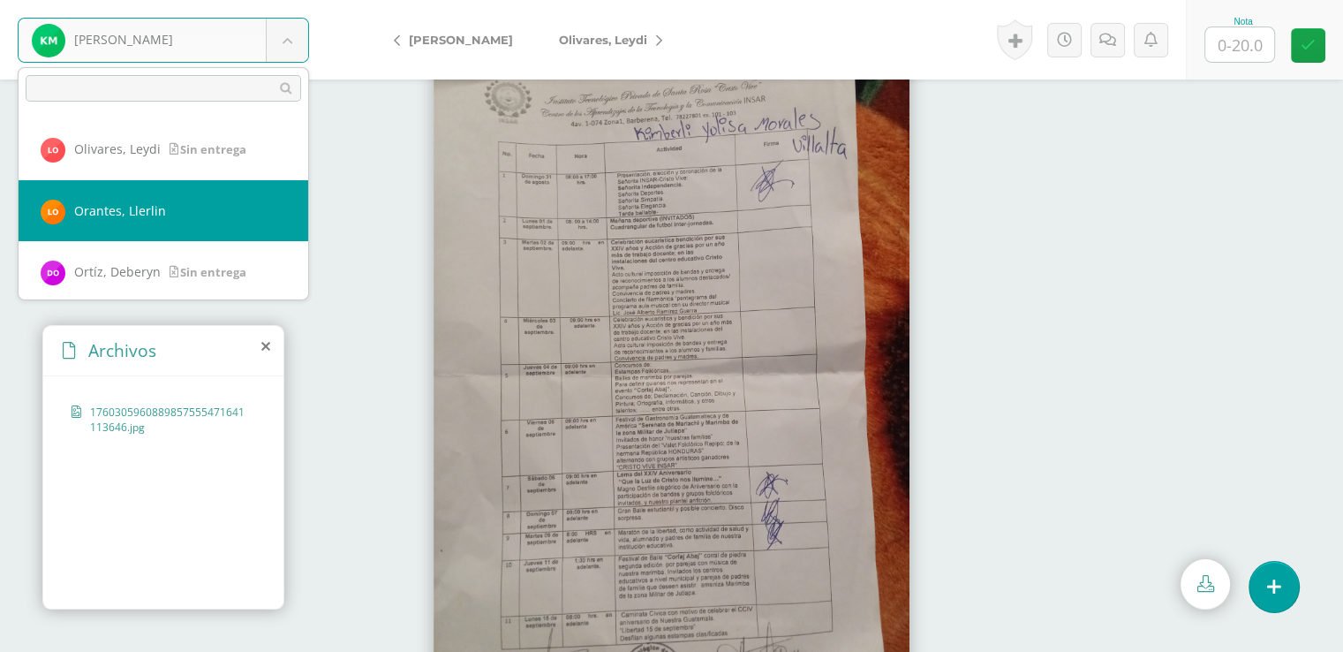
select select "8399"
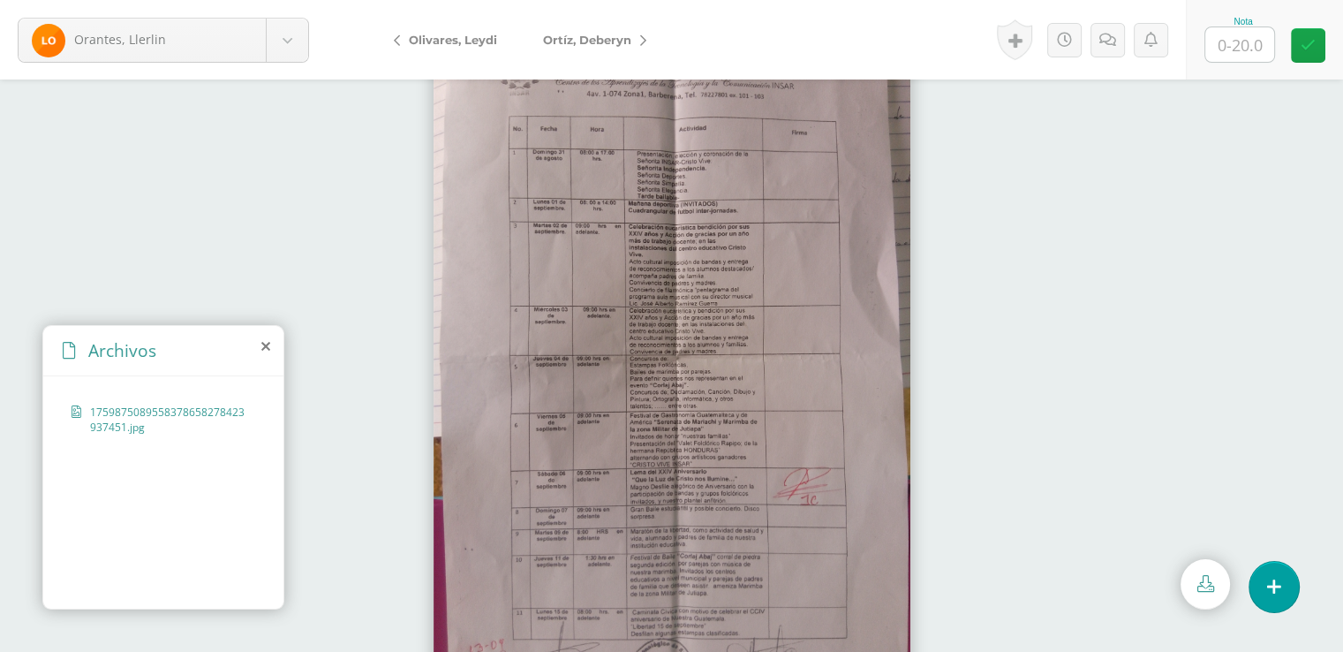
click at [1237, 43] on input "text" at bounding box center [1240, 44] width 69 height 34
type input "20"
click at [1312, 48] on icon at bounding box center [1308, 45] width 15 height 15
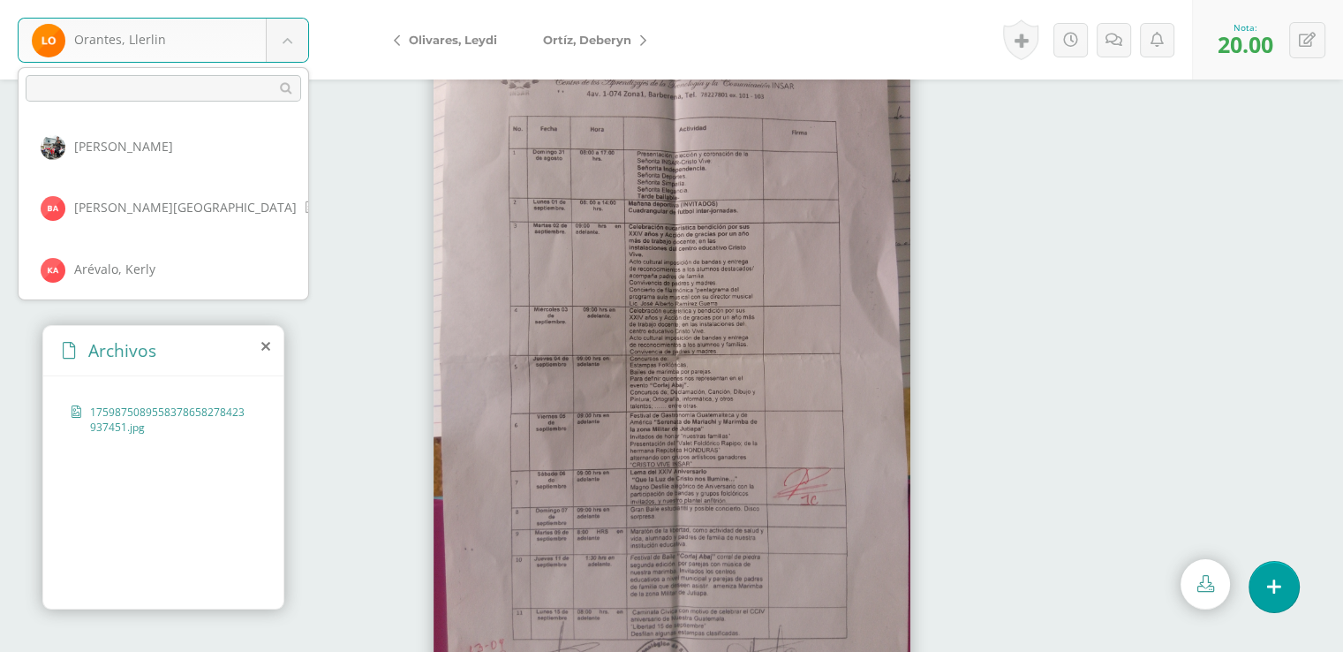
click at [293, 0] on body "Orantes, Llerlin Aguilar, Michael Alvarado, Beverly Arévalo, Kerly Arias, Brixi…" at bounding box center [671, 0] width 1343 height 0
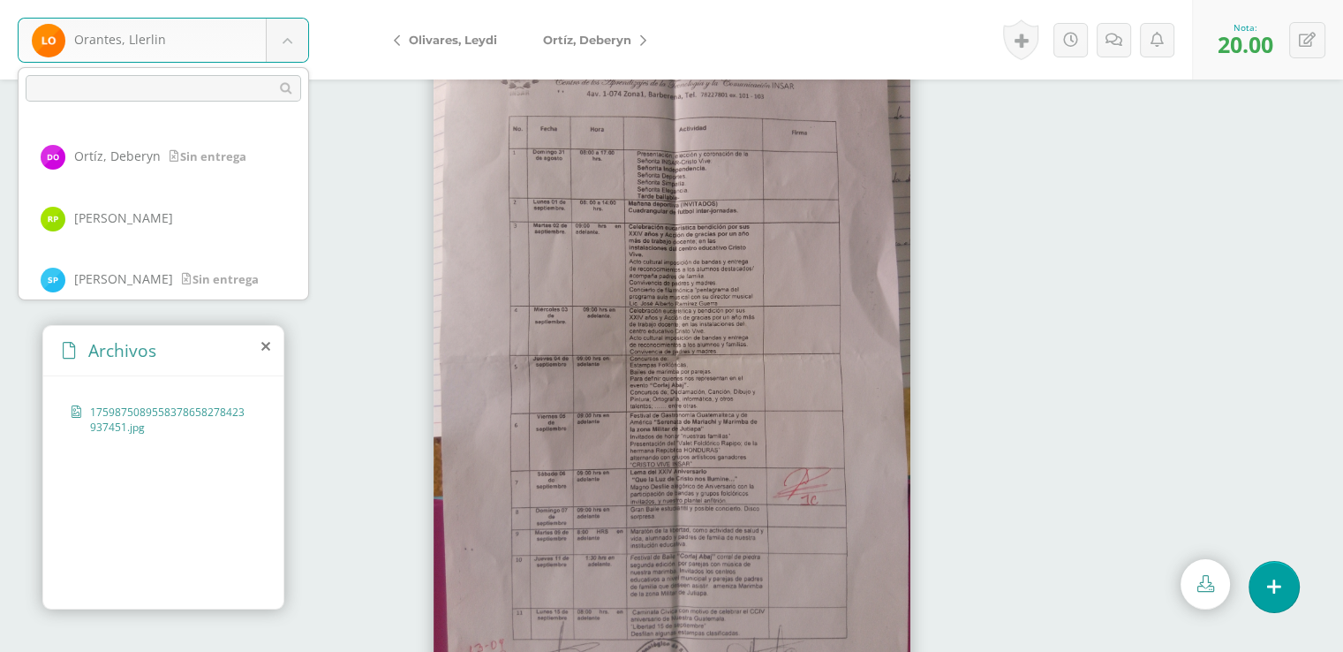
scroll to position [2084, 0]
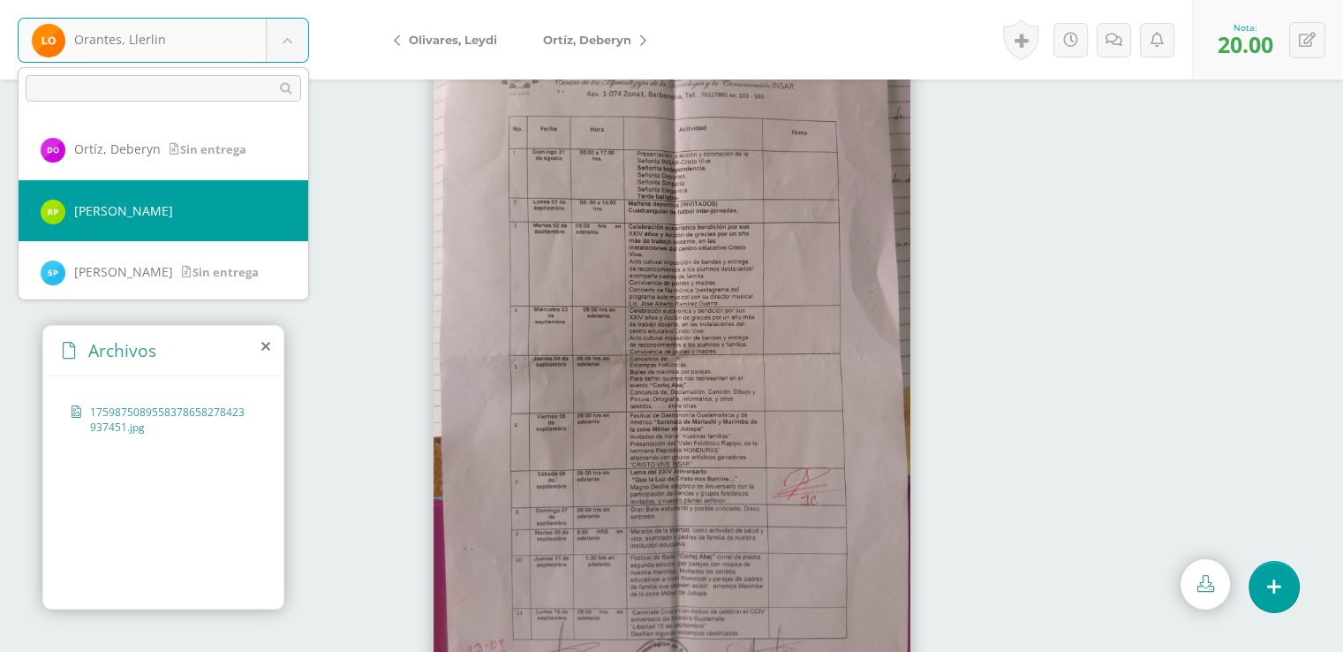
select select "8225"
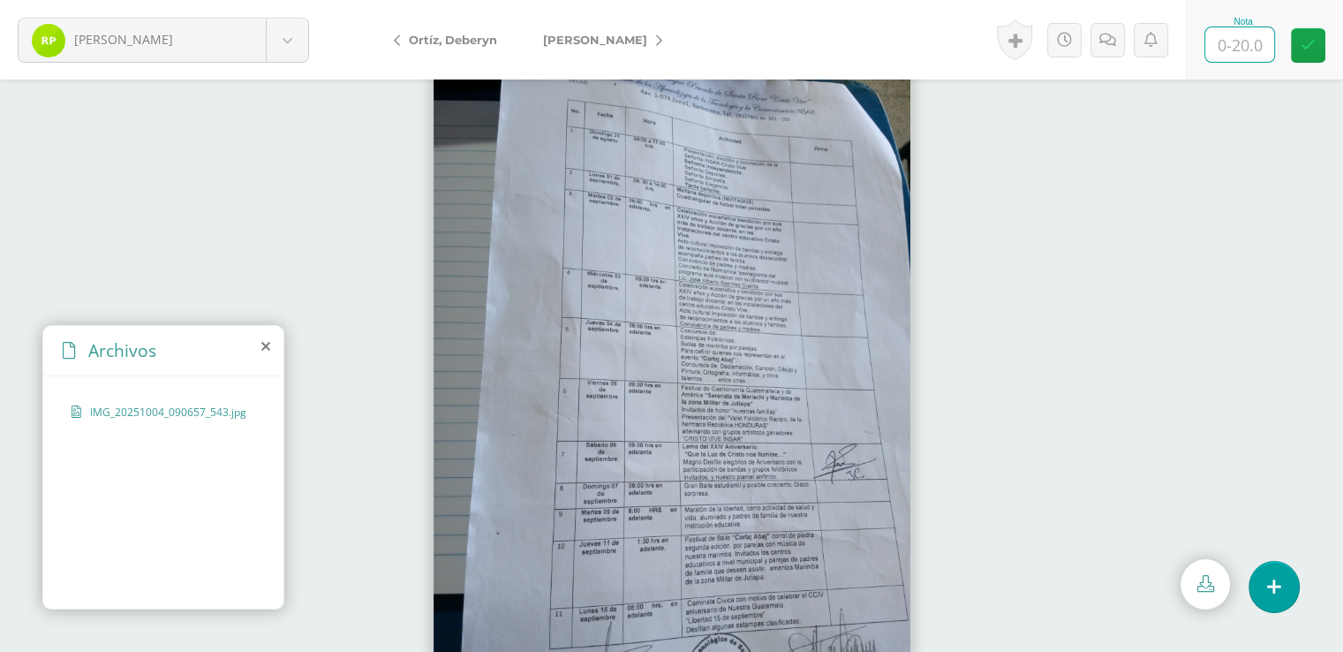
click at [1242, 47] on input "text" at bounding box center [1240, 44] width 69 height 34
type input "20"
click at [1305, 49] on icon at bounding box center [1308, 45] width 15 height 15
click at [290, 0] on body "Pérez, Ricardo Aguilar, Michael Alvarado, Beverly Arévalo, Kerly Arias, Brixia …" at bounding box center [671, 0] width 1343 height 0
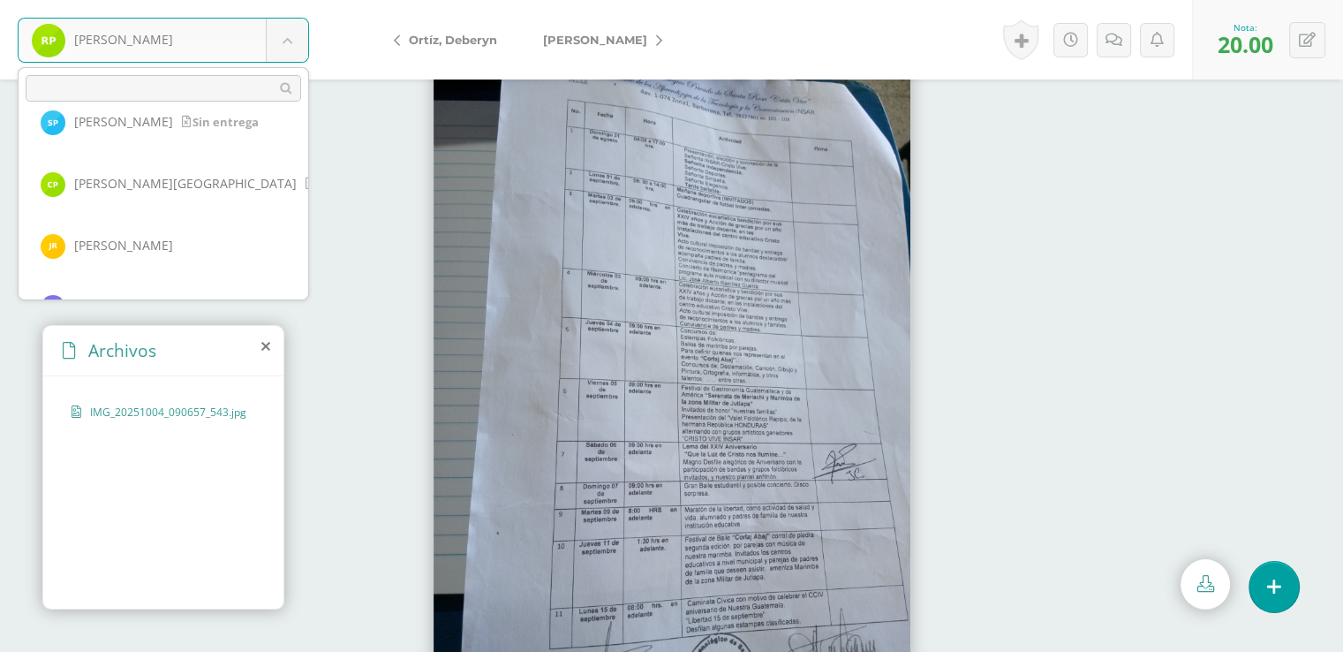
scroll to position [2270, 0]
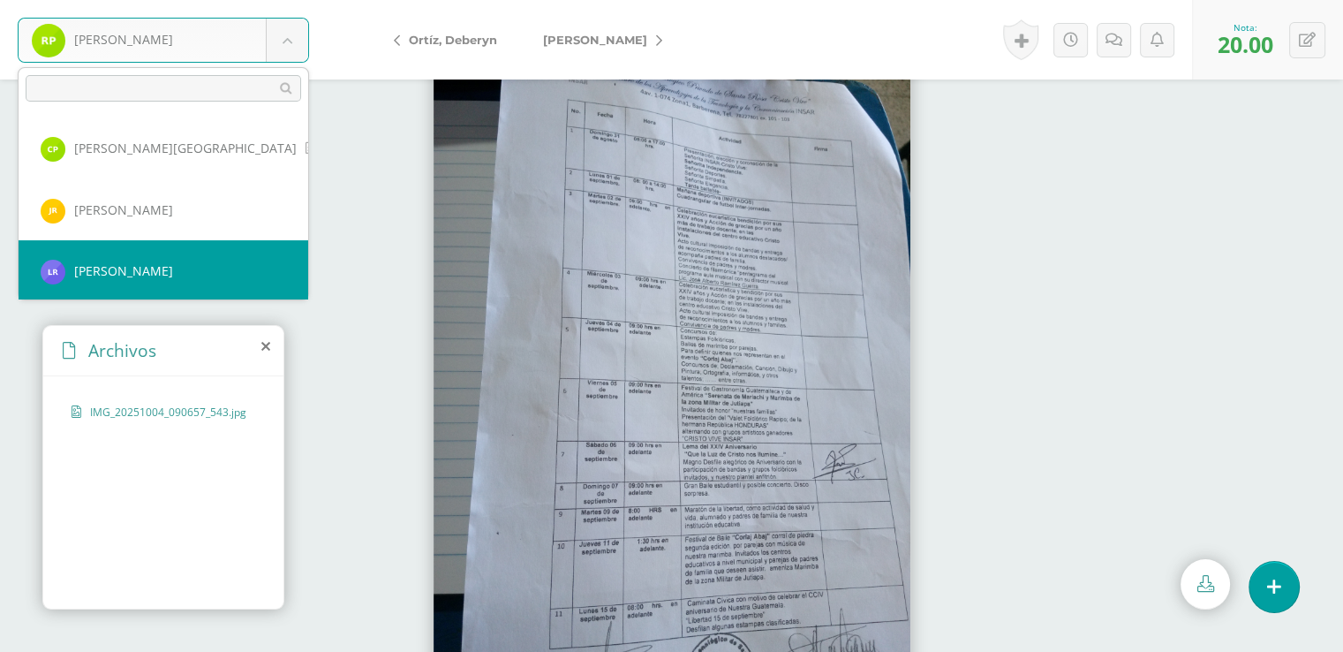
select select "9124"
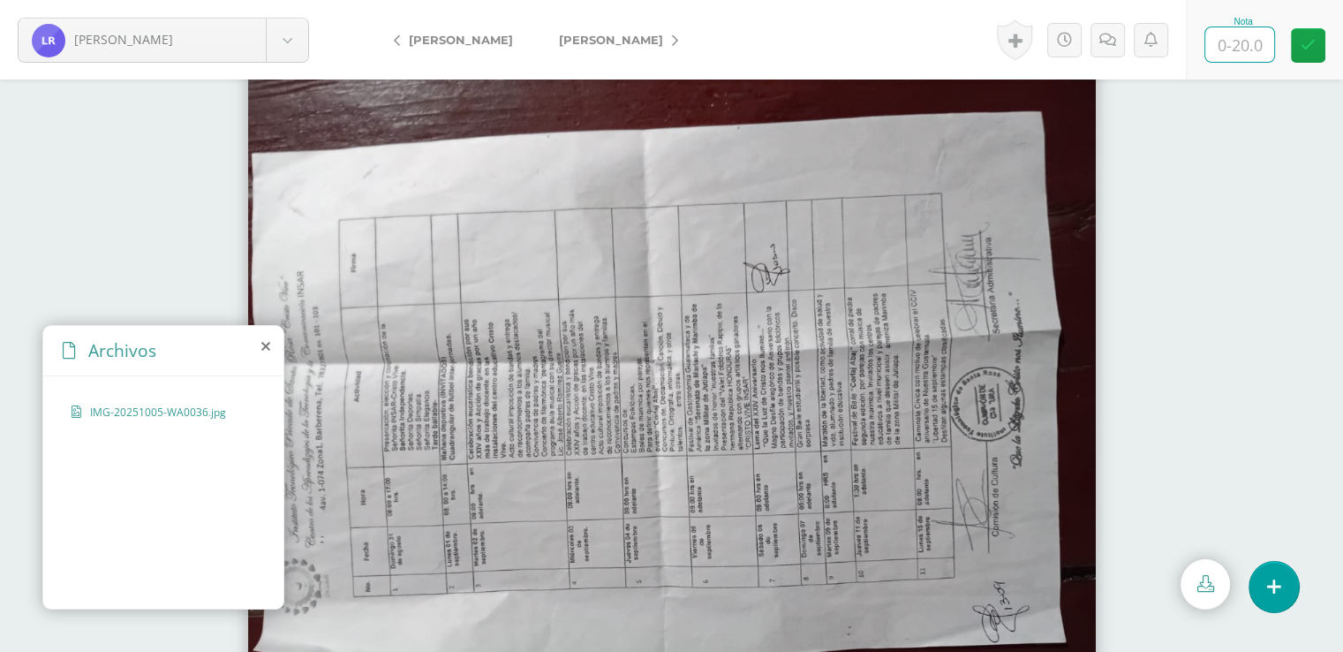
click at [1240, 45] on input "text" at bounding box center [1240, 44] width 69 height 34
type input "20"
click at [1307, 39] on icon at bounding box center [1308, 45] width 15 height 15
click at [292, 0] on body "[PERSON_NAME], [PERSON_NAME], [PERSON_NAME], [GEOGRAPHIC_DATA][PERSON_NAME][GEO…" at bounding box center [671, 0] width 1343 height 0
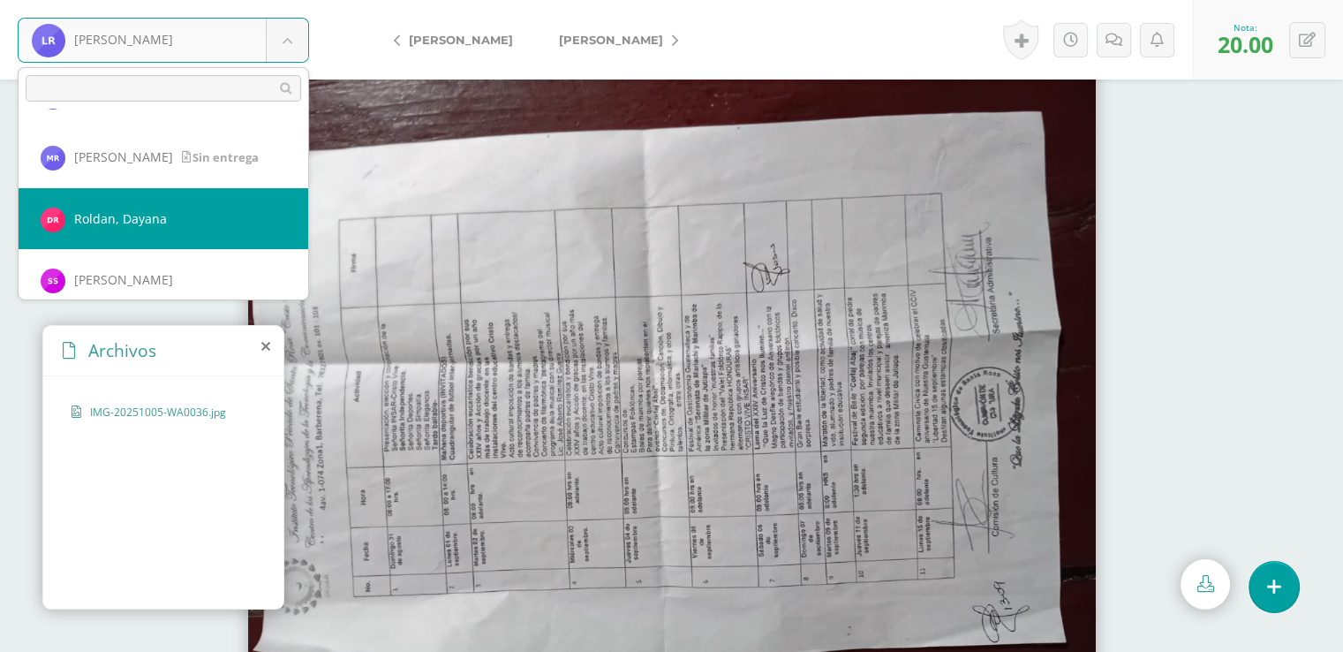
scroll to position [2452, 0]
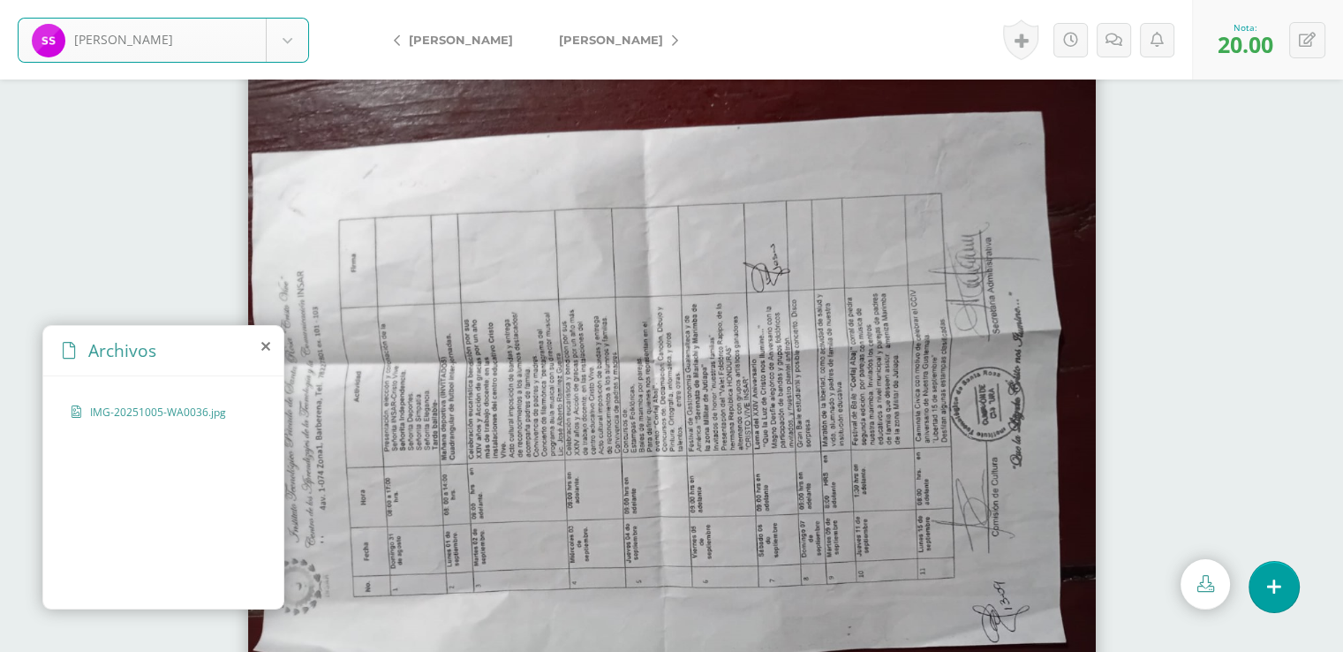
select select "8191"
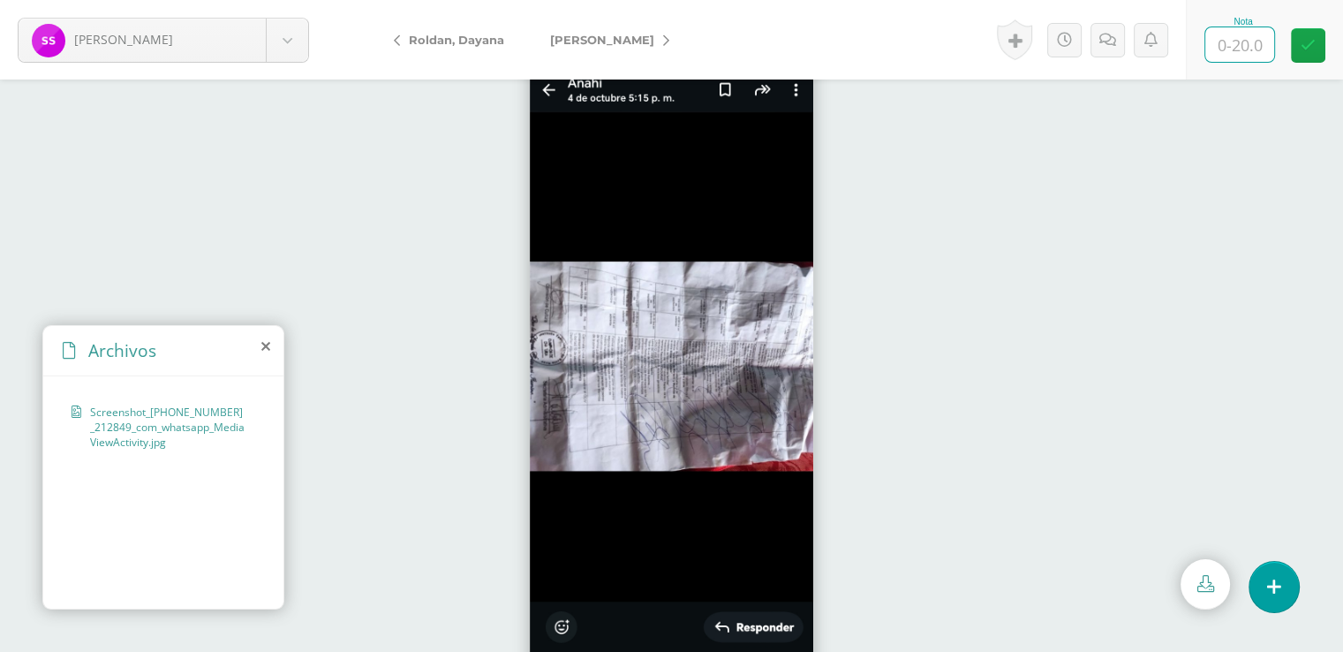
click at [1241, 46] on input "text" at bounding box center [1240, 44] width 69 height 34
type input "20"
click at [1312, 46] on icon at bounding box center [1308, 45] width 15 height 15
click at [290, 0] on body "Salvador, Sandra Aguilar, Michael Alvarado, Beverly Arévalo, Kerly Arias, Brixi…" at bounding box center [671, 0] width 1343 height 0
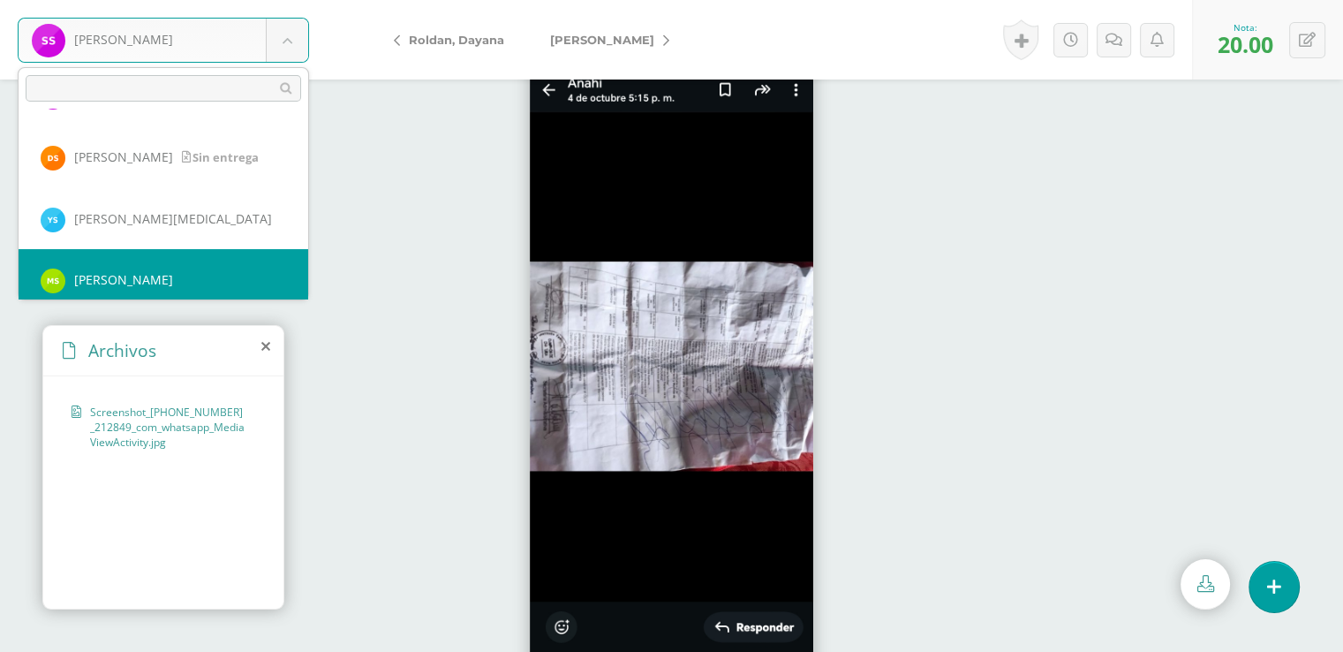
scroll to position [2636, 0]
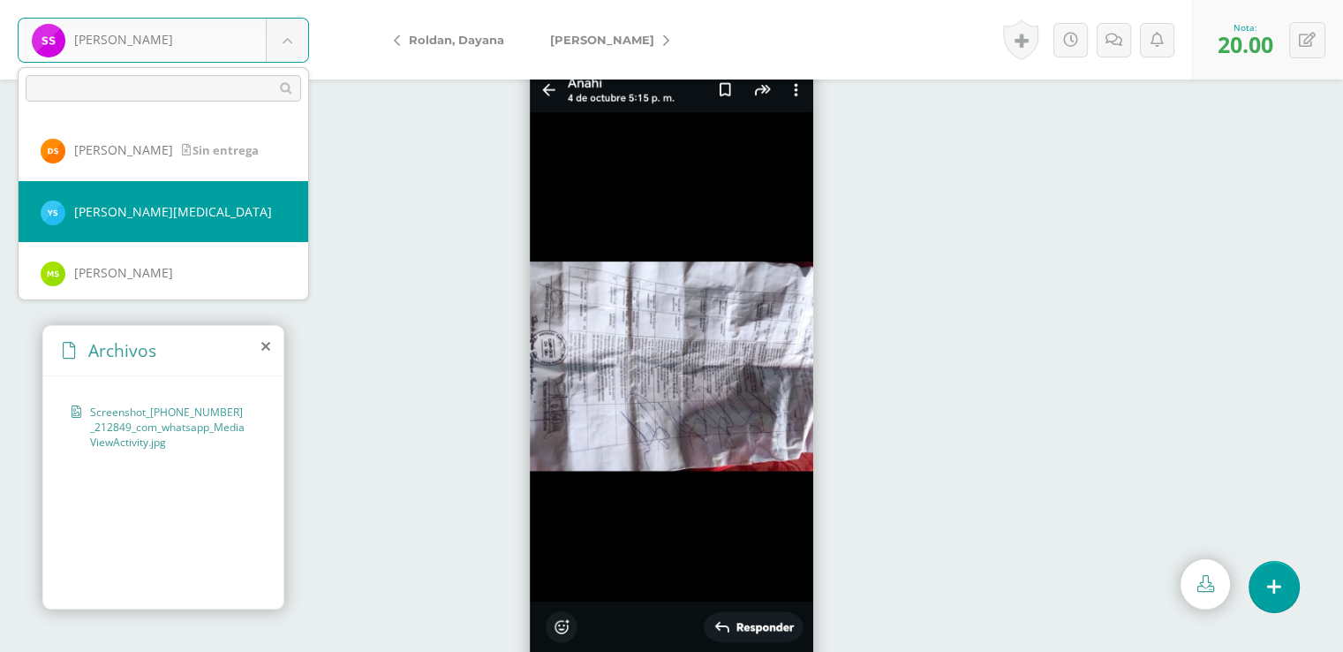
select select "8209"
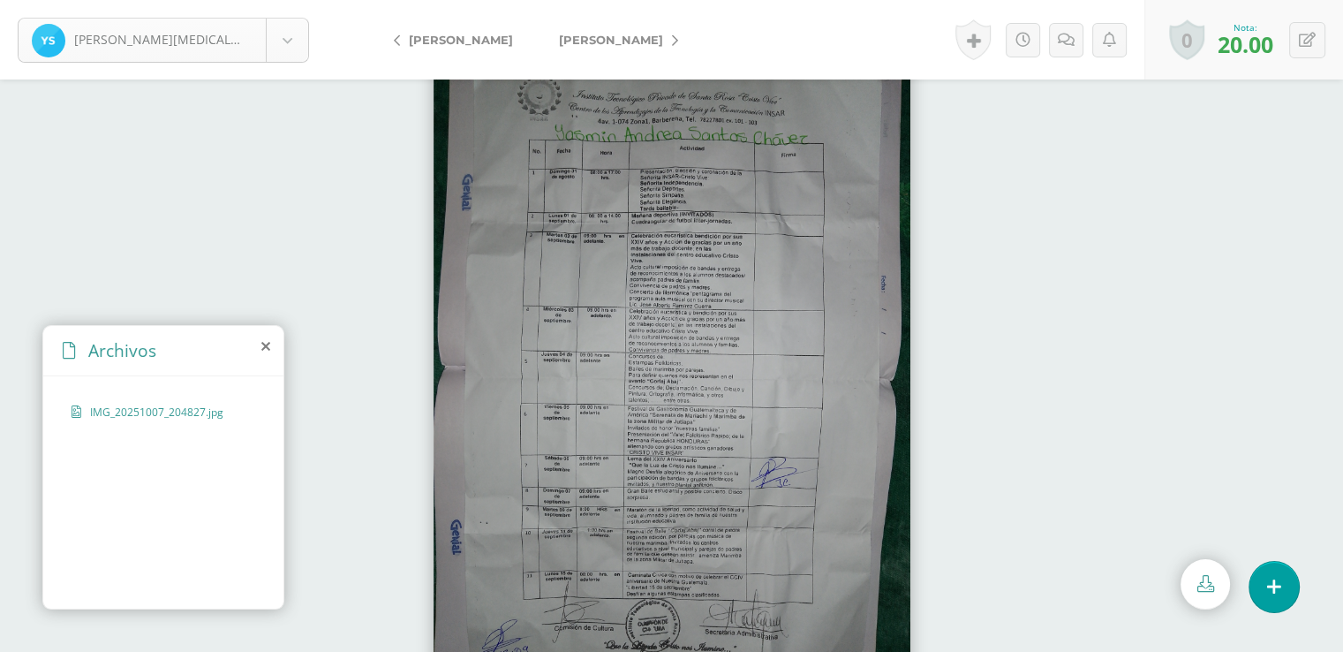
click at [293, 0] on body "[PERSON_NAME], [MEDICAL_DATA][PERSON_NAME], [PERSON_NAME], [GEOGRAPHIC_DATA][PE…" at bounding box center [671, 0] width 1343 height 0
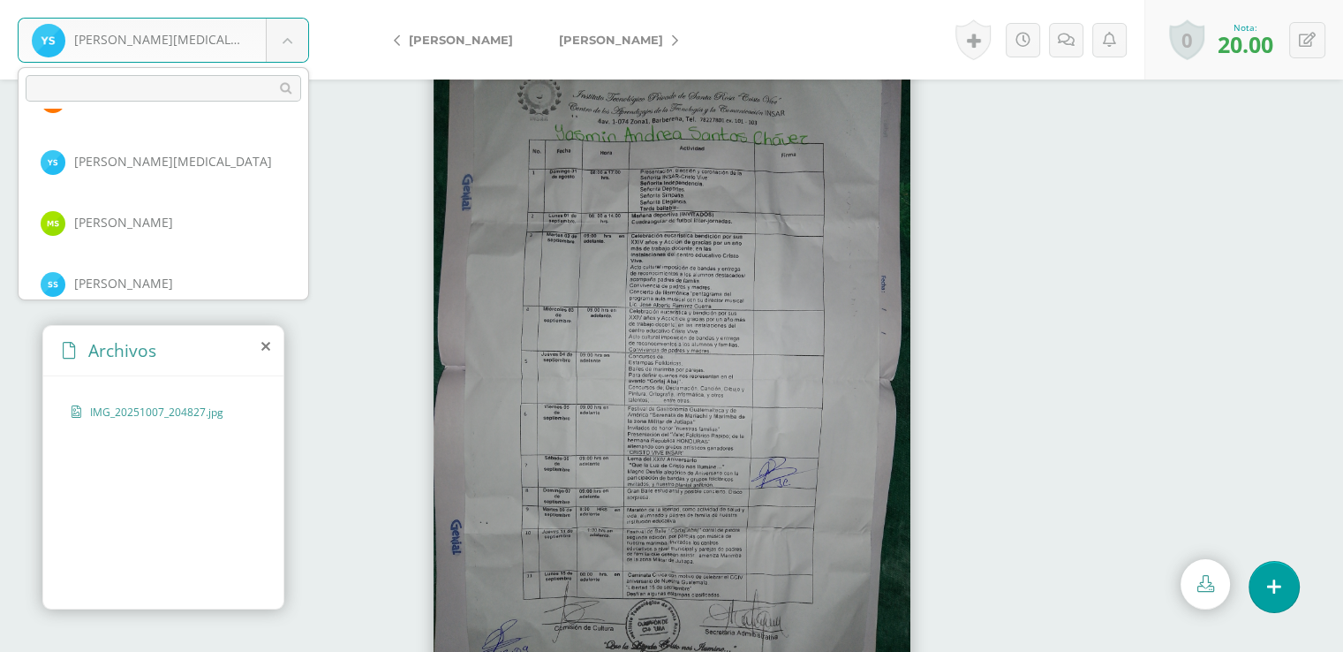
scroll to position [2697, 0]
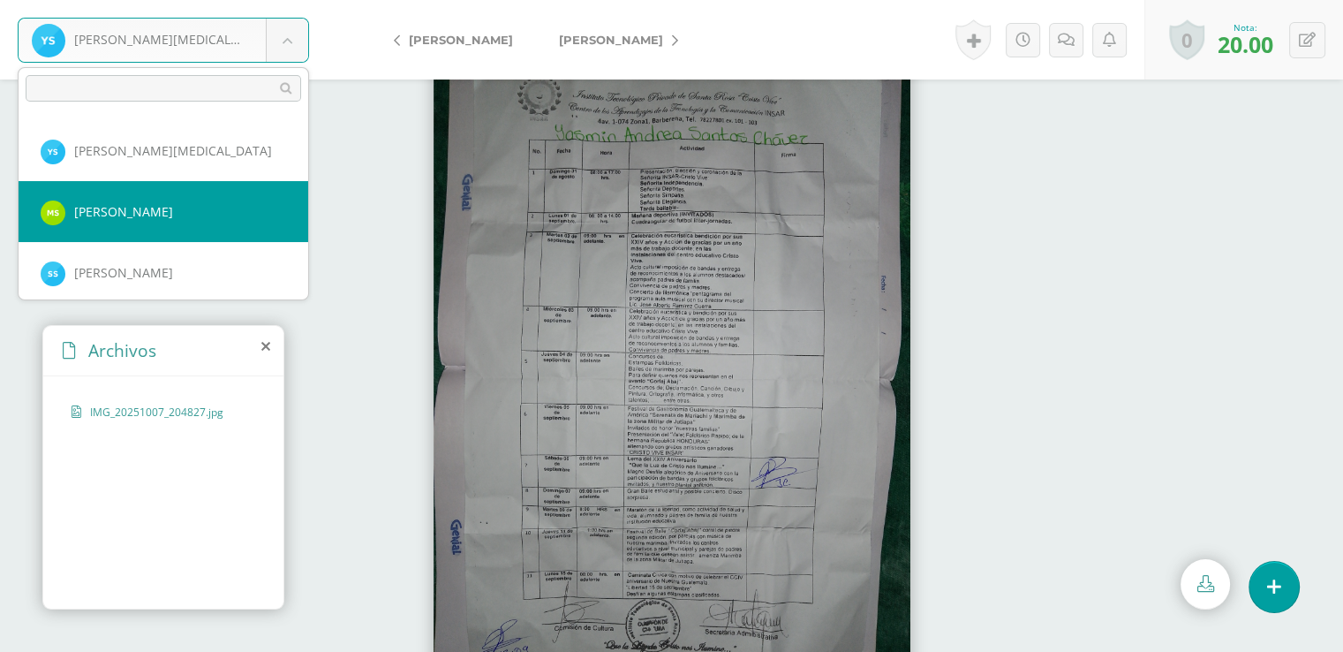
select select "8207"
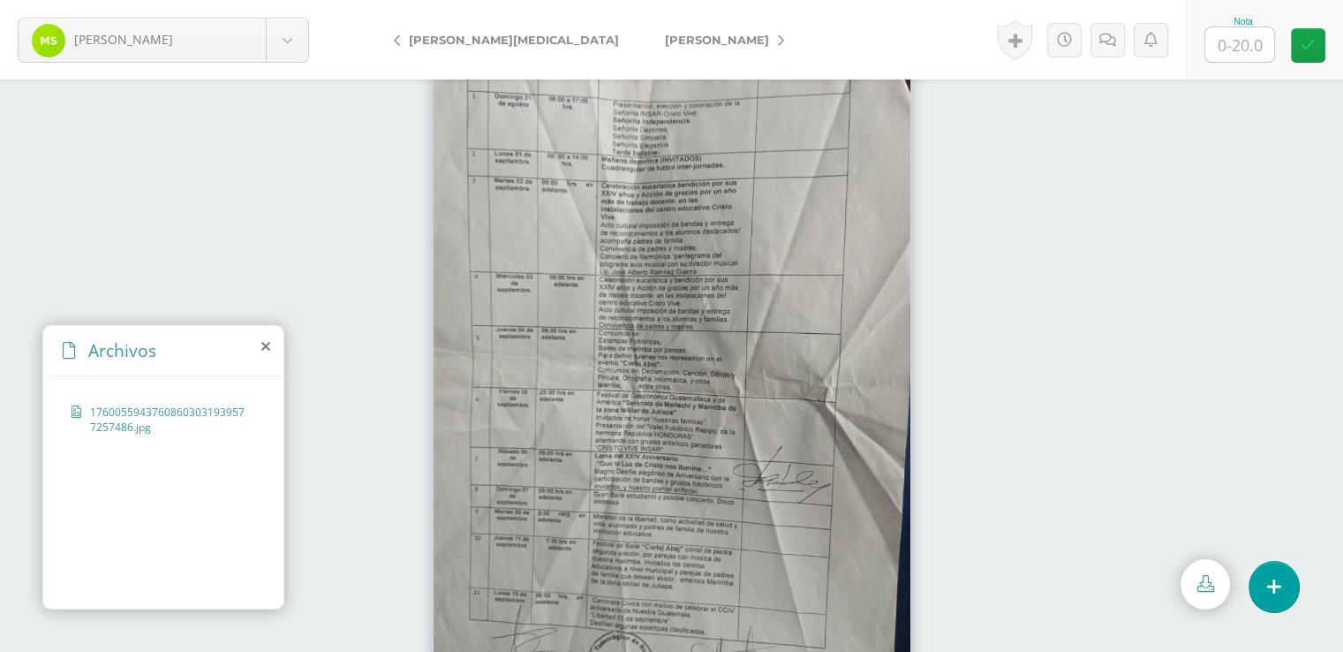
click at [1238, 47] on input "text" at bounding box center [1240, 44] width 69 height 34
type input "20"
click at [1312, 46] on icon at bounding box center [1308, 45] width 15 height 15
click at [291, 0] on body "Sinay, Michael Aguilar, Michael Alvarado, Beverly Arévalo, Kerly Arias, Brixia …" at bounding box center [671, 0] width 1343 height 0
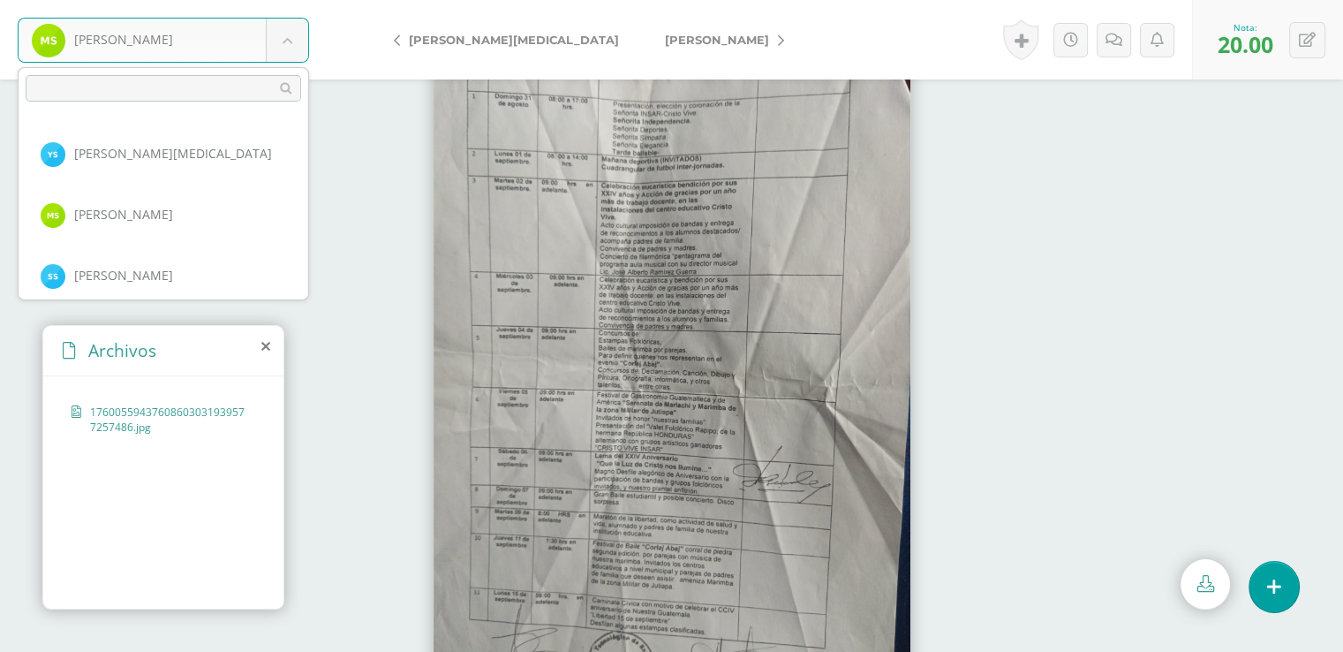
scroll to position [2706, 0]
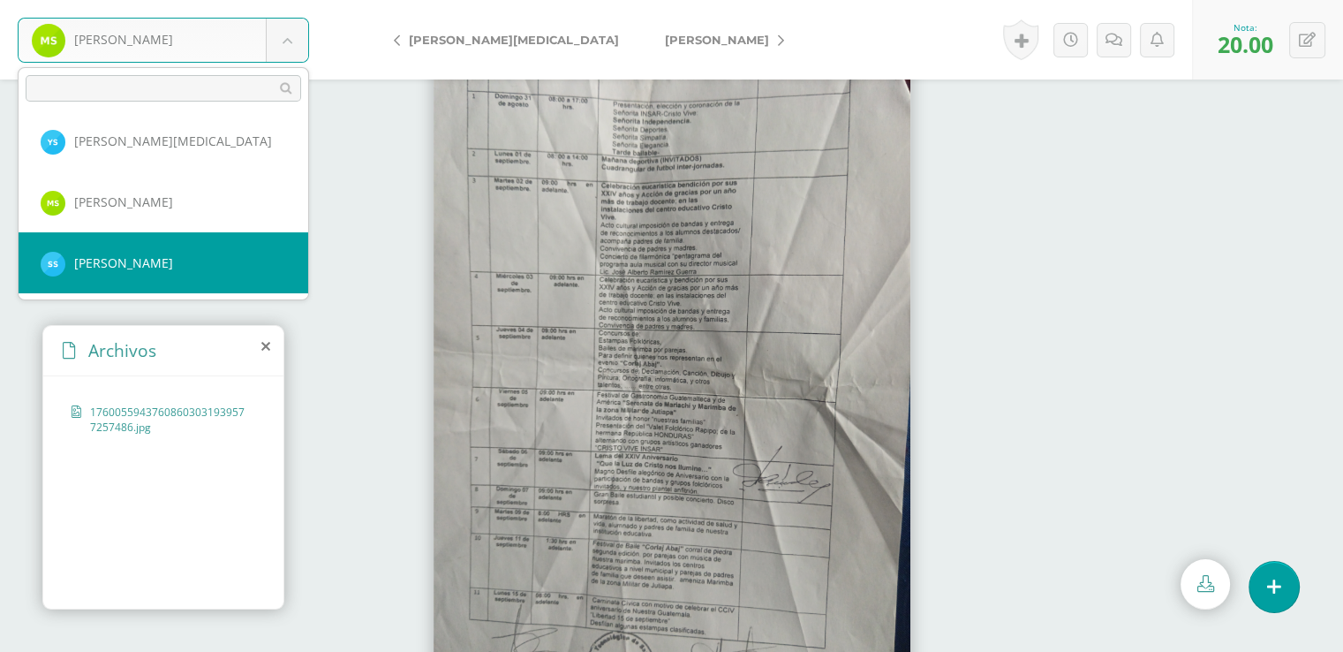
select select "8188"
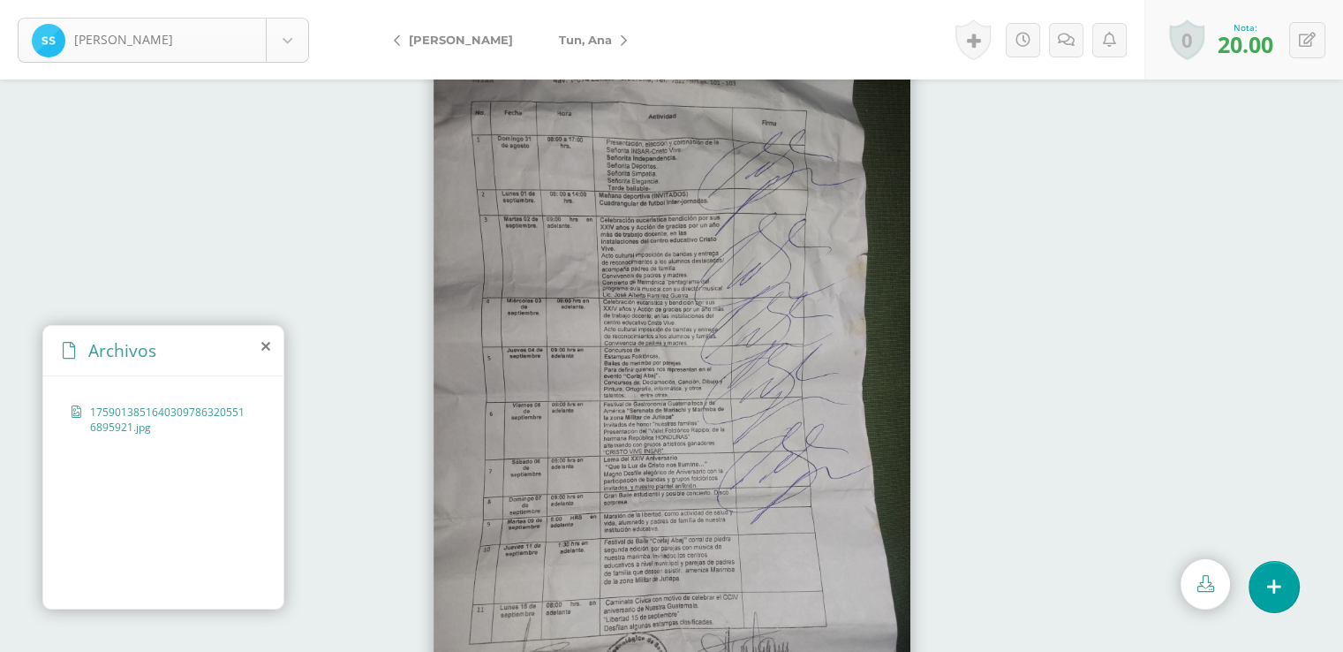
click at [289, 0] on body "[PERSON_NAME] [PERSON_NAME] [PERSON_NAME], [GEOGRAPHIC_DATA][PERSON_NAME][GEOGR…" at bounding box center [671, 0] width 1343 height 0
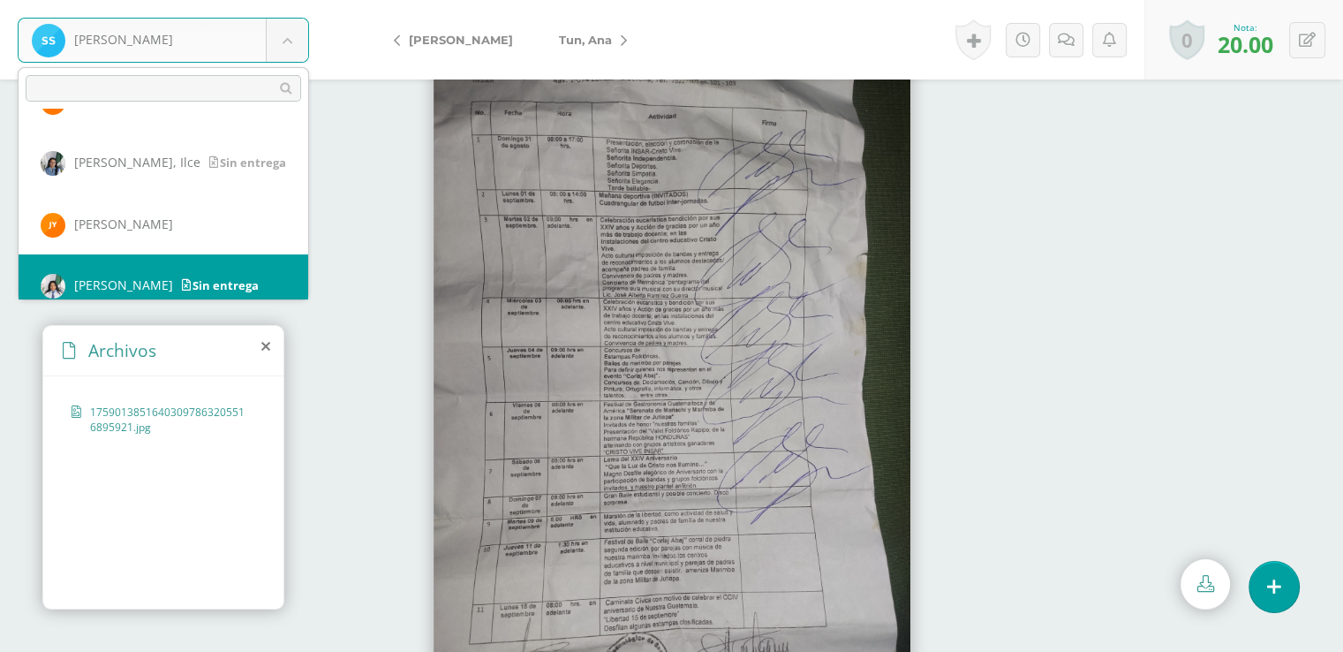
scroll to position [3003, 0]
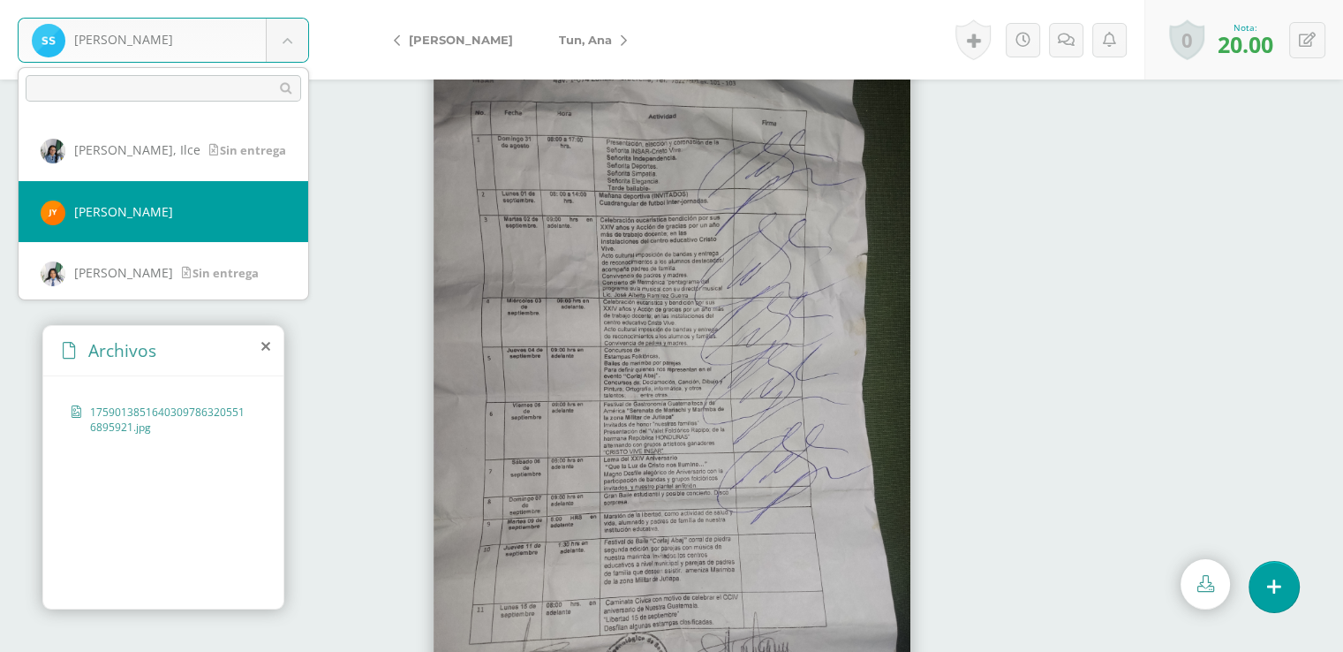
select select "8223"
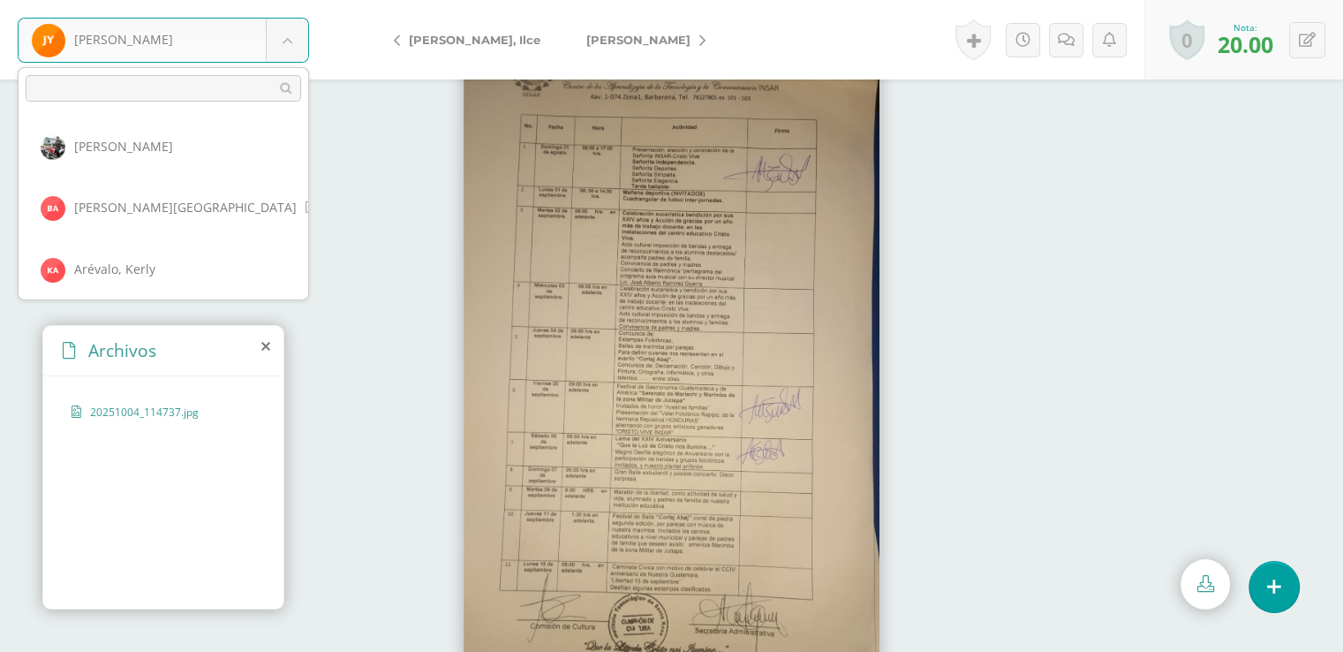
click at [292, 0] on body "[PERSON_NAME], [PERSON_NAME], [PERSON_NAME], [GEOGRAPHIC_DATA][PERSON_NAME][GEO…" at bounding box center [671, 0] width 1343 height 0
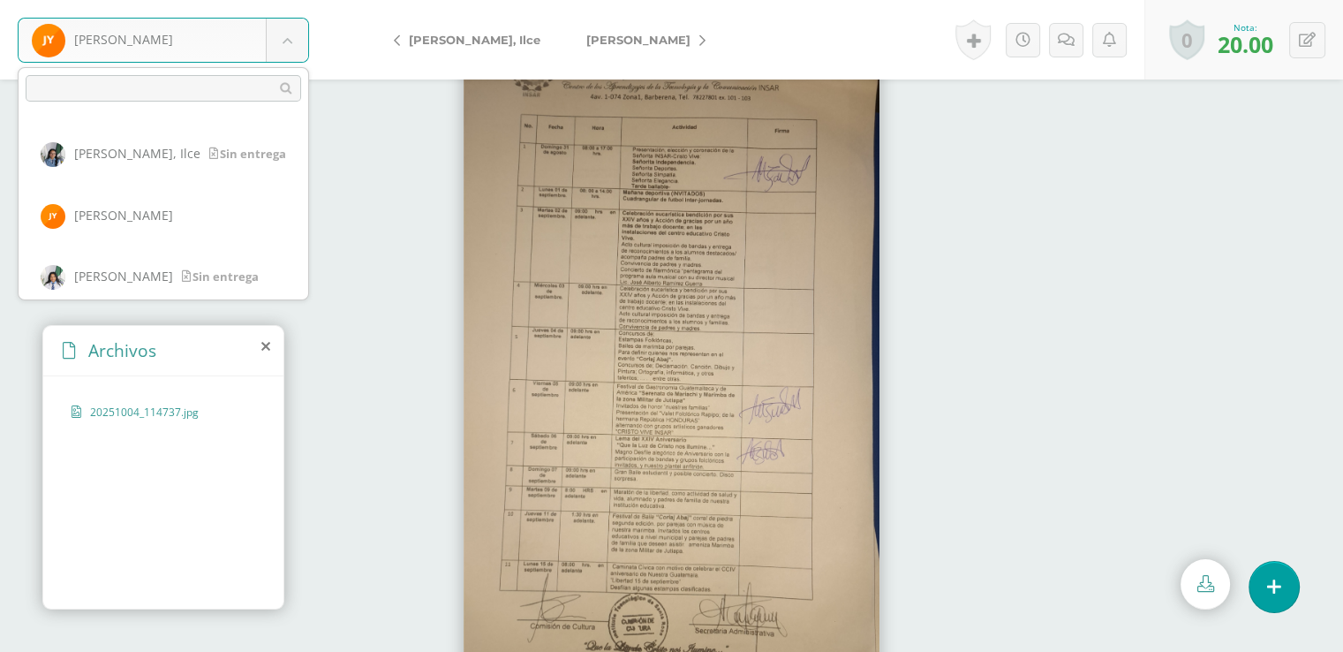
scroll to position [3010, 0]
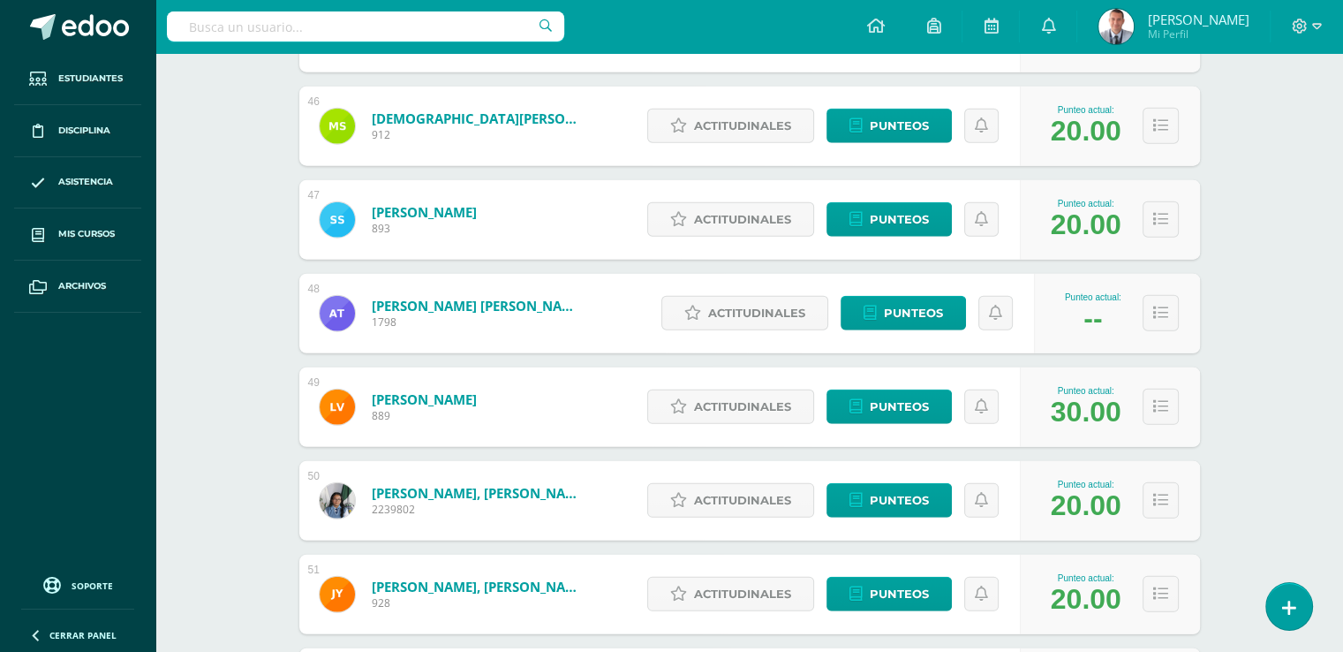
scroll to position [4704, 0]
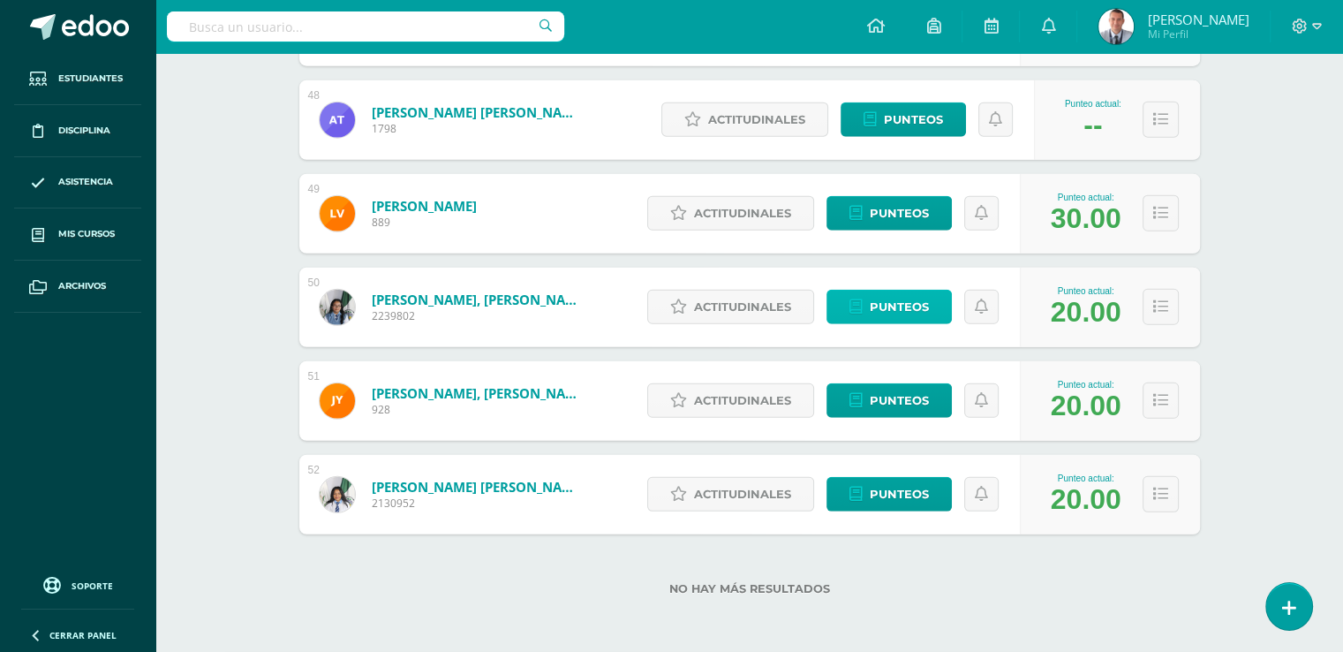
click at [912, 303] on span "Punteos" at bounding box center [899, 307] width 59 height 33
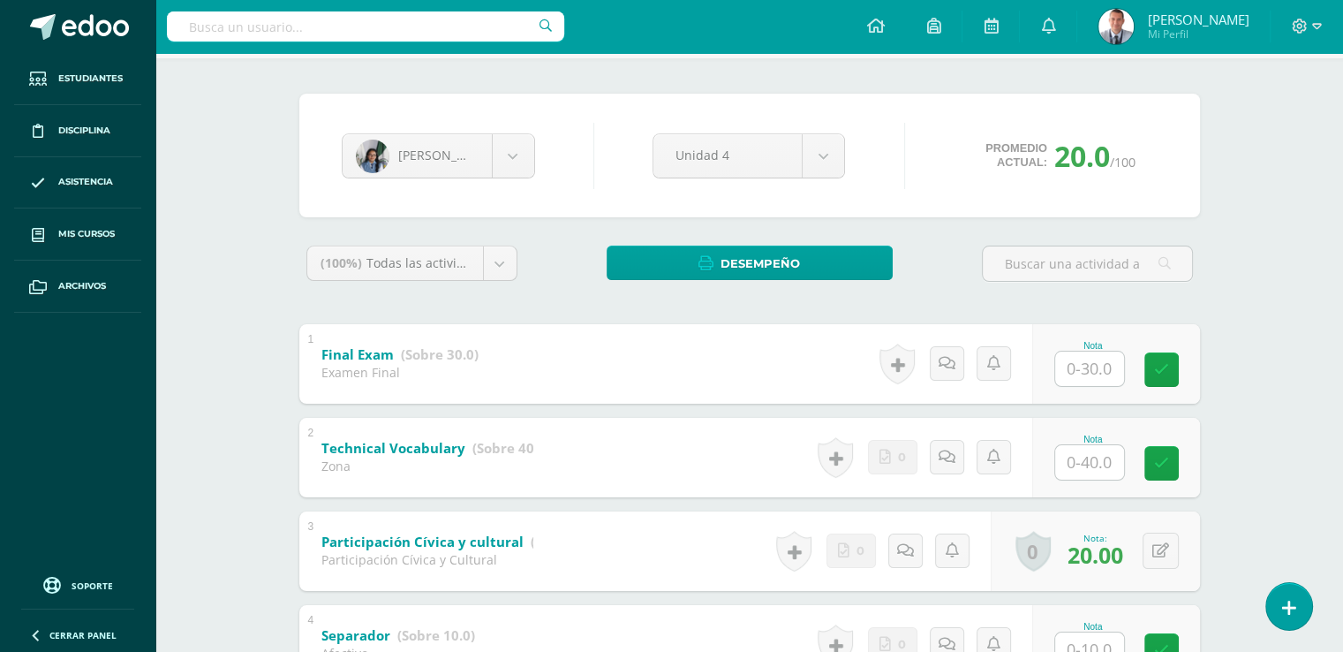
scroll to position [178, 0]
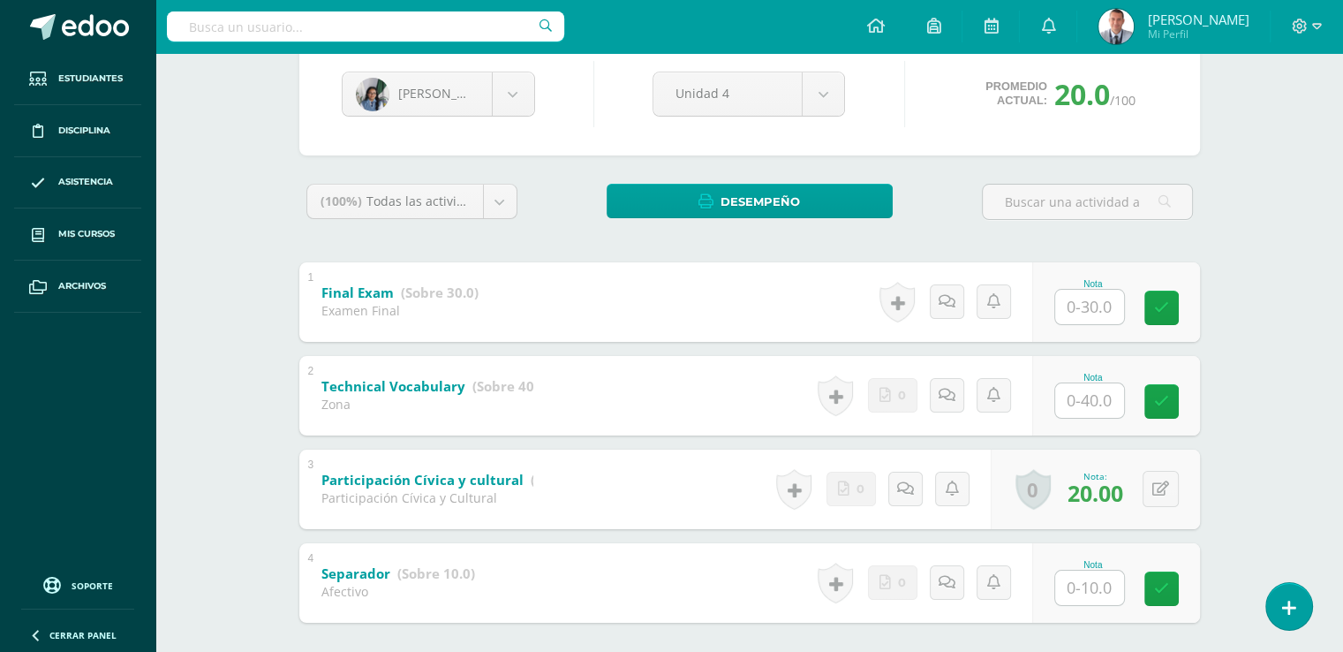
click at [1089, 391] on input "text" at bounding box center [1089, 400] width 69 height 34
type input "40"
click at [1089, 585] on input "text" at bounding box center [1089, 588] width 69 height 34
type input "10"
click at [1165, 590] on link at bounding box center [1173, 588] width 35 height 35
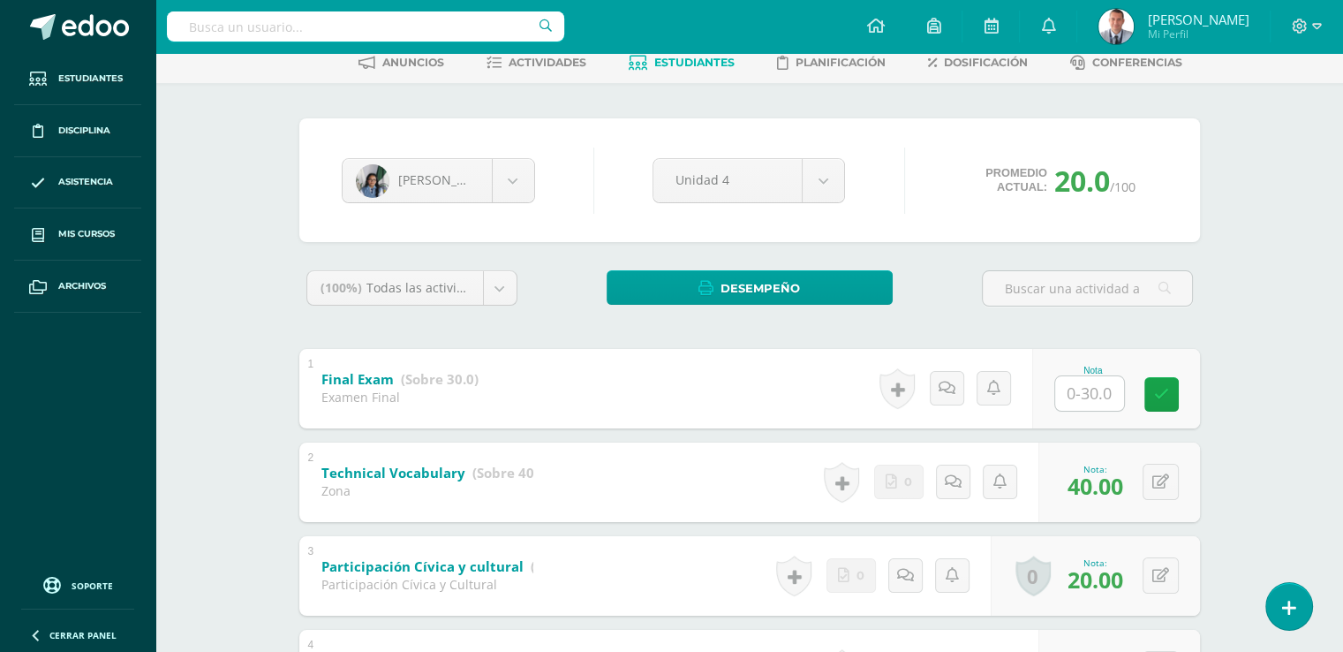
scroll to position [87, 0]
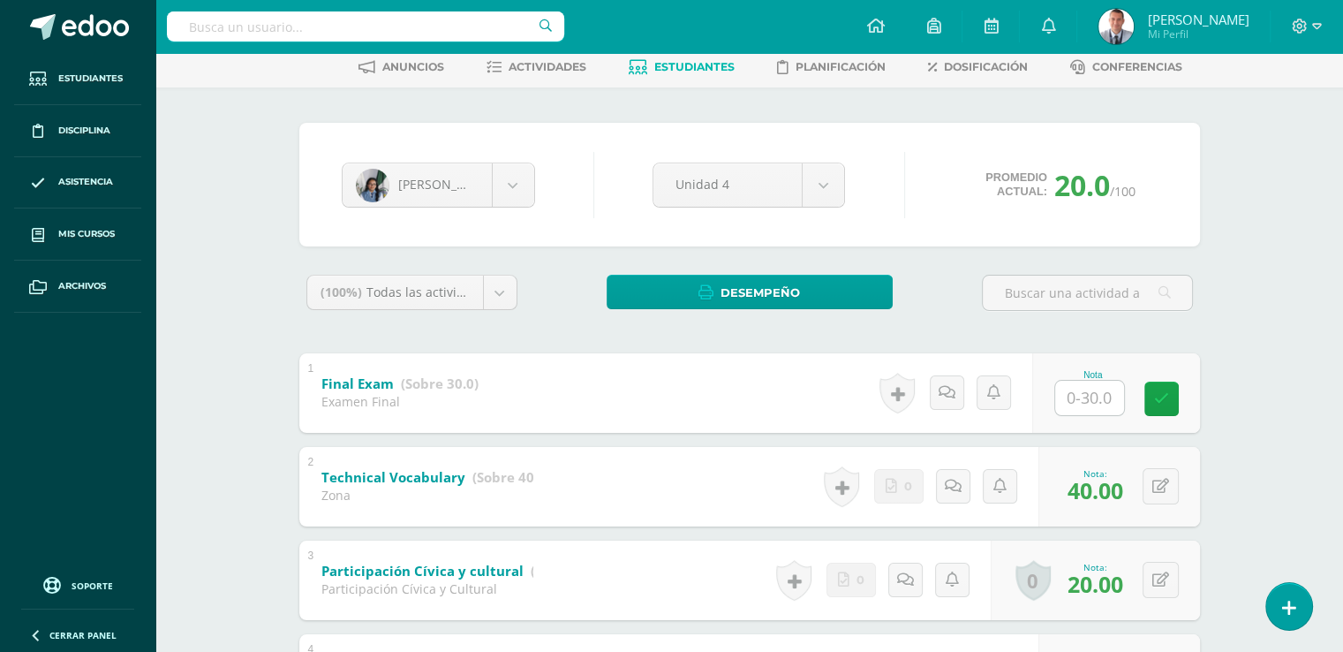
click at [721, 64] on span "Estudiantes" at bounding box center [694, 66] width 80 height 13
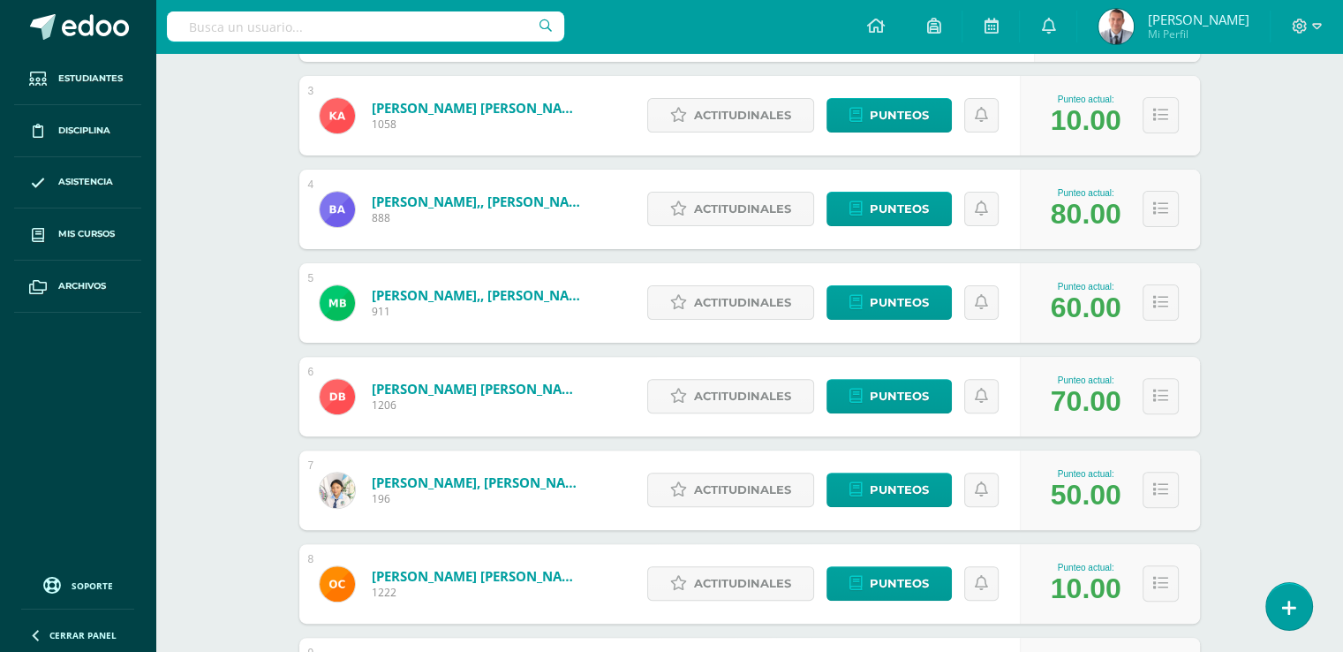
scroll to position [500, 0]
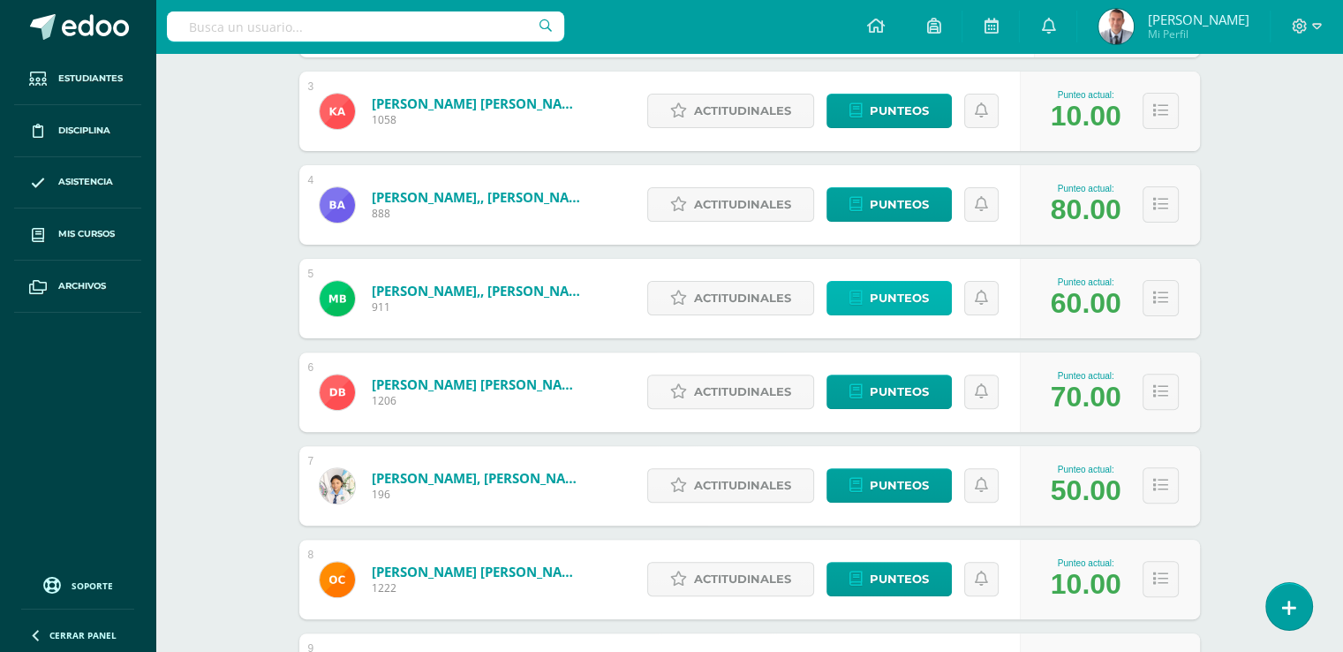
click at [918, 295] on span "Punteos" at bounding box center [899, 298] width 59 height 33
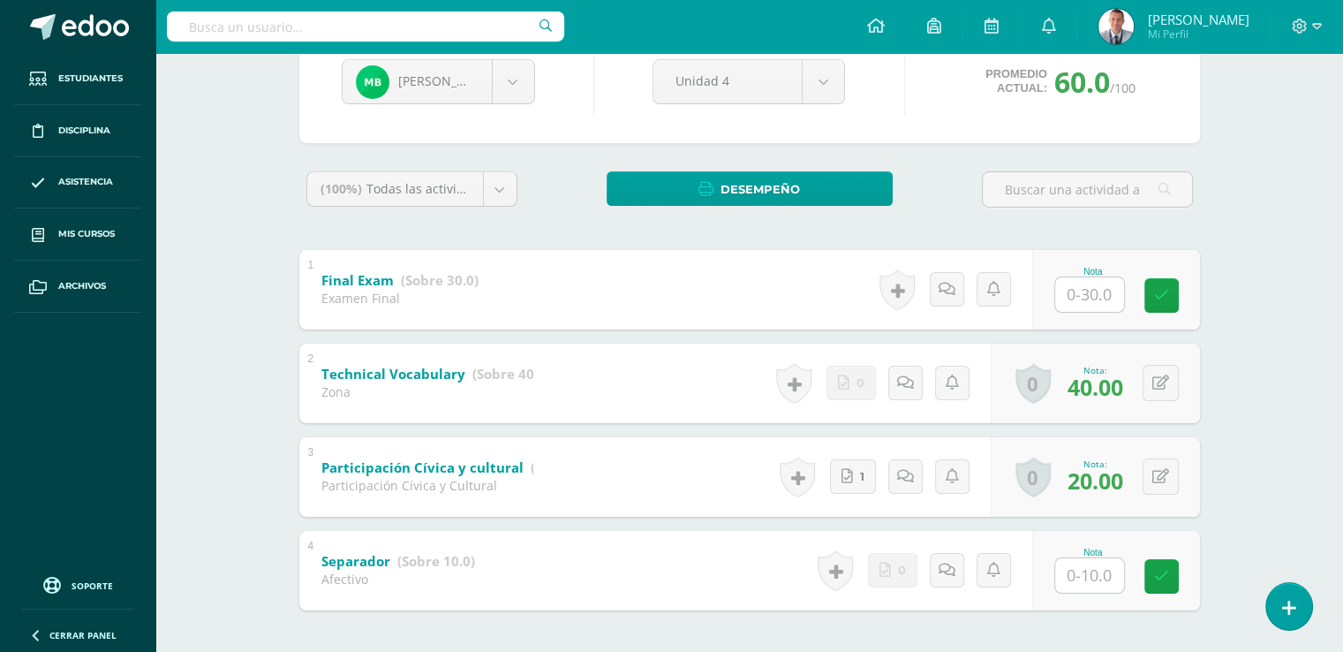
scroll to position [202, 0]
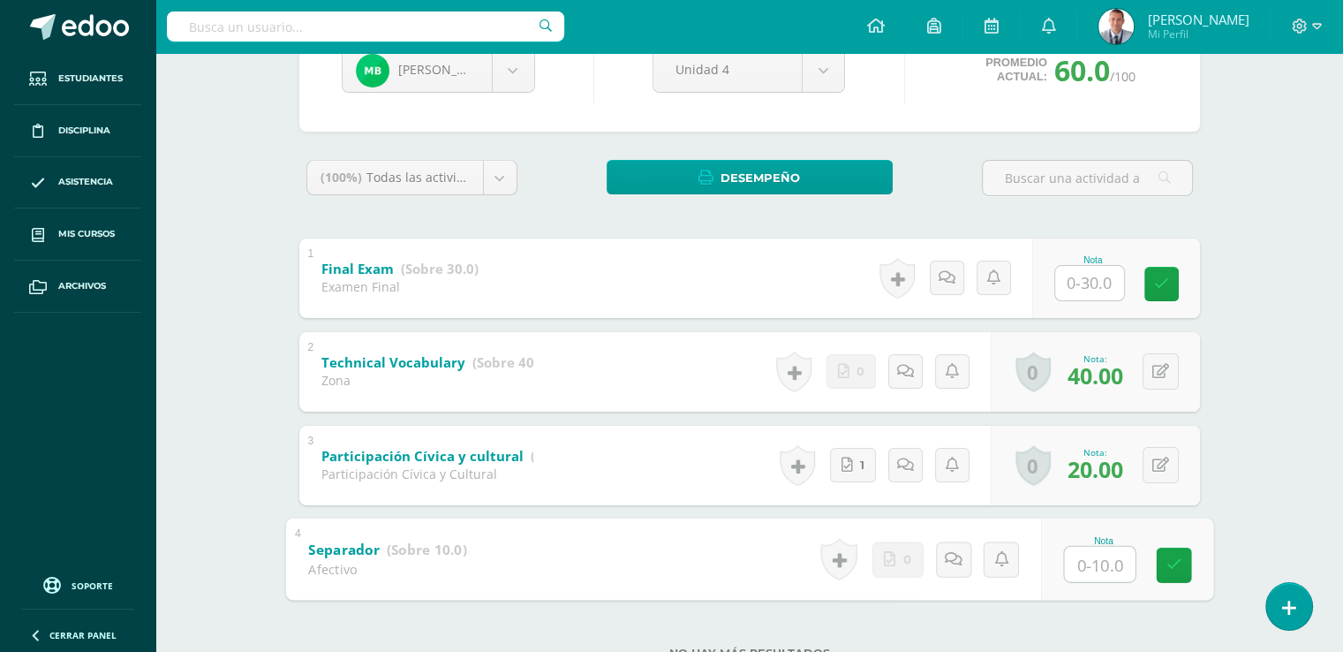
click at [1088, 559] on input "text" at bounding box center [1099, 563] width 71 height 35
type input "10"
click at [1180, 567] on link at bounding box center [1173, 564] width 35 height 35
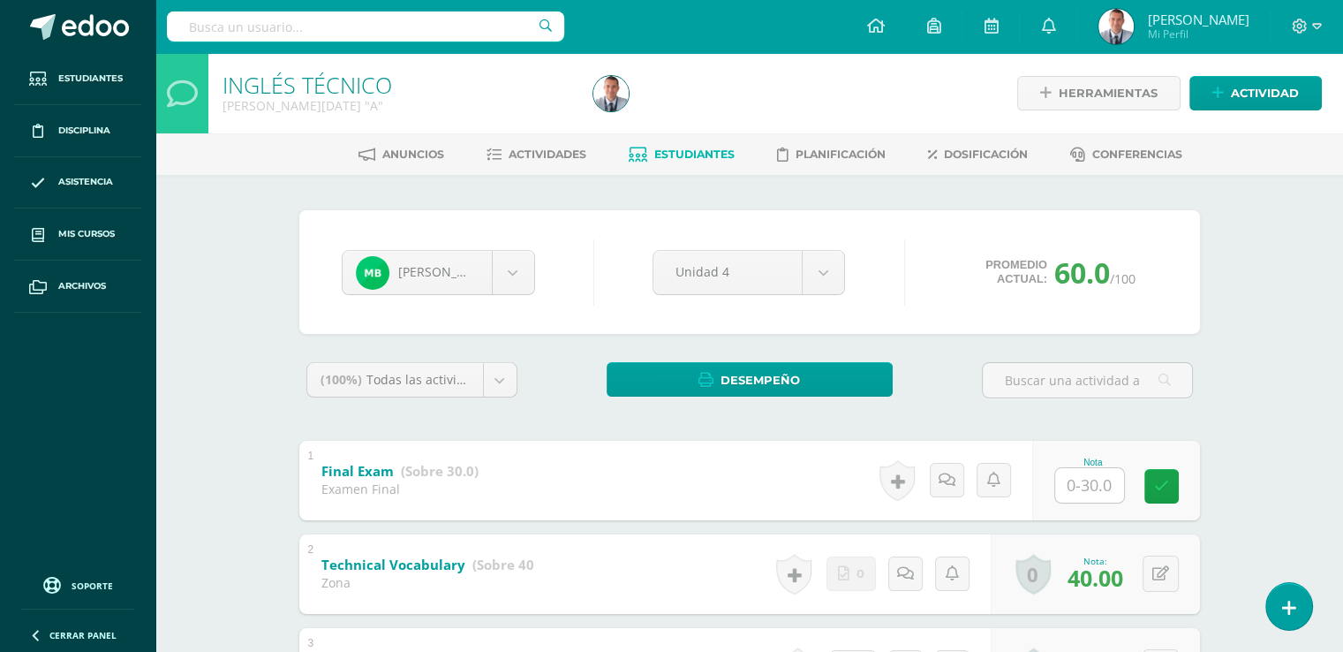
click at [715, 155] on span "Estudiantes" at bounding box center [694, 154] width 80 height 13
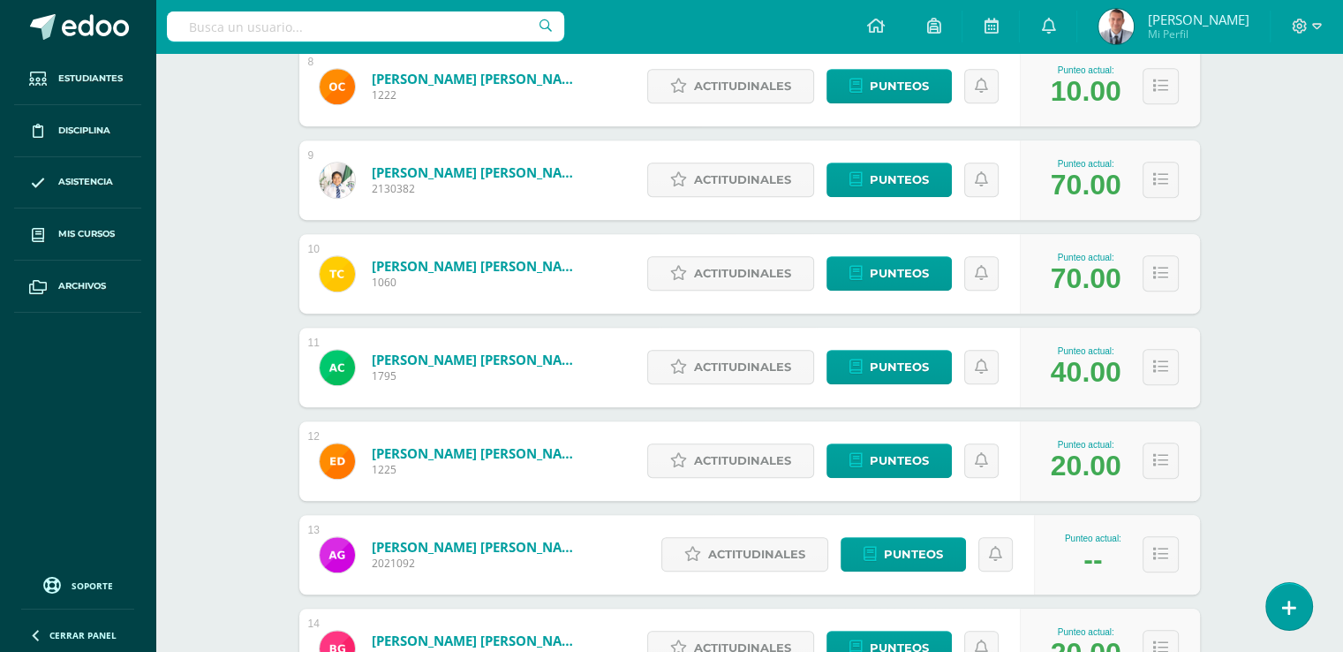
scroll to position [1026, 0]
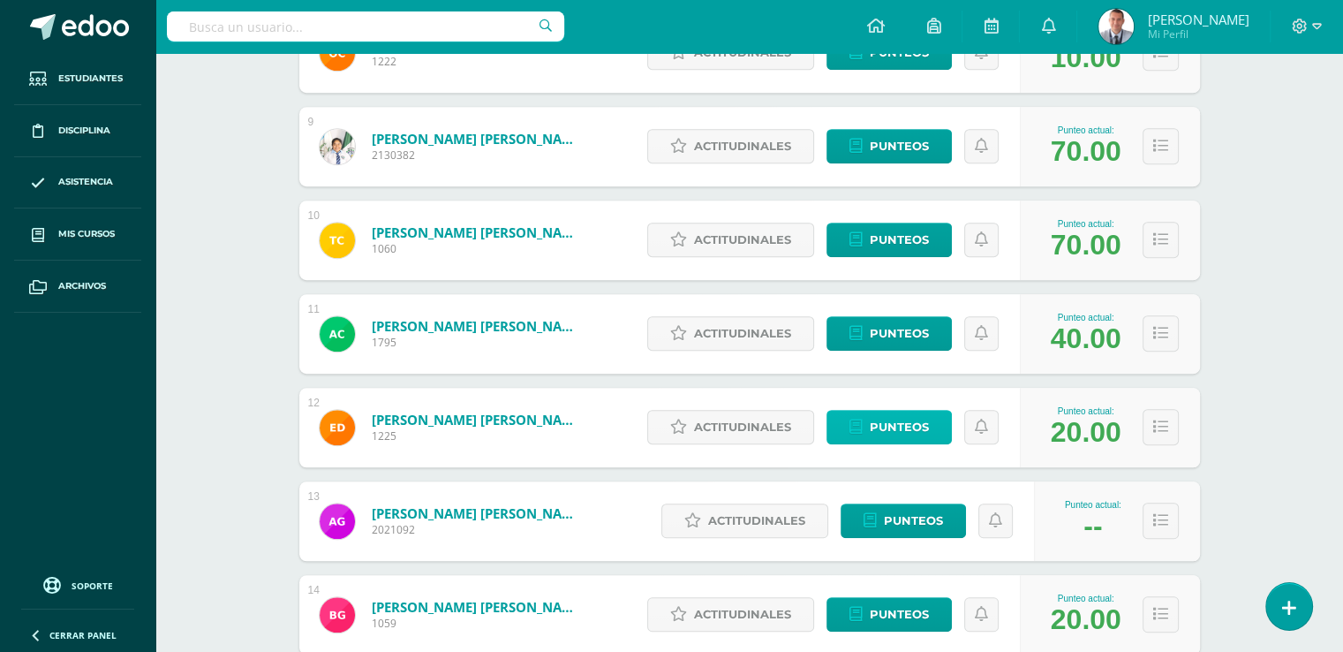
click at [926, 428] on span "Punteos" at bounding box center [899, 427] width 59 height 33
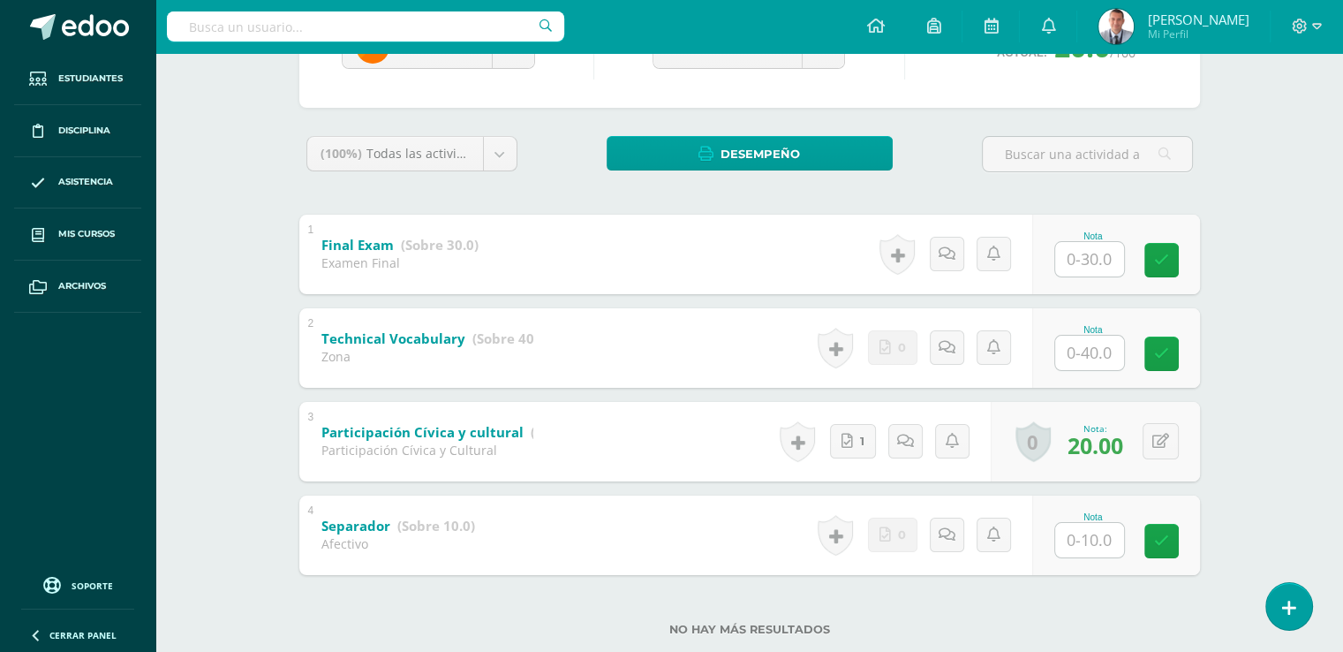
scroll to position [228, 0]
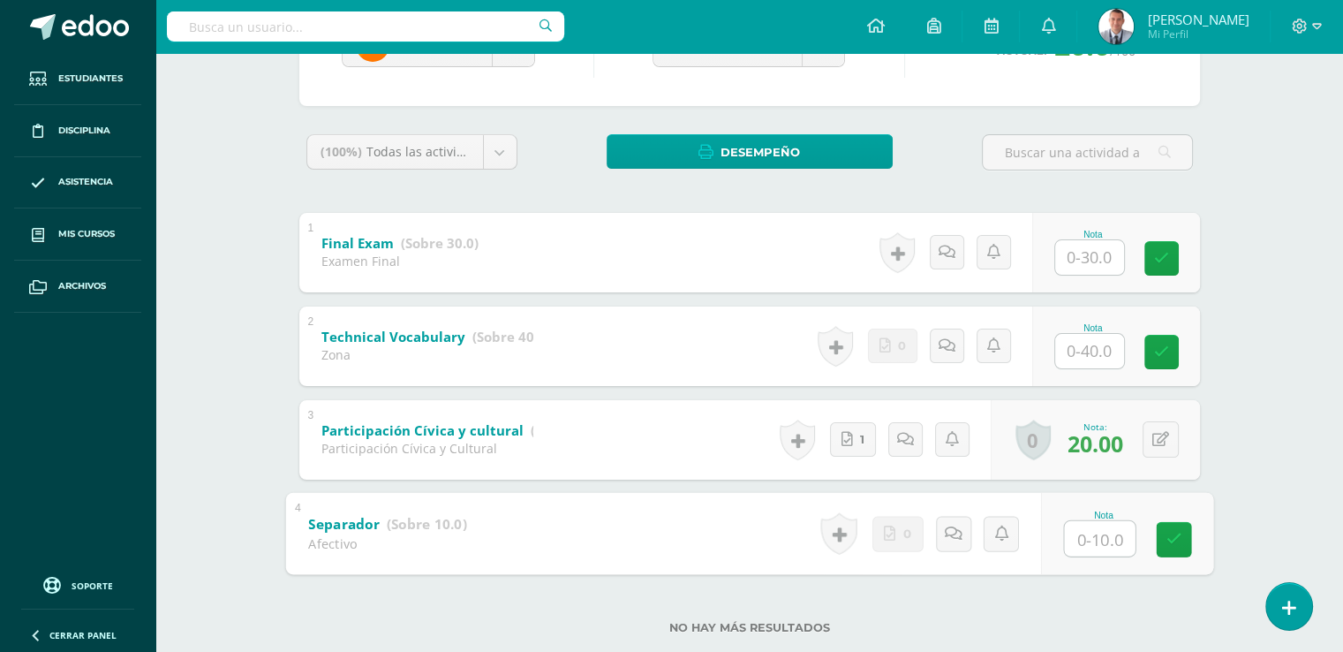
click at [1088, 539] on input "text" at bounding box center [1099, 537] width 71 height 35
type input "10"
click at [1166, 538] on icon at bounding box center [1174, 539] width 16 height 15
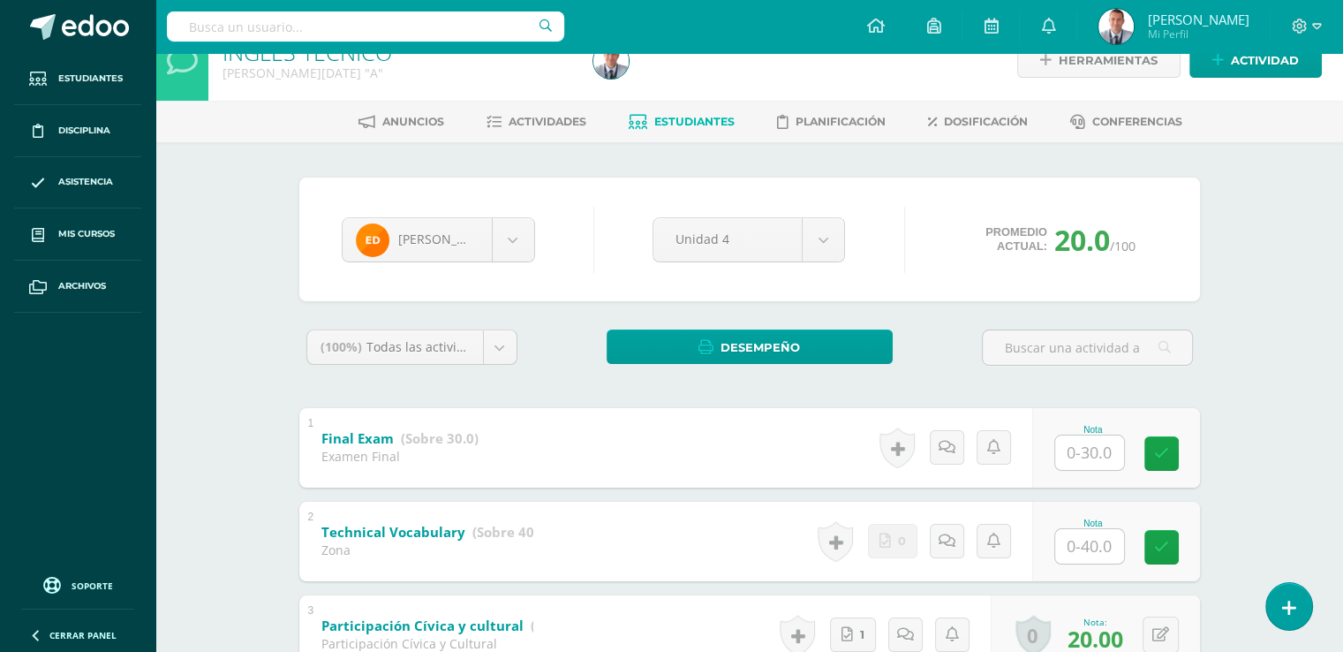
scroll to position [0, 0]
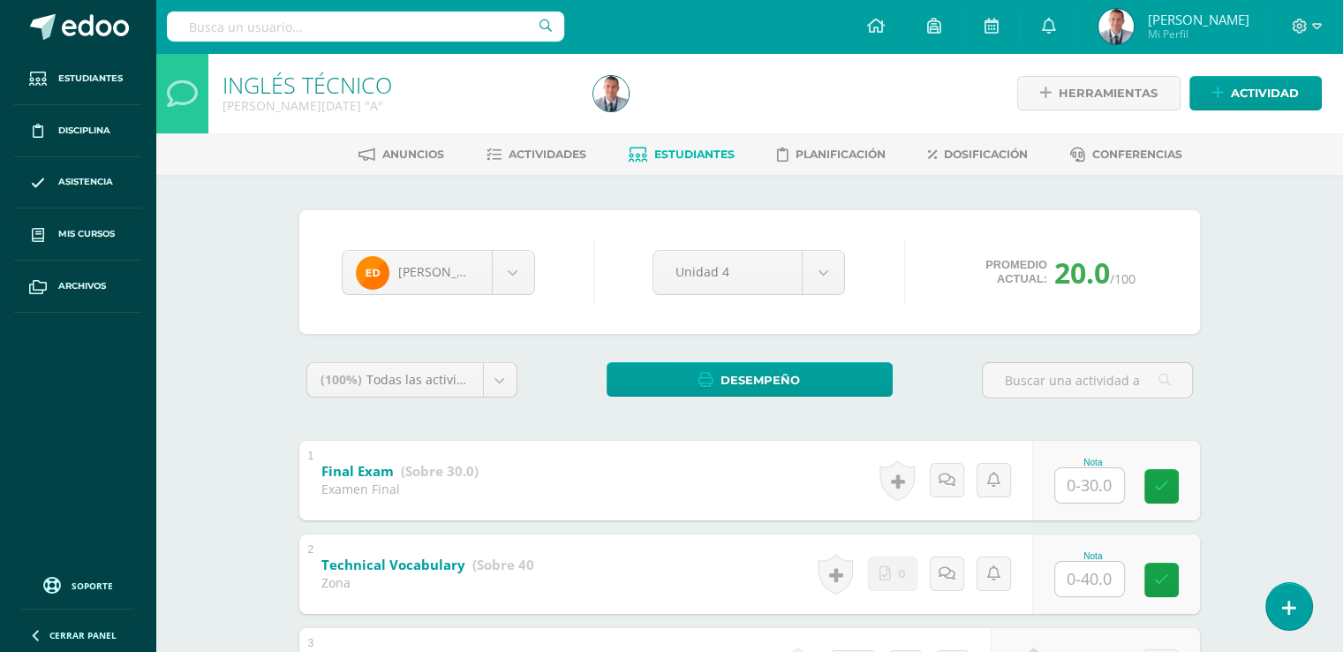
click at [698, 153] on span "Estudiantes" at bounding box center [694, 154] width 80 height 13
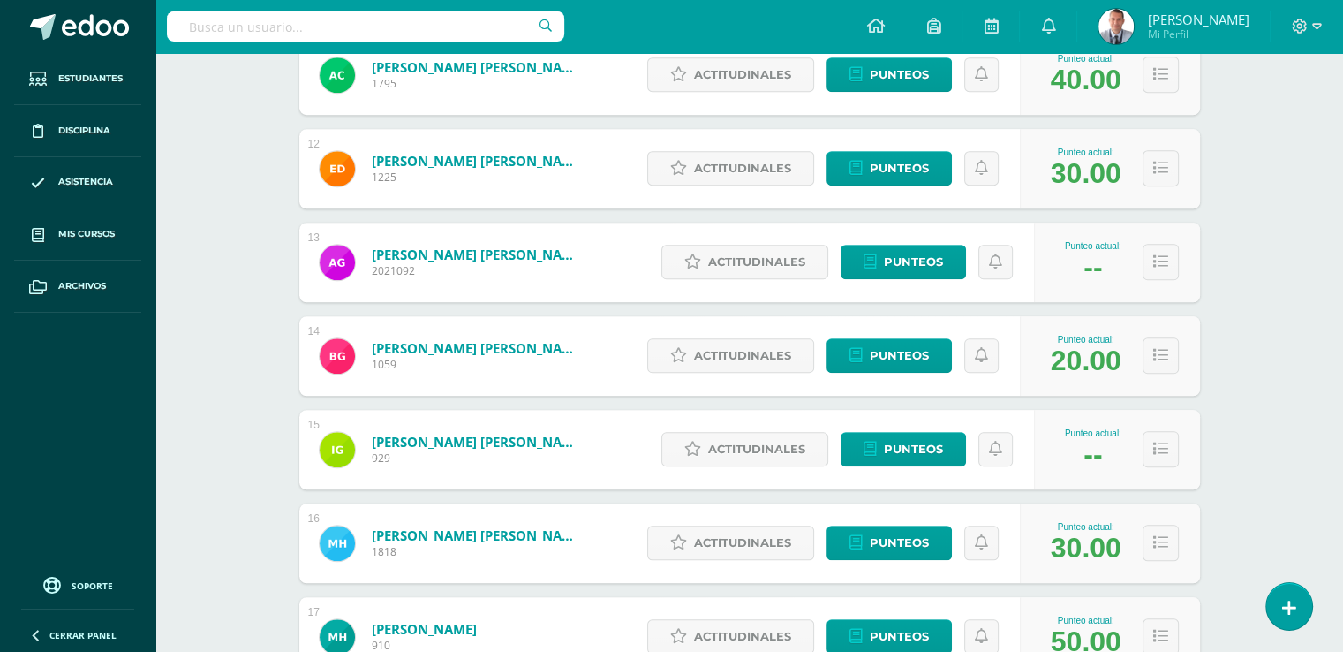
scroll to position [1318, 0]
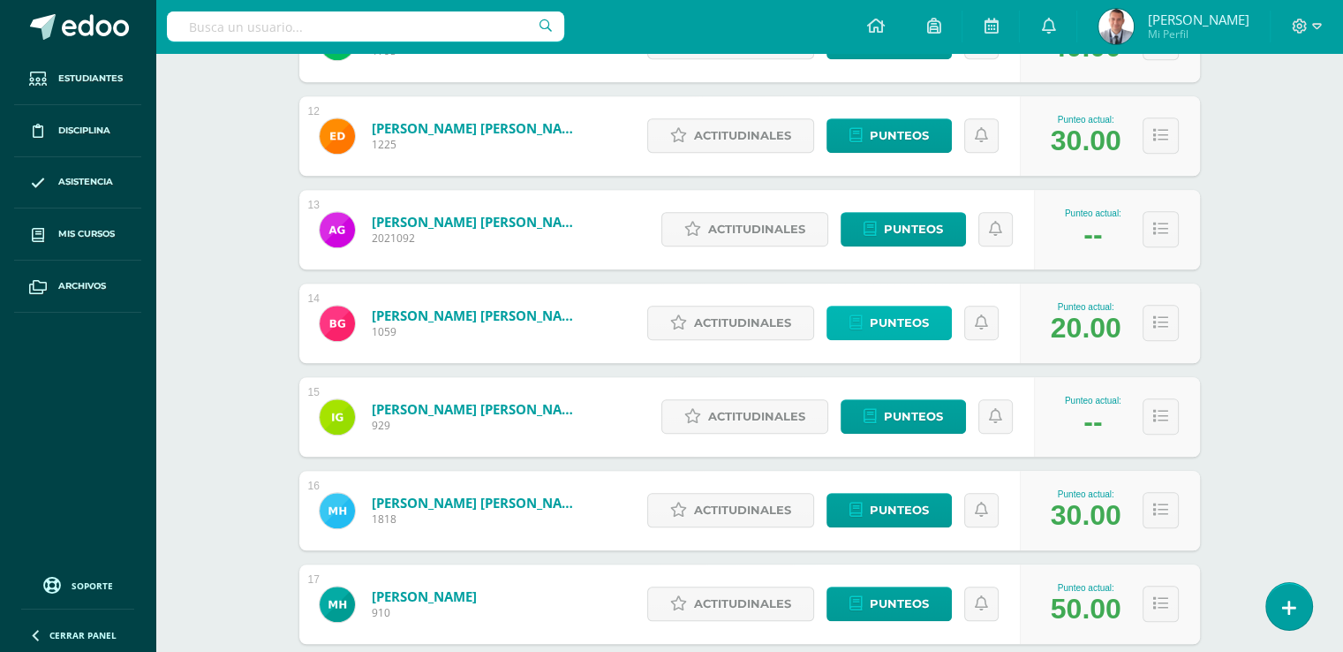
click at [930, 319] on link "Punteos" at bounding box center [889, 323] width 125 height 34
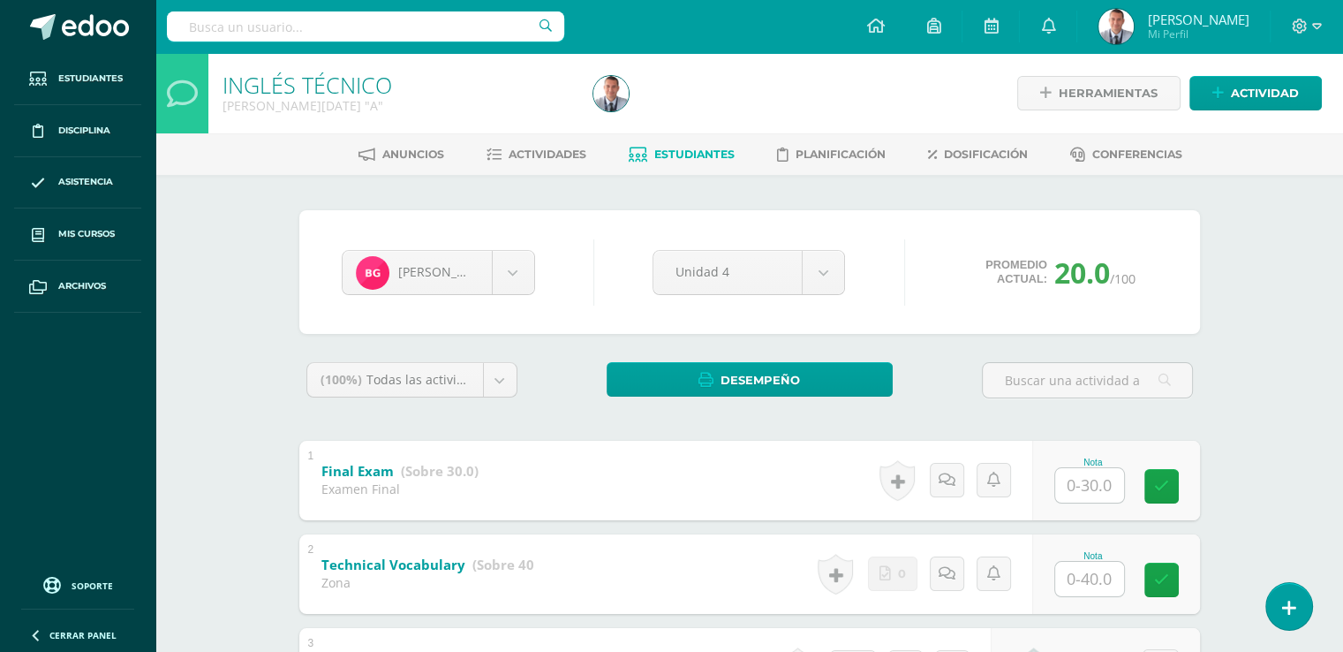
click at [707, 154] on span "Estudiantes" at bounding box center [694, 154] width 80 height 13
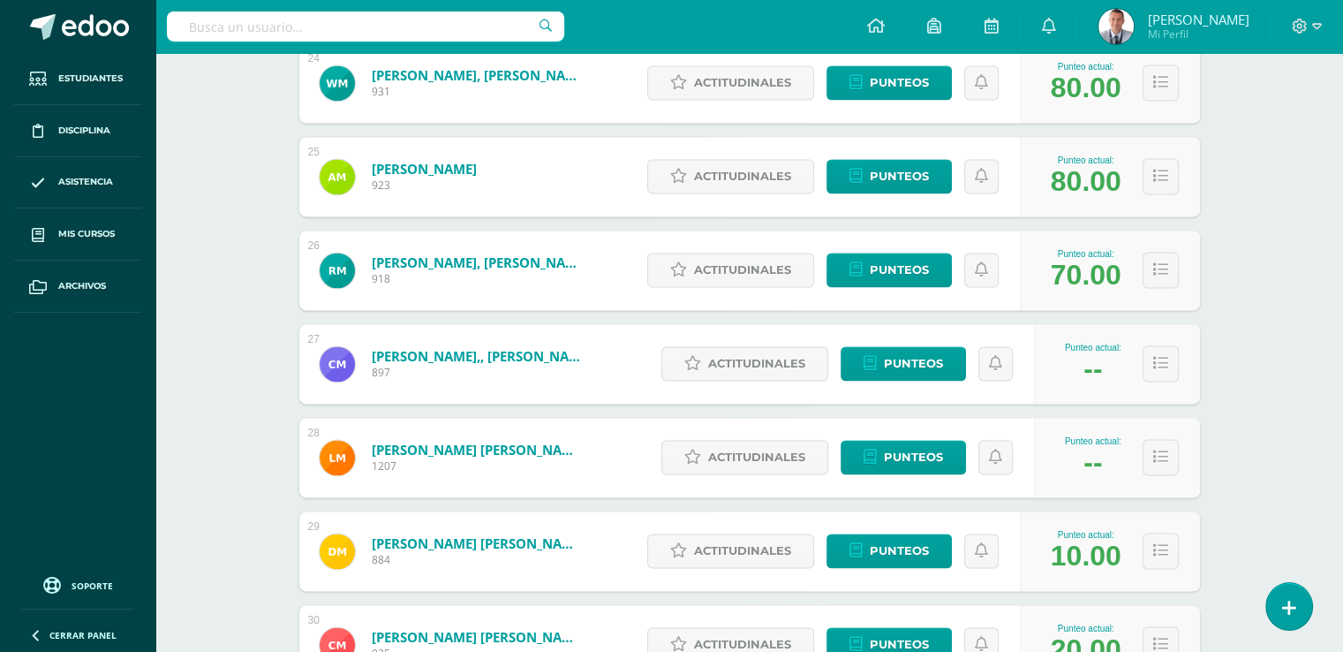
scroll to position [2512, 0]
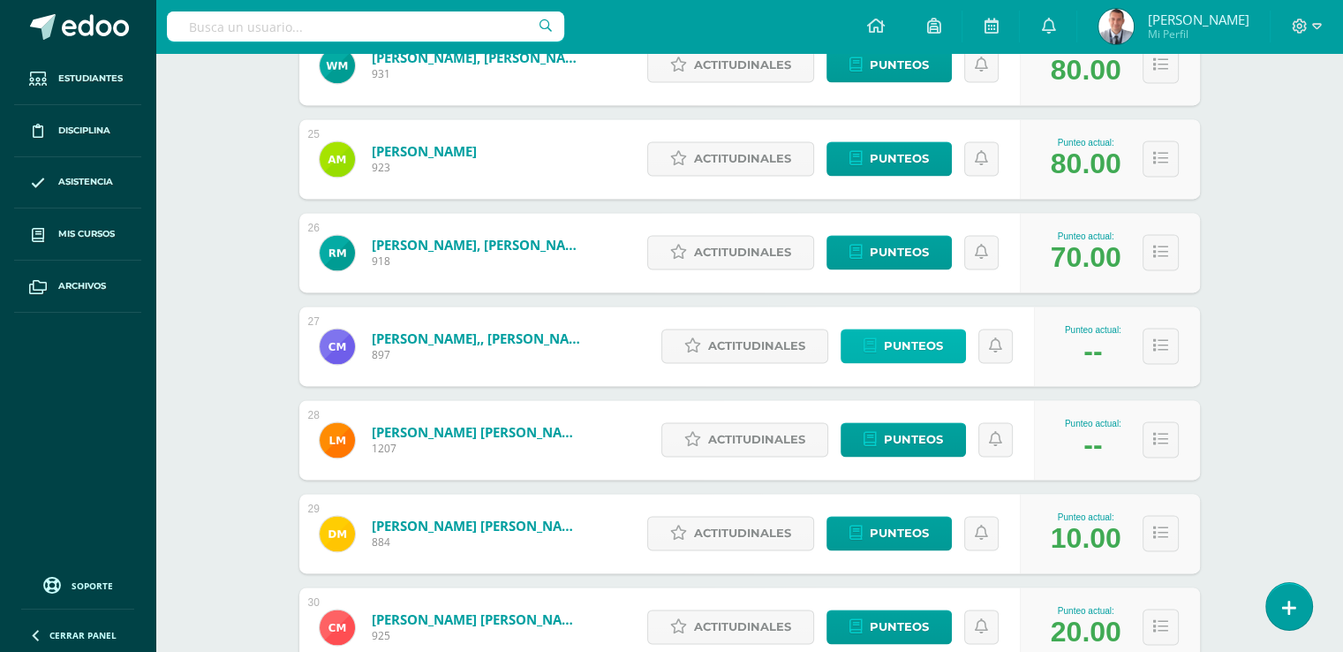
click at [895, 339] on span "Punteos" at bounding box center [913, 345] width 59 height 33
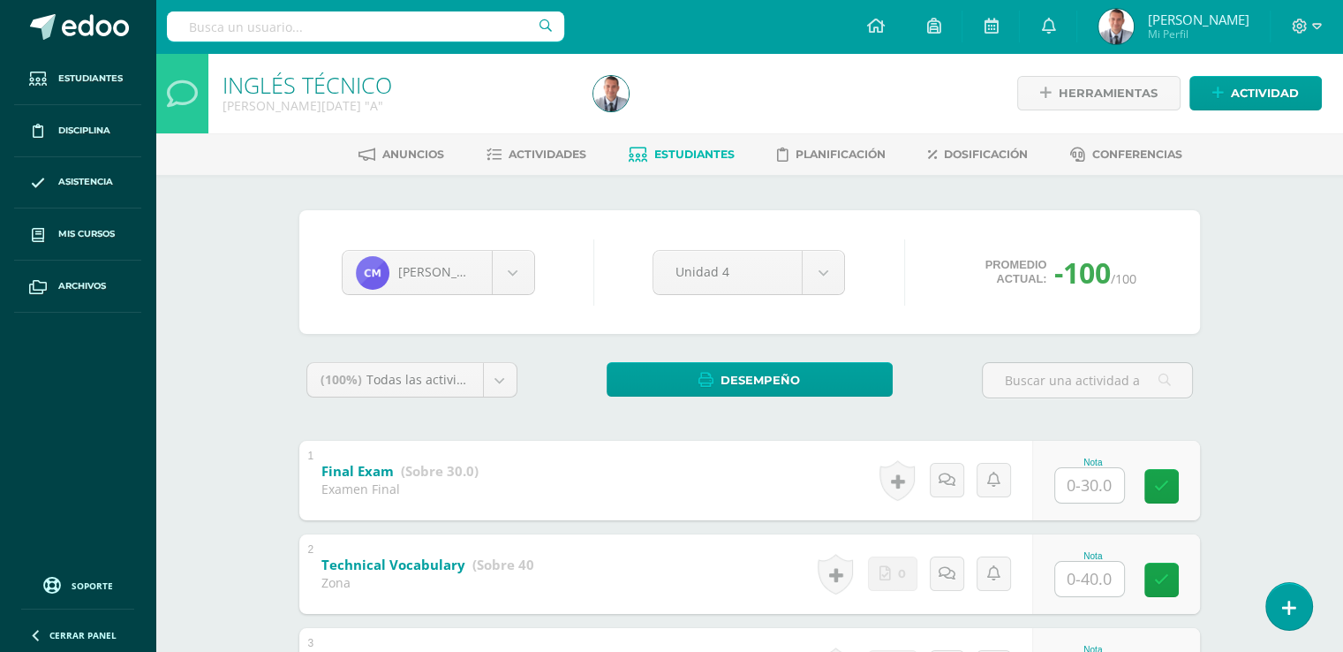
scroll to position [267, 0]
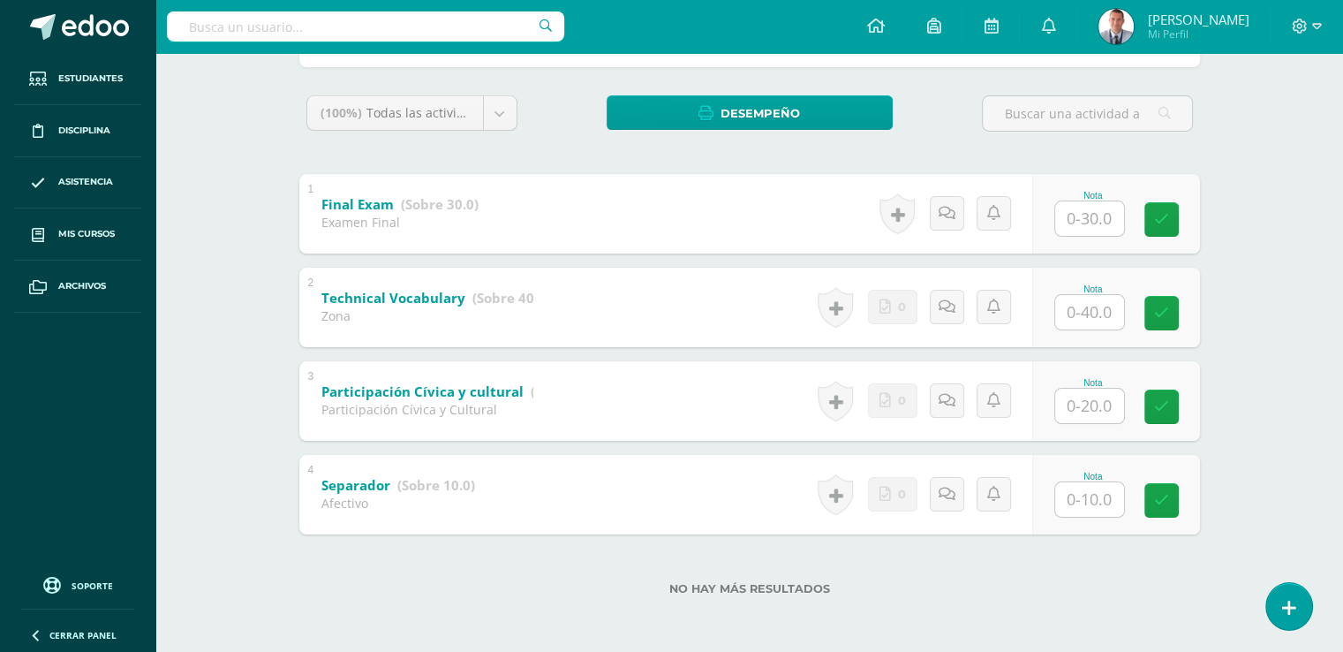
click at [1086, 495] on input "text" at bounding box center [1089, 499] width 69 height 34
type input "10"
click at [1169, 497] on icon at bounding box center [1174, 500] width 16 height 15
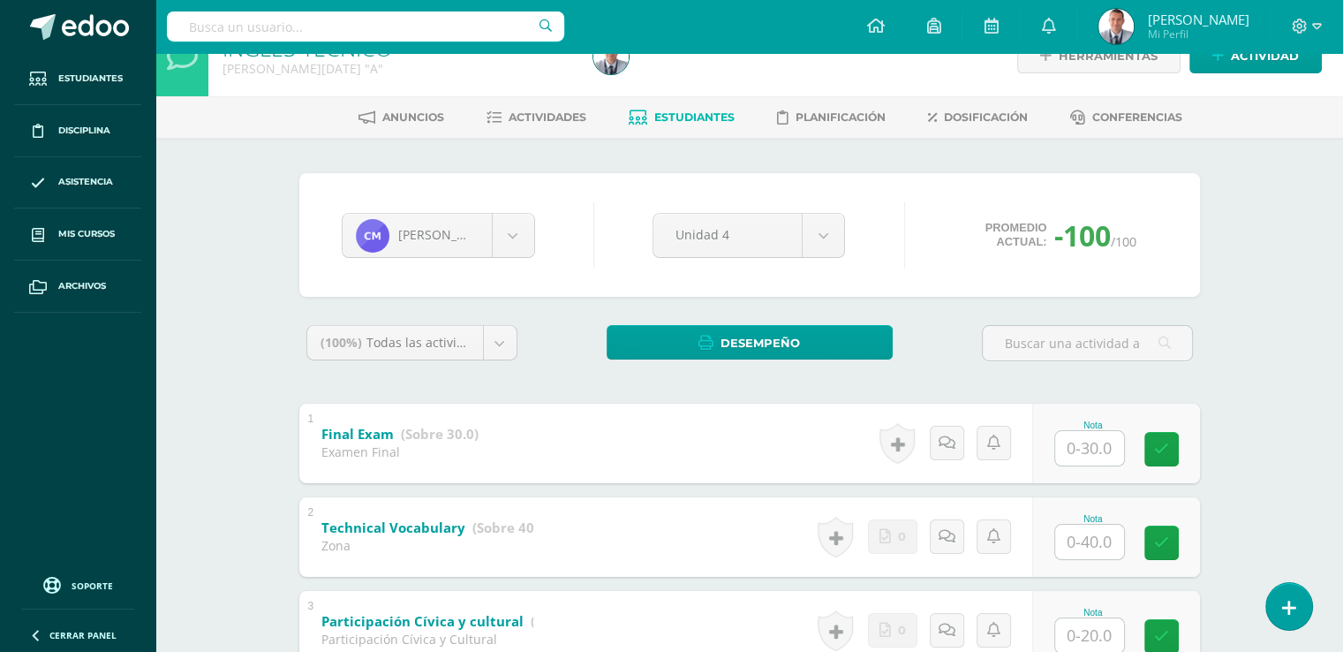
scroll to position [24, 0]
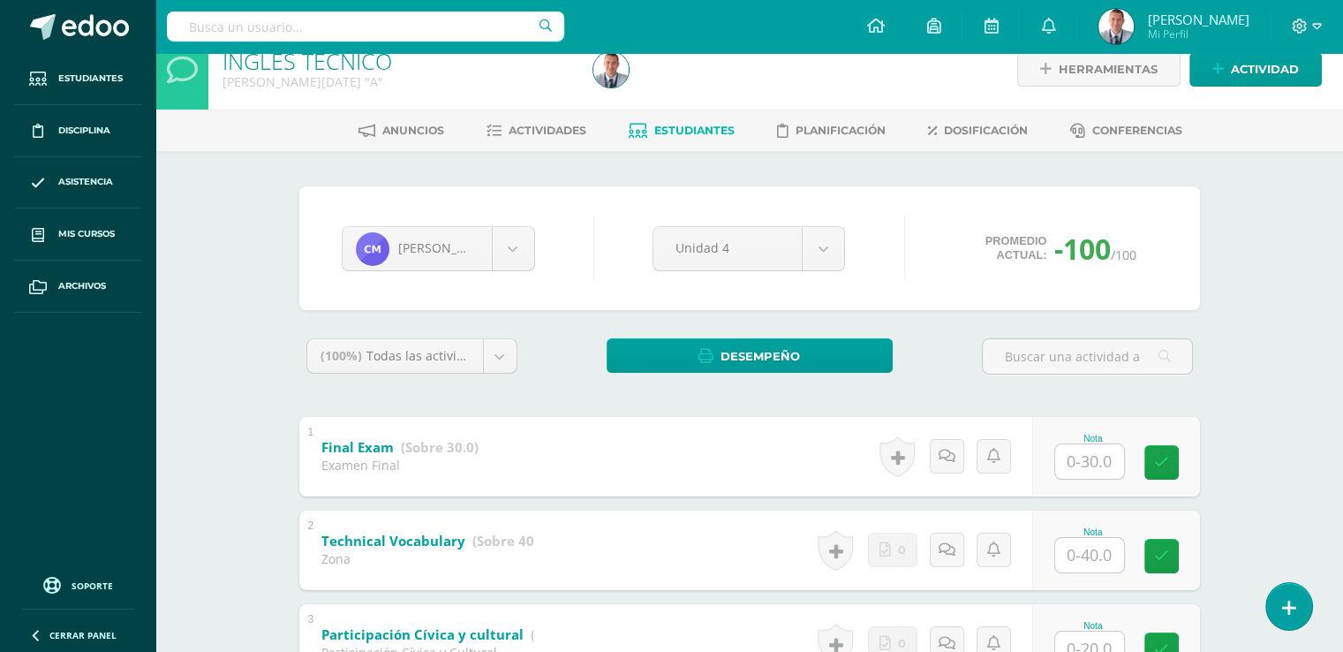
click at [717, 128] on span "Estudiantes" at bounding box center [694, 130] width 80 height 13
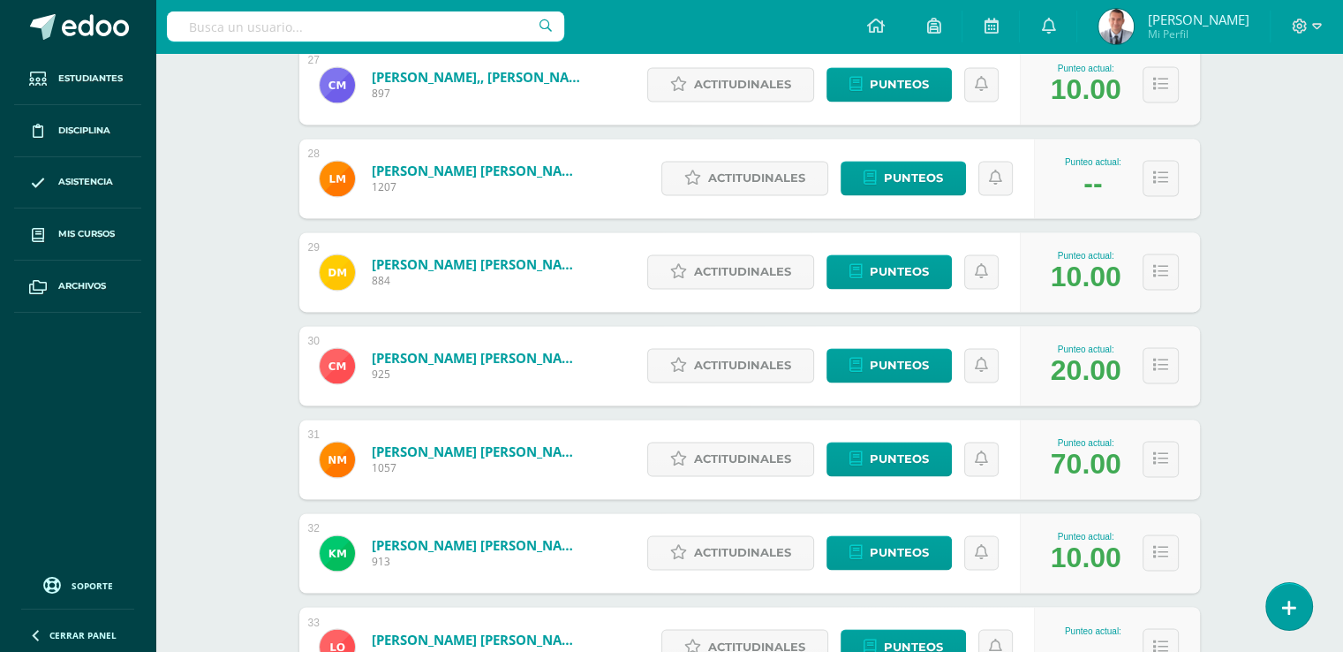
scroll to position [2822, 0]
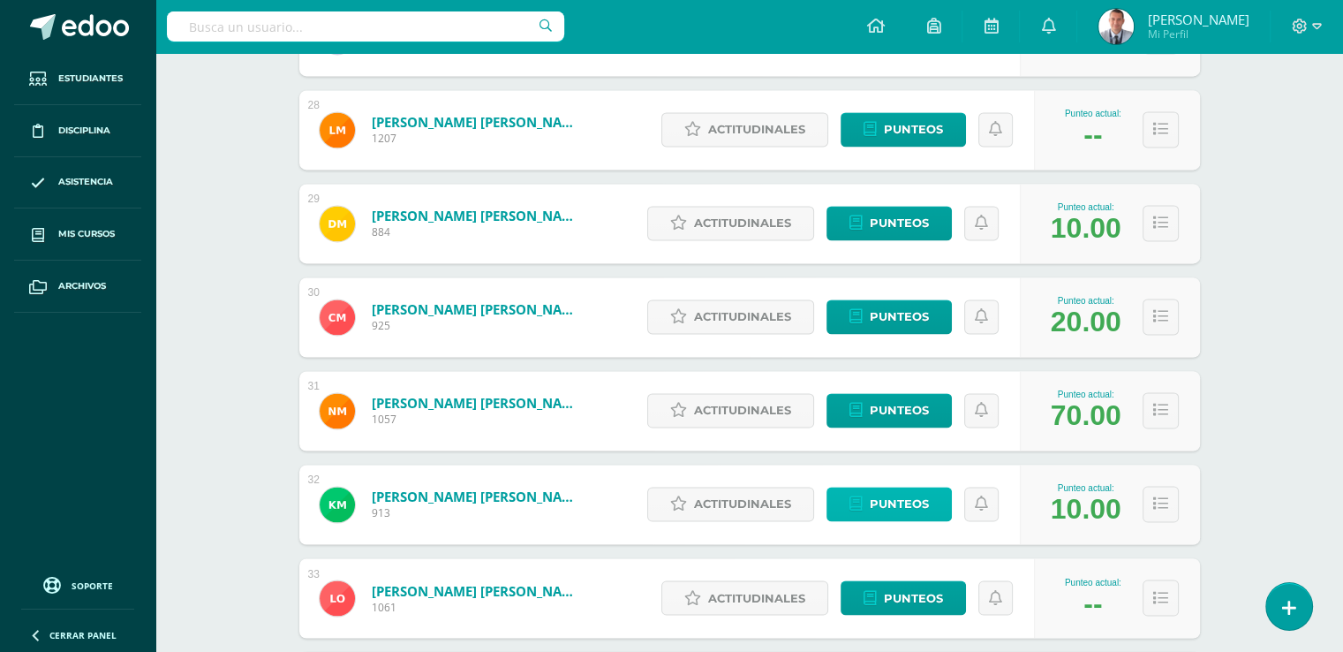
click at [918, 498] on span "Punteos" at bounding box center [899, 504] width 59 height 33
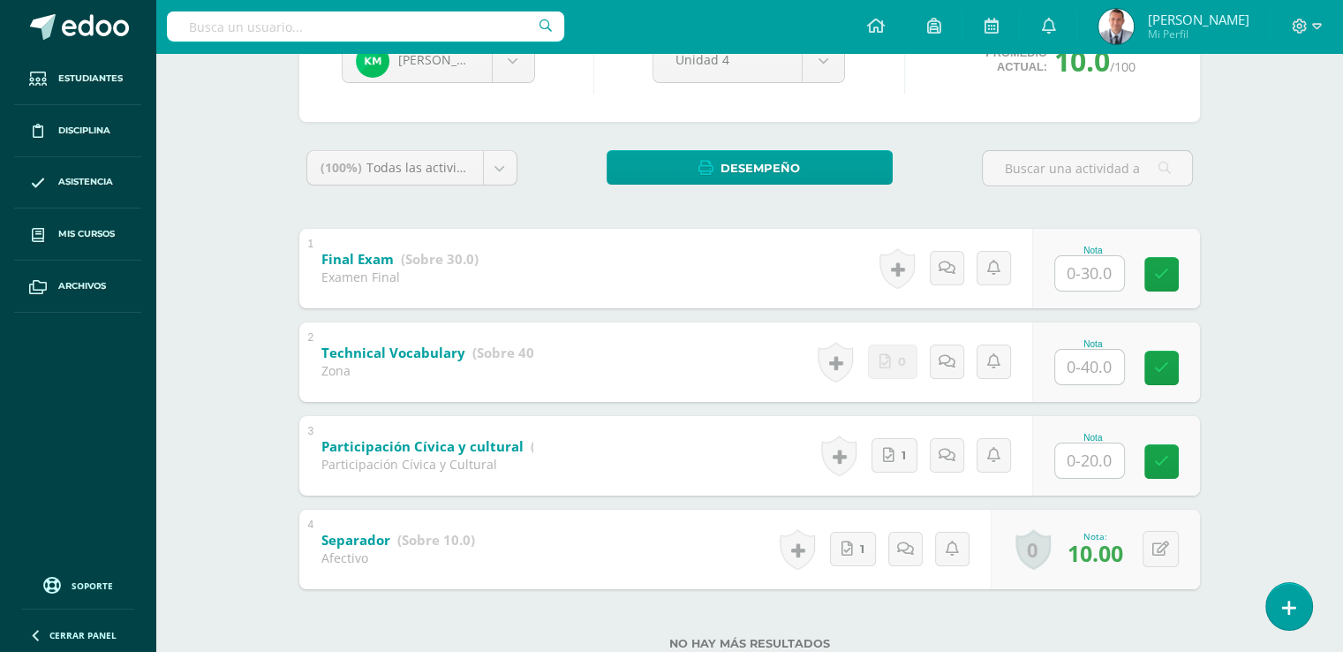
scroll to position [215, 0]
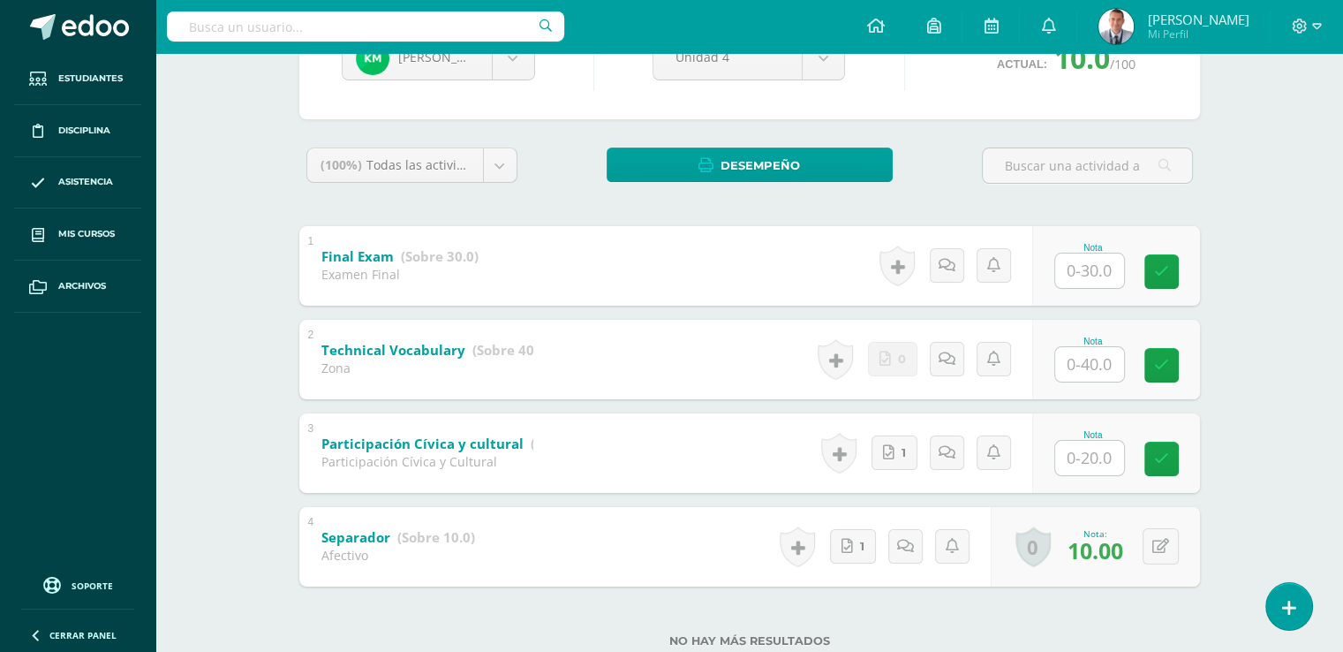
click at [1088, 457] on input "text" at bounding box center [1089, 458] width 69 height 34
type input "20"
click at [1177, 453] on icon at bounding box center [1174, 458] width 16 height 15
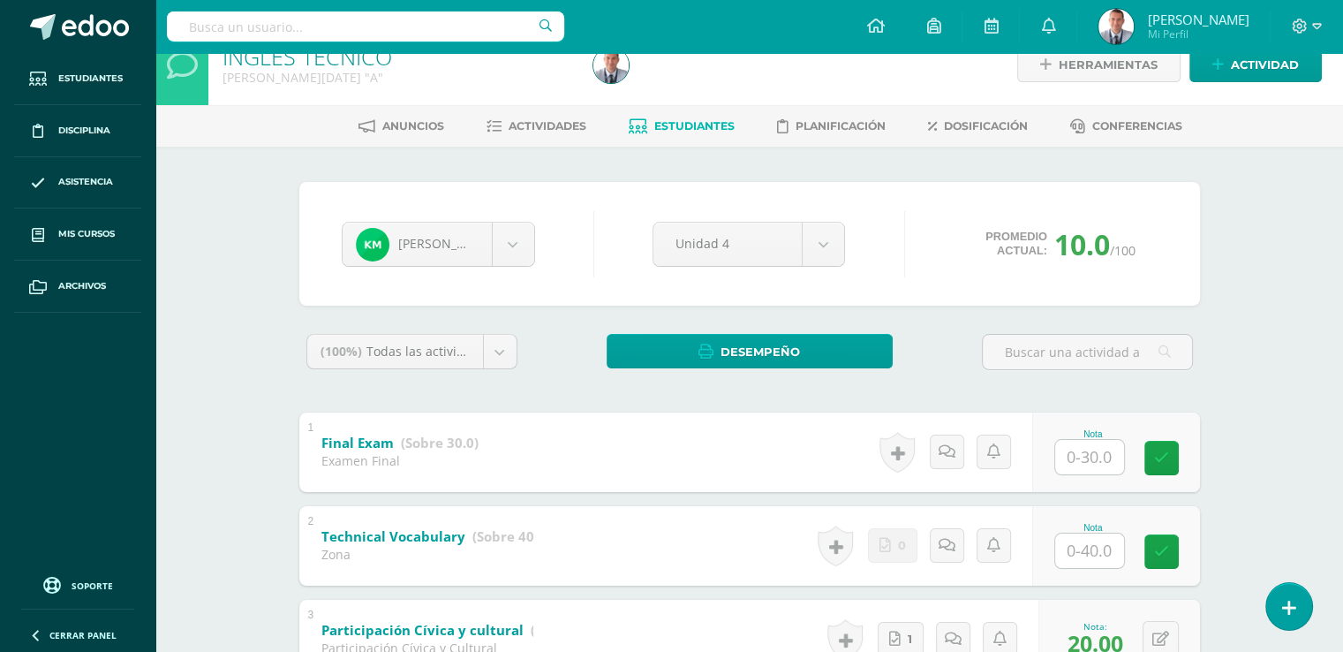
scroll to position [27, 0]
click at [724, 129] on span "Estudiantes" at bounding box center [694, 126] width 80 height 13
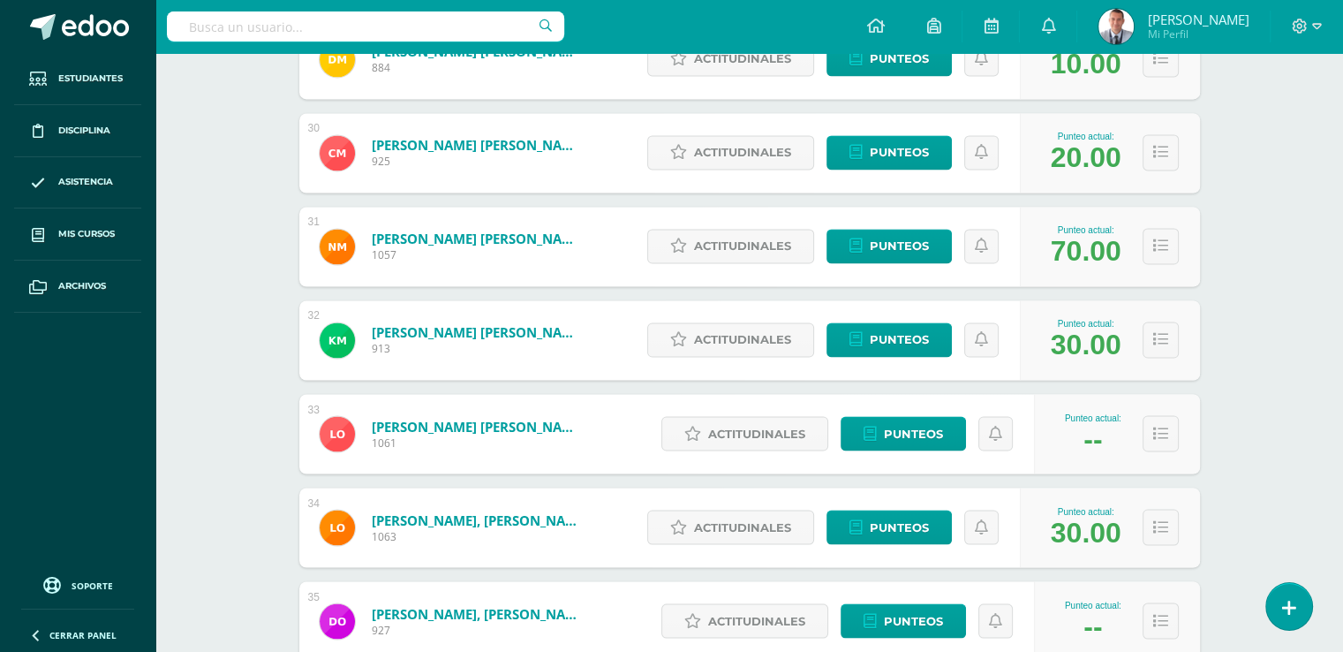
scroll to position [2992, 0]
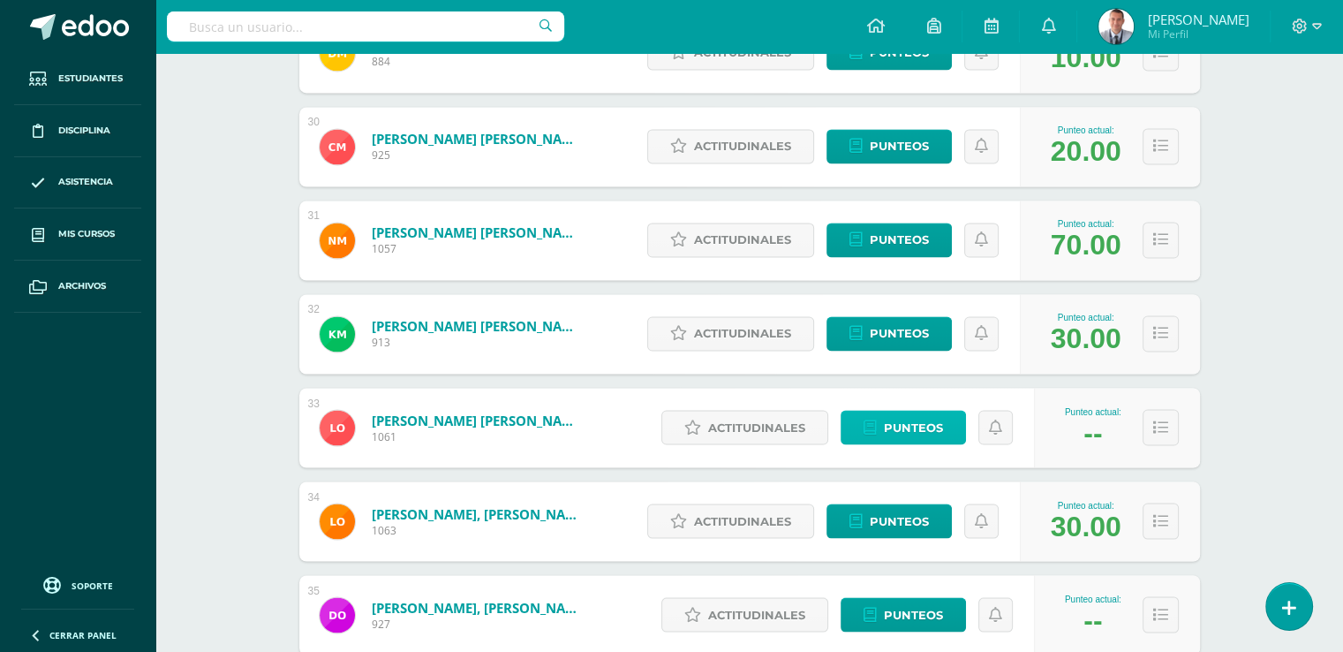
click at [956, 425] on link "Punteos" at bounding box center [903, 427] width 125 height 34
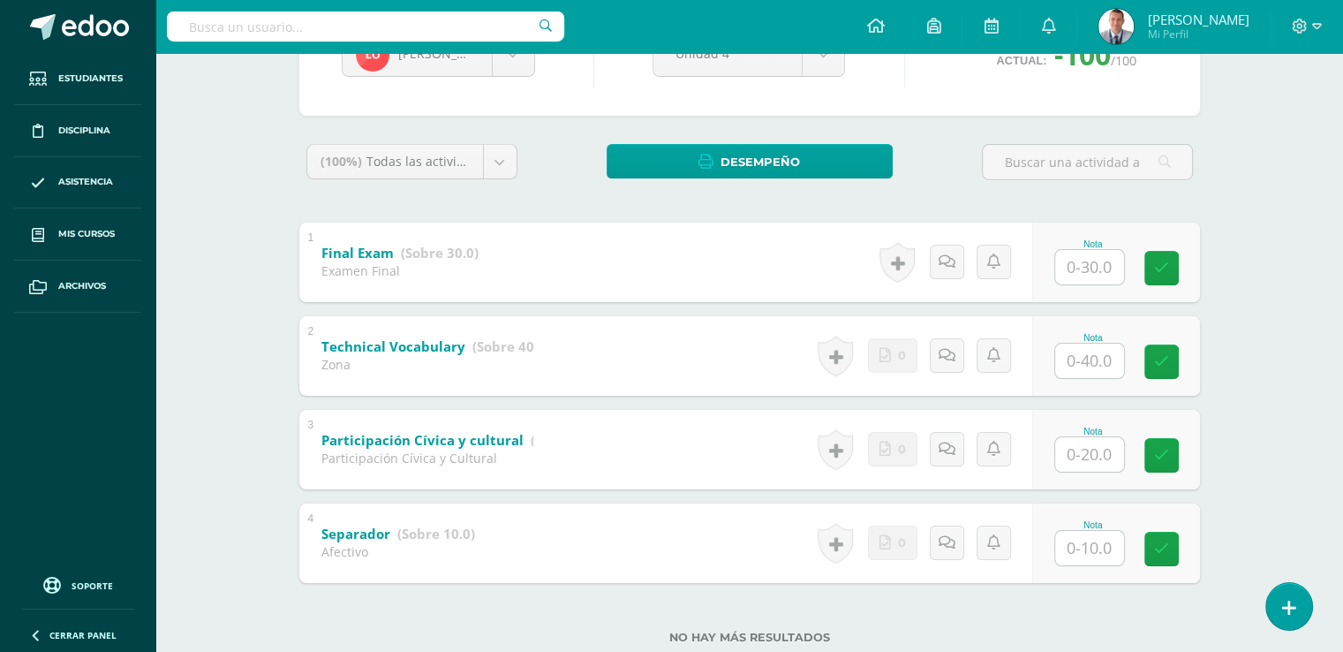
scroll to position [226, 0]
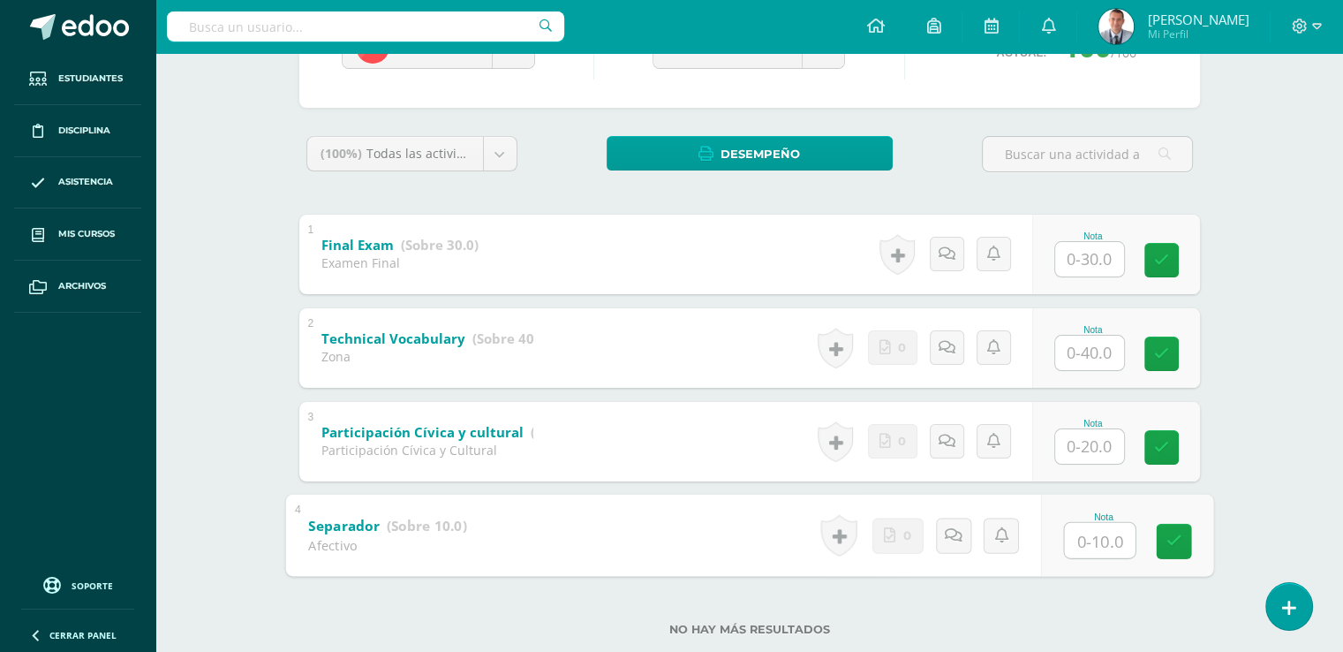
click at [1090, 533] on input "text" at bounding box center [1099, 539] width 71 height 35
type input "10"
click at [1092, 443] on input "text" at bounding box center [1089, 446] width 69 height 34
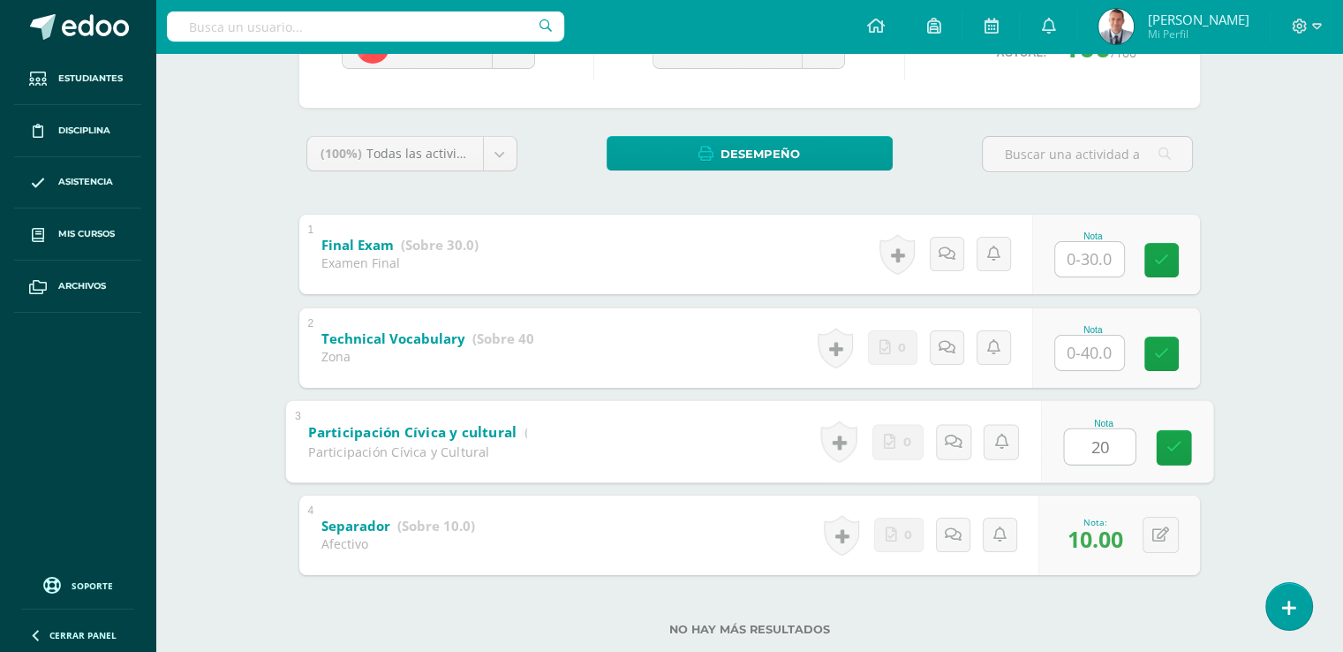
type input "20"
click at [1093, 353] on input "text" at bounding box center [1089, 353] width 69 height 34
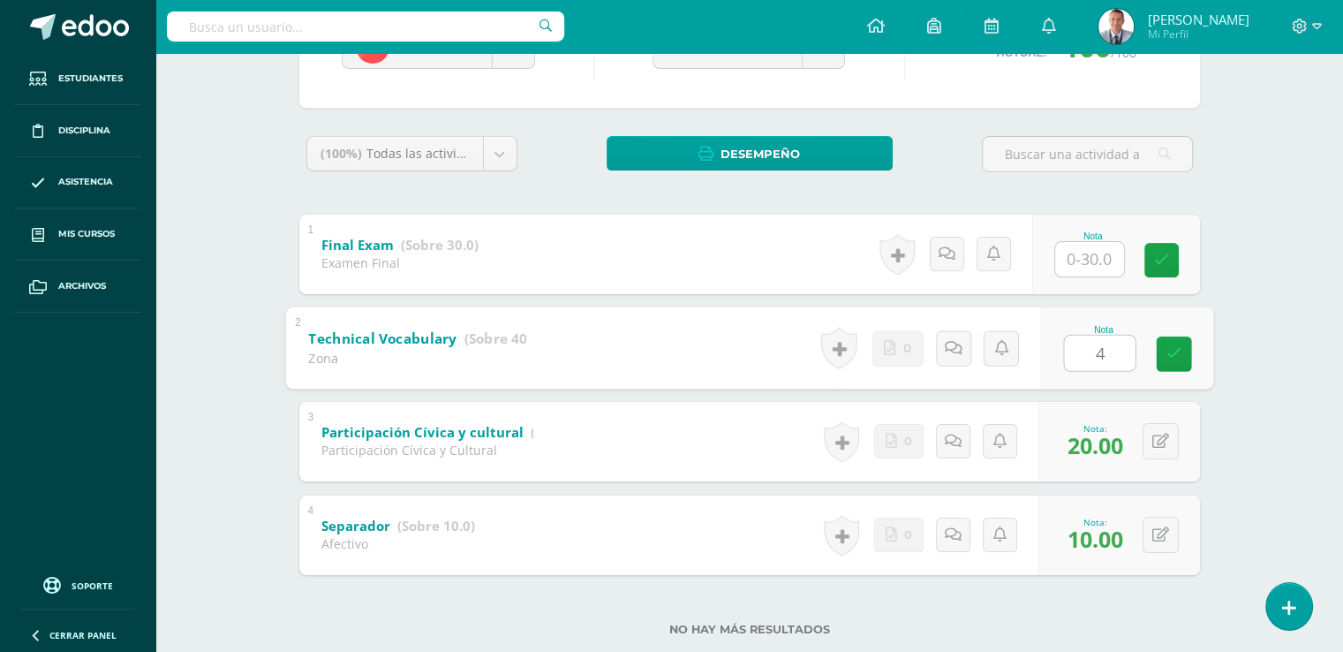
type input "40"
click at [1164, 351] on link at bounding box center [1173, 353] width 35 height 35
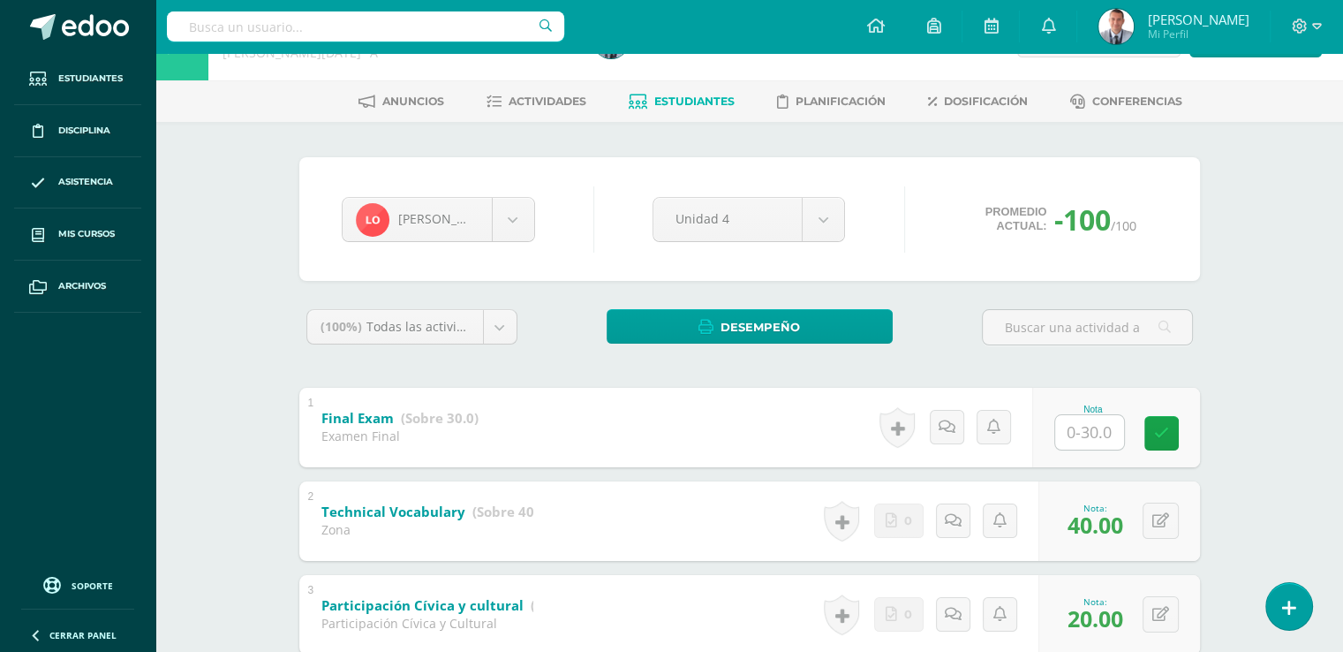
click at [724, 99] on span "Estudiantes" at bounding box center [694, 101] width 80 height 13
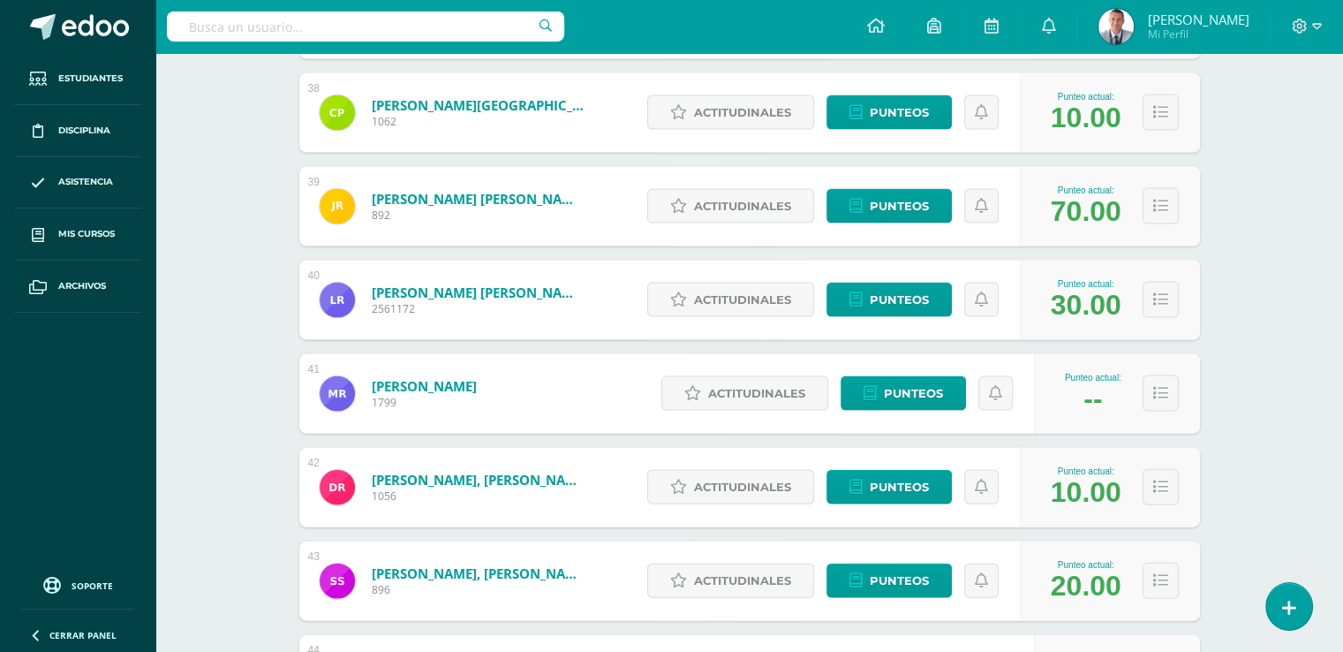
scroll to position [3799, 0]
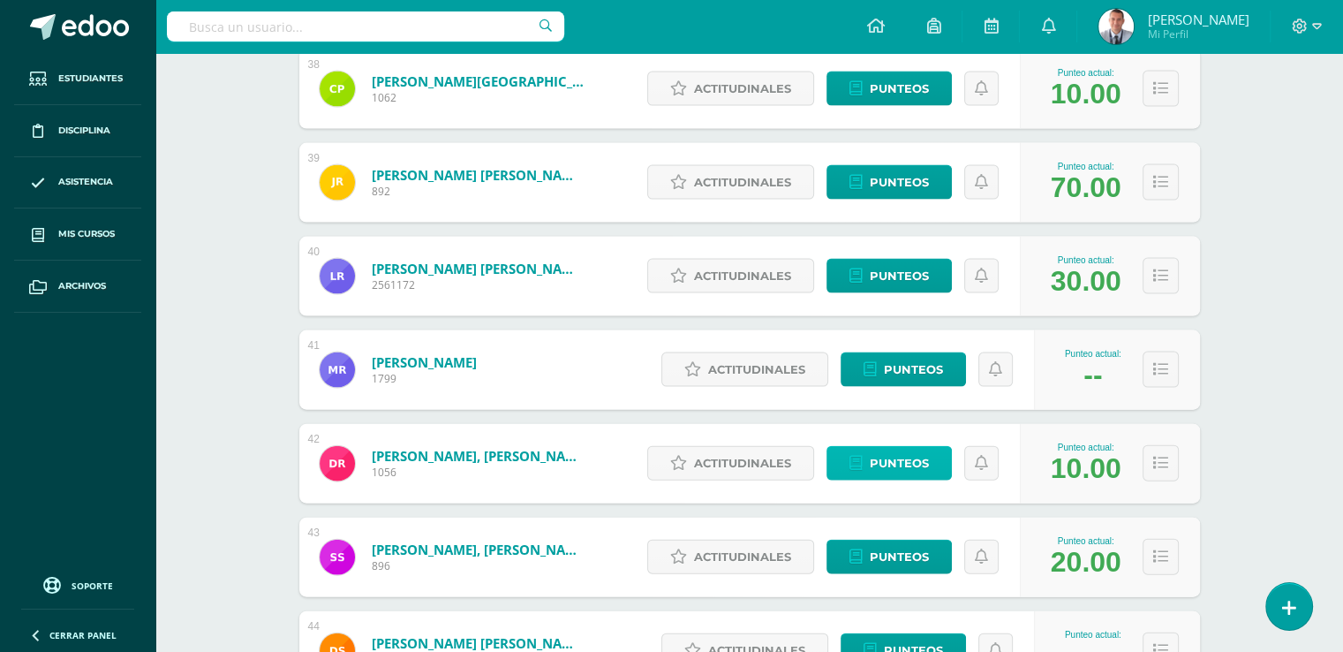
click at [915, 467] on span "Punteos" at bounding box center [899, 463] width 59 height 33
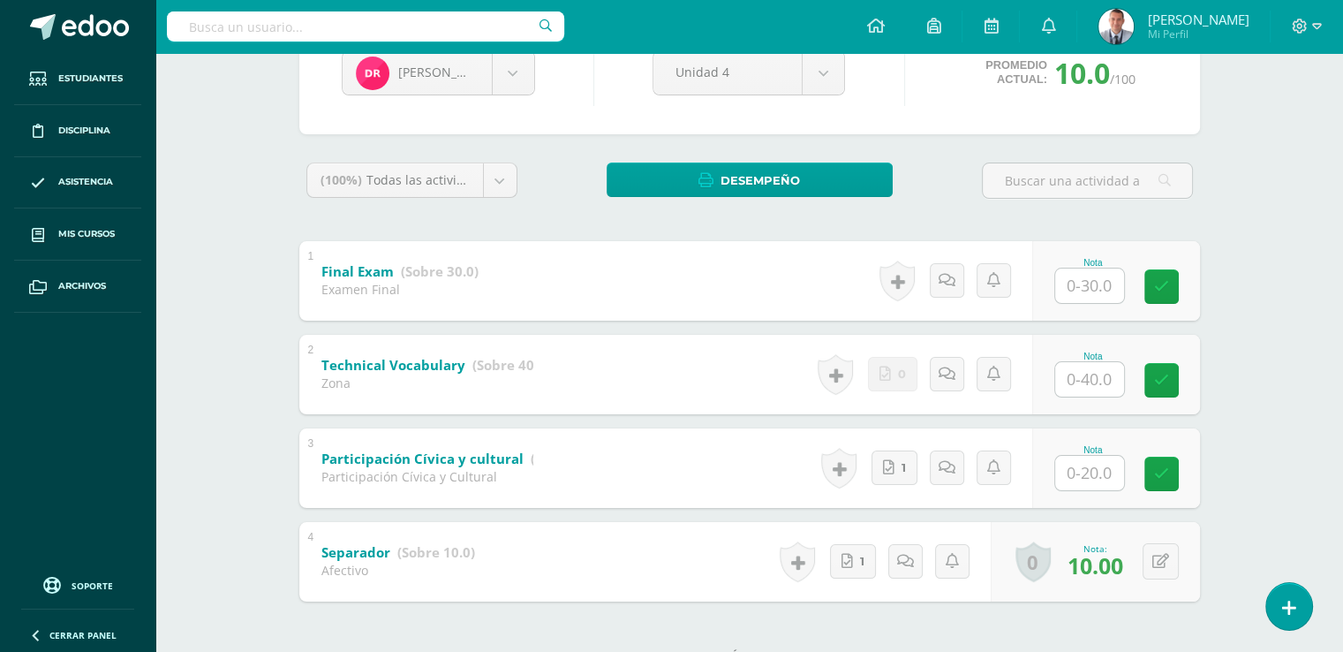
scroll to position [226, 0]
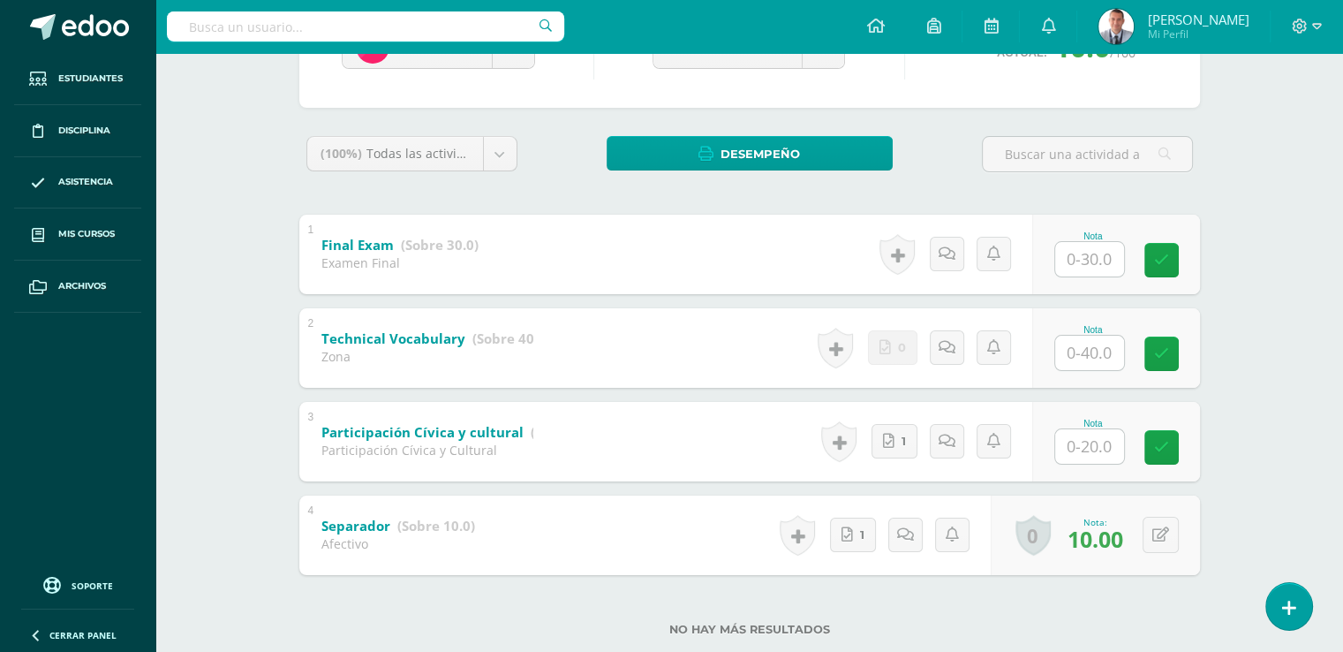
click at [1089, 353] on input "text" at bounding box center [1089, 353] width 69 height 34
type input "40"
click at [1090, 444] on input "text" at bounding box center [1099, 445] width 71 height 35
type input "20"
click at [1166, 447] on icon at bounding box center [1174, 447] width 16 height 15
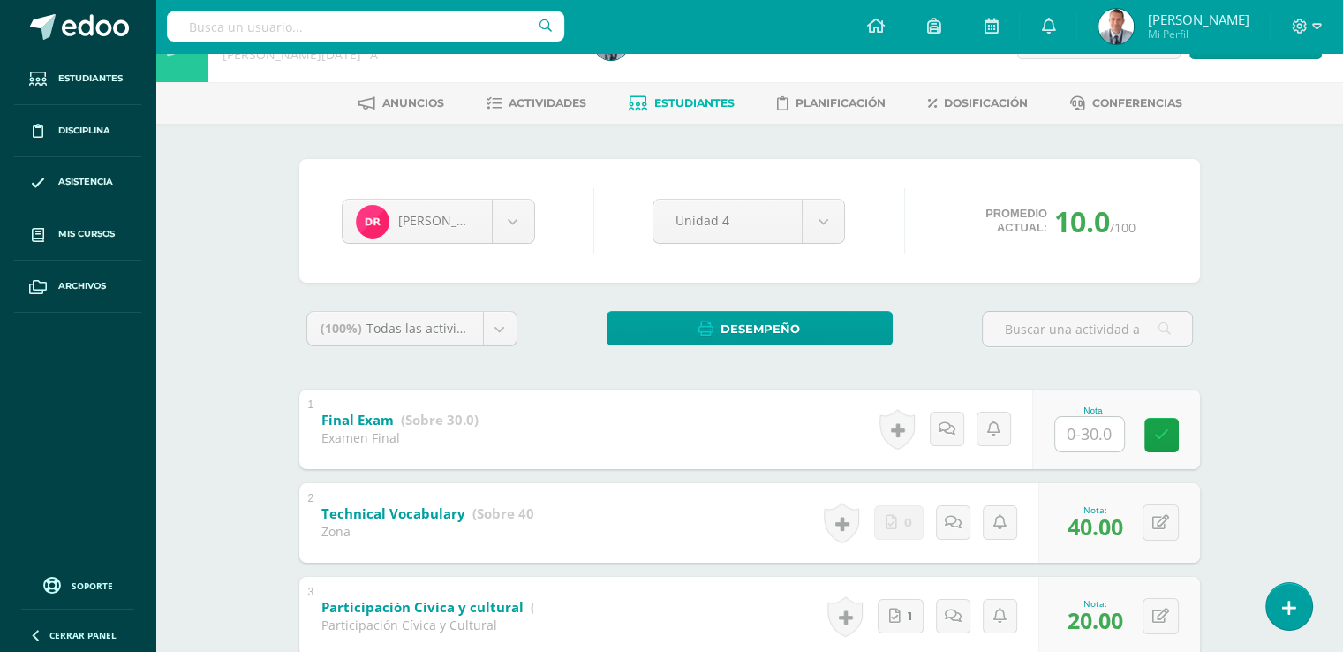
scroll to position [28, 0]
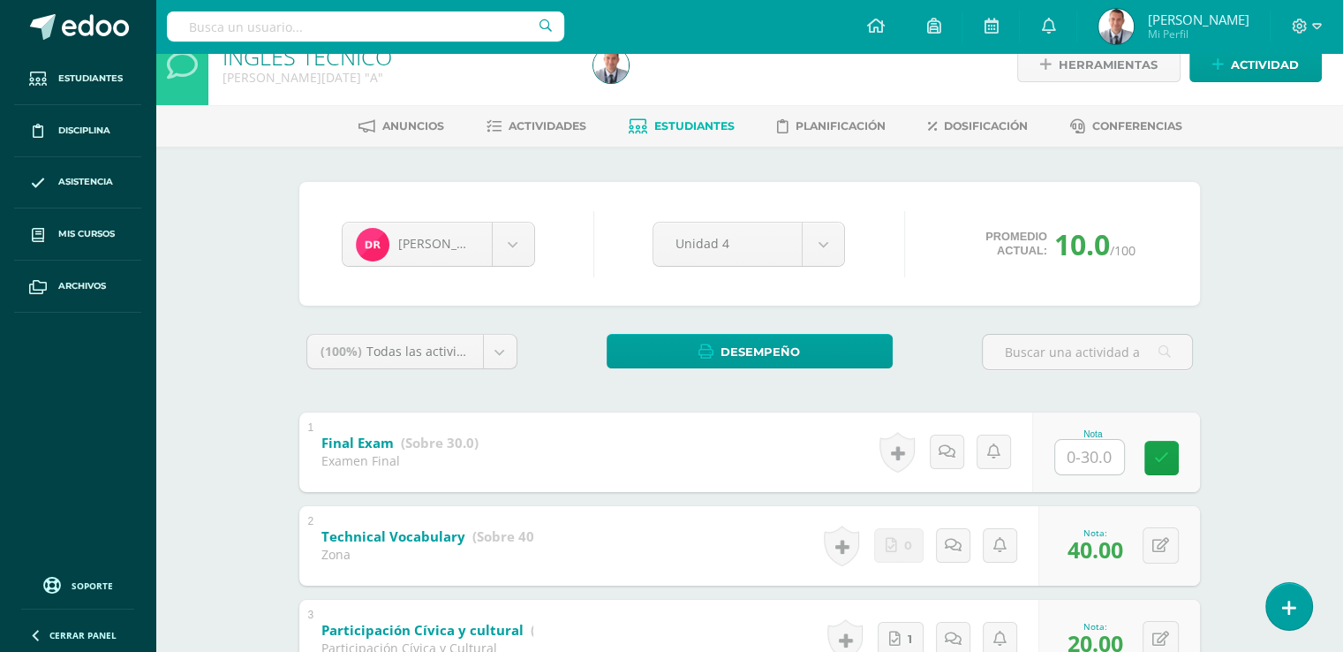
click at [700, 125] on span "Estudiantes" at bounding box center [694, 125] width 80 height 13
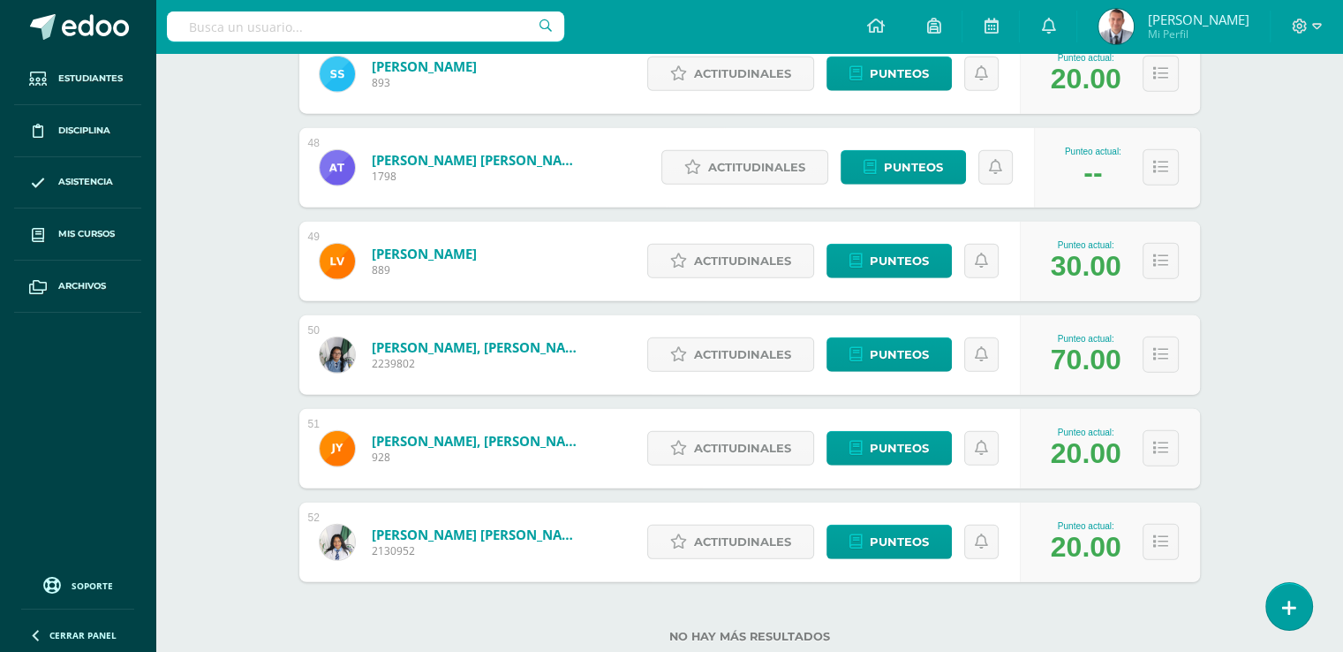
scroll to position [4645, 0]
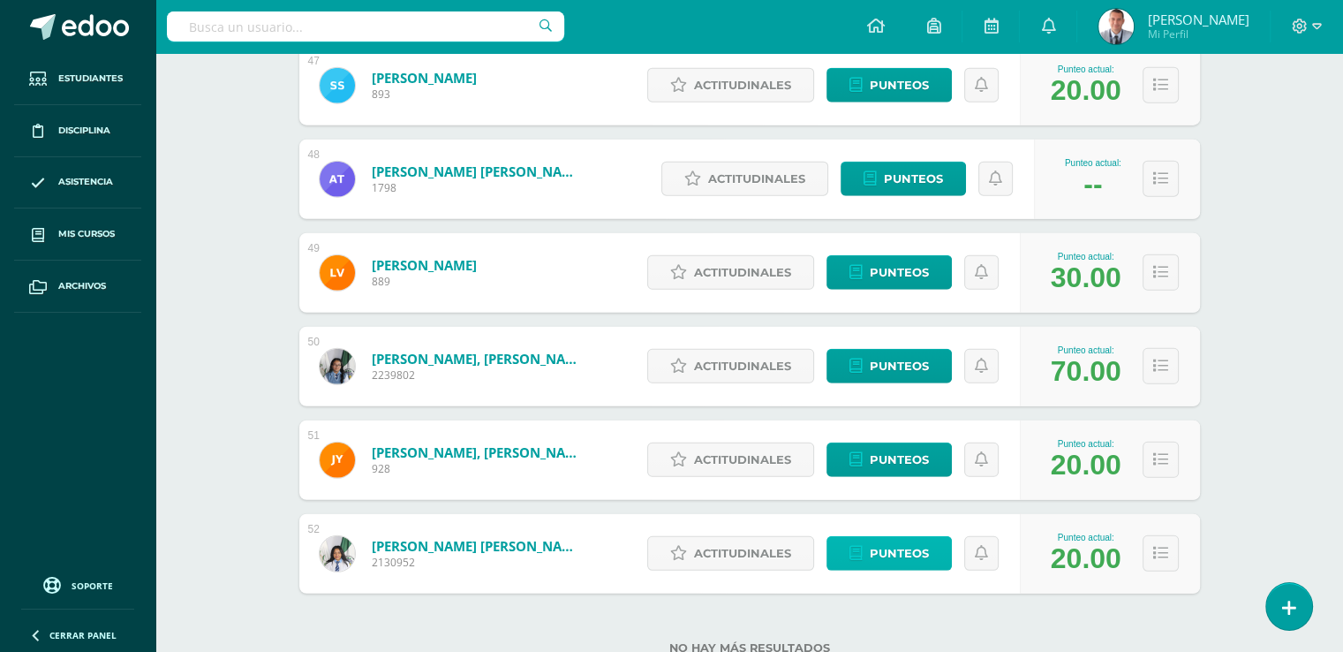
click at [939, 545] on link "Punteos" at bounding box center [889, 553] width 125 height 34
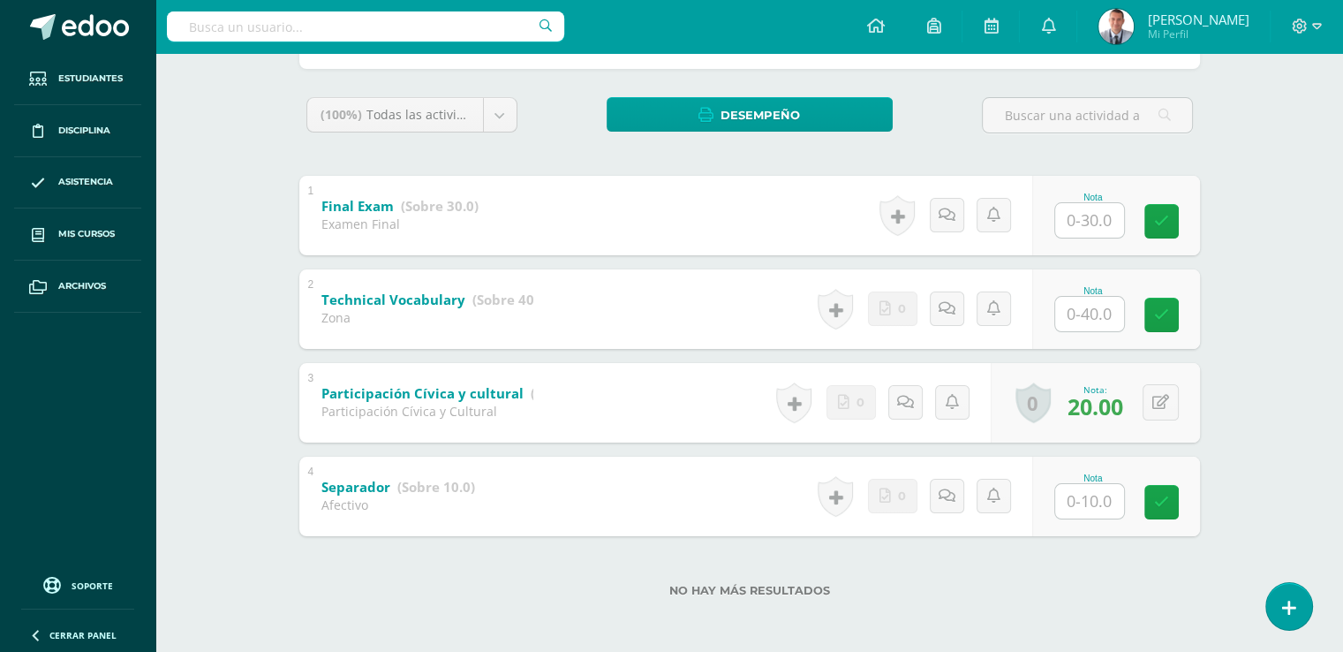
scroll to position [267, 0]
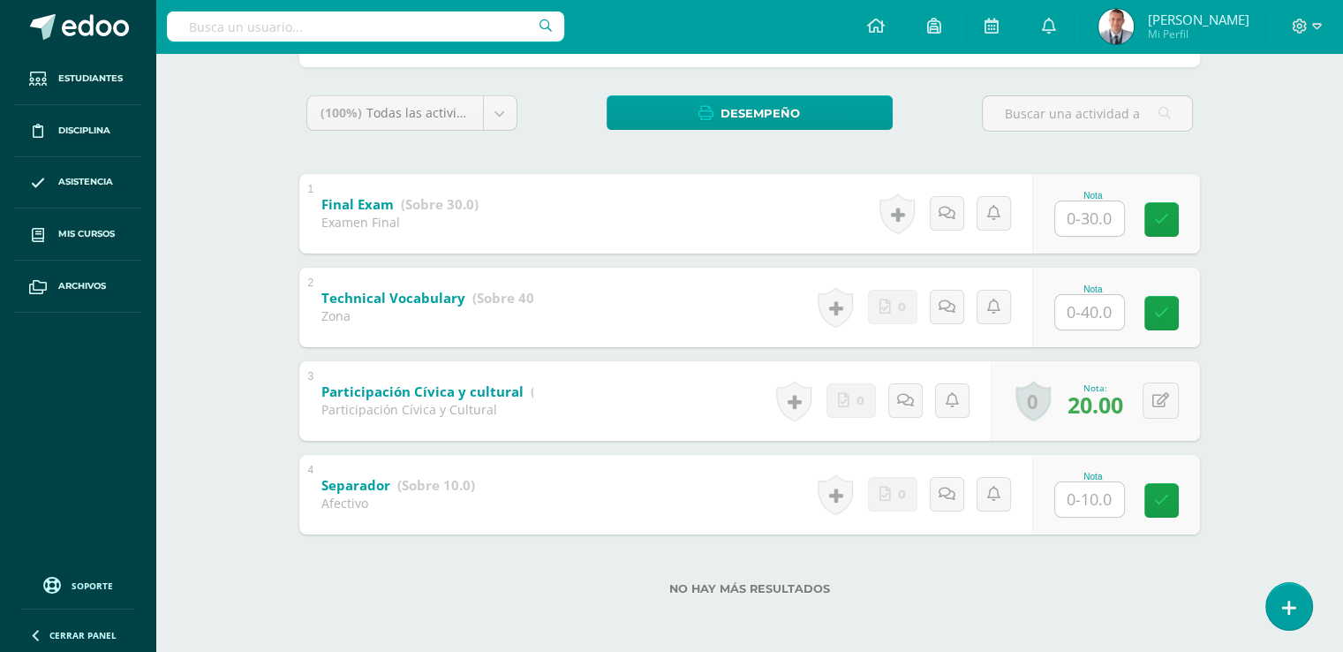
click at [1091, 497] on input "text" at bounding box center [1089, 499] width 69 height 34
type input "10"
click at [1093, 314] on input "text" at bounding box center [1099, 311] width 71 height 35
type input "40"
click at [1168, 315] on icon at bounding box center [1174, 313] width 16 height 15
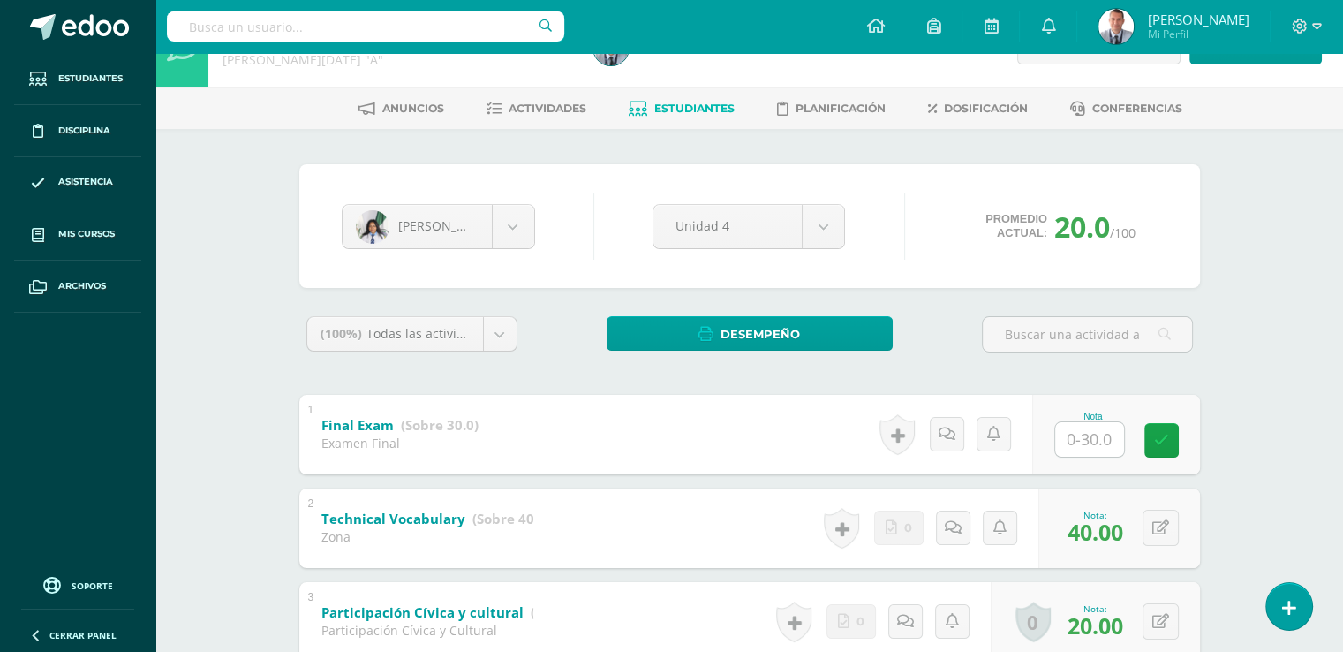
scroll to position [0, 0]
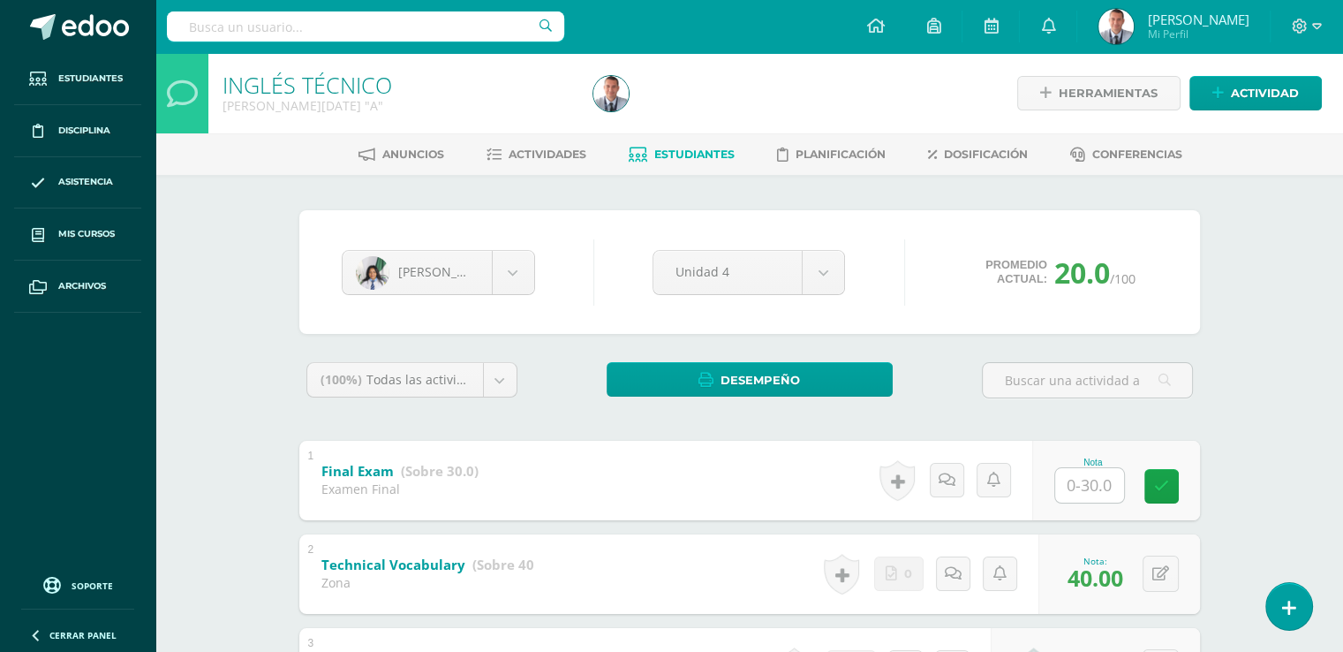
click at [713, 149] on span "Estudiantes" at bounding box center [694, 154] width 80 height 13
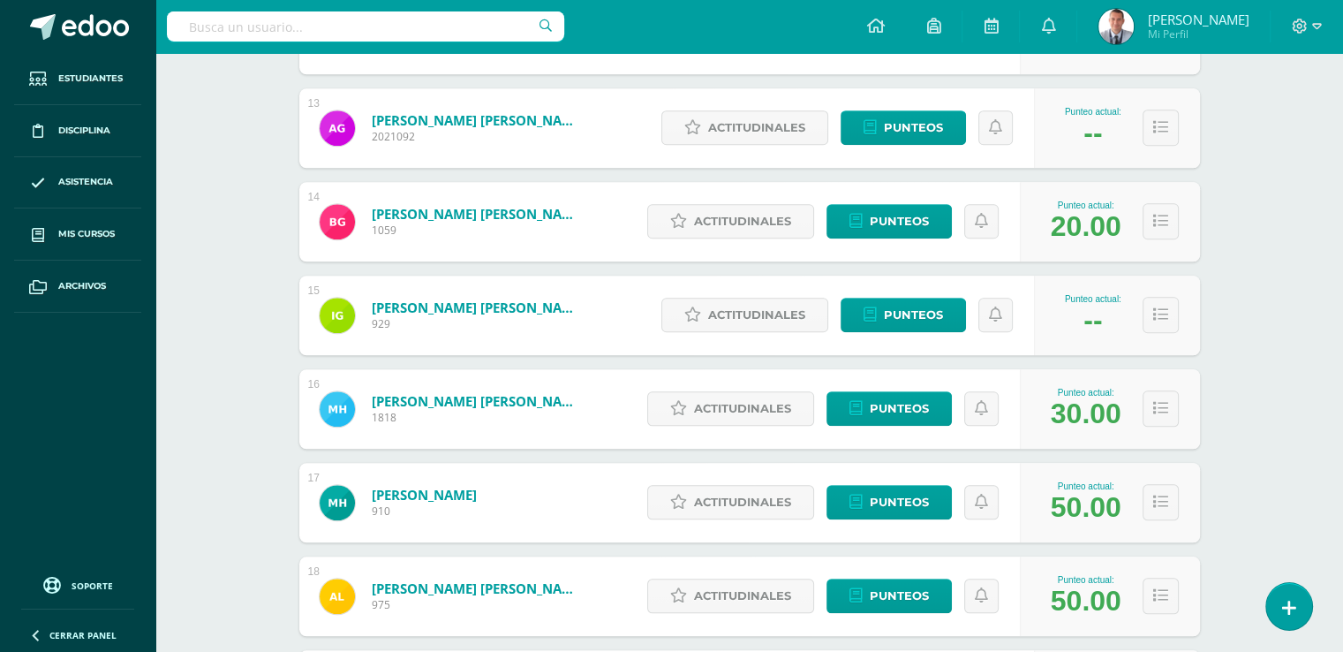
scroll to position [1413, 0]
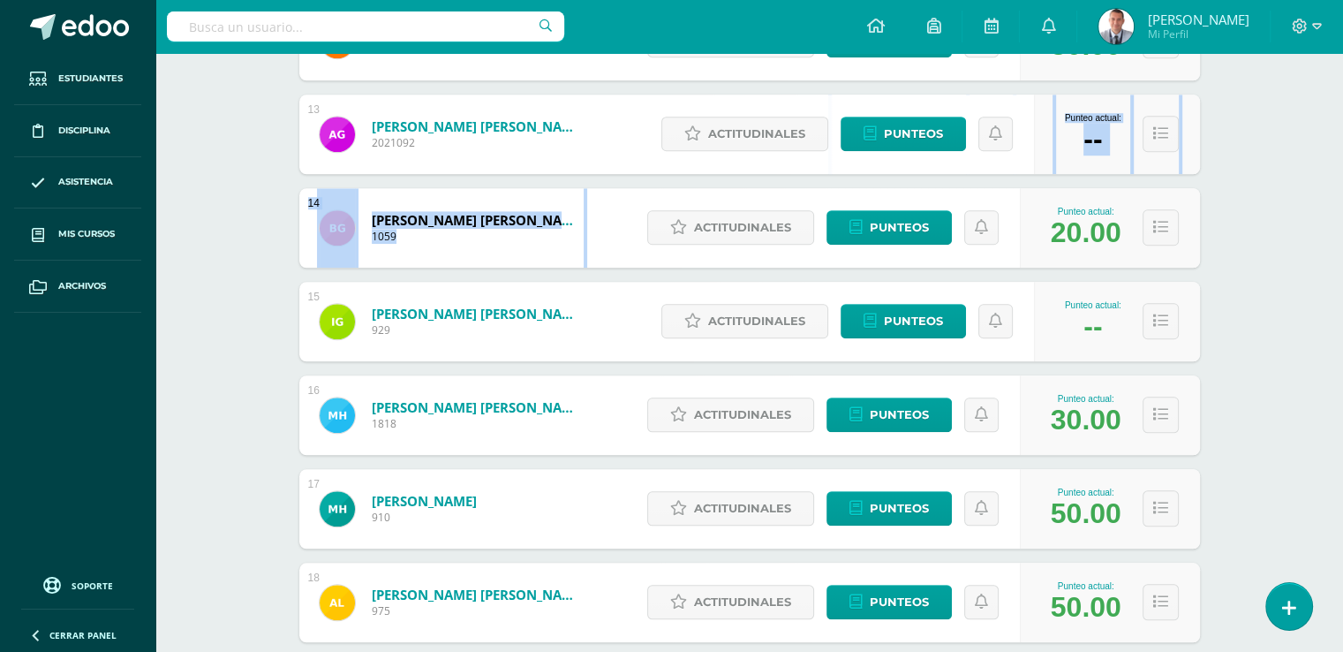
drag, startPoint x: 1343, startPoint y: 213, endPoint x: 1356, endPoint y: 106, distance: 107.7
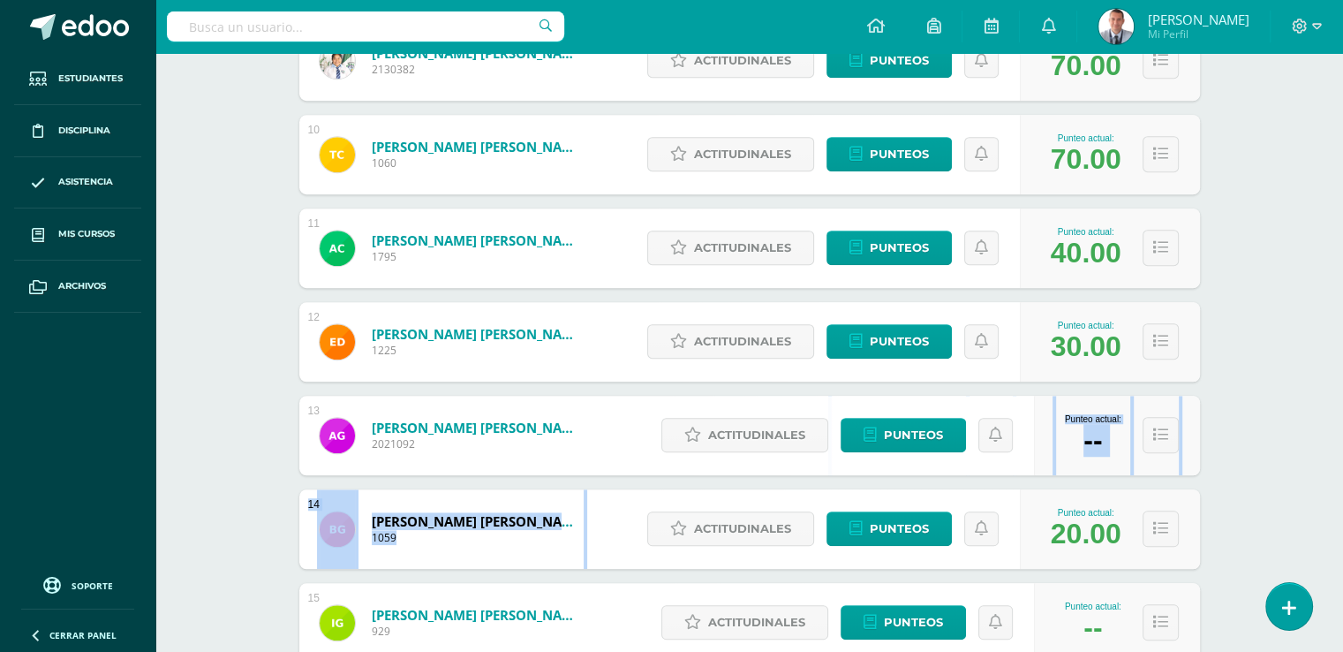
scroll to position [1106, 0]
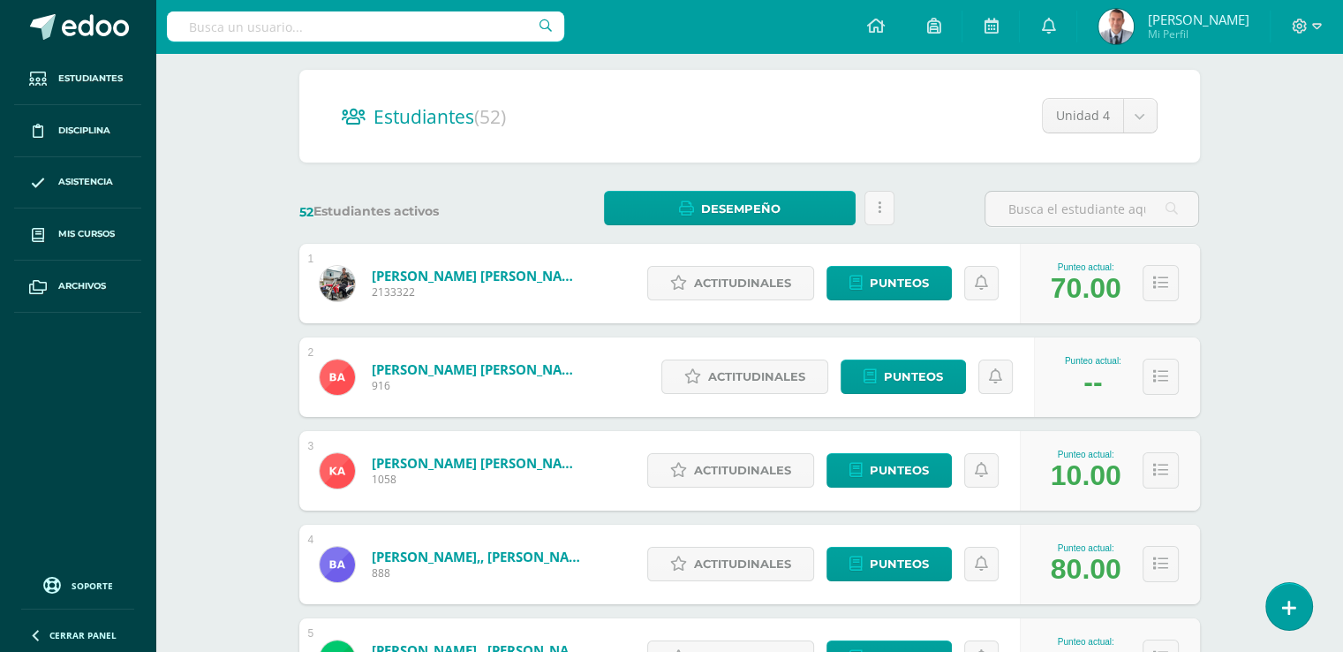
scroll to position [36, 0]
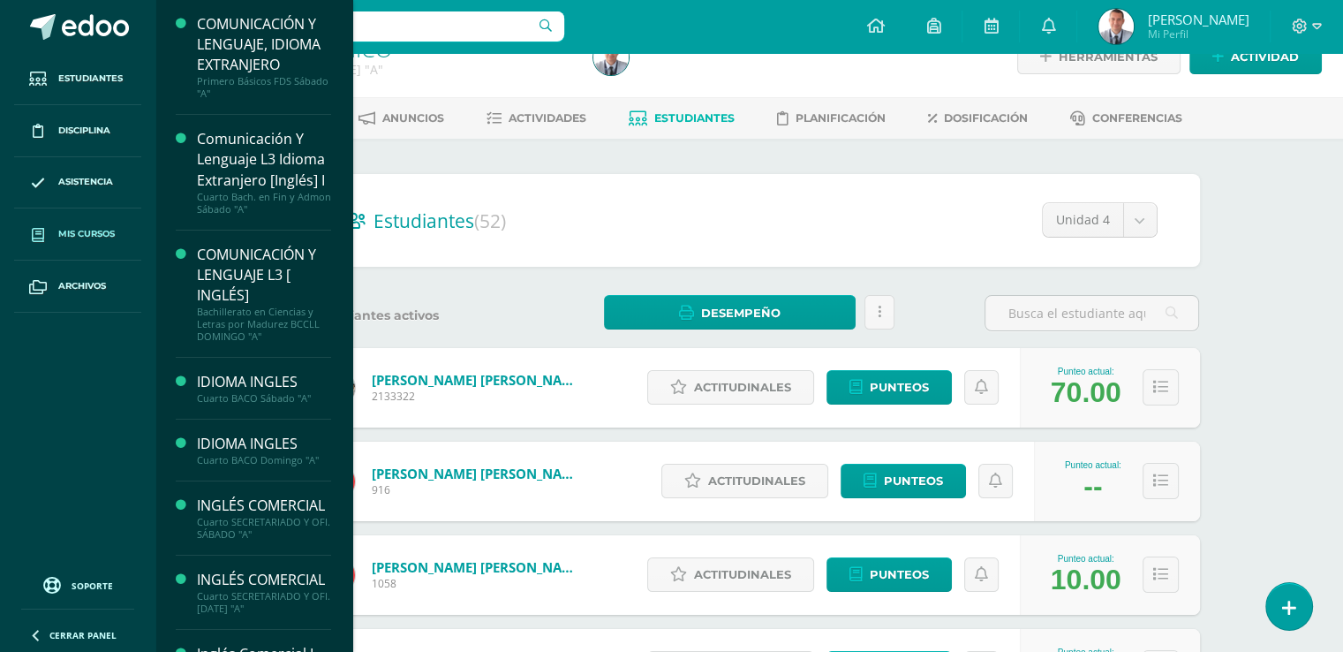
click at [93, 232] on span "Mis cursos" at bounding box center [86, 234] width 57 height 14
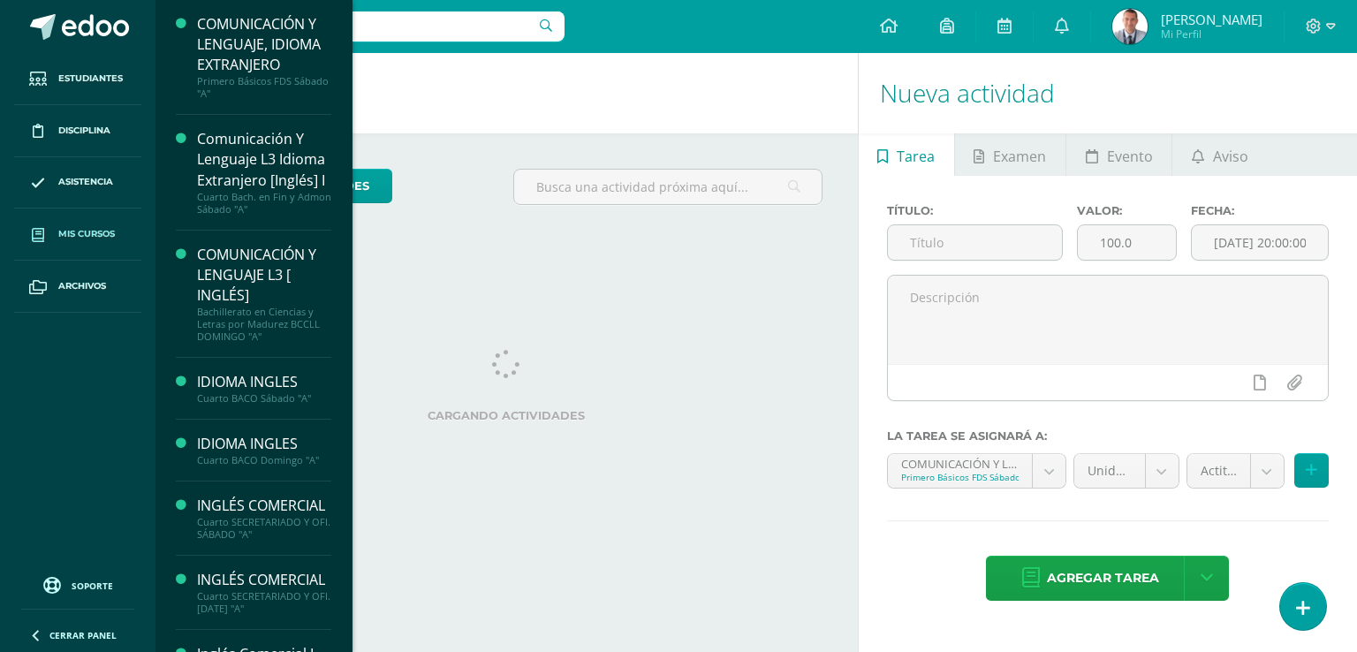
click at [121, 236] on link "Mis cursos" at bounding box center [77, 234] width 127 height 52
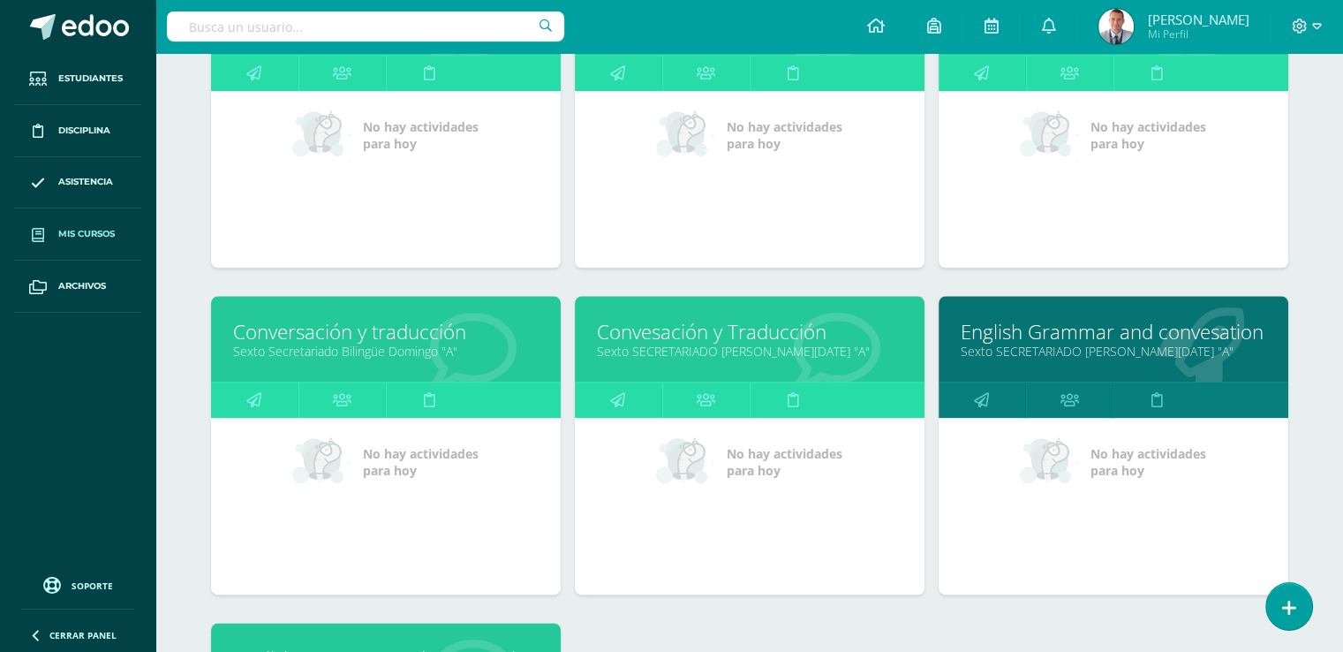
scroll to position [2008, 0]
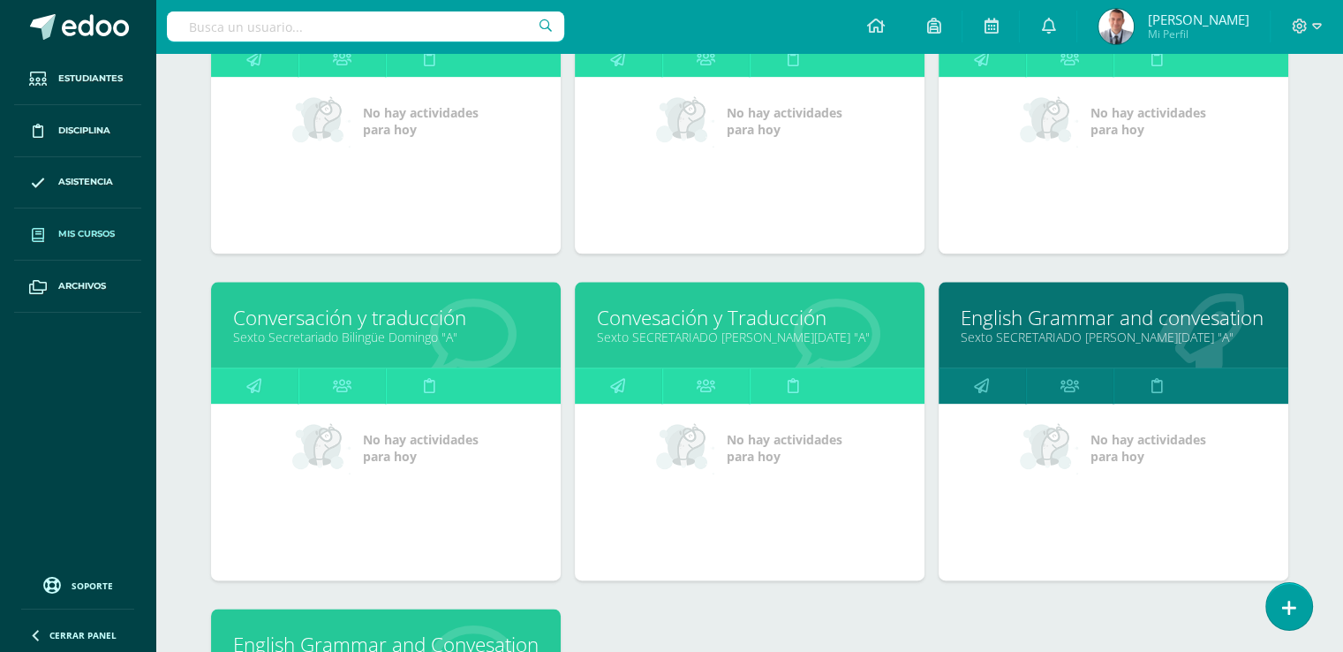
click at [1155, 329] on link "Sexto SECRETARIADO [PERSON_NAME][DATE] "A"" at bounding box center [1114, 337] width 306 height 17
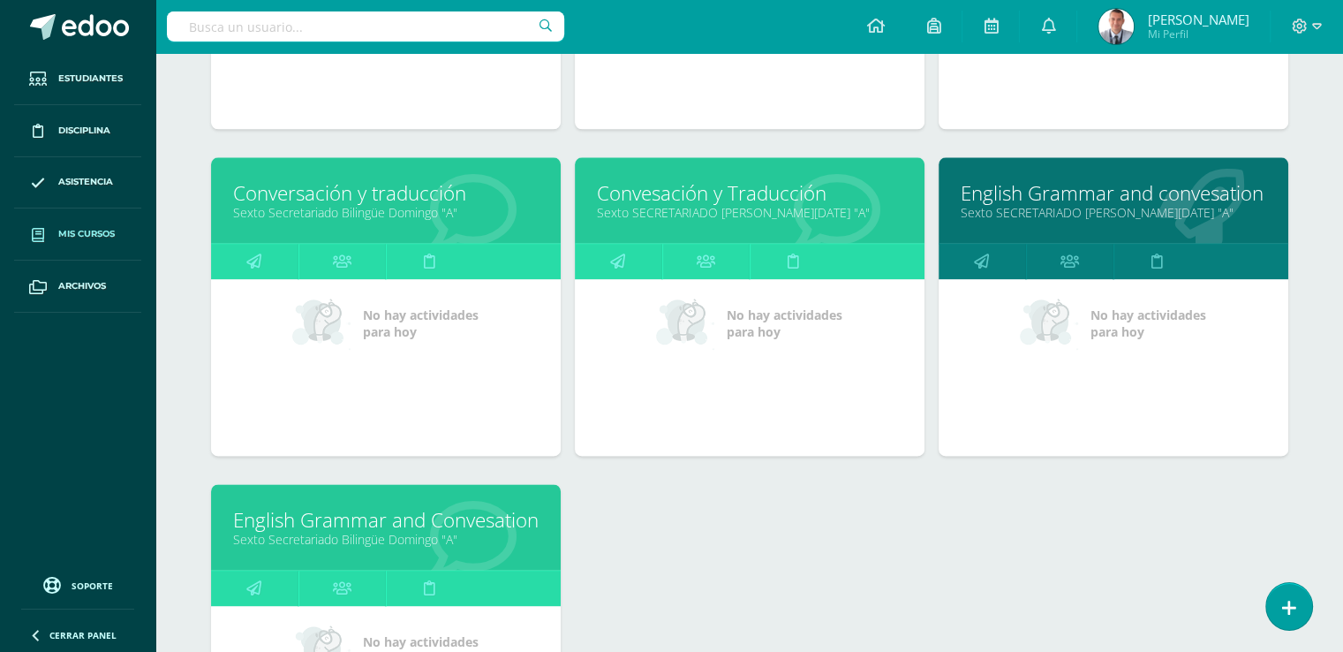
scroll to position [2136, 0]
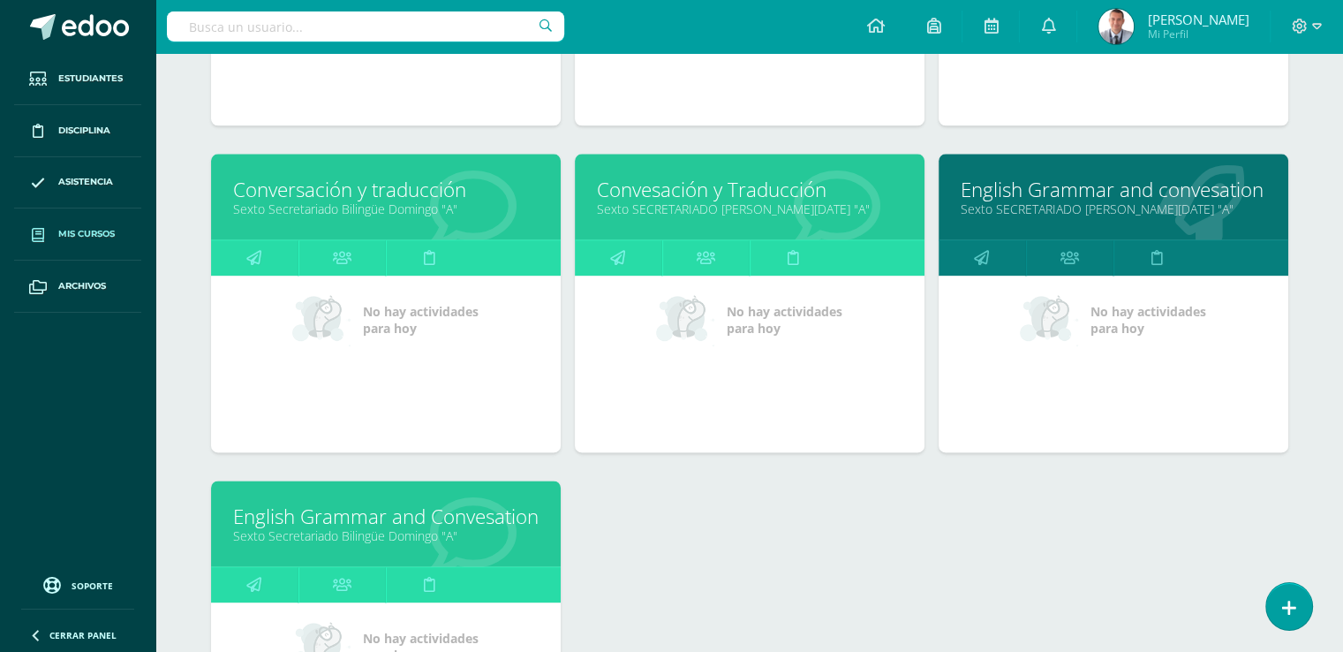
click at [750, 202] on link "Sexto SECRETARIADO [PERSON_NAME][DATE] "A"" at bounding box center [750, 208] width 306 height 17
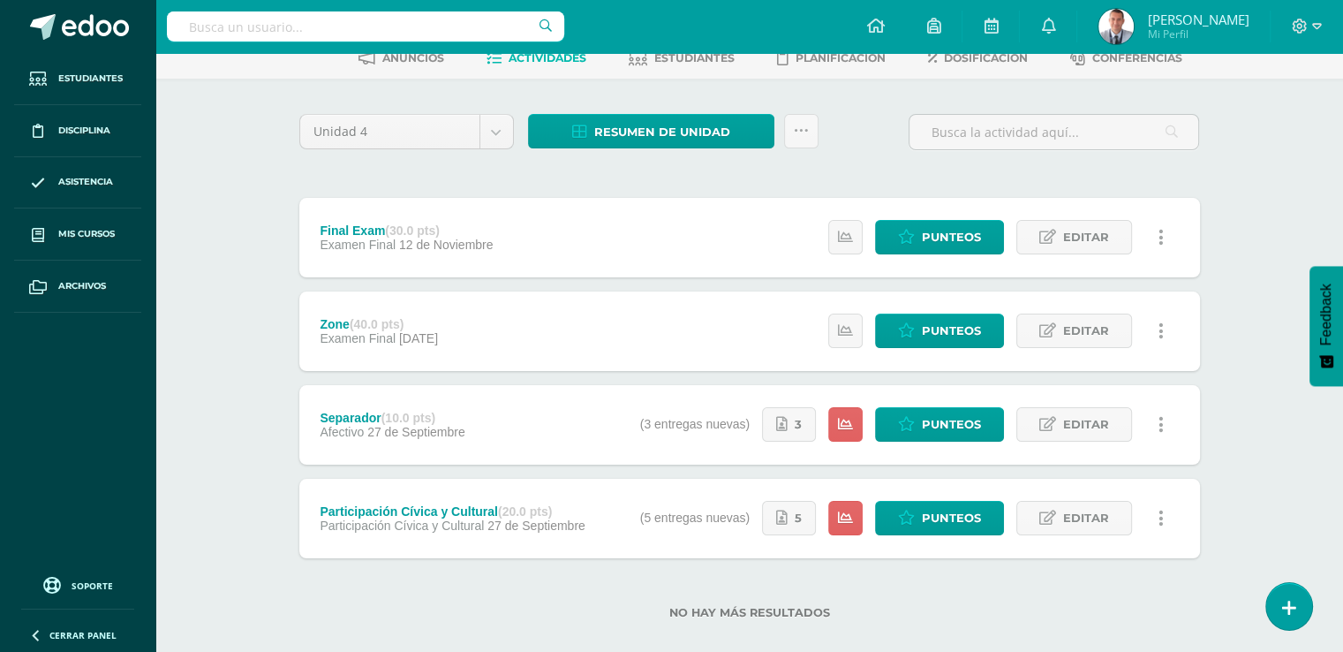
scroll to position [120, 0]
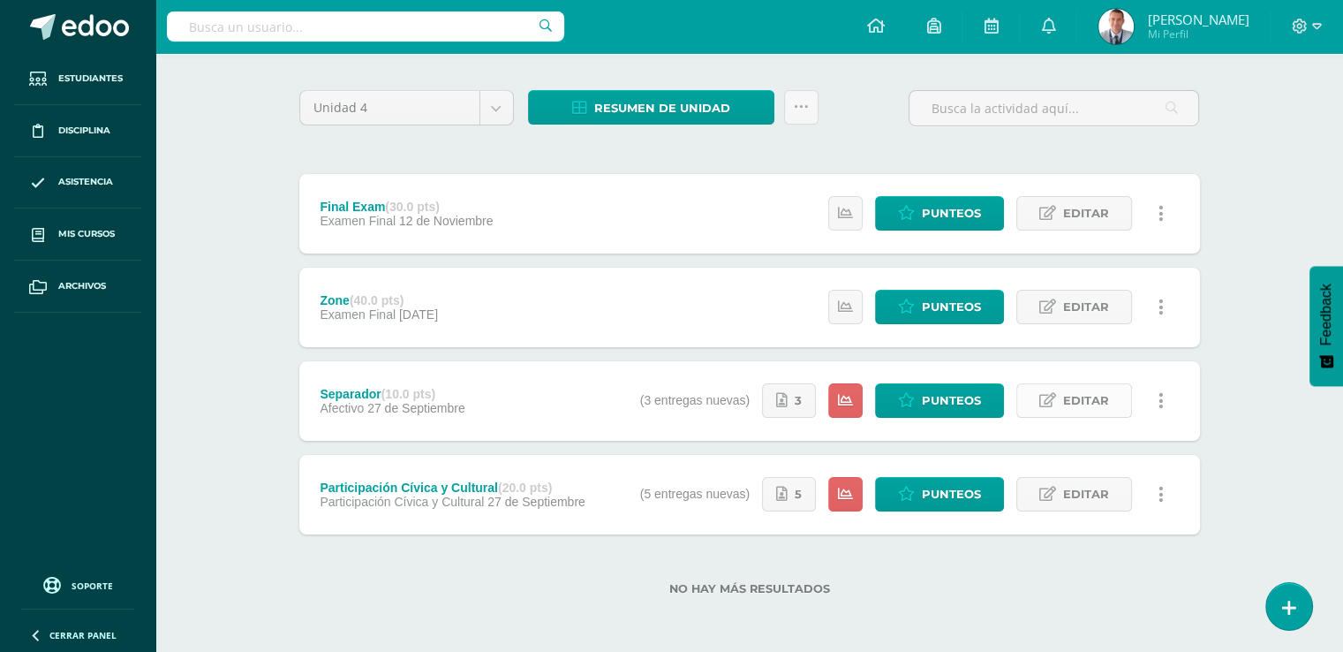
click at [1101, 401] on span "Editar" at bounding box center [1086, 400] width 46 height 33
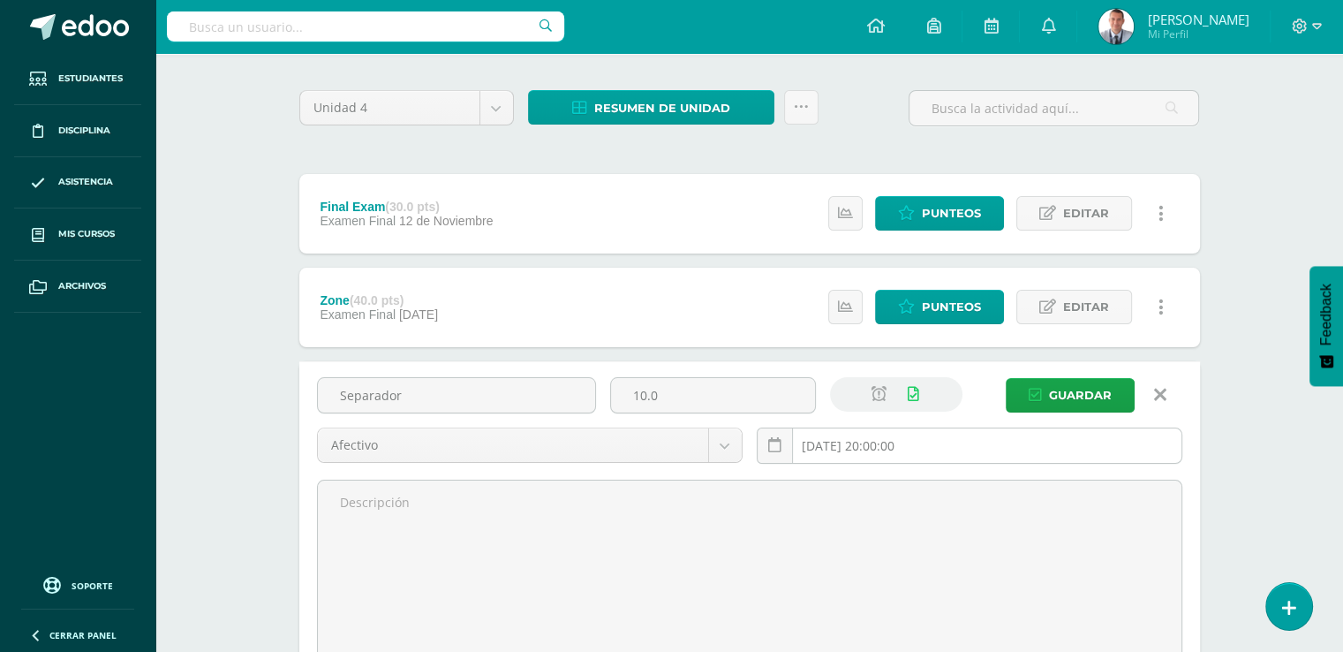
click at [933, 445] on input "[DATE] 20:00:00" at bounding box center [970, 445] width 424 height 34
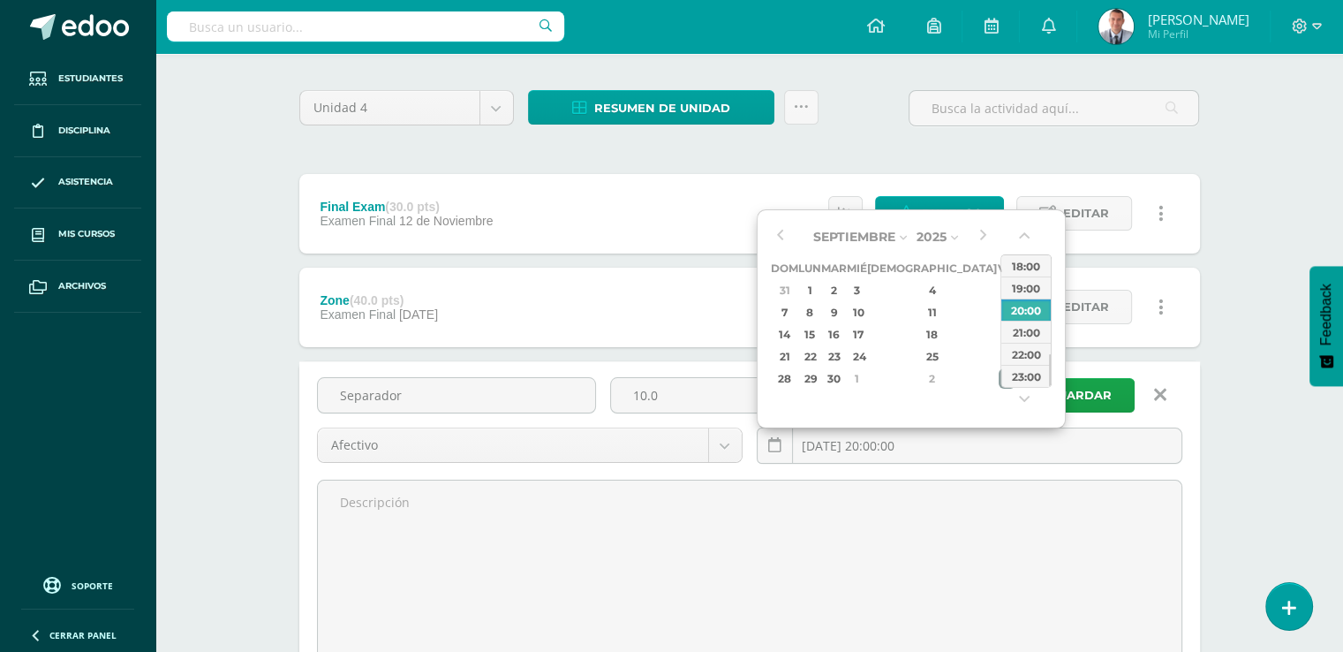
click at [999, 376] on div "3" at bounding box center [1007, 378] width 16 height 20
click at [844, 352] on div "21" at bounding box center [834, 356] width 20 height 20
type input "2025-10-21 20:00"
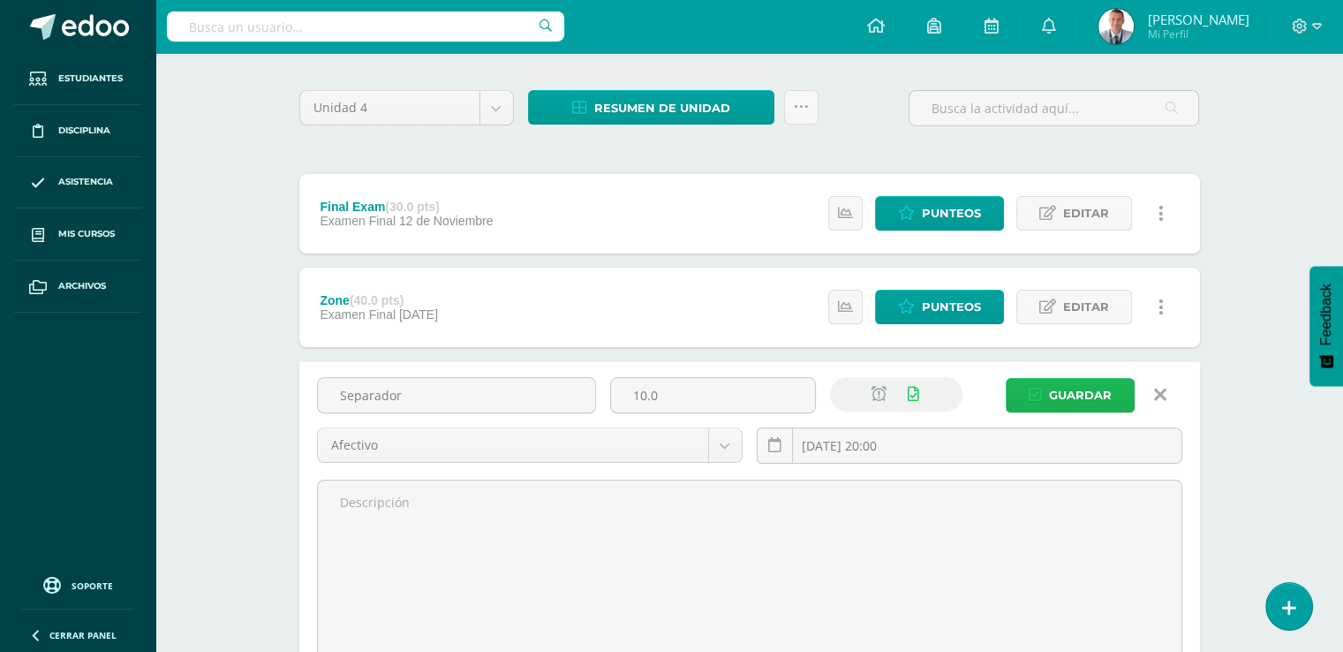
click at [1089, 392] on span "Guardar" at bounding box center [1080, 395] width 63 height 33
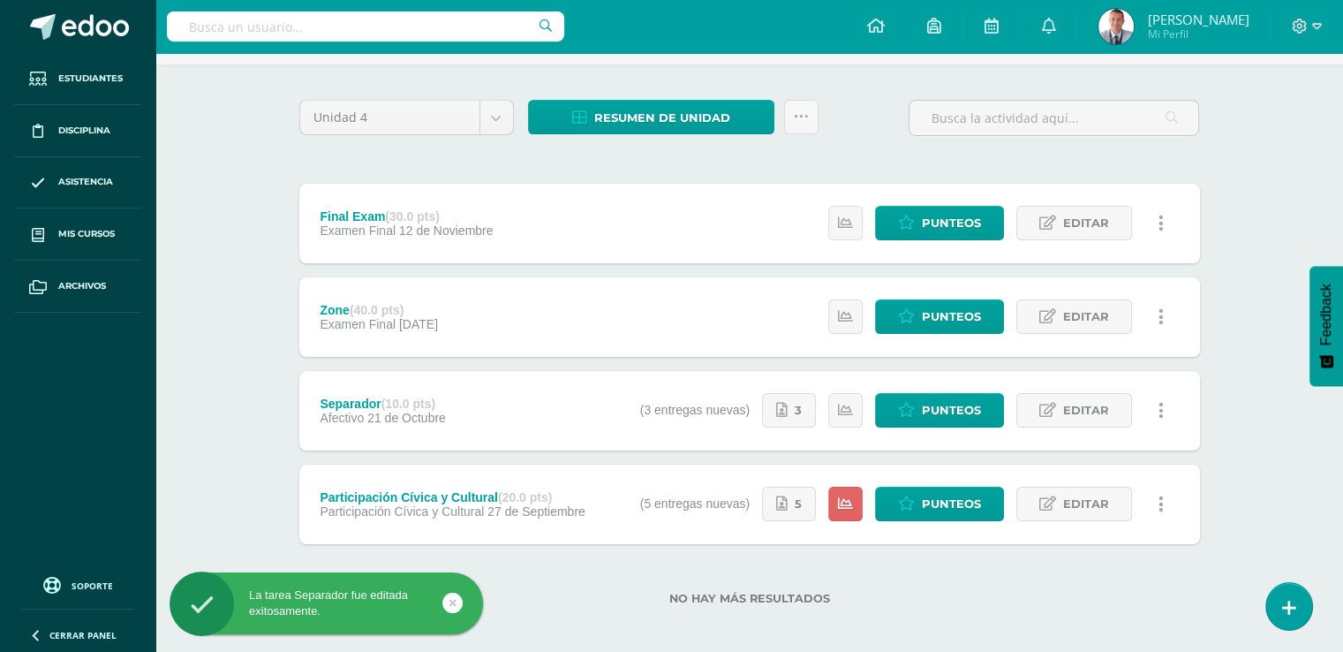
scroll to position [120, 0]
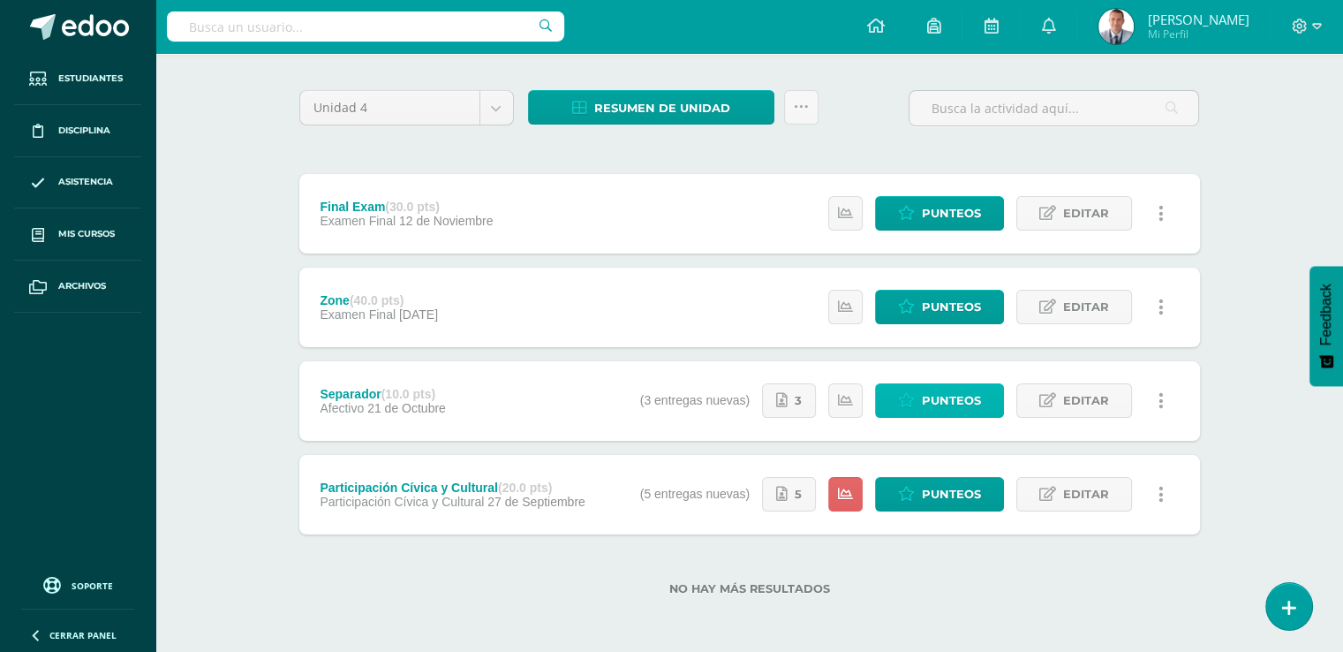
click at [974, 396] on span "Punteos" at bounding box center [951, 400] width 59 height 33
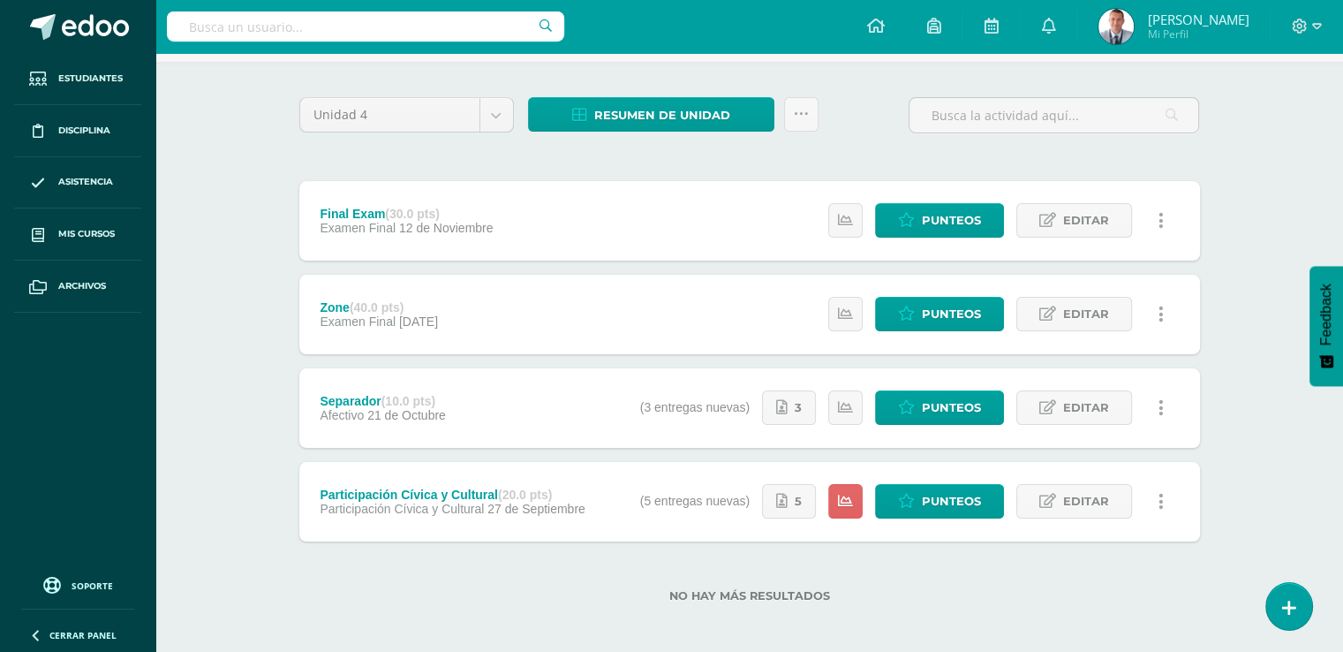
scroll to position [120, 0]
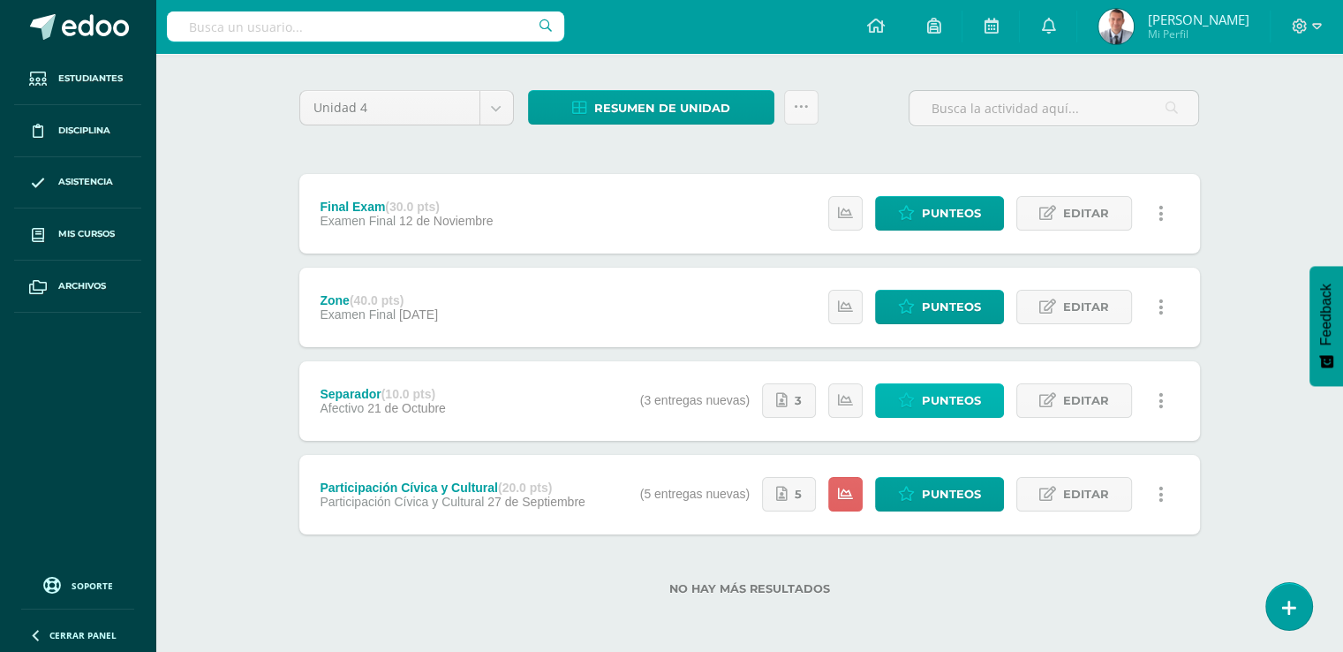
click at [970, 400] on span "Punteos" at bounding box center [951, 400] width 59 height 33
click at [1060, 397] on link "Editar" at bounding box center [1075, 400] width 116 height 34
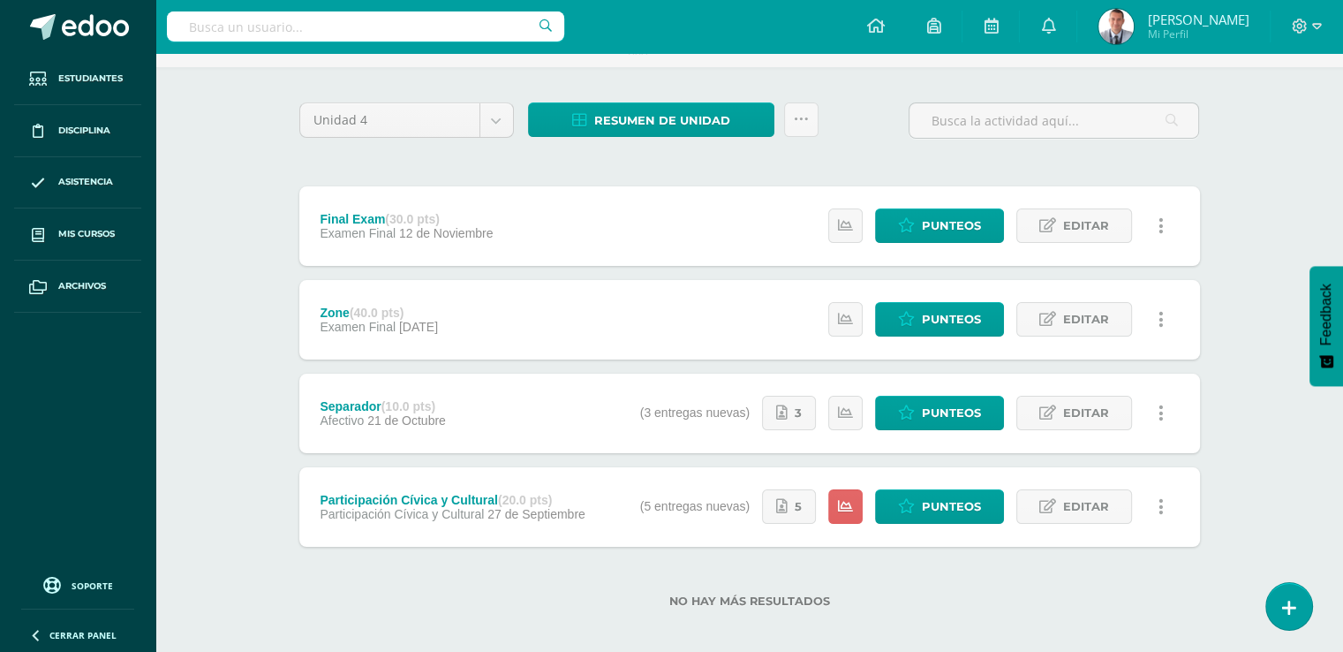
scroll to position [120, 0]
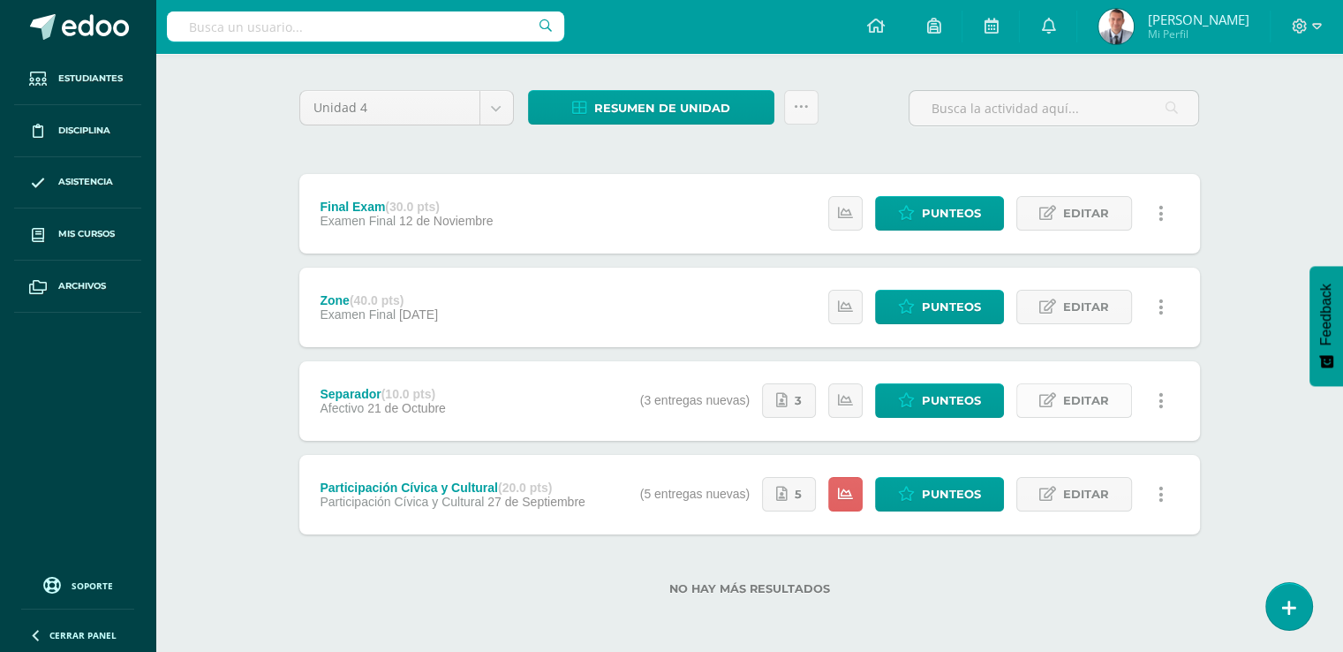
click at [1101, 398] on span "Editar" at bounding box center [1086, 400] width 46 height 33
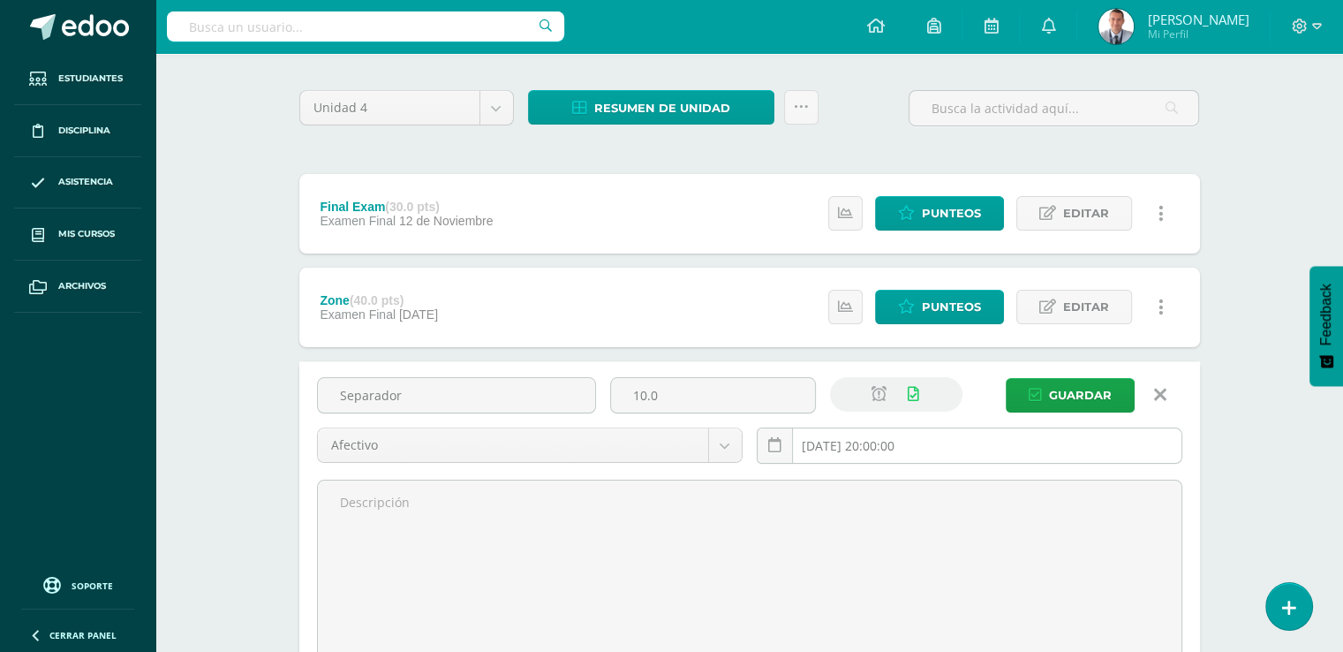
click at [931, 445] on input "2025-10-21 20:00:00" at bounding box center [970, 445] width 424 height 34
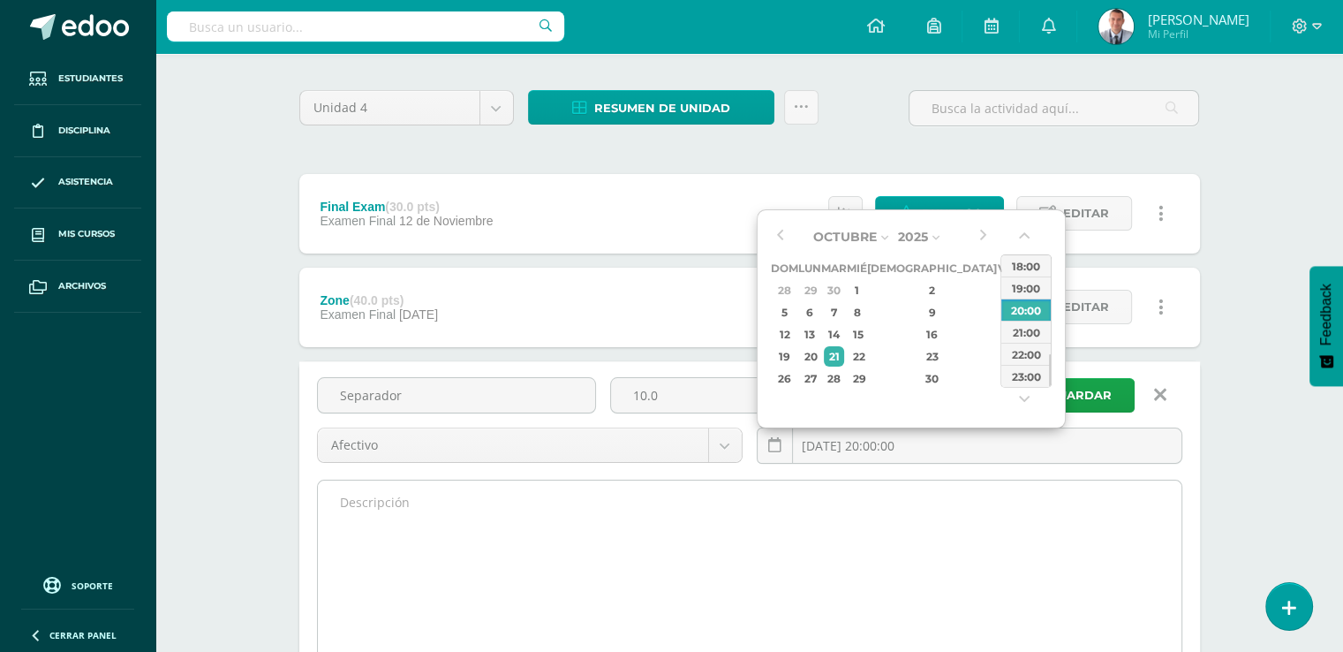
type input "2025-10-21 20:00"
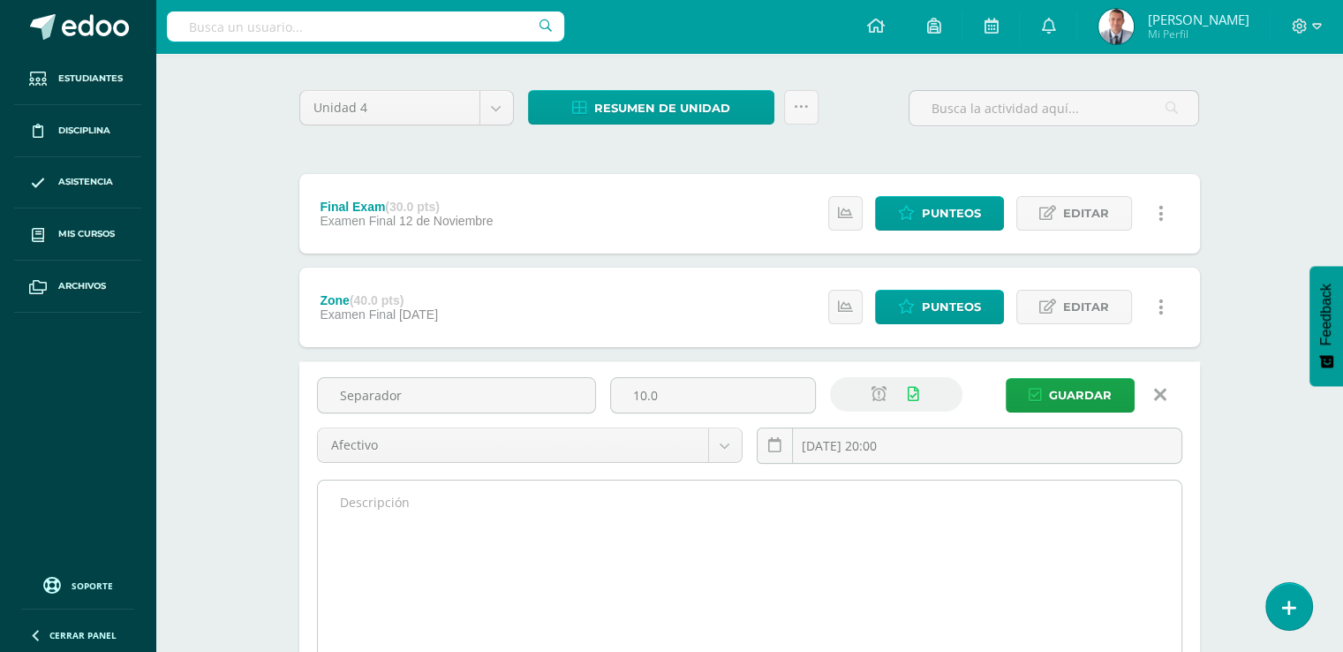
click at [985, 548] on textarea at bounding box center [750, 577] width 864 height 194
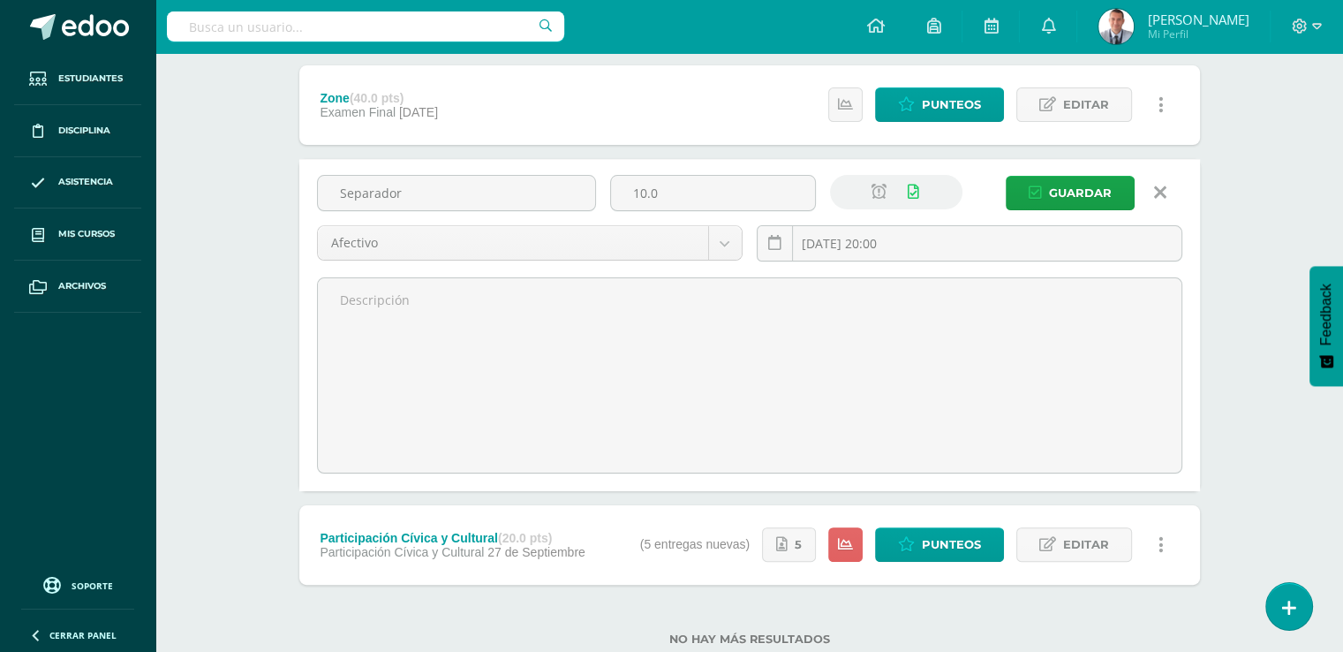
scroll to position [371, 0]
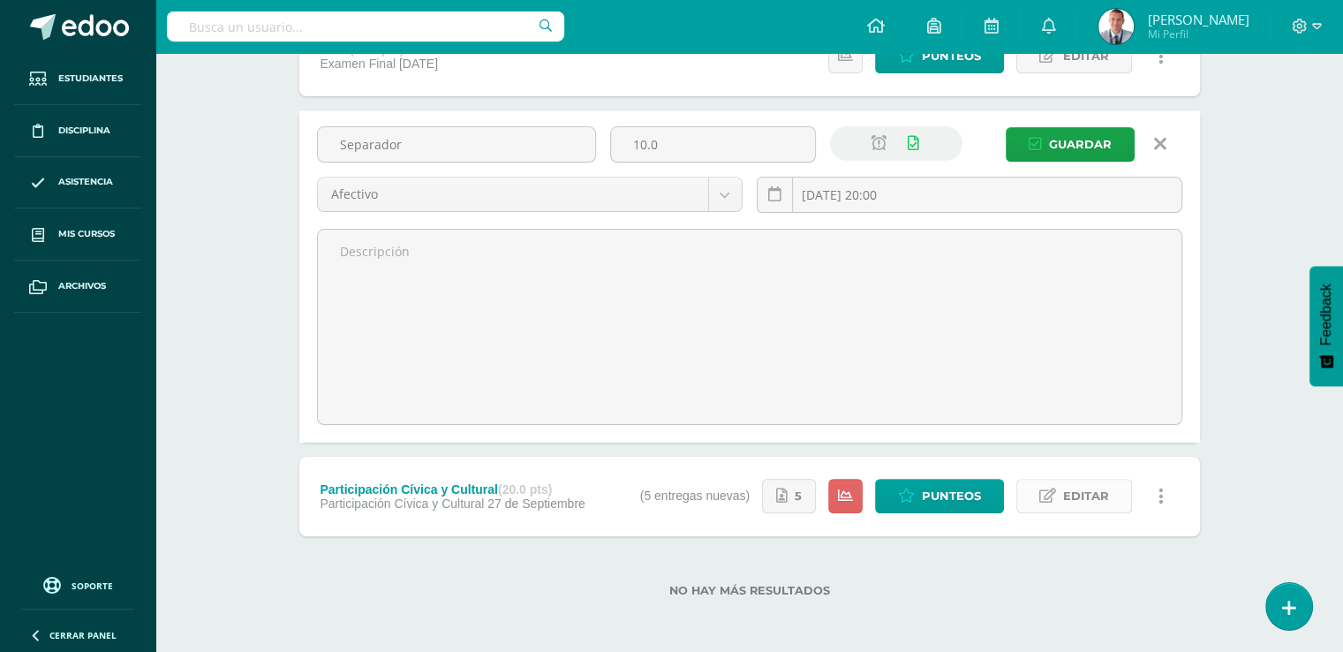
click at [1081, 493] on span "Editar" at bounding box center [1086, 496] width 46 height 33
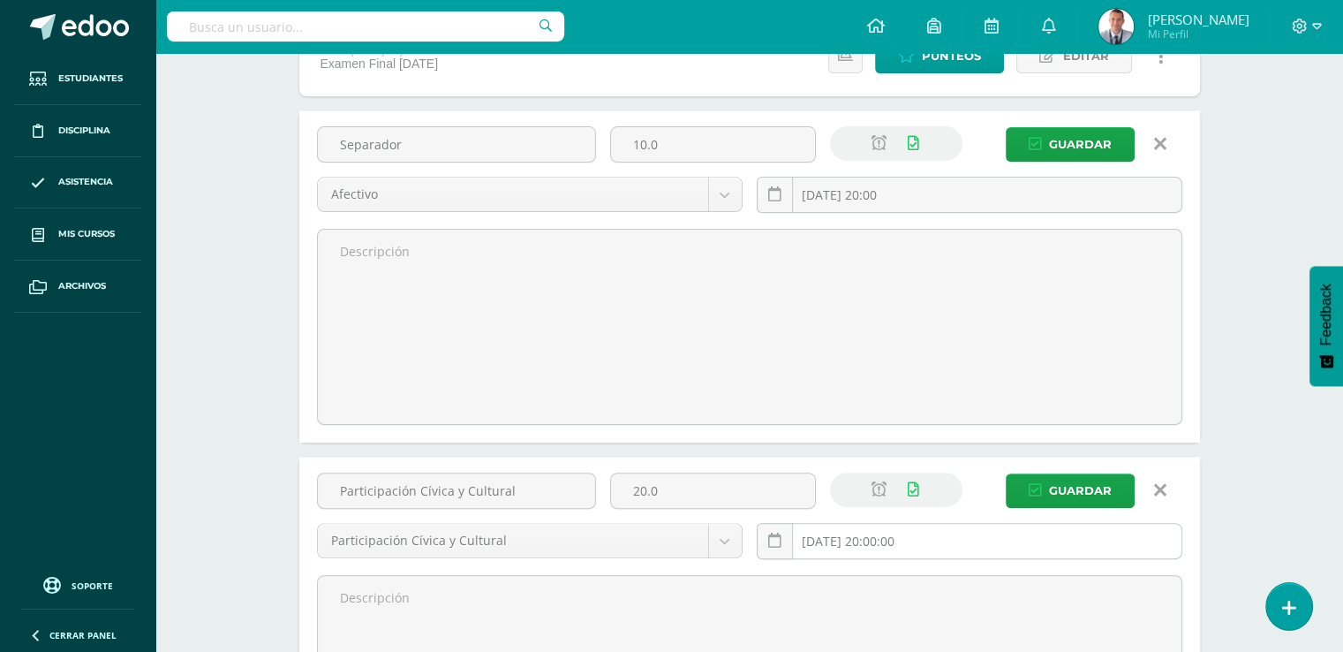
click at [936, 534] on input "2025-09-27 20:00:00" at bounding box center [970, 541] width 424 height 34
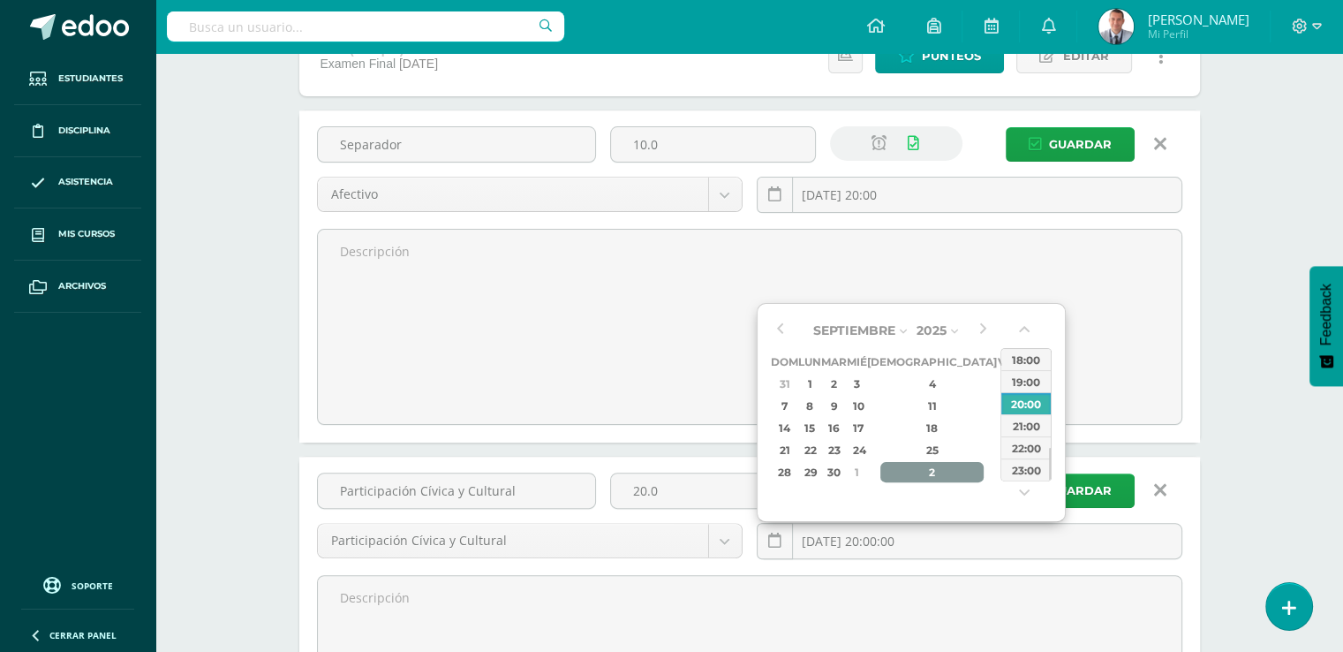
click at [914, 474] on div "2" at bounding box center [933, 472] width 104 height 20
click at [842, 446] on div "21" at bounding box center [834, 450] width 20 height 20
type input "2025-10-21 20:00"
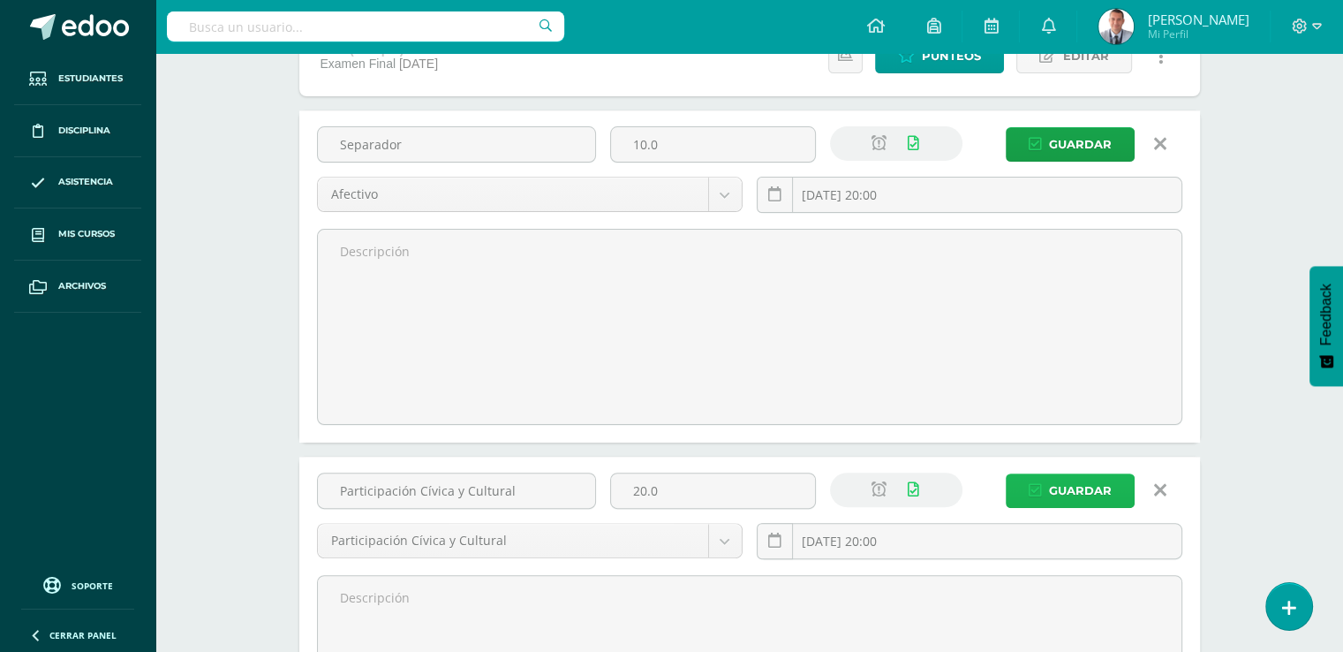
click at [1088, 483] on span "Guardar" at bounding box center [1080, 490] width 63 height 33
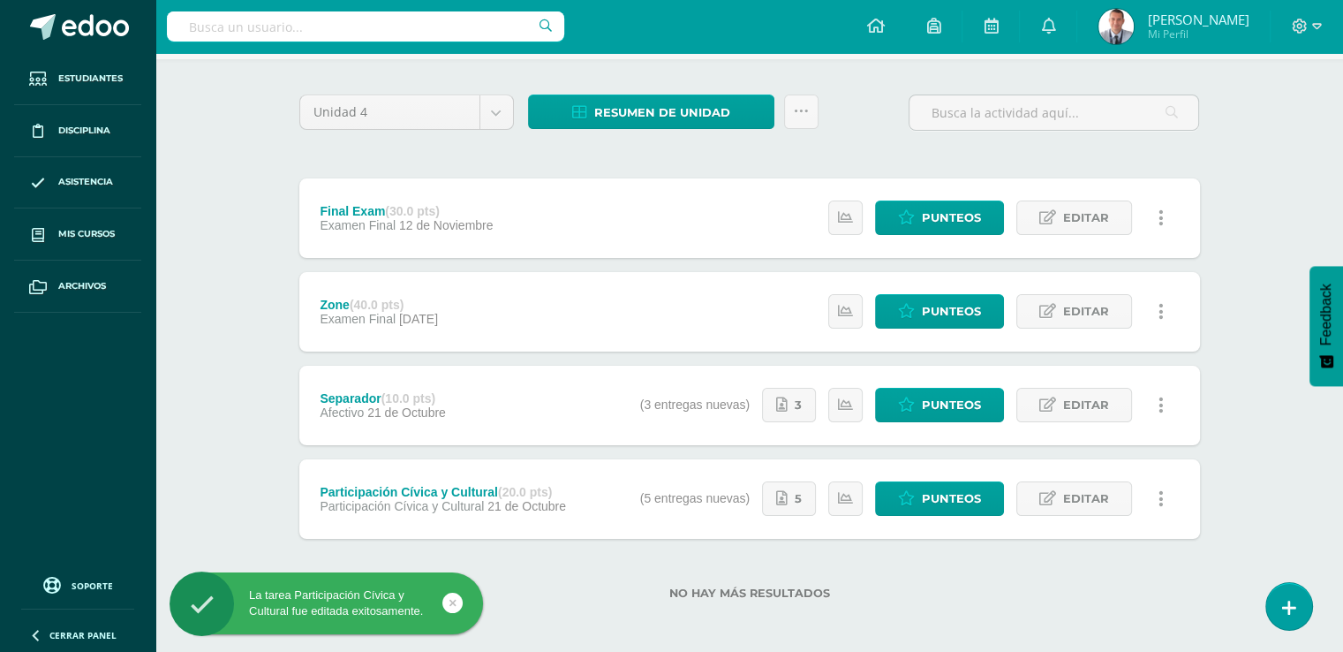
scroll to position [120, 0]
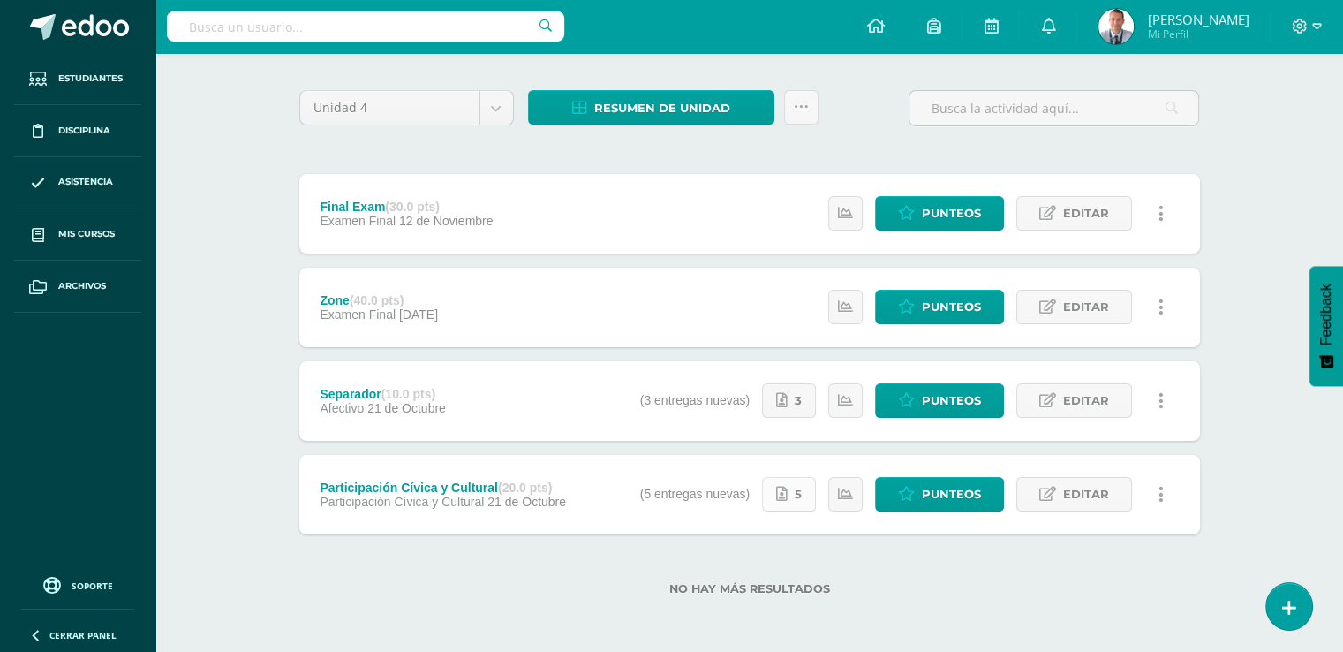
click at [795, 492] on link "5" at bounding box center [789, 494] width 54 height 34
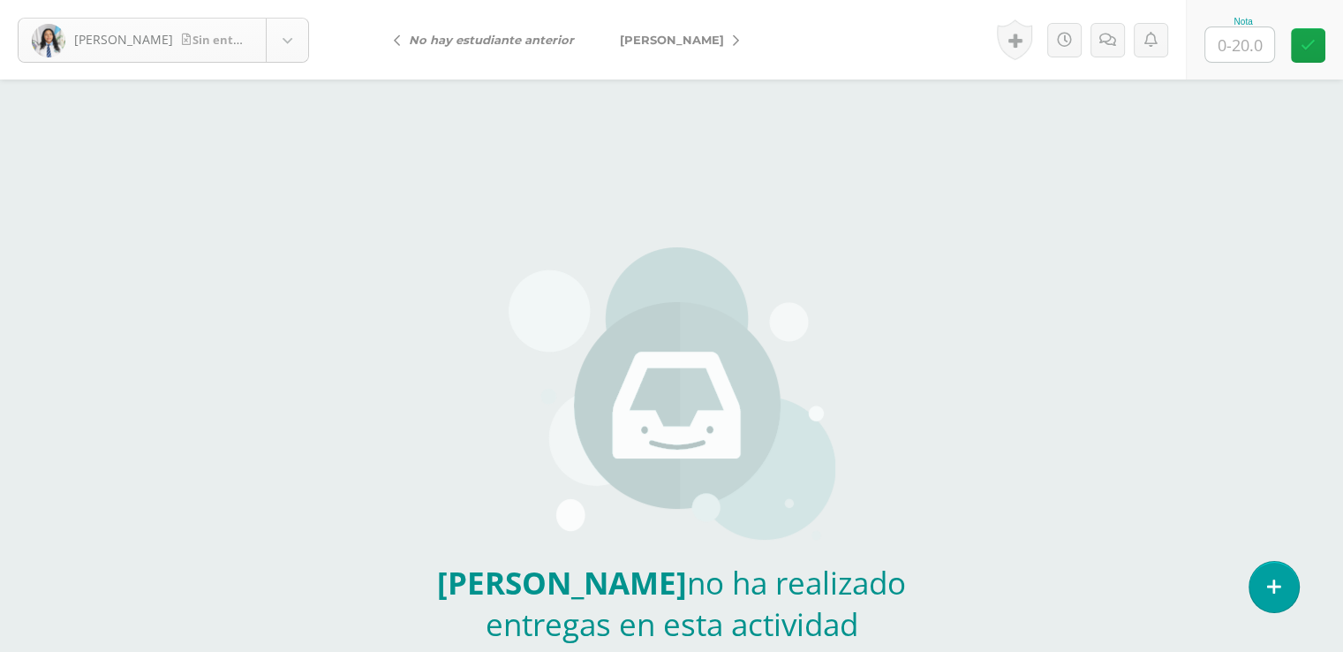
click at [291, 44] on body "[PERSON_NAME] entrega [PERSON_NAME] [PERSON_NAME][GEOGRAPHIC_DATA] [PERSON_NAME…" at bounding box center [671, 367] width 1343 height 735
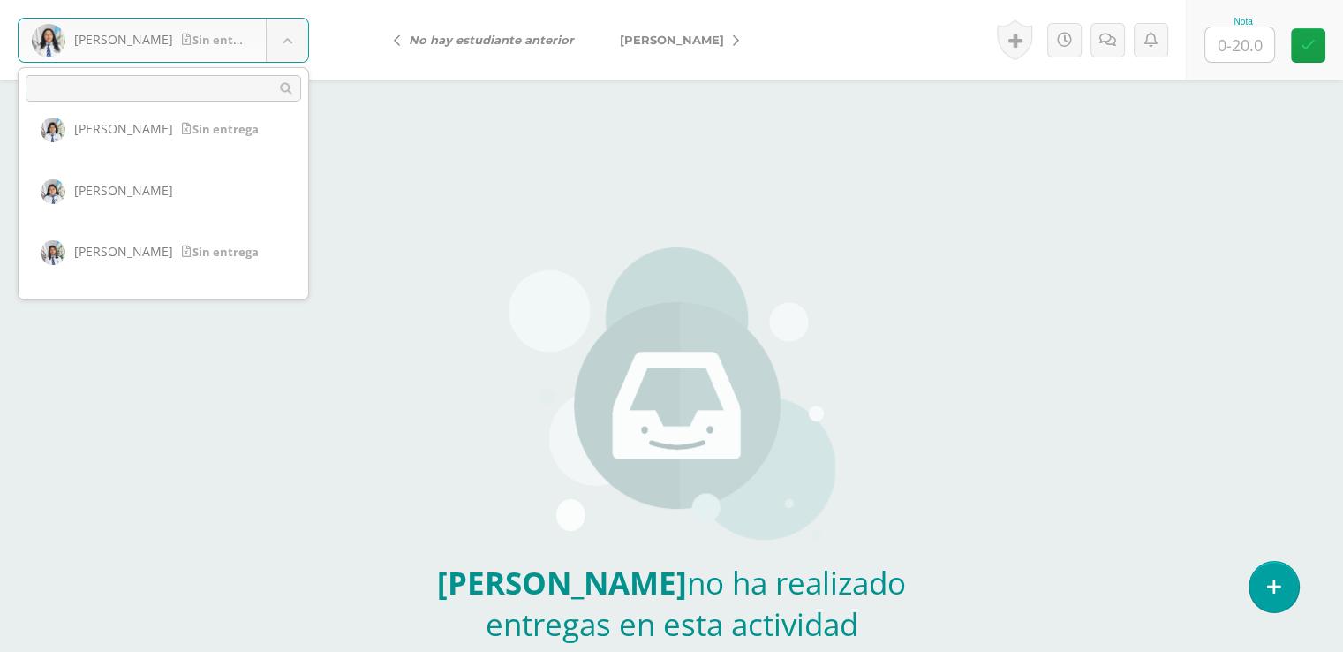
scroll to position [136, 0]
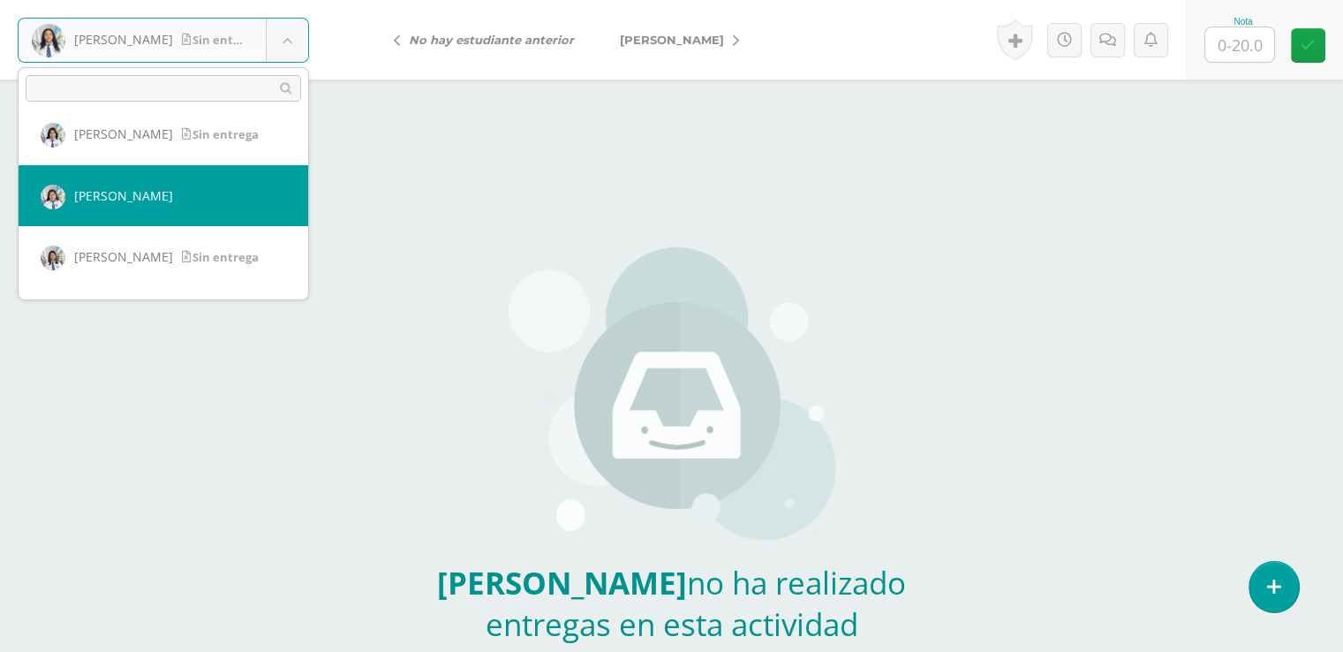
select select "7878"
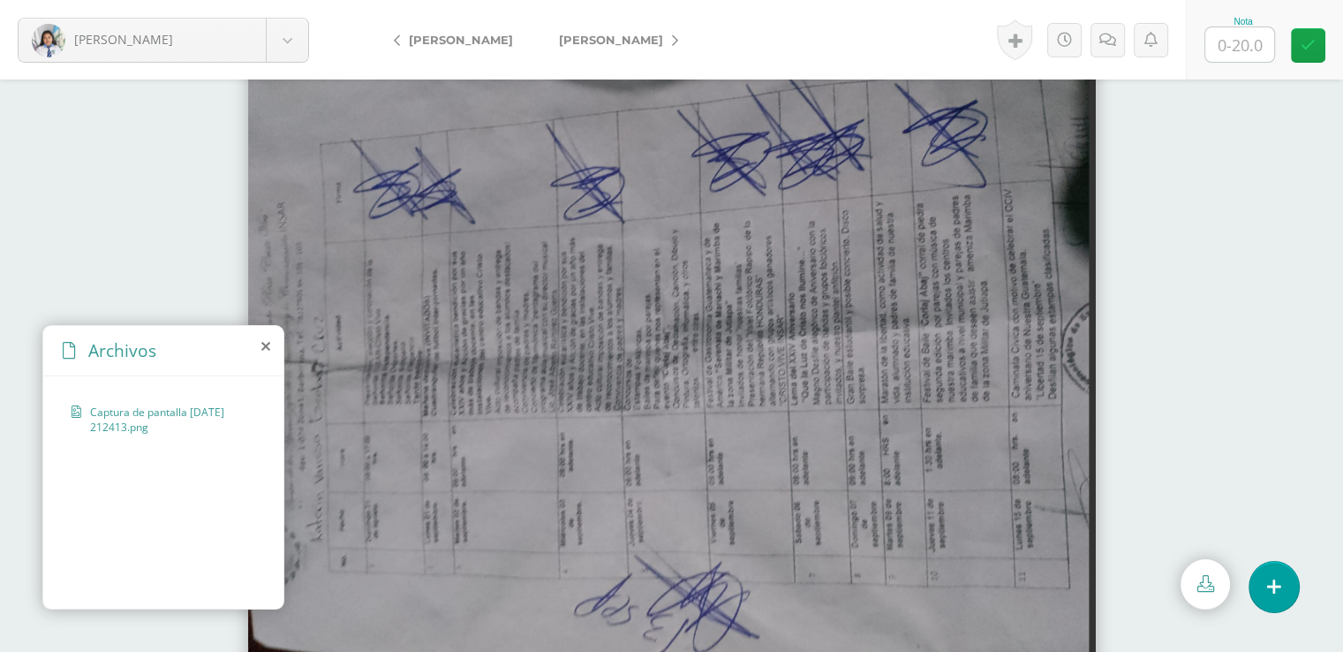
click at [1239, 45] on input "text" at bounding box center [1240, 44] width 69 height 34
type input "20"
click at [1305, 46] on icon at bounding box center [1308, 45] width 15 height 15
click at [276, 480] on div "Captura de pantalla [DATE] 212413.png" at bounding box center [163, 489] width 240 height 226
click at [276, 483] on div "Captura de pantalla [DATE] 212413.png" at bounding box center [163, 489] width 240 height 226
